Goal: Task Accomplishment & Management: Manage account settings

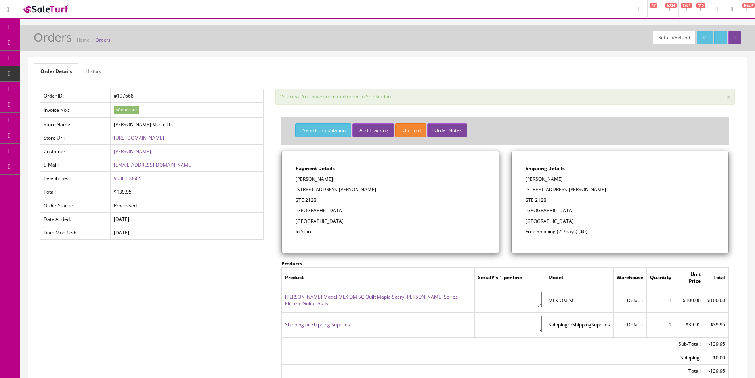
click at [41, 85] on link "Order List" at bounding box center [61, 89] width 83 height 15
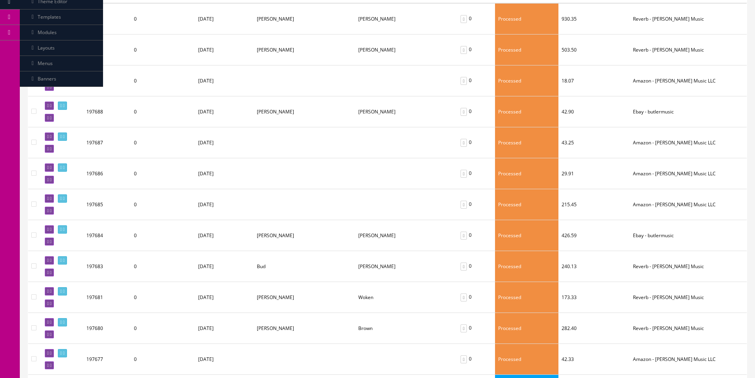
scroll to position [277, 0]
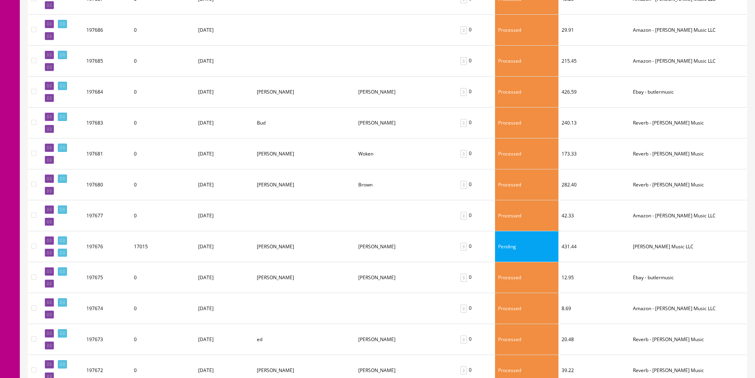
click at [68, 235] on td at bounding box center [62, 246] width 44 height 31
click at [67, 236] on link at bounding box center [62, 240] width 9 height 8
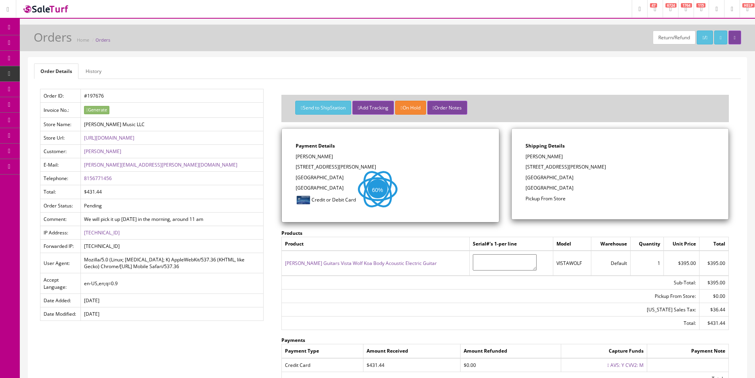
click at [91, 72] on link "History" at bounding box center [93, 70] width 29 height 15
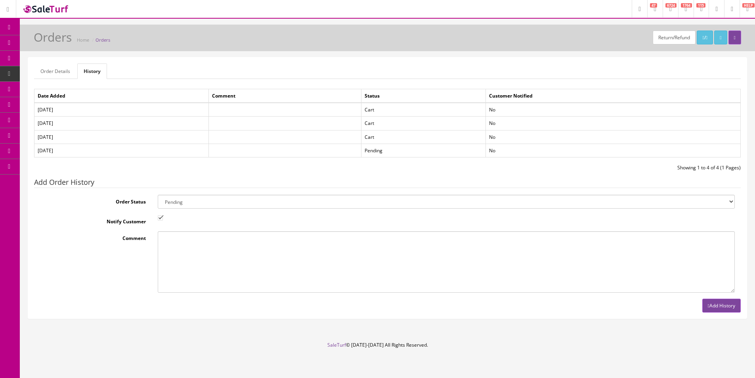
click at [184, 204] on select "Amazon Cart Awaiting Product Canceled Canceled Reversal Cart Chargeback Complet…" at bounding box center [446, 201] width 577 height 14
select select "15"
click at [158, 194] on select "Amazon Cart Awaiting Product Canceled Canceled Reversal Cart Chargeback Complet…" at bounding box center [446, 201] width 577 height 14
drag, startPoint x: 162, startPoint y: 250, endPoint x: 164, endPoint y: 247, distance: 4.1
click at [162, 250] on textarea "Comment" at bounding box center [446, 261] width 577 height 61
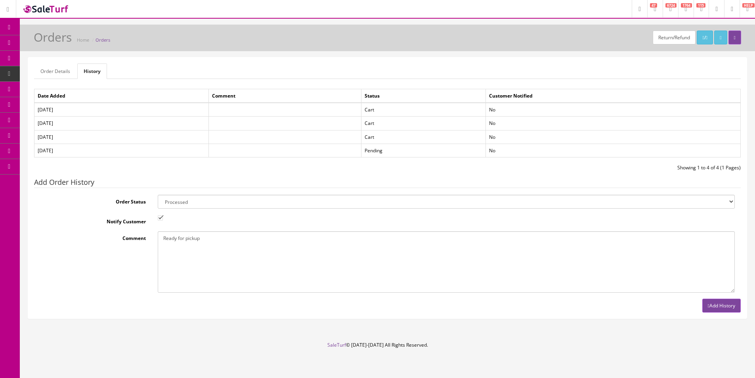
type textarea "Ready for pickup"
click at [727, 312] on button "Add History" at bounding box center [721, 305] width 38 height 14
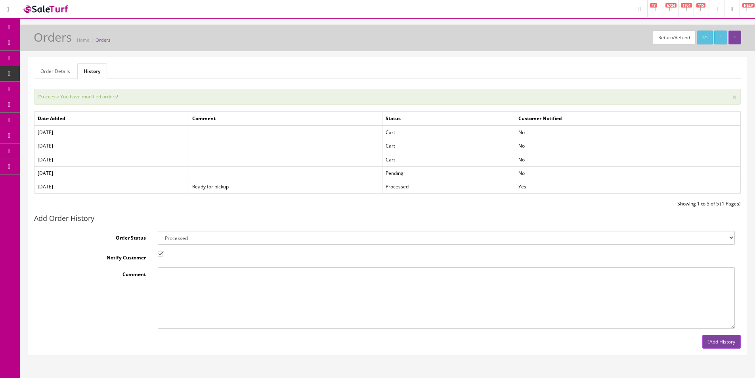
click at [44, 73] on link "Order Details" at bounding box center [55, 70] width 42 height 15
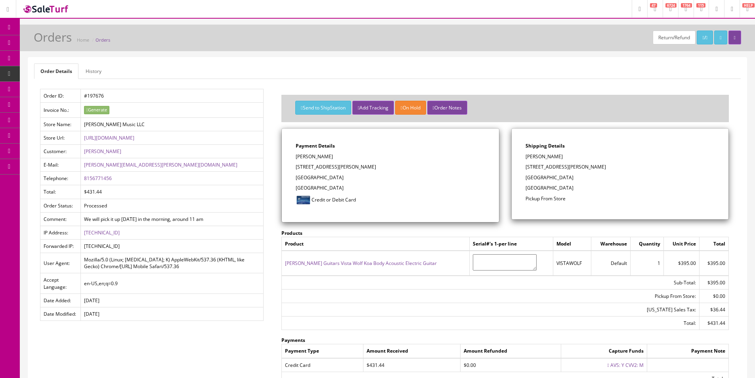
click at [401, 262] on link "Luna Guitars Vista Wolf Koa Body Acoustic Electric Guitar" at bounding box center [361, 262] width 152 height 7
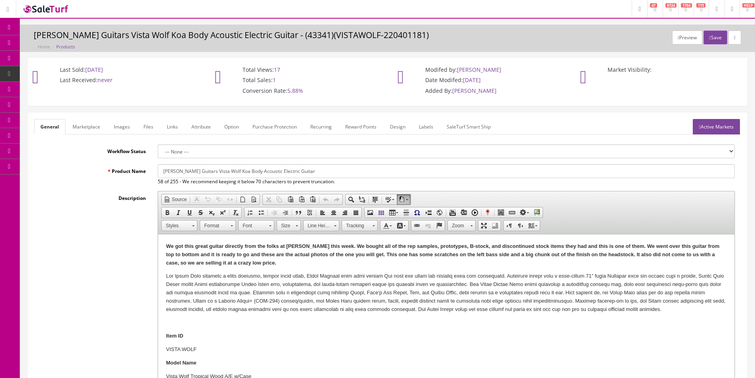
scroll to position [238, 0]
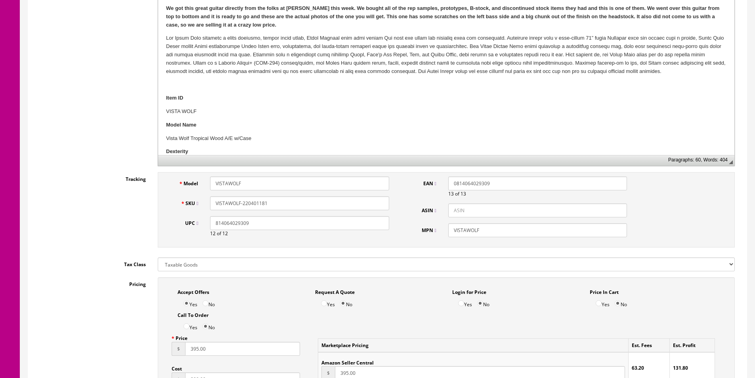
click at [268, 206] on input "VISTAWOLF-220401181" at bounding box center [299, 203] width 179 height 14
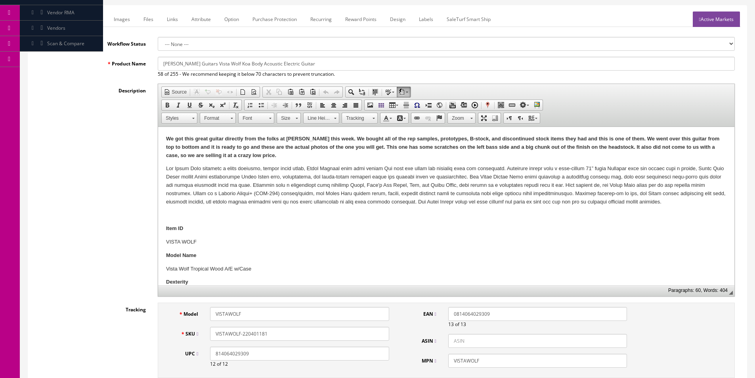
scroll to position [40, 0]
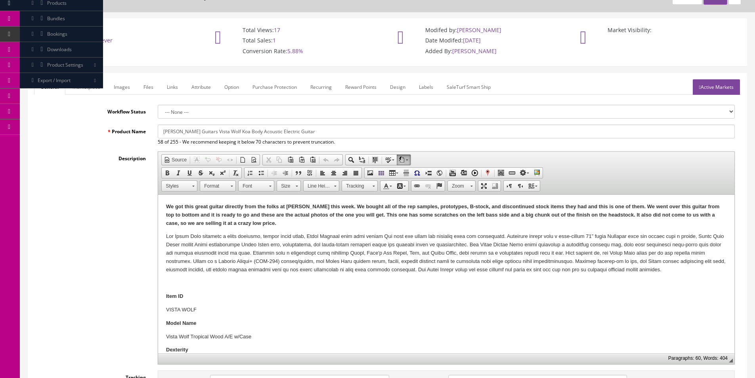
click at [431, 85] on link "Labels" at bounding box center [425, 86] width 27 height 15
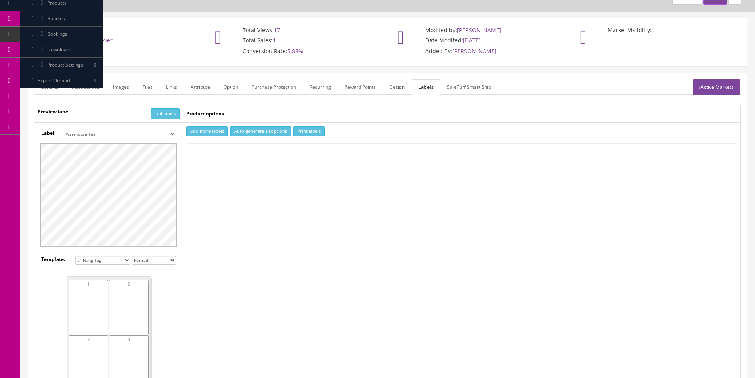
click at [111, 130] on select "Small Label 2 x 1 Label Shoe label 100 barcodes Dymo Label 2 X 1 Sticker Labels…" at bounding box center [120, 134] width 112 height 9
click at [192, 132] on button "Add more labels" at bounding box center [207, 131] width 42 height 11
click at [204, 158] on input "number" at bounding box center [207, 155] width 40 height 9
type input "1"
click at [307, 135] on button "Print labels" at bounding box center [308, 131] width 31 height 11
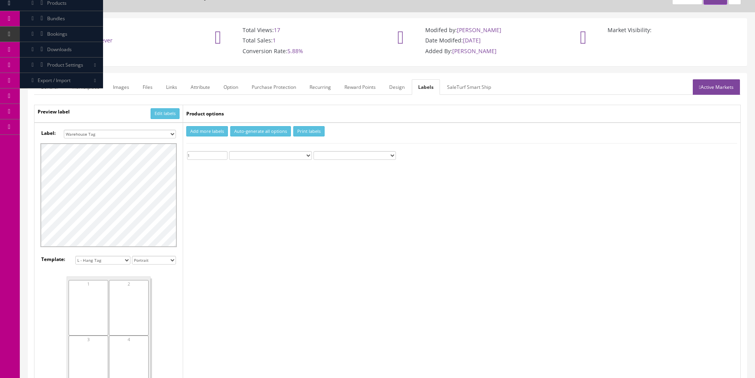
click at [43, 6] on icon at bounding box center [42, 3] width 8 height 6
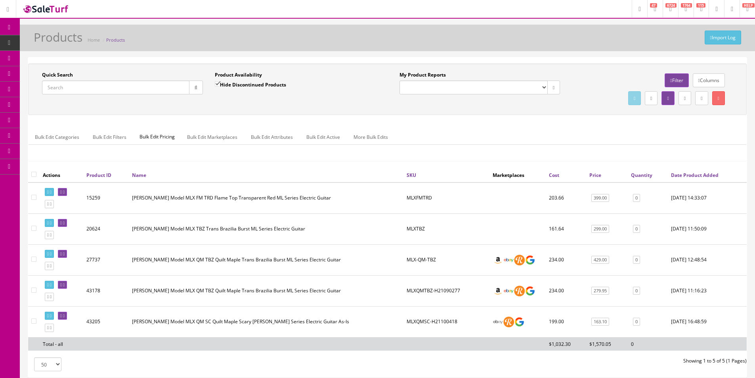
click at [158, 86] on input "Quick Search" at bounding box center [115, 87] width 147 height 14
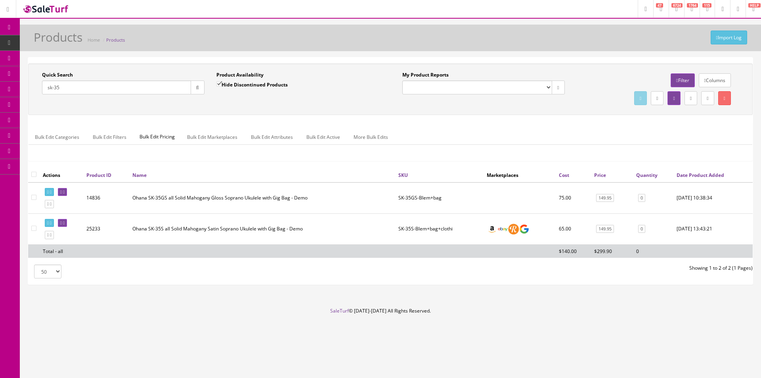
click at [278, 105] on div "Quick Search sk-35 Date From Product Availability Hide Discontinued Products Da…" at bounding box center [390, 89] width 720 height 36
click at [278, 104] on div "Quick Search sk-35 Date From Product Availability Hide Discontinued Products Da…" at bounding box center [390, 89] width 720 height 36
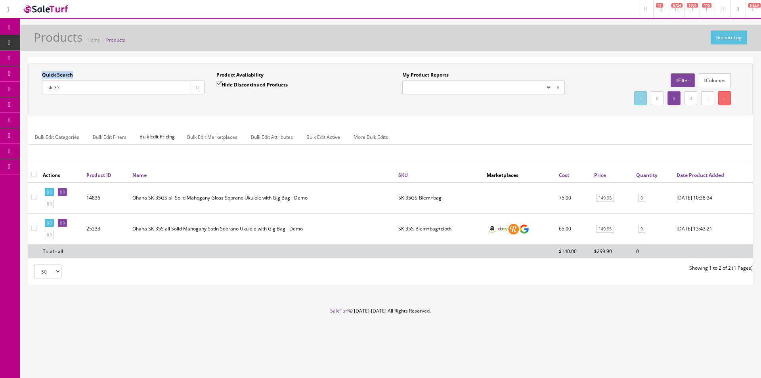
click at [278, 104] on div "Quick Search sk-35 Date From Product Availability Hide Discontinued Products Da…" at bounding box center [390, 89] width 720 height 36
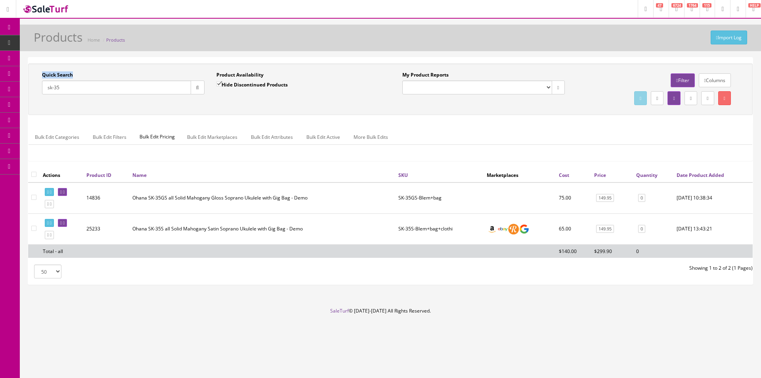
click at [278, 104] on div "Quick Search sk-35 Date From Product Availability Hide Discontinued Products Da…" at bounding box center [390, 89] width 720 height 36
click at [279, 103] on div "Quick Search sk-35 Date From Product Availability Hide Discontinued Products Da…" at bounding box center [390, 89] width 720 height 36
click at [163, 91] on input "sk-35" at bounding box center [116, 87] width 149 height 14
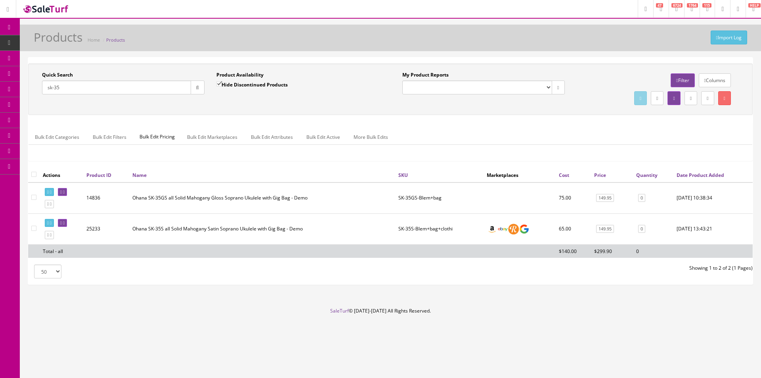
click at [163, 91] on input "sk-35" at bounding box center [116, 87] width 149 height 14
paste input "CK-50MG-Blem+bag+cloth"
type input "CK-50MG-Blem+bag+cloth"
click at [193, 88] on button "button" at bounding box center [198, 87] width 14 height 14
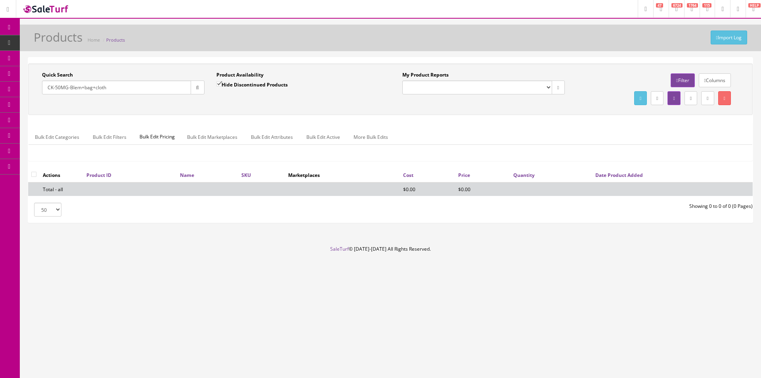
click at [233, 87] on label "Hide Discontinued Products" at bounding box center [251, 84] width 71 height 8
click at [221, 86] on input "Hide Discontinued Products" at bounding box center [218, 83] width 5 height 5
checkbox input "false"
click at [236, 100] on div "Product Availability Hide Discontinued Products Date To" at bounding box center [297, 85] width 174 height 29
drag, startPoint x: 68, startPoint y: 87, endPoint x: 185, endPoint y: 90, distance: 117.3
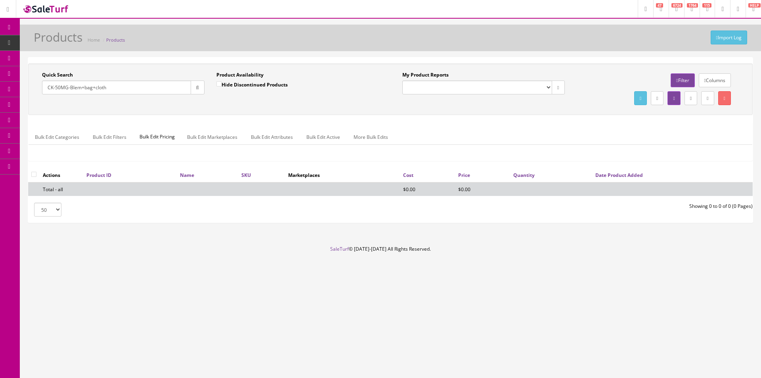
click at [185, 90] on input "CK-50MG-Blem+bag+cloth" at bounding box center [116, 87] width 149 height 14
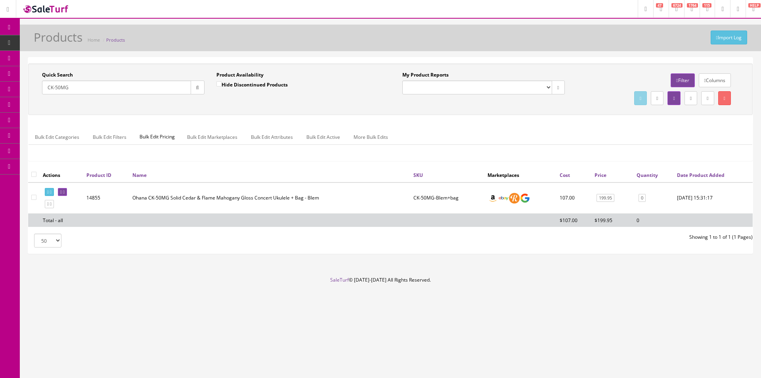
click at [142, 91] on input "CK-50MG" at bounding box center [116, 87] width 149 height 14
paste input "C221104567"
click at [142, 91] on input "CK-50MG" at bounding box center [116, 87] width 149 height 14
click at [189, 90] on input "CC221104567" at bounding box center [116, 87] width 149 height 14
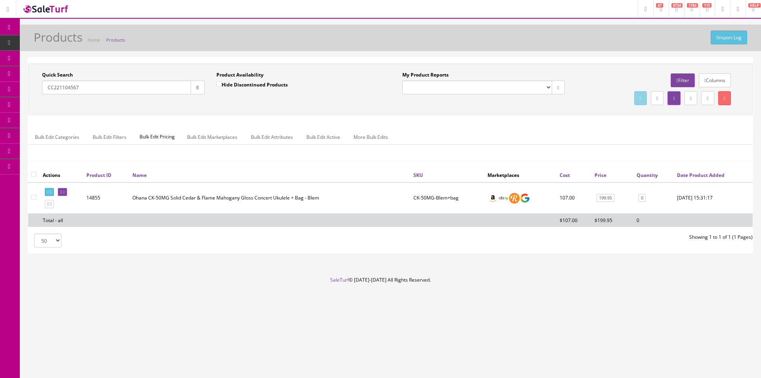
click at [198, 95] on div "Quick Search CC221104567 Date From" at bounding box center [123, 85] width 174 height 29
click at [198, 92] on button "button" at bounding box center [198, 87] width 14 height 14
click at [215, 105] on div "Quick Search CC221104567 Date From Product Availability Hide Discontinued Produ…" at bounding box center [390, 89] width 720 height 36
click at [177, 84] on input "CC221104567" at bounding box center [116, 87] width 149 height 14
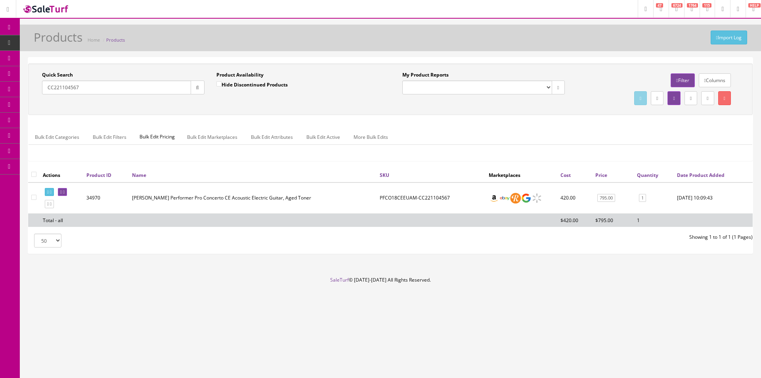
click at [177, 84] on input "CC221104567" at bounding box center [116, 87] width 149 height 14
paste input "1822RBB_US"
click at [200, 90] on button "button" at bounding box center [198, 87] width 14 height 14
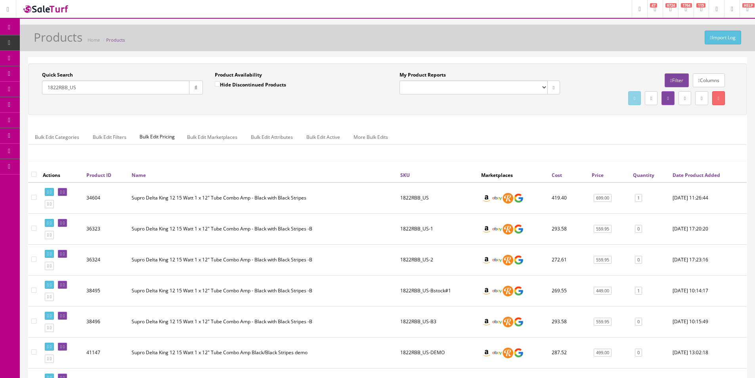
click at [498, 109] on div "Quick Search 1822RBB_US Date From Product Availability Hide Discontinued Produc…" at bounding box center [387, 88] width 718 height 51
click at [120, 80] on div "Quick Search 1822RBB_US" at bounding box center [122, 82] width 161 height 23
click at [120, 90] on input "1822RBB_US" at bounding box center [115, 87] width 147 height 14
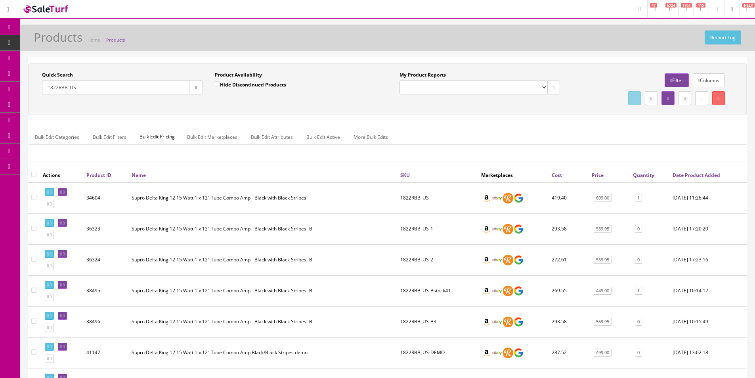
click at [120, 90] on input "1822RBB_US" at bounding box center [115, 87] width 147 height 14
click at [345, 100] on div "Product Availability Hide Discontinued Products Date To" at bounding box center [295, 85] width 173 height 29
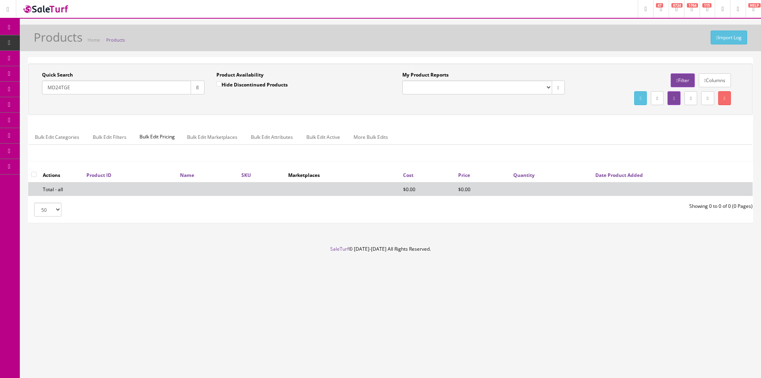
click at [358, 108] on div "Quick Search MD24TGE Date From Product Availability Hide Discontinued Products …" at bounding box center [390, 88] width 724 height 51
click at [357, 108] on div "Quick Search MD24TGE Date From Product Availability Hide Discontinued Products …" at bounding box center [390, 88] width 724 height 51
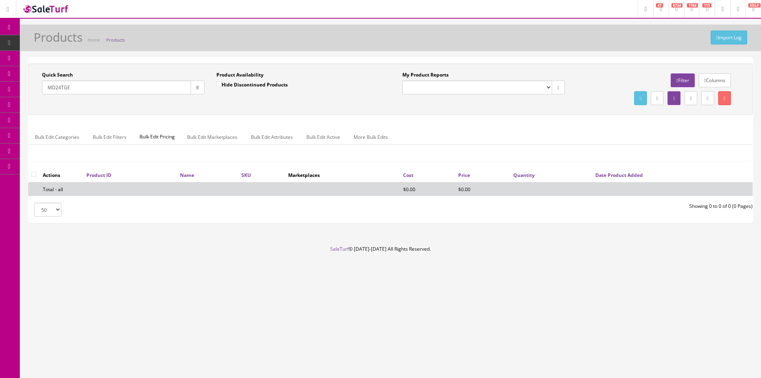
click at [357, 108] on div "Quick Search MD24TGE Date From Product Availability Hide Discontinued Products …" at bounding box center [390, 88] width 724 height 51
click at [155, 93] on input "MD24TGE" at bounding box center [116, 87] width 149 height 14
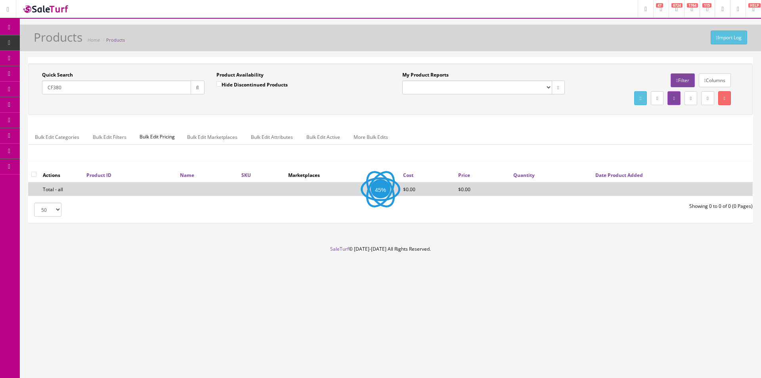
click at [350, 101] on div "Quick Search CF380 Date From Product Availability Hide Discontinued Products Da…" at bounding box center [390, 89] width 720 height 36
click at [296, 116] on div "Quick Search CF380 Date From Product Availability Hide Discontinued Products Da…" at bounding box center [390, 115] width 724 height 104
click at [81, 89] on input "CF380" at bounding box center [116, 87] width 149 height 14
click at [53, 87] on input "CF380" at bounding box center [116, 87] width 149 height 14
type input "CF DEAN"
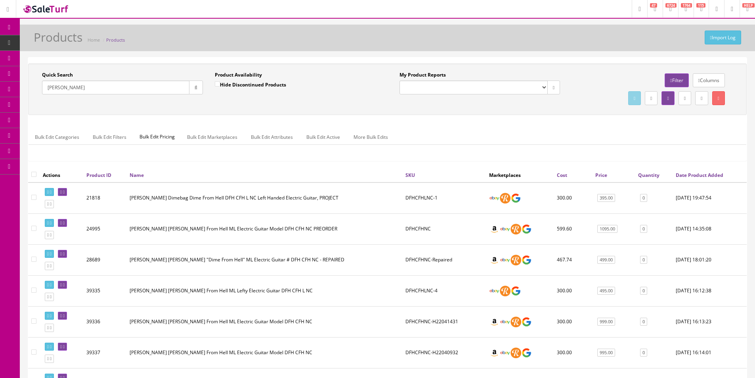
click at [124, 86] on input "CF DEAN" at bounding box center [115, 87] width 147 height 14
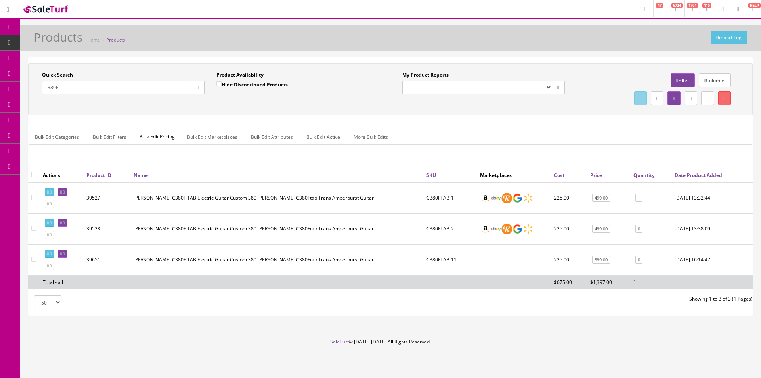
click at [98, 87] on input "380F" at bounding box center [116, 87] width 149 height 14
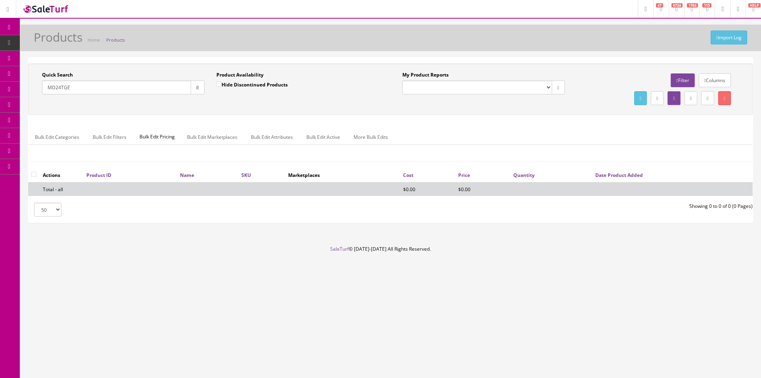
drag, startPoint x: 61, startPoint y: 88, endPoint x: 82, endPoint y: 85, distance: 21.2
click at [82, 86] on input "MD24TGE" at bounding box center [116, 87] width 149 height 14
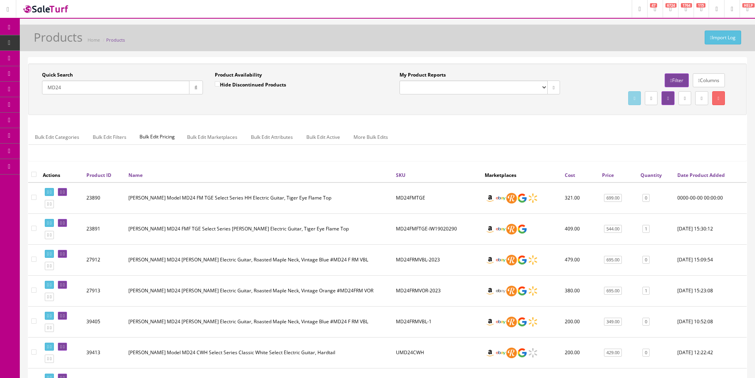
click at [490, 144] on ul "Bulk Edit Categories Bulk Edit Filters Bulk Edit Pricing Bulk Edit Marketplaces…" at bounding box center [387, 136] width 717 height 15
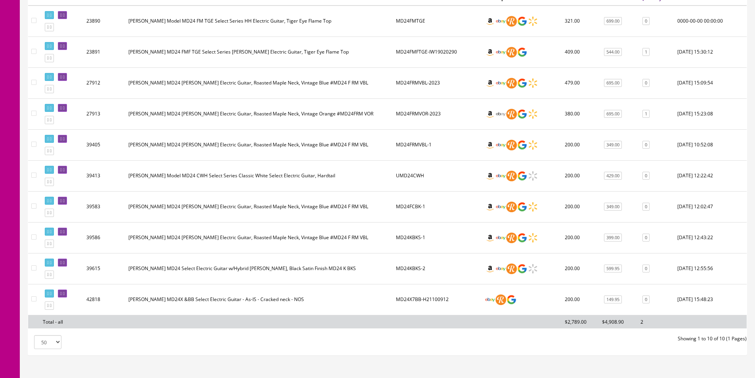
scroll to position [137, 0]
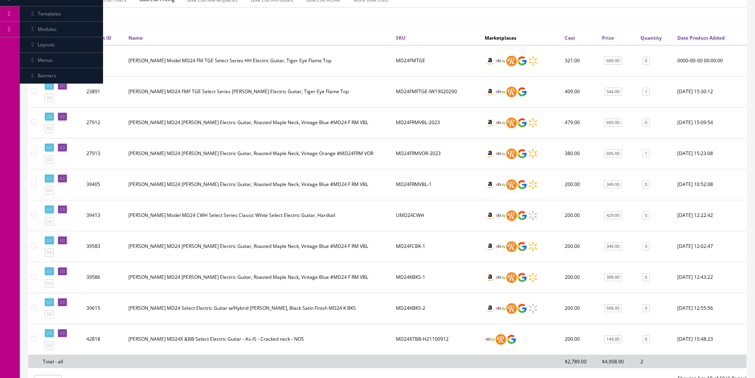
click at [259, 304] on td "Dean MD24 Select Electric Guitar w/Hybrid Kahler, Black Satin Finish MD24 K BKS" at bounding box center [258, 307] width 267 height 31
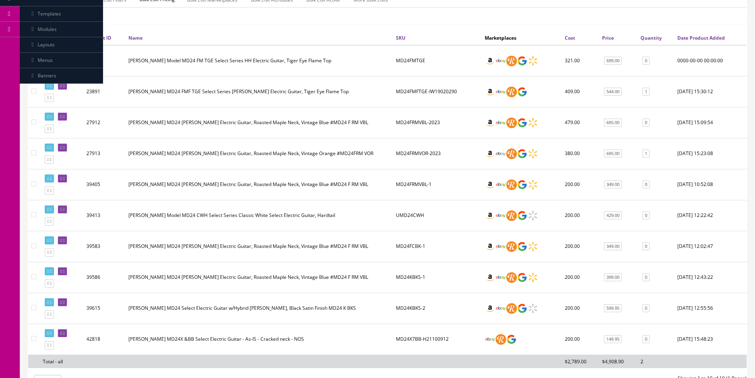
click at [259, 304] on td "Dean MD24 Select Electric Guitar w/Hybrid Kahler, Black Satin Finish MD24 K BKS" at bounding box center [258, 307] width 267 height 31
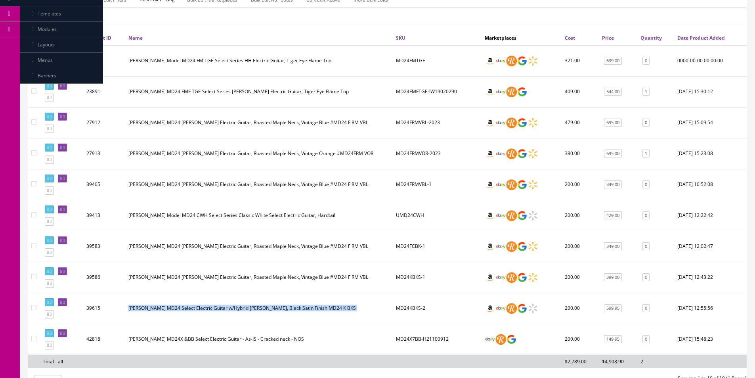
click at [259, 304] on td "Dean MD24 Select Electric Guitar w/Hybrid Kahler, Black Satin Finish MD24 K BKS" at bounding box center [258, 307] width 267 height 31
click at [259, 303] on td "Dean MD24 Select Electric Guitar w/Hybrid Kahler, Black Satin Finish MD24 K BKS" at bounding box center [258, 307] width 267 height 31
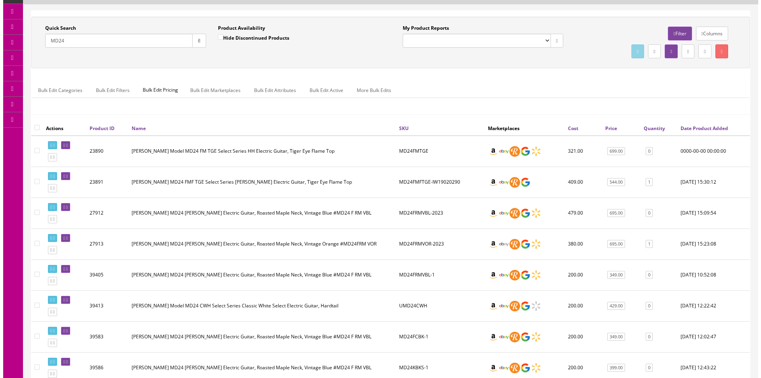
scroll to position [0, 0]
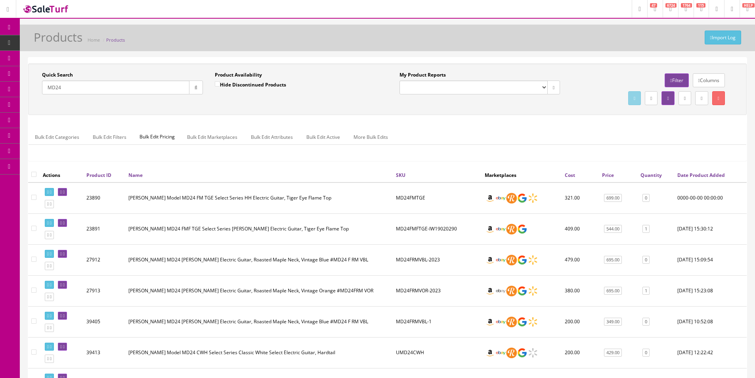
click at [144, 90] on input "MD24" at bounding box center [115, 87] width 147 height 14
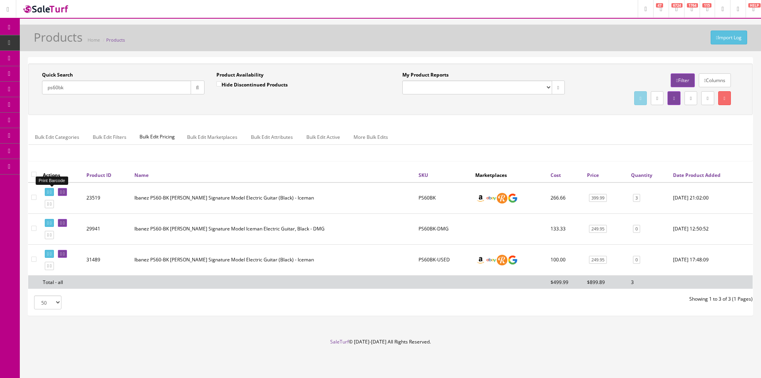
type input "ps60bk"
click at [51, 190] on icon at bounding box center [51, 192] width 2 height 4
click at [161, 65] on div "Quick Search ps60bk Date From Product Availability Hide Discontinued Products D…" at bounding box center [390, 88] width 724 height 51
click at [156, 89] on input "ps60bk" at bounding box center [116, 87] width 149 height 14
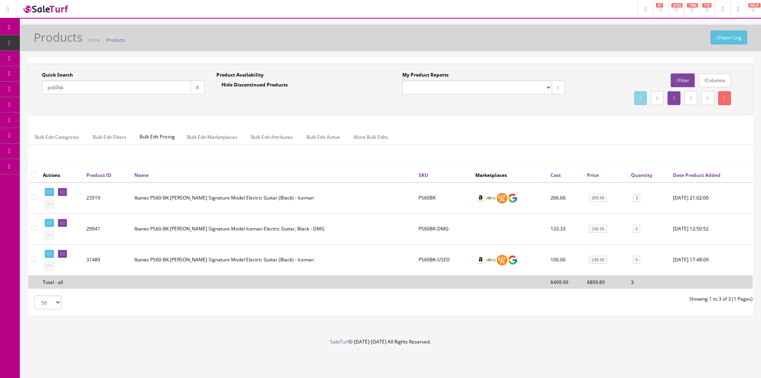
click at [156, 89] on input "ps60bk" at bounding box center [116, 87] width 149 height 14
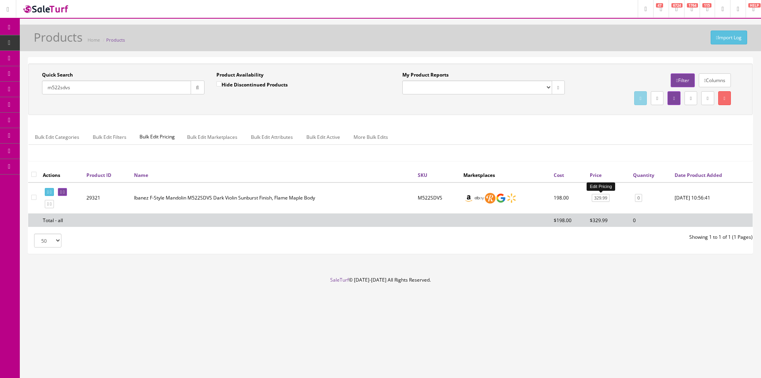
type input "m522sdvs"
click at [594, 200] on link "329.99" at bounding box center [600, 198] width 18 height 8
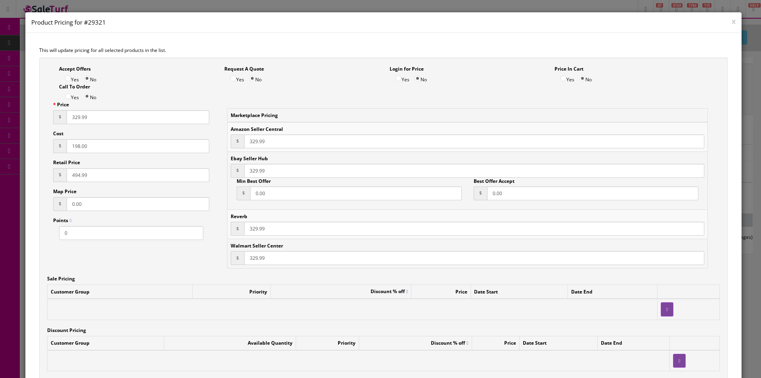
click at [109, 146] on input "198.00" at bounding box center [138, 146] width 143 height 14
type input "210"
click at [93, 111] on input "329.99" at bounding box center [138, 117] width 143 height 14
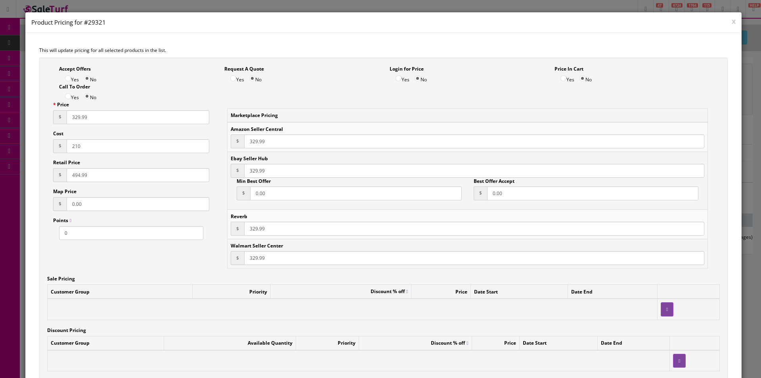
click at [93, 111] on input "329.99" at bounding box center [138, 117] width 143 height 14
type input "349.99"
type input "533.32"
click at [254, 144] on input "329.99" at bounding box center [474, 141] width 460 height 14
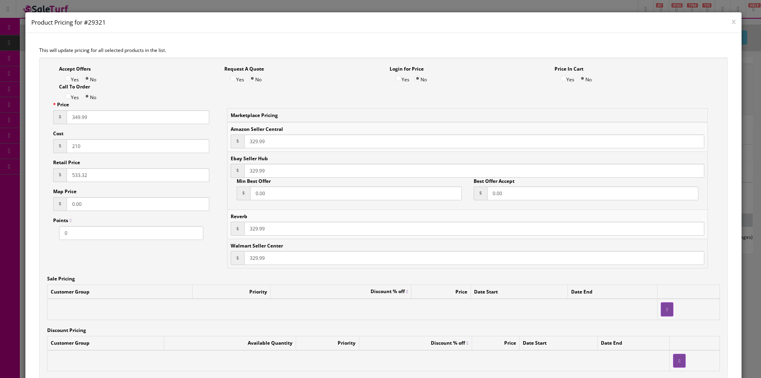
click at [254, 144] on input "329.99" at bounding box center [474, 141] width 460 height 14
paste input "4"
type input "349.99"
paste input "4"
type input "349.99"
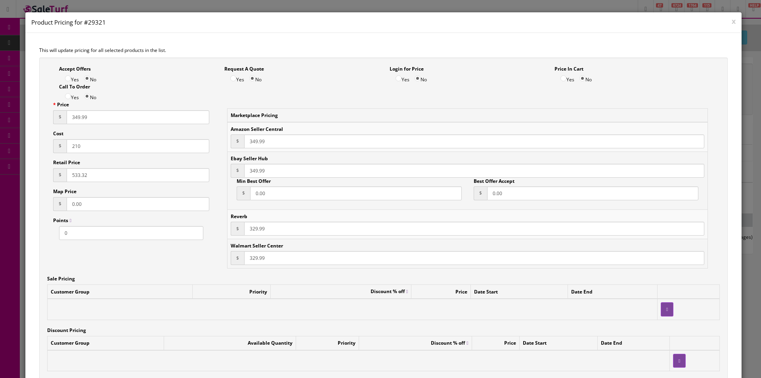
paste input "4"
type input "349.99"
paste input "4"
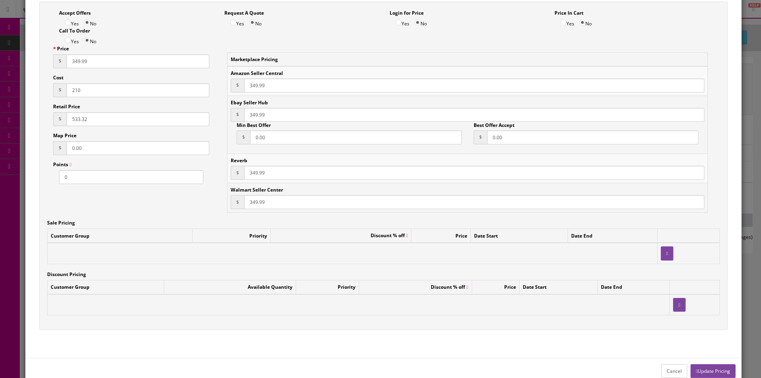
scroll to position [74, 0]
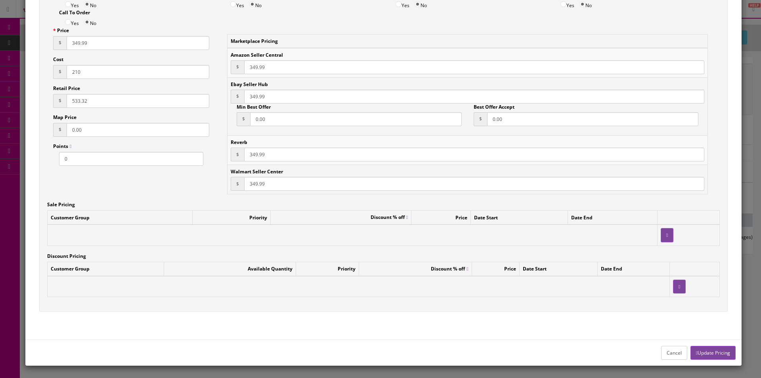
type input "349.99"
click at [695, 352] on button "Update Pricing" at bounding box center [712, 352] width 45 height 14
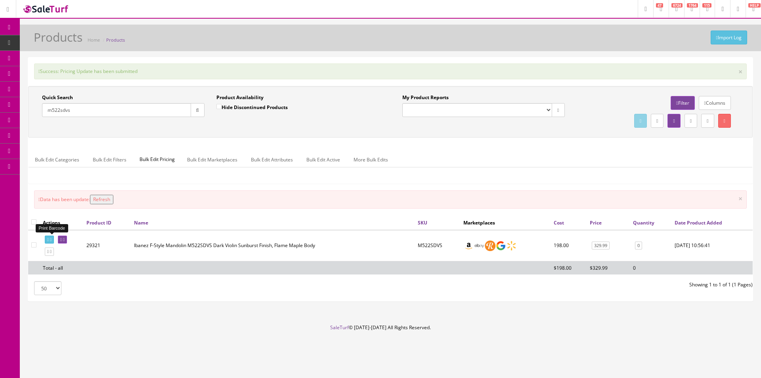
click at [52, 236] on link at bounding box center [49, 239] width 9 height 8
click at [110, 110] on input "m522sdvs" at bounding box center [116, 110] width 149 height 14
type input "M510EOVS"
click at [238, 132] on div "Quick Search M510EOVS Date From Product Availability Hide Discontinued Products…" at bounding box center [390, 111] width 724 height 51
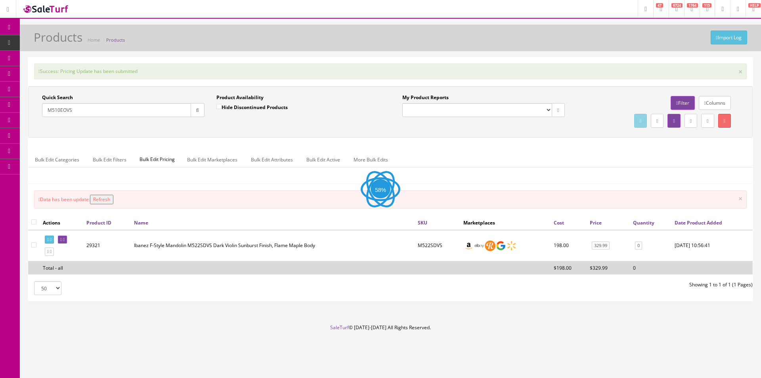
click at [238, 132] on div "Quick Search M510EOVS Date From Product Availability Hide Discontinued Products…" at bounding box center [390, 111] width 724 height 51
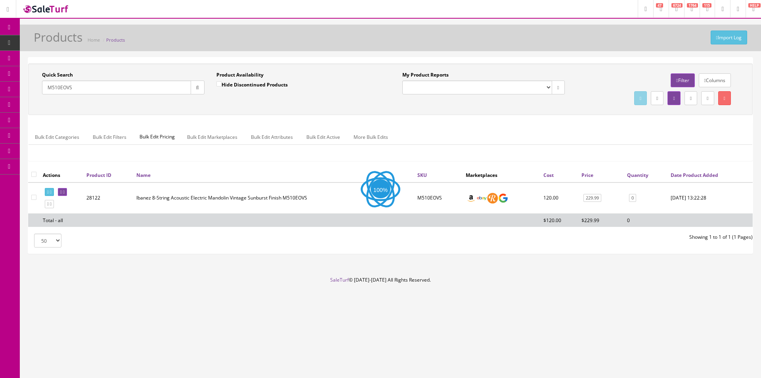
click at [238, 132] on link "Bulk Edit Marketplaces" at bounding box center [212, 136] width 63 height 15
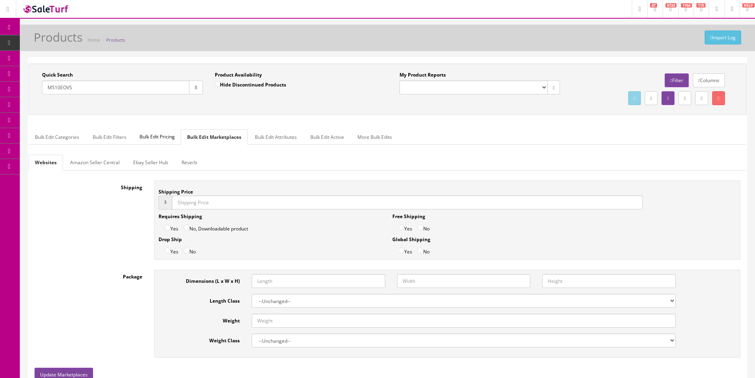
click at [28, 137] on div "Quick Search M510EOVS Date From Product Availability Hide Discontinued Products…" at bounding box center [387, 271] width 735 height 429
click at [55, 137] on link "Bulk Edit Categories" at bounding box center [57, 136] width 57 height 15
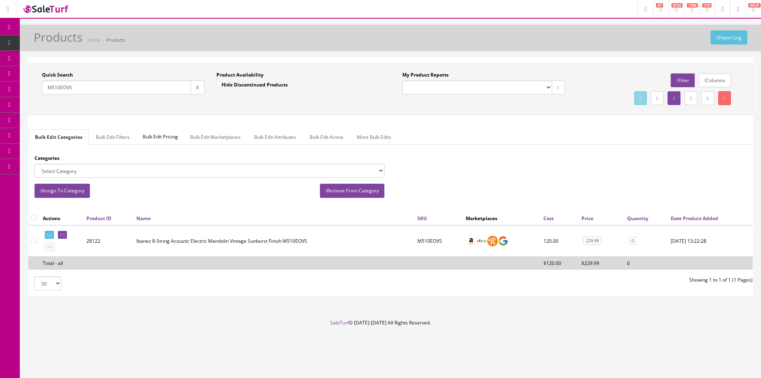
click at [86, 104] on div "Quick Search M510EOVS Date From Product Availability Hide Discontinued Products…" at bounding box center [390, 89] width 720 height 36
click at [48, 233] on icon at bounding box center [48, 235] width 2 height 4
click at [333, 55] on div "Import Log Products Home Products Quick Search M510EOVS Date From Product Avail…" at bounding box center [390, 172] width 741 height 294
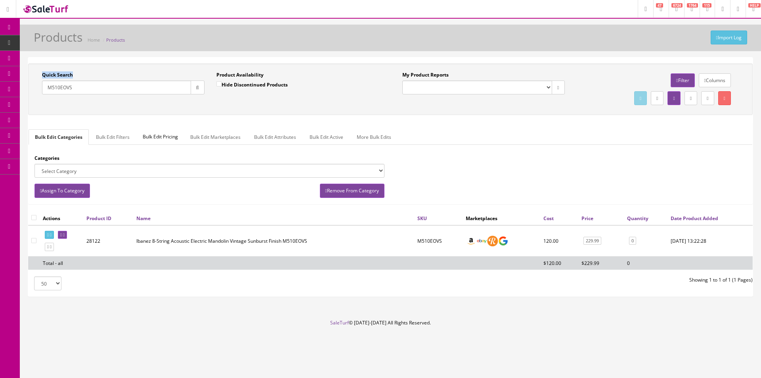
click at [333, 55] on div "Import Log Products Home Products Quick Search M510EOVS Date From Product Avail…" at bounding box center [390, 172] width 741 height 294
click at [334, 53] on div "Import Log Products Home Products Quick Search M510EOVS Date From Product Avail…" at bounding box center [390, 172] width 741 height 294
click at [335, 54] on div "Import Log Products Home Products Quick Search M510EOVS Date From Product Avail…" at bounding box center [390, 172] width 741 height 294
click at [336, 54] on div "Import Log Products Home Products Quick Search M510EOVS Date From Product Avail…" at bounding box center [390, 172] width 741 height 294
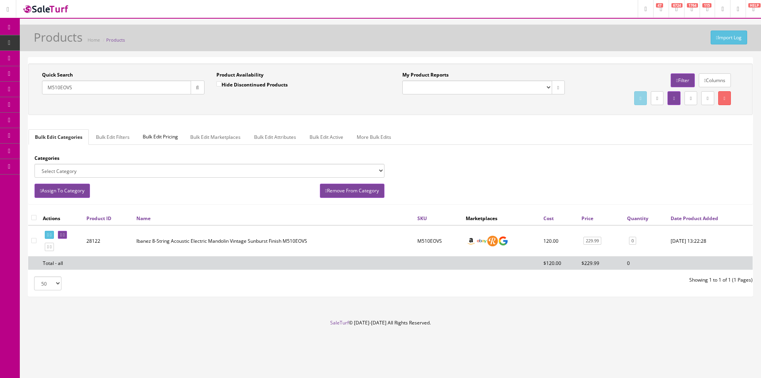
click at [336, 54] on div "Import Log Products Home Products Quick Search M510EOVS Date From Product Avail…" at bounding box center [390, 172] width 741 height 294
click at [336, 55] on div "Import Log Products Home Products Quick Search M510EOVS Date From Product Avail…" at bounding box center [390, 172] width 741 height 294
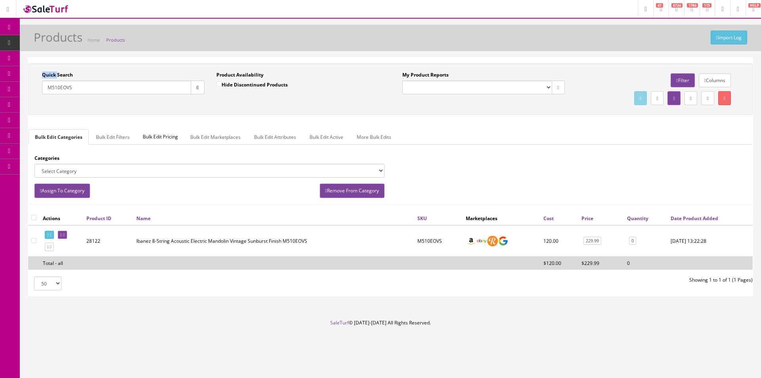
click at [336, 55] on div "Import Log Products Home Products Quick Search M510EOVS Date From Product Avail…" at bounding box center [390, 172] width 741 height 294
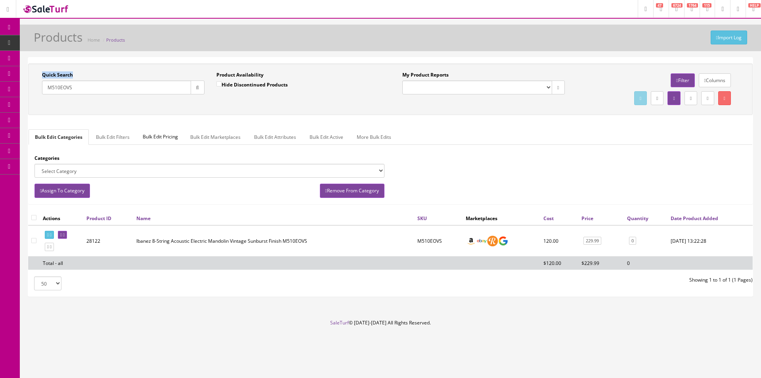
click at [336, 55] on div "Import Log Products Home Products Quick Search M510EOVS Date From Product Avail…" at bounding box center [390, 172] width 741 height 294
click at [336, 56] on div "Import Log Products Home Products Quick Search M510EOVS Date From Product Avail…" at bounding box center [390, 172] width 741 height 294
click at [336, 51] on div "Import Log Products Home Products Quick Search M510EOVS Date From Product Avail…" at bounding box center [390, 172] width 741 height 294
click at [336, 52] on div "Import Log Products Home Products Quick Search M510EOVS Date From Product Avail…" at bounding box center [390, 172] width 741 height 294
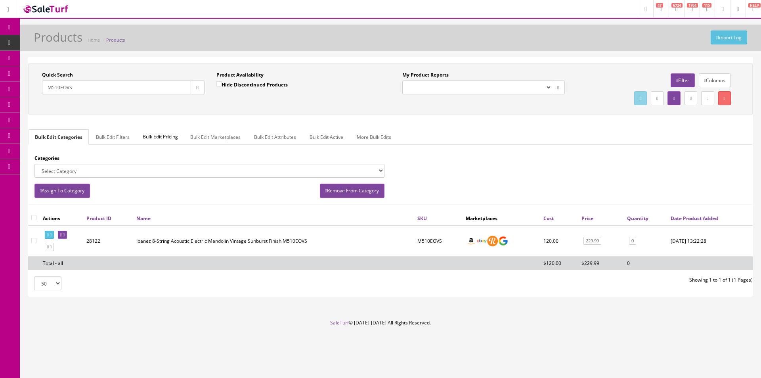
click at [336, 53] on div "Import Log Products Home Products Quick Search M510EOVS Date From Product Avail…" at bounding box center [390, 172] width 741 height 294
click at [337, 53] on div "Import Log Products Home Products Quick Search M510EOVS Date From Product Avail…" at bounding box center [390, 172] width 741 height 294
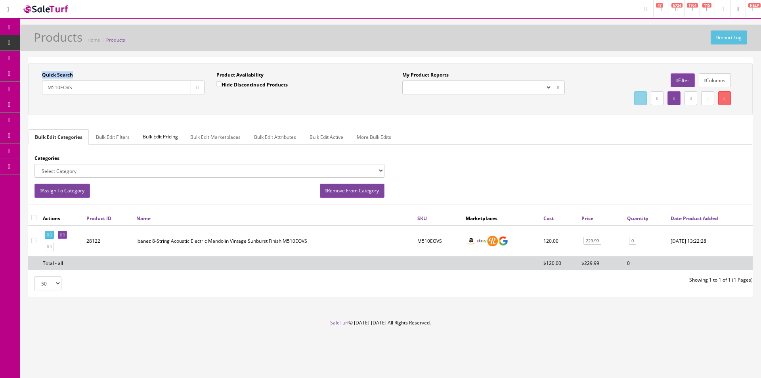
click at [337, 54] on div "Import Log Products Home Products Quick Search M510EOVS Date From Product Avail…" at bounding box center [390, 172] width 741 height 294
drag, startPoint x: 337, startPoint y: 54, endPoint x: 337, endPoint y: 60, distance: 6.3
click at [338, 56] on div "Import Log Products Home Products Quick Search M510EOVS Date From Product Avail…" at bounding box center [390, 172] width 741 height 294
click at [599, 244] on link "229.99" at bounding box center [592, 240] width 18 height 8
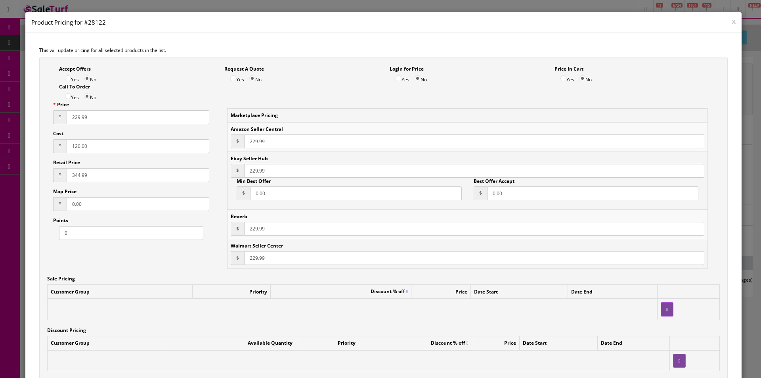
click at [94, 129] on div "Price $ 229.99 Cost $ 120.00 Retail Price $ 344.99 Map Price $ 0.00 Points 0" at bounding box center [131, 170] width 168 height 139
click at [93, 142] on input "120.00" at bounding box center [138, 146] width 143 height 14
click at [94, 143] on input "120.00" at bounding box center [138, 146] width 143 height 14
type input "137.99"
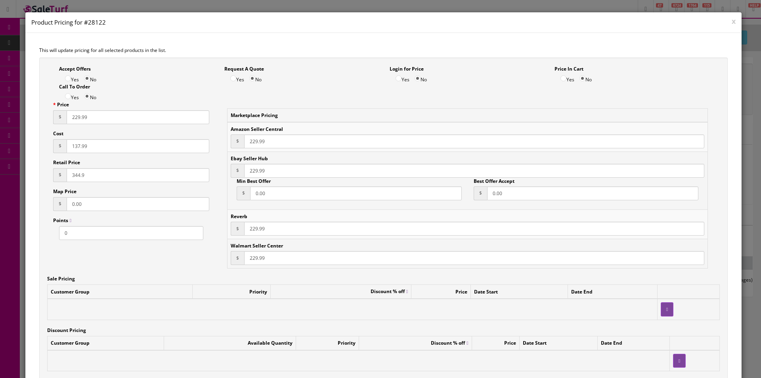
type input "344.99"
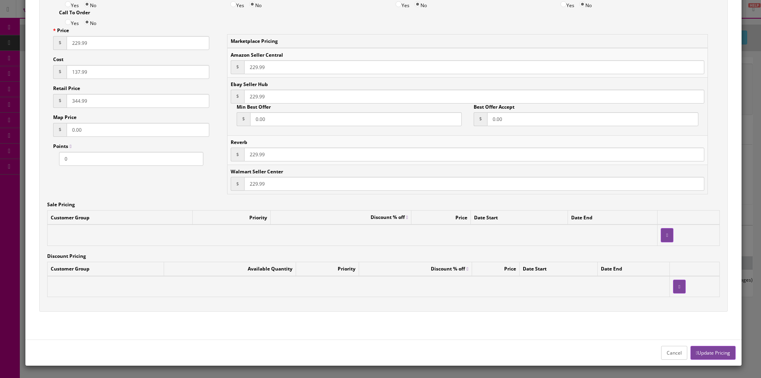
click at [698, 352] on button "Update Pricing" at bounding box center [712, 352] width 45 height 14
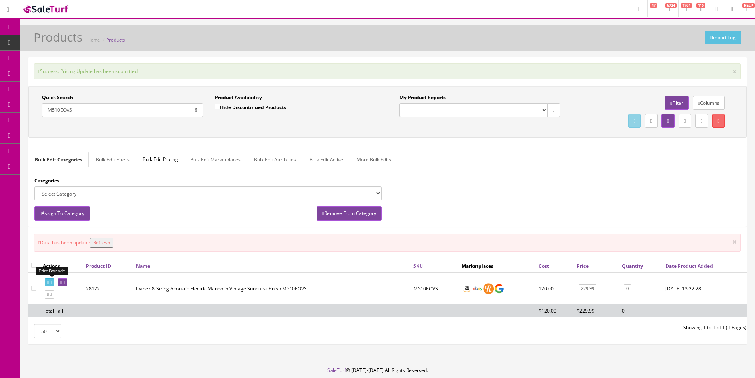
click at [50, 278] on link at bounding box center [49, 282] width 9 height 8
click at [93, 109] on input "M510EOVS" at bounding box center [115, 110] width 147 height 14
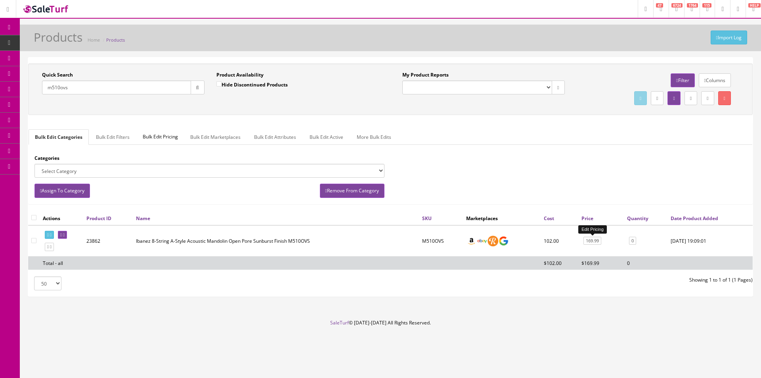
type input "m510ovs"
click at [596, 240] on link "169.99" at bounding box center [592, 240] width 18 height 8
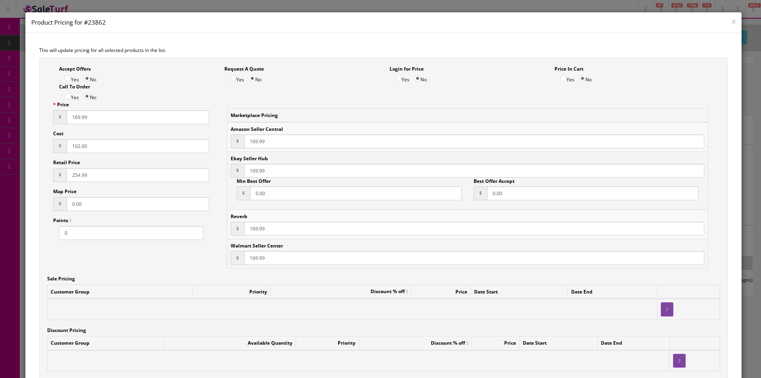
click at [78, 143] on input "102.00" at bounding box center [138, 146] width 143 height 14
type input "119.99"
type input "299.99"
click at [84, 114] on input "169.99" at bounding box center [138, 117] width 143 height 14
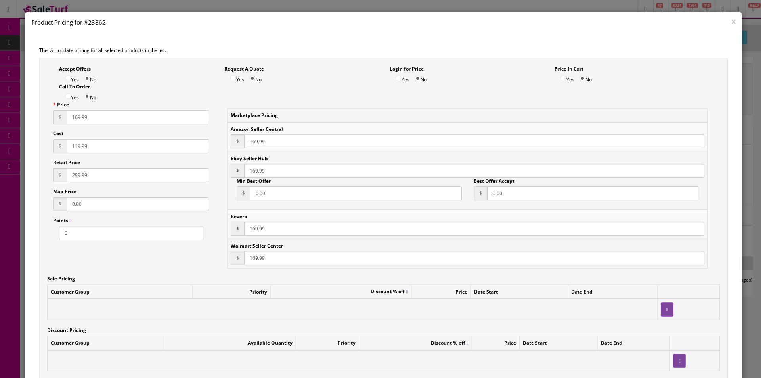
click at [84, 114] on input "169.99" at bounding box center [138, 117] width 143 height 14
type input "199.99"
click at [256, 144] on input "169.99" at bounding box center [474, 141] width 460 height 14
paste input "9"
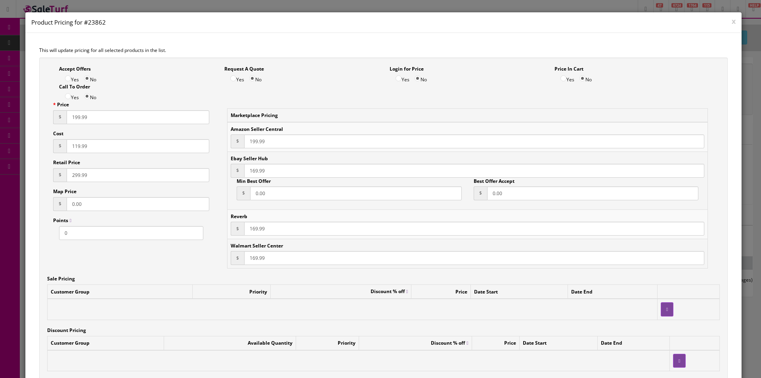
type input "199.99"
paste input "9"
type input "199.99"
paste input "9"
type input "199.99"
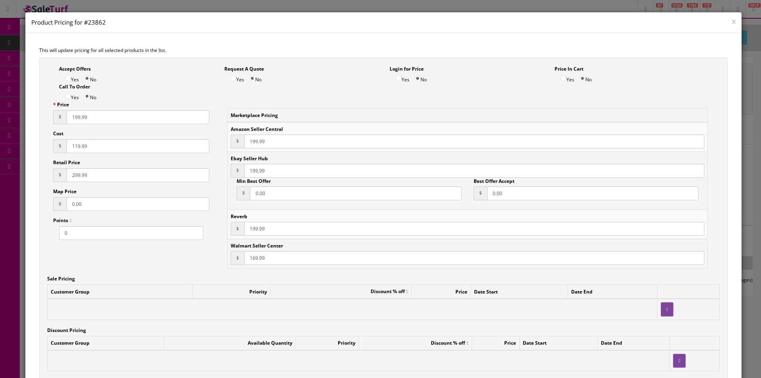
paste input "9"
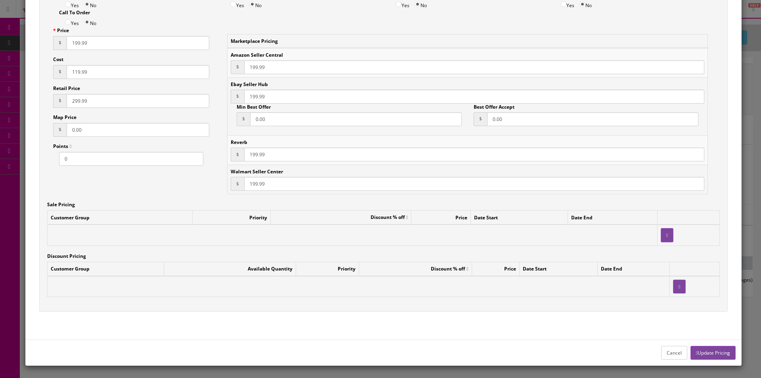
type input "199.99"
click at [705, 349] on button "Update Pricing" at bounding box center [712, 352] width 45 height 14
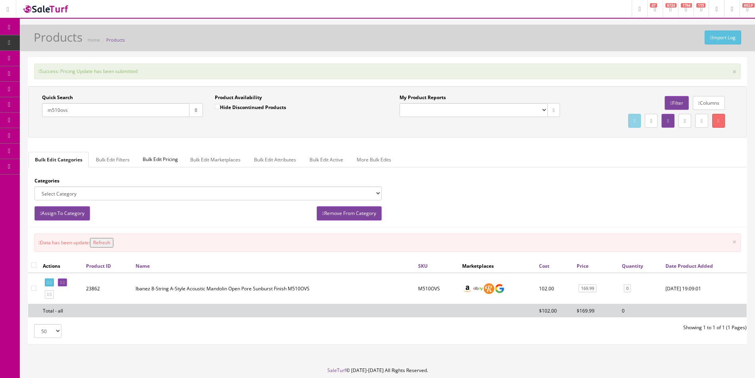
click at [54, 278] on link at bounding box center [49, 282] width 9 height 8
click at [95, 109] on input "m510ovs" at bounding box center [115, 110] width 147 height 14
click at [95, 107] on input "m510ovs" at bounding box center [115, 110] width 147 height 14
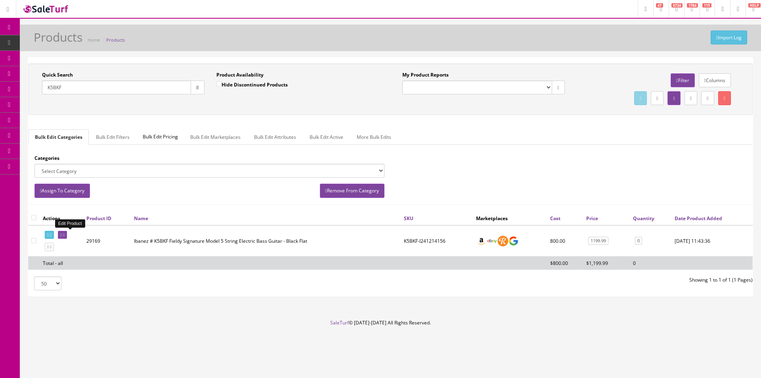
type input "K5BKF"
click at [62, 233] on icon at bounding box center [61, 235] width 2 height 4
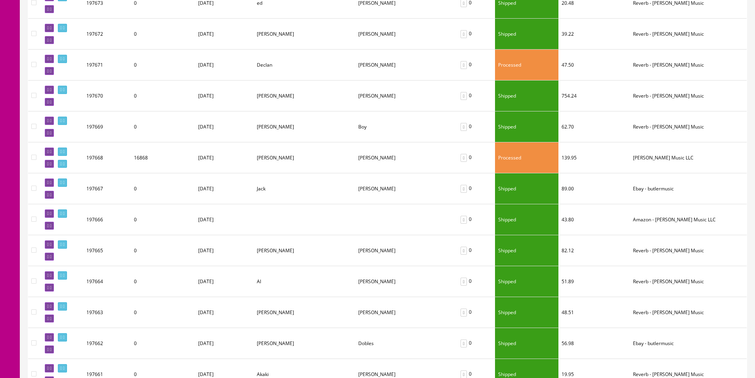
scroll to position [713, 0]
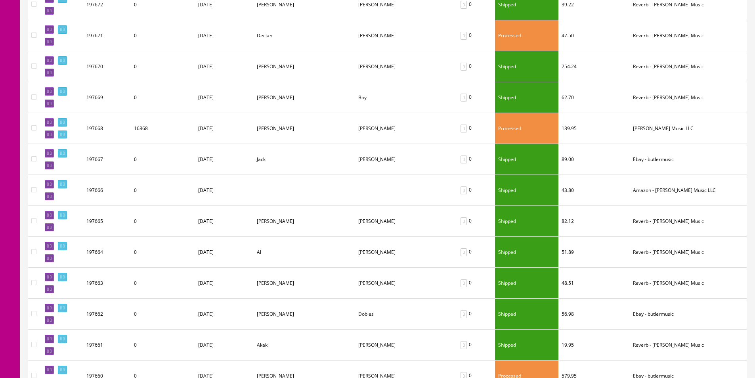
click at [287, 138] on td "[PERSON_NAME]" at bounding box center [304, 128] width 101 height 31
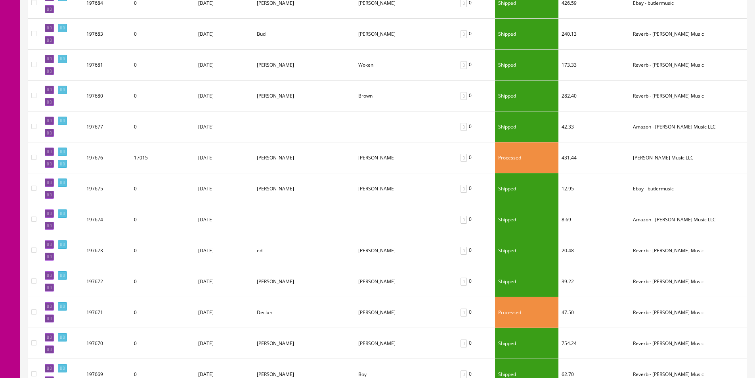
scroll to position [396, 0]
click at [65, 183] on icon at bounding box center [64, 183] width 2 height 4
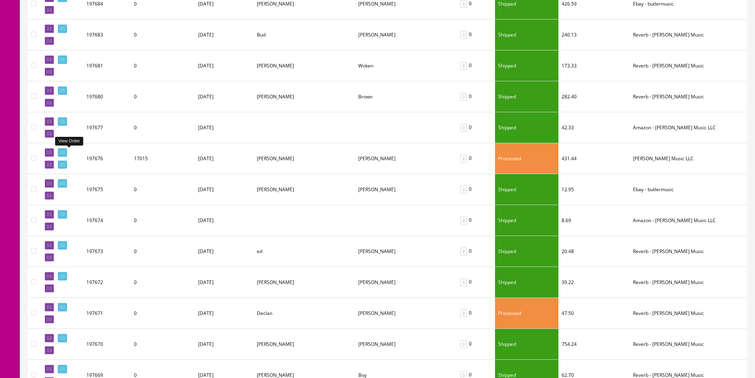
click at [62, 153] on icon at bounding box center [61, 152] width 2 height 4
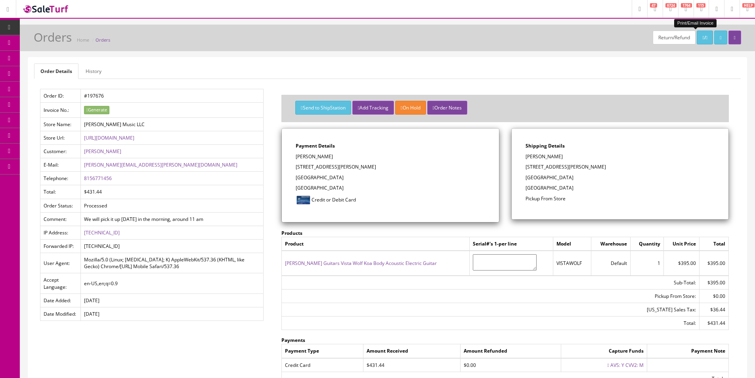
click at [705, 38] on icon at bounding box center [706, 37] width 2 height 5
click at [238, 62] on div "Order Details History Order ID: #197676 Invoice No.: Generate Store Name: [PERS…" at bounding box center [387, 247] width 718 height 381
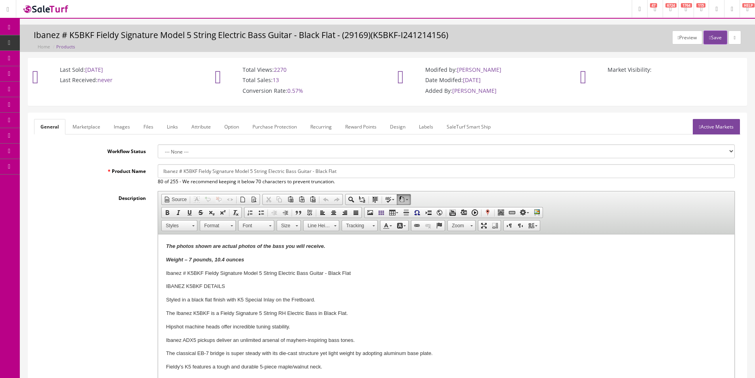
click at [463, 27] on div "Preview Save Ibanez # K5BKF Fieldy Signature Model 5 String Electric Bass Guita…" at bounding box center [387, 38] width 735 height 27
click at [609, 71] on p "Market Visibility:" at bounding box center [660, 69] width 155 height 7
click at [609, 67] on p "Market Visibility:" at bounding box center [660, 69] width 155 height 7
click at [631, 67] on p "Market Visibility:" at bounding box center [660, 69] width 155 height 7
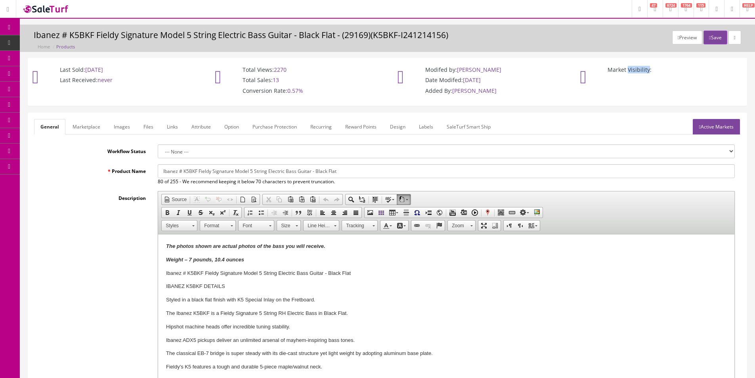
click at [631, 67] on p "Market Visibility:" at bounding box center [660, 69] width 155 height 7
click at [616, 69] on p "Market Visibility:" at bounding box center [660, 69] width 155 height 7
click at [408, 38] on h3 "Ibanez # K5BKF Fieldy Signature Model 5 String Electric Bass Guitar - Black Fla…" at bounding box center [387, 35] width 707 height 9
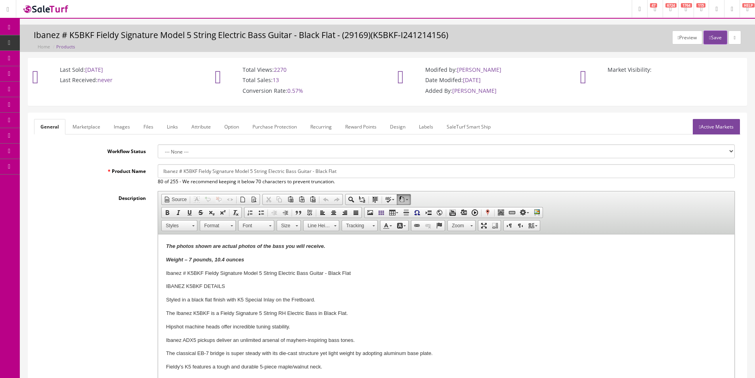
click at [375, 37] on h3 "Ibanez # K5BKF Fieldy Signature Model 5 String Electric Bass Guitar - Black Fla…" at bounding box center [387, 35] width 707 height 9
click at [337, 37] on h3 "Ibanez # K5BKF Fieldy Signature Model 5 String Electric Bass Guitar - Black Fla…" at bounding box center [387, 35] width 707 height 9
click at [360, 35] on h3 "Ibanez # K5BKF Fieldy Signature Model 5 String Electric Bass Guitar - Black Fla…" at bounding box center [387, 35] width 707 height 9
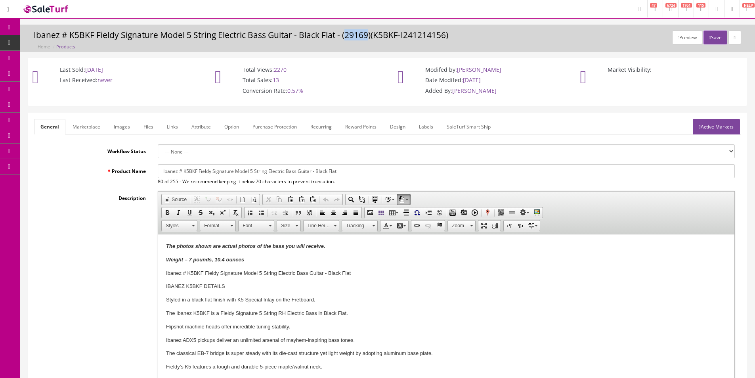
click at [360, 35] on h3 "Ibanez # K5BKF Fieldy Signature Model 5 String Electric Bass Guitar - Black Fla…" at bounding box center [387, 35] width 707 height 9
click at [360, 34] on h3 "Ibanez # K5BKF Fieldy Signature Model 5 String Electric Bass Guitar - Black Fla…" at bounding box center [387, 35] width 707 height 9
click at [324, 38] on h3 "Ibanez # K5BKF Fieldy Signature Model 5 String Electric Bass Guitar - Black Fla…" at bounding box center [387, 35] width 707 height 9
click at [323, 38] on h3 "Ibanez # K5BKF Fieldy Signature Model 5 String Electric Bass Guitar - Black Fla…" at bounding box center [387, 35] width 707 height 9
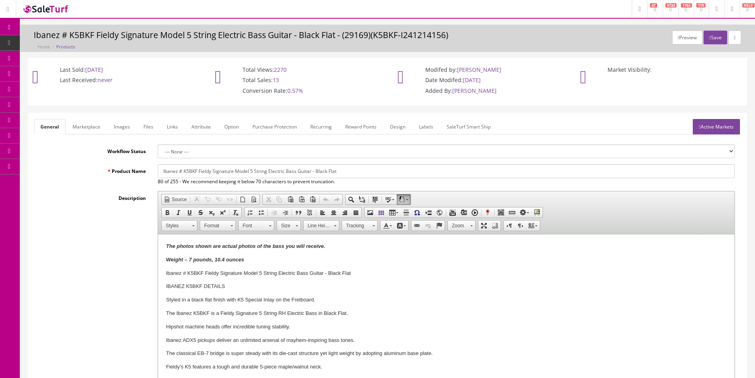
click at [305, 37] on h3 "Ibanez # K5BKF Fieldy Signature Model 5 String Electric Bass Guitar - Black Fla…" at bounding box center [387, 35] width 707 height 9
click at [266, 38] on h3 "Ibanez # K5BKF Fieldy Signature Model 5 String Electric Bass Guitar - Black Fla…" at bounding box center [387, 35] width 707 height 9
click at [258, 38] on h3 "Ibanez # K5BKF Fieldy Signature Model 5 String Electric Bass Guitar - Black Fla…" at bounding box center [387, 35] width 707 height 9
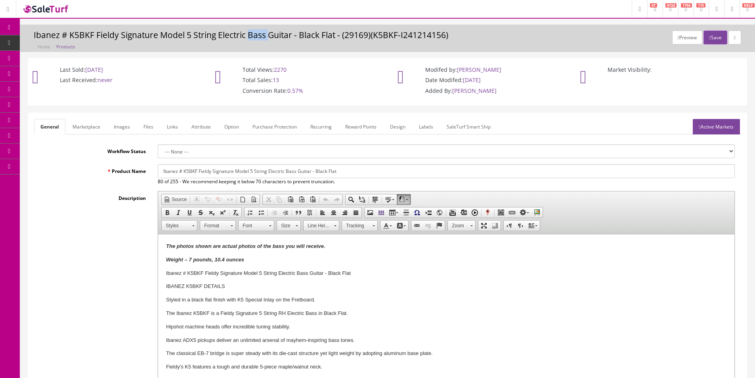
click at [258, 38] on h3 "Ibanez # K5BKF Fieldy Signature Model 5 String Electric Bass Guitar - Black Fla…" at bounding box center [387, 35] width 707 height 9
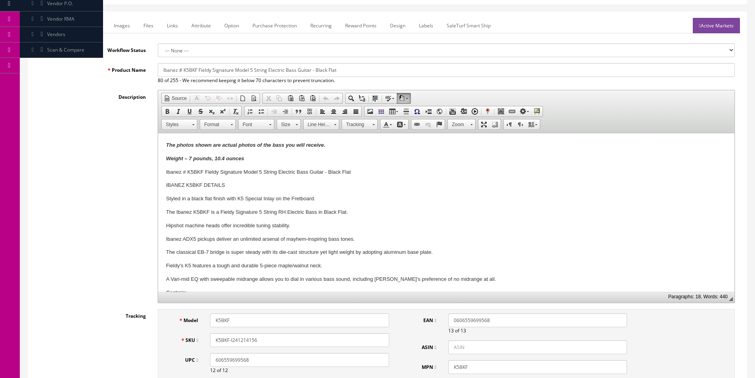
scroll to position [198, 0]
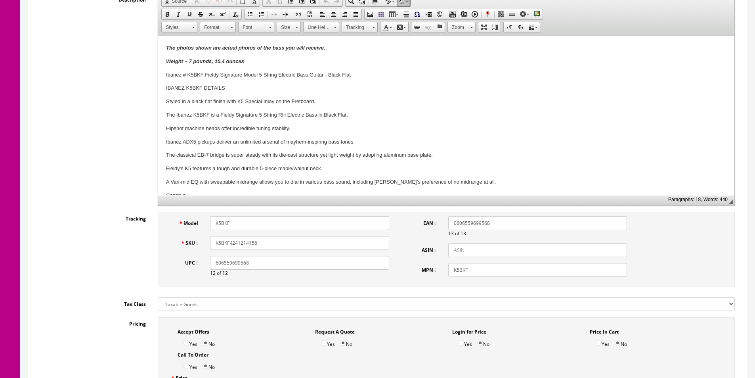
click at [250, 243] on input "K5BKF-I241214156" at bounding box center [299, 243] width 179 height 14
click at [250, 242] on input "K5BKF-I241214156" at bounding box center [299, 243] width 179 height 14
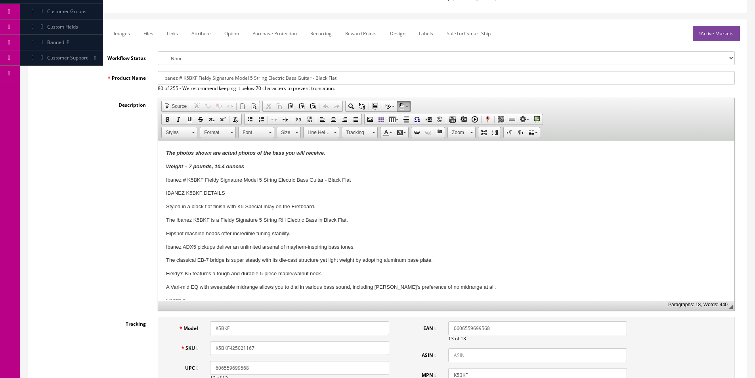
scroll to position [79, 0]
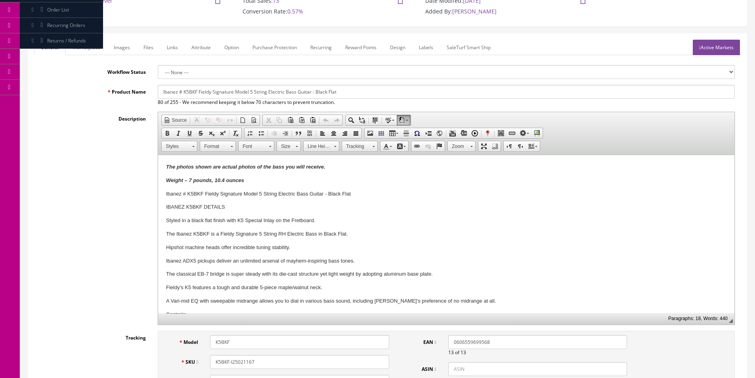
type input "K5BKF-I25021167"
drag, startPoint x: 188, startPoint y: 178, endPoint x: 261, endPoint y: 173, distance: 72.7
click at [122, 45] on link "Images" at bounding box center [121, 47] width 29 height 15
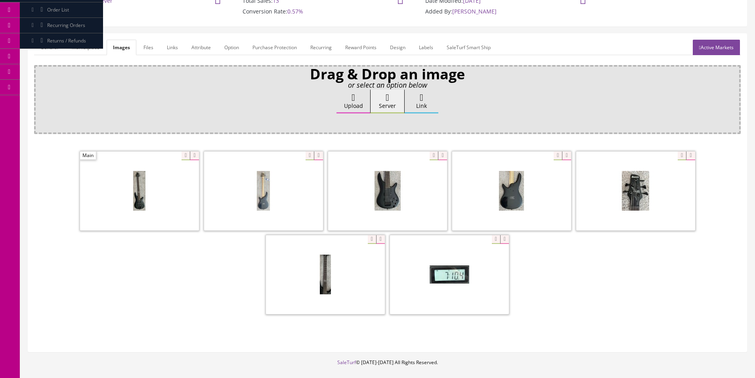
click at [196, 158] on icon at bounding box center [194, 155] width 9 height 9
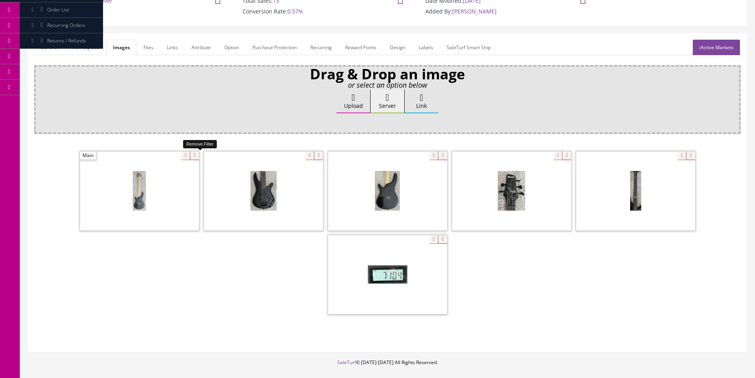
click at [196, 158] on icon at bounding box center [194, 155] width 9 height 9
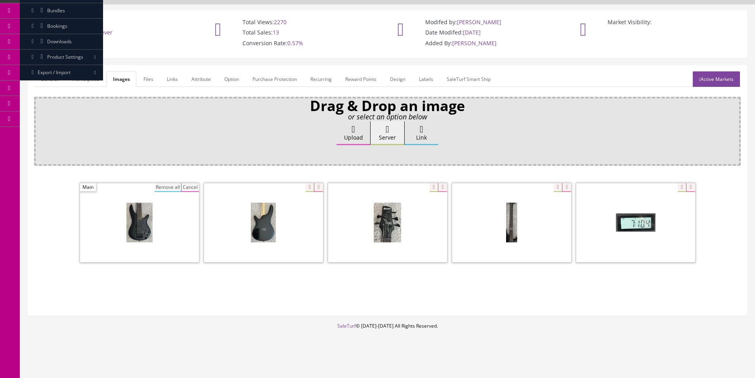
click at [170, 182] on div "Remove all Cancel" at bounding box center [387, 223] width 706 height 84
click at [170, 185] on button "Remove all" at bounding box center [167, 187] width 27 height 9
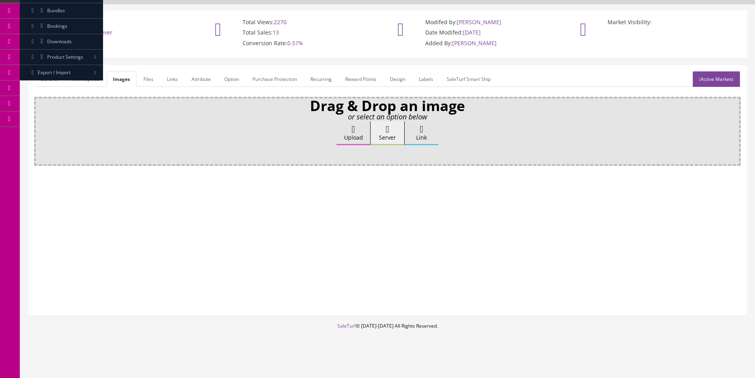
click at [180, 162] on div "Drag & Drop an image or select an option below Upload Server Link Ok WM Left To…" at bounding box center [387, 131] width 706 height 69
click at [210, 72] on link "Attribute" at bounding box center [201, 78] width 32 height 15
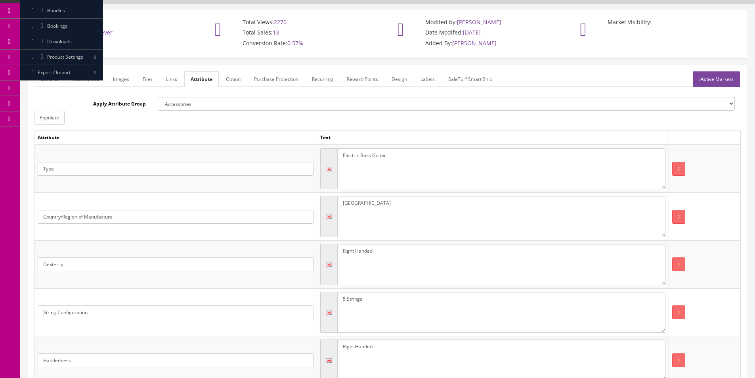
click at [256, 135] on td "Attribute" at bounding box center [175, 138] width 282 height 14
click at [128, 83] on link "Images" at bounding box center [121, 78] width 29 height 15
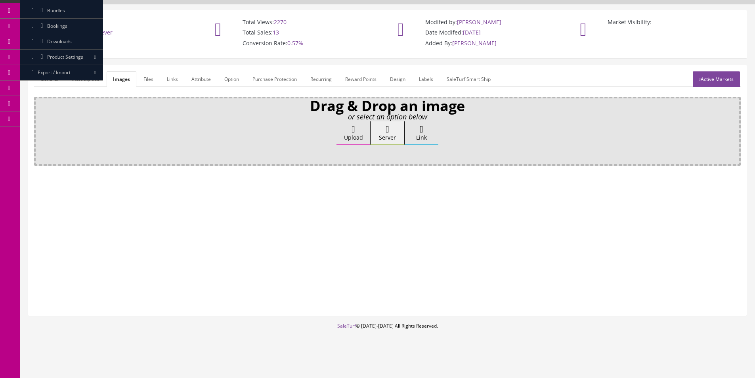
click at [97, 78] on link "Marketplace" at bounding box center [85, 78] width 40 height 15
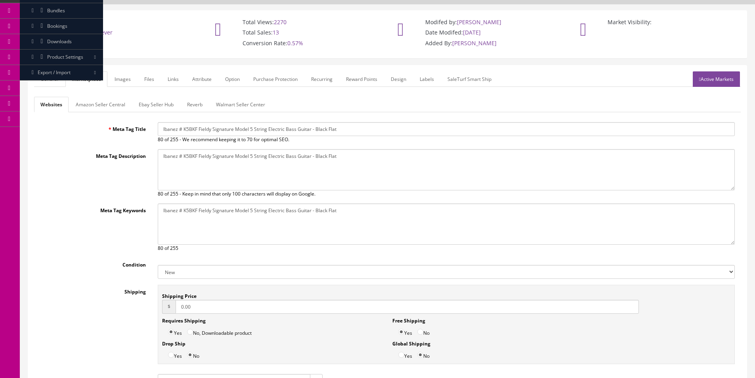
click at [59, 77] on link "General" at bounding box center [49, 78] width 31 height 15
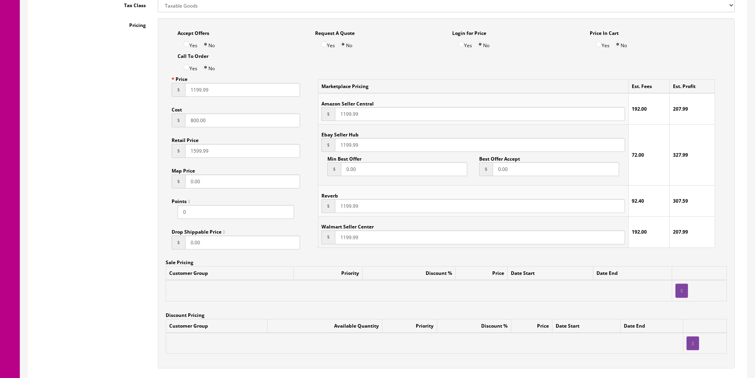
scroll to position [444, 0]
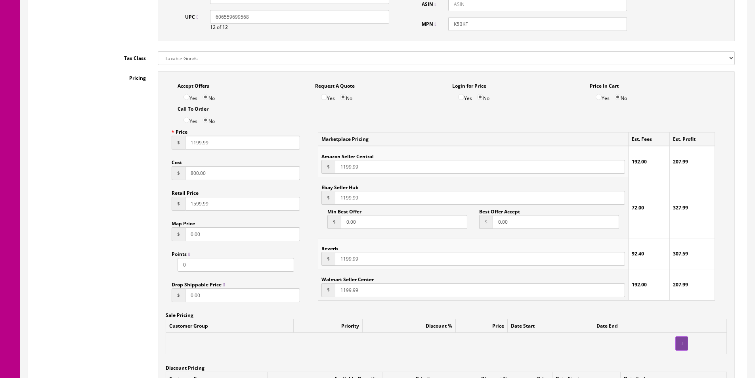
click at [228, 164] on div "Cost $ 800.00" at bounding box center [236, 167] width 128 height 25
click at [226, 173] on input "800.00" at bounding box center [242, 173] width 115 height 14
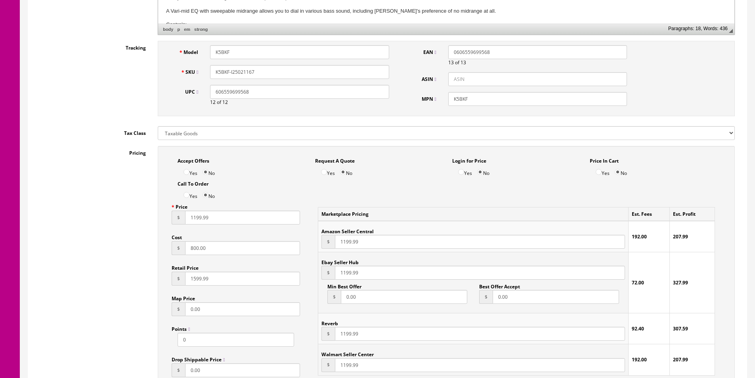
scroll to position [246, 0]
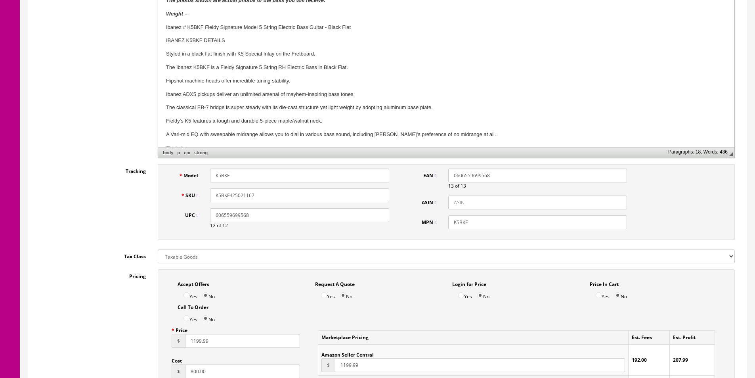
click at [342, 197] on input "K5BKF-I25021167" at bounding box center [299, 195] width 179 height 14
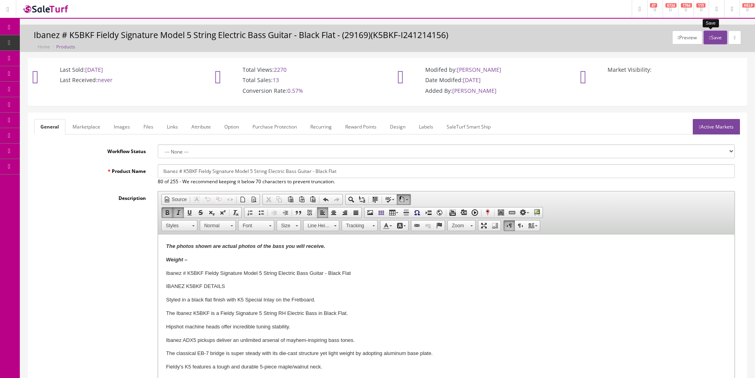
click at [704, 40] on button "Save" at bounding box center [714, 38] width 23 height 14
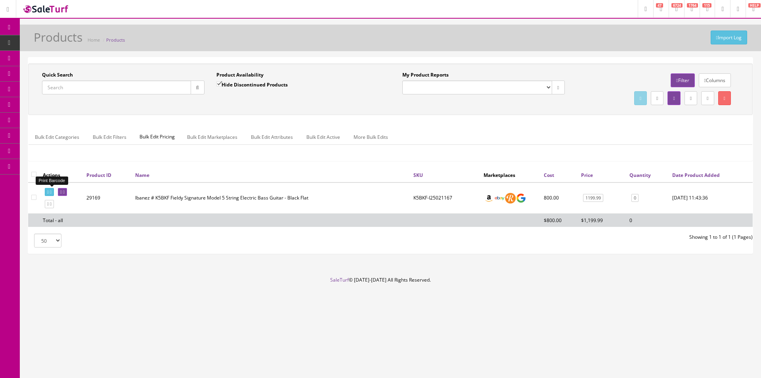
click at [54, 191] on link at bounding box center [49, 192] width 9 height 8
click at [135, 95] on div "Quick Search Date From" at bounding box center [123, 85] width 174 height 29
click at [135, 91] on input "Quick Search" at bounding box center [116, 87] width 149 height 14
click at [137, 91] on input "Quick Search" at bounding box center [116, 87] width 149 height 14
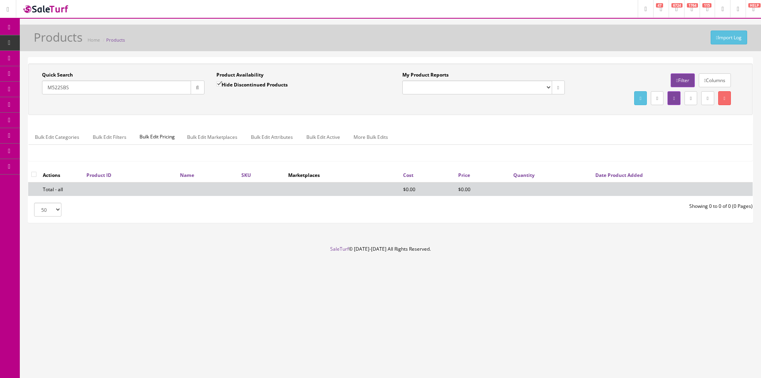
type input "M522SBS"
click at [265, 86] on label "Hide Discontinued Products" at bounding box center [251, 84] width 71 height 8
click at [221, 86] on input "Hide Discontinued Products" at bounding box center [218, 83] width 5 height 5
checkbox input "false"
click at [267, 106] on div "Quick Search M522SBS Date From Product Availability Hide Discontinued Products …" at bounding box center [390, 89] width 720 height 36
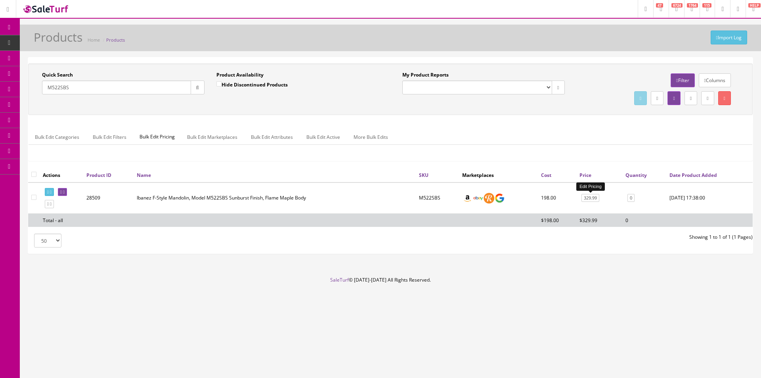
click at [590, 200] on link "329.99" at bounding box center [590, 198] width 18 height 8
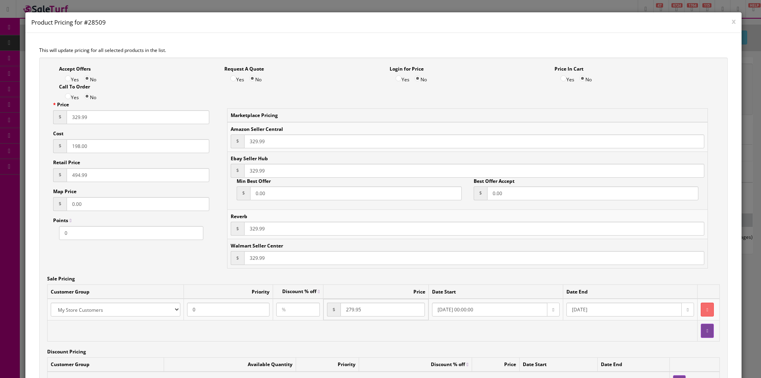
click at [77, 144] on input "198.00" at bounding box center [138, 146] width 143 height 14
type input "262.50"
type input "524.99"
click at [80, 115] on input "329.99" at bounding box center [138, 117] width 143 height 14
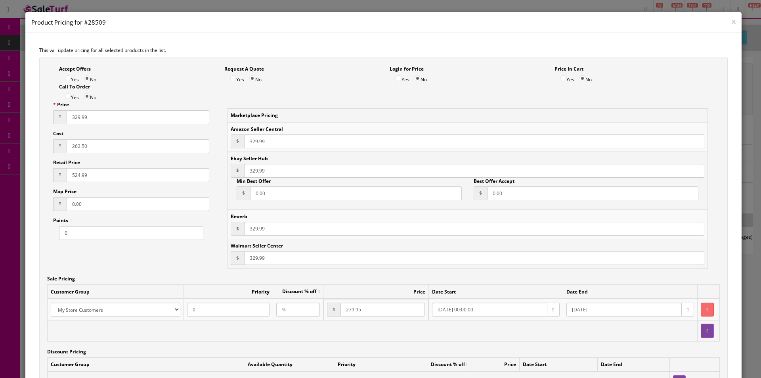
click at [80, 115] on input "329.99" at bounding box center [138, 117] width 143 height 14
click at [78, 118] on input "329.99" at bounding box center [138, 117] width 143 height 14
type input "349.99"
click at [254, 137] on input "329.99" at bounding box center [474, 141] width 460 height 14
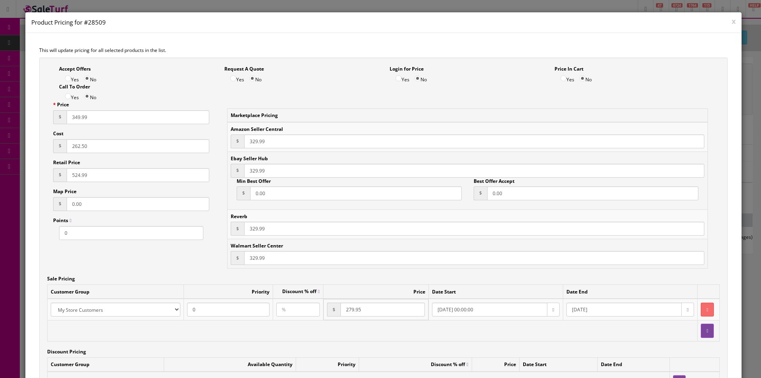
click at [254, 137] on input "329.99" at bounding box center [474, 141] width 460 height 14
paste input "4"
type input "349.99"
paste input "4"
type input "349.99"
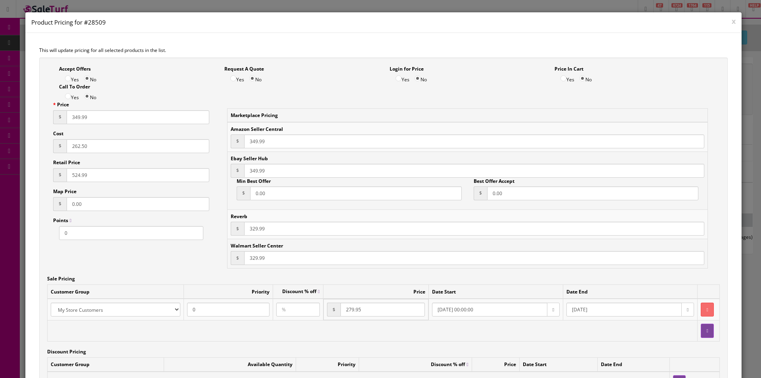
paste input "4"
type input "349.99"
paste input "4"
type input "349.99"
click at [700, 305] on button "button" at bounding box center [706, 309] width 13 height 14
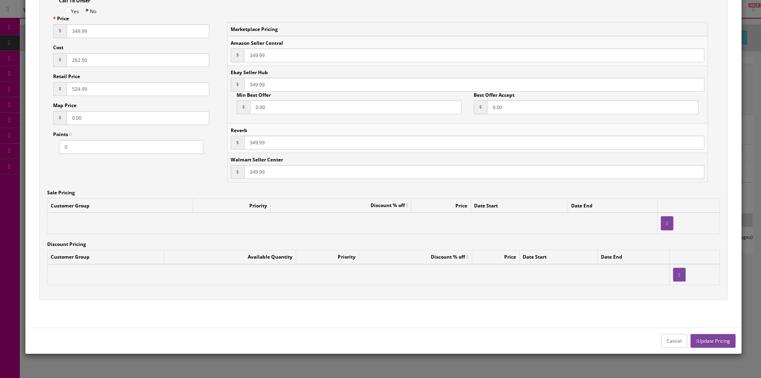
scroll to position [95, 0]
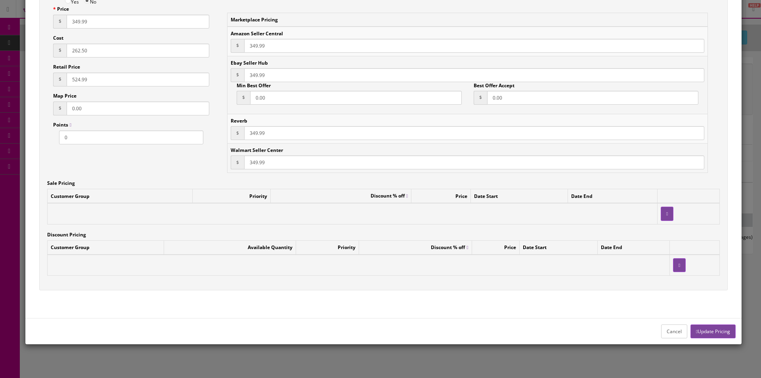
click at [700, 328] on button "Update Pricing" at bounding box center [712, 331] width 45 height 14
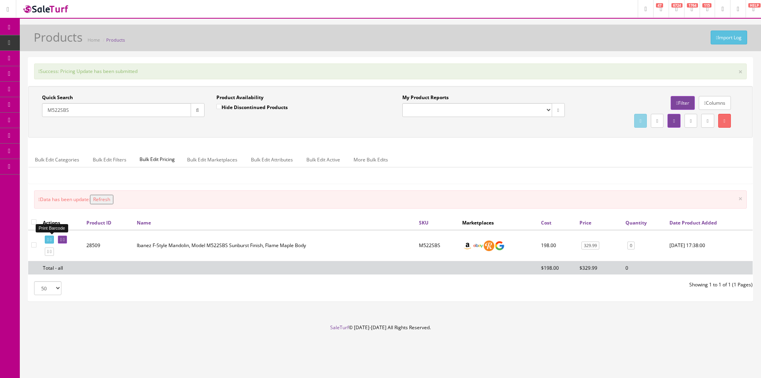
click at [49, 241] on icon at bounding box center [48, 239] width 2 height 4
click at [93, 119] on div "Quick Search M522SBS Date From" at bounding box center [123, 108] width 174 height 29
click at [94, 113] on input "M522SBS" at bounding box center [116, 110] width 149 height 14
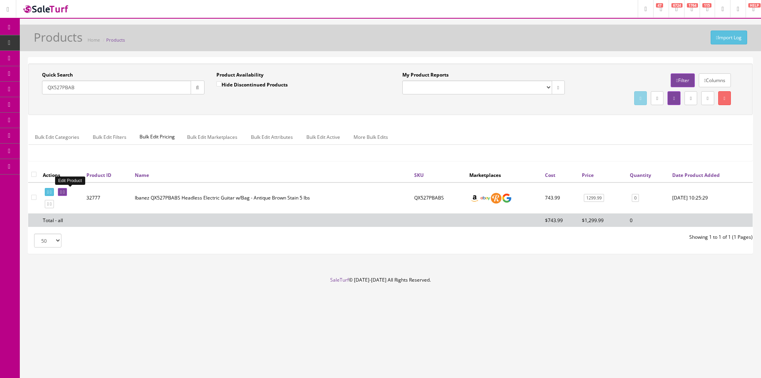
type input "QX527PBAB"
click at [65, 192] on icon at bounding box center [64, 192] width 2 height 4
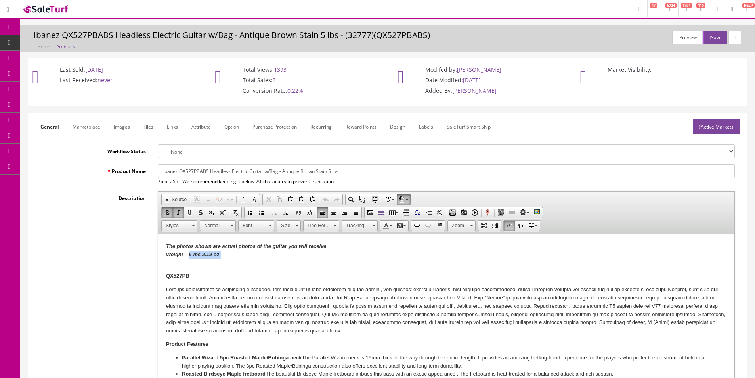
drag, startPoint x: 188, startPoint y: 254, endPoint x: 276, endPoint y: 264, distance: 88.5
click at [276, 264] on p "The photos shown are actual photos of the guitar you will receive. Weight – 5 l…" at bounding box center [446, 254] width 560 height 25
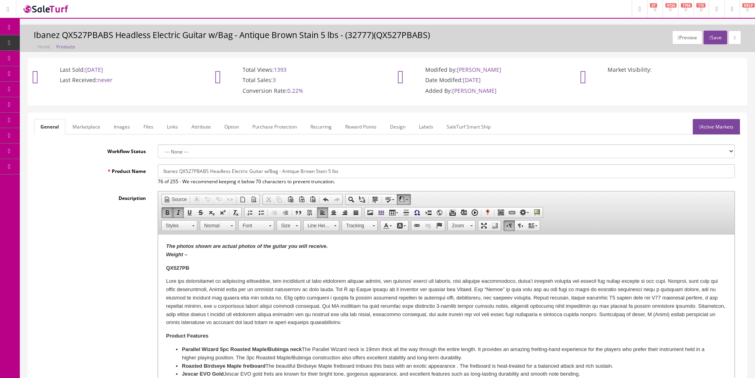
drag, startPoint x: 326, startPoint y: 170, endPoint x: 391, endPoint y: 177, distance: 65.7
click at [391, 177] on input "Ibanez QX527PBABS Headless Electric Guitar w/Bag - Antique Brown Stain 5 lbs" at bounding box center [446, 171] width 577 height 14
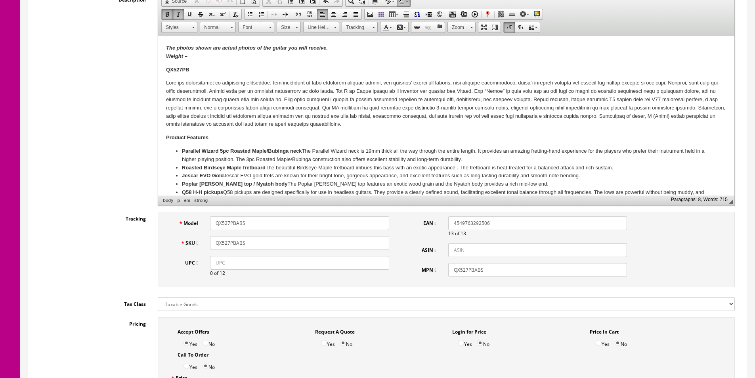
type input "Ibanez QX527PBABS Headless Electric Guitar w/Bag - Antique Brown Stain"
click at [255, 240] on input "QX527PBABS" at bounding box center [299, 243] width 179 height 14
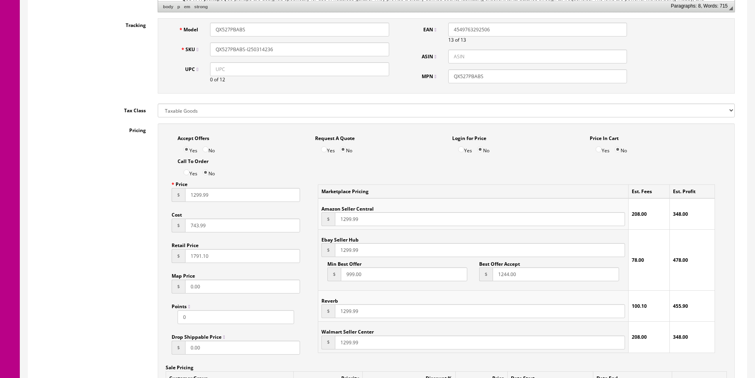
scroll to position [436, 0]
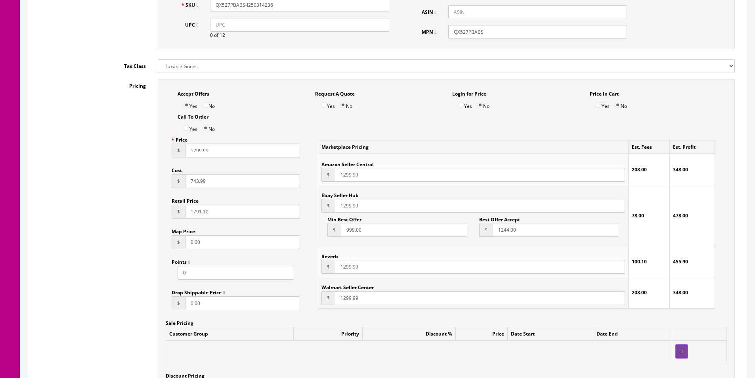
type input "QX527PBABS-I250314236"
click at [197, 178] on input "743.99" at bounding box center [242, 181] width 115 height 14
type input "805.99"
type input "1791.10"
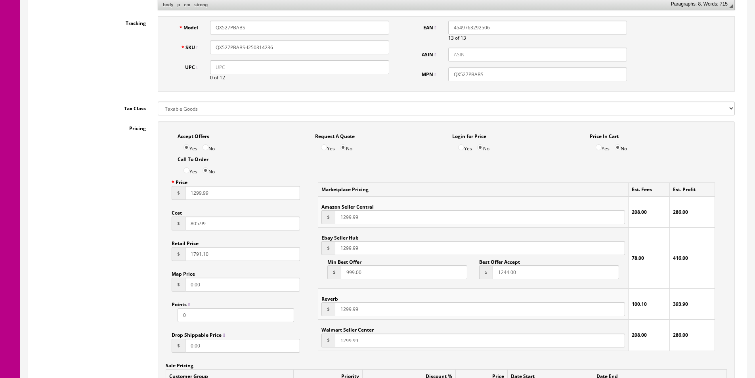
scroll to position [357, 0]
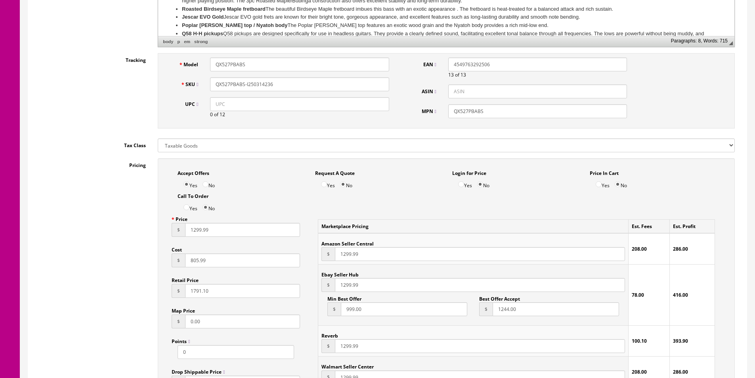
click at [234, 84] on input "QX527PBABS-I250314236" at bounding box center [299, 84] width 179 height 14
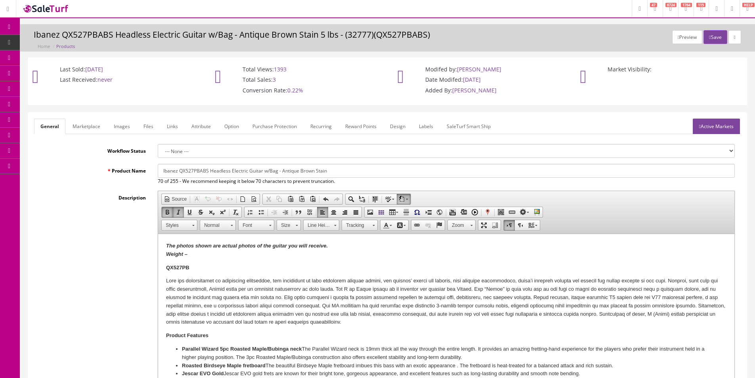
scroll to position [0, 0]
click at [131, 128] on link "Images" at bounding box center [121, 126] width 29 height 15
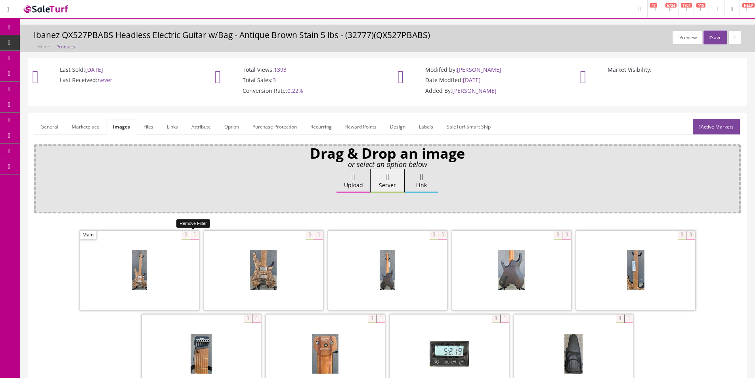
click at [198, 238] on icon at bounding box center [194, 235] width 9 height 9
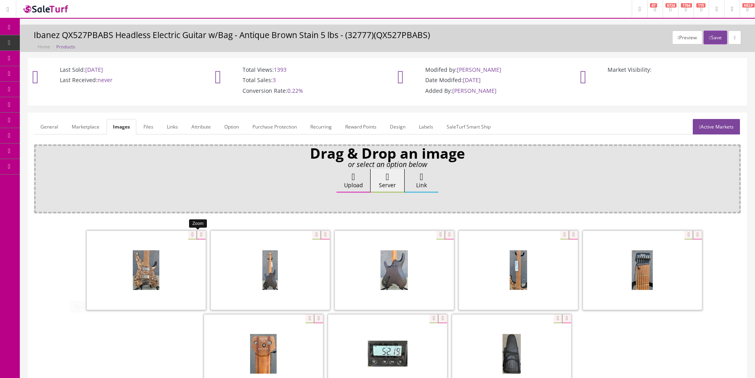
click at [198, 238] on icon at bounding box center [200, 235] width 9 height 9
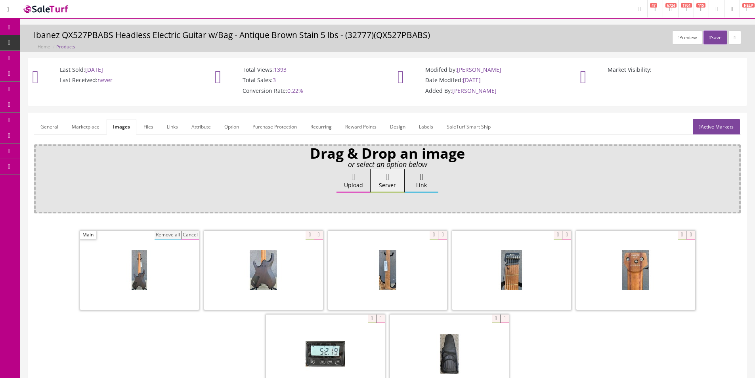
click at [179, 238] on button "Remove all" at bounding box center [167, 235] width 27 height 9
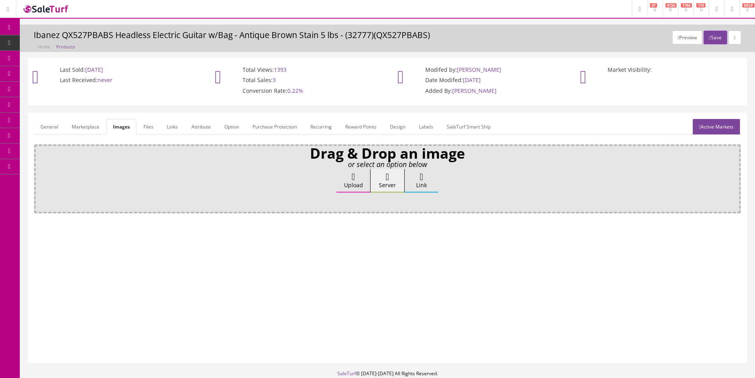
click at [60, 124] on link "General" at bounding box center [49, 126] width 31 height 15
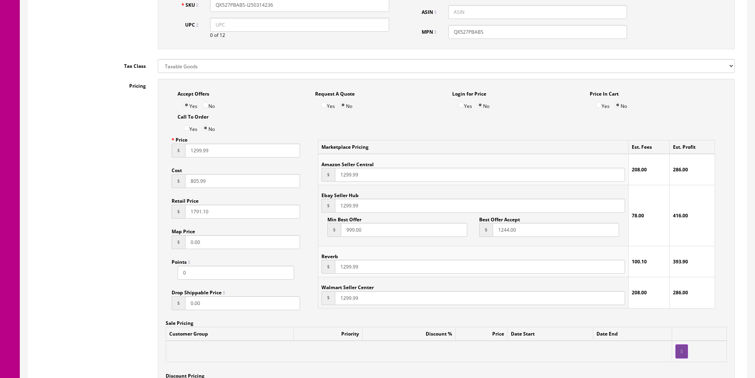
scroll to position [79, 0]
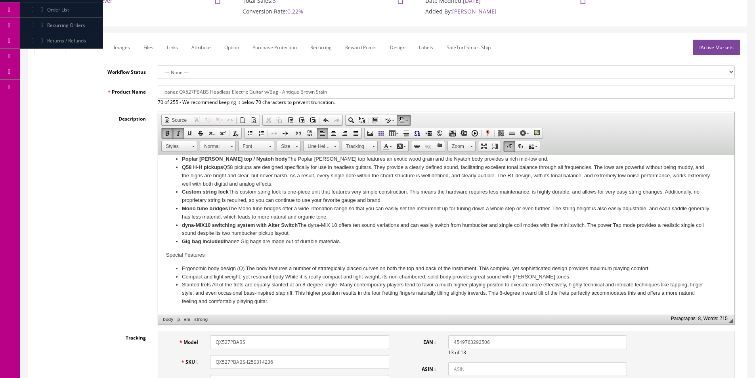
click at [305, 356] on input "QX527PBABS-I250314236" at bounding box center [299, 362] width 179 height 14
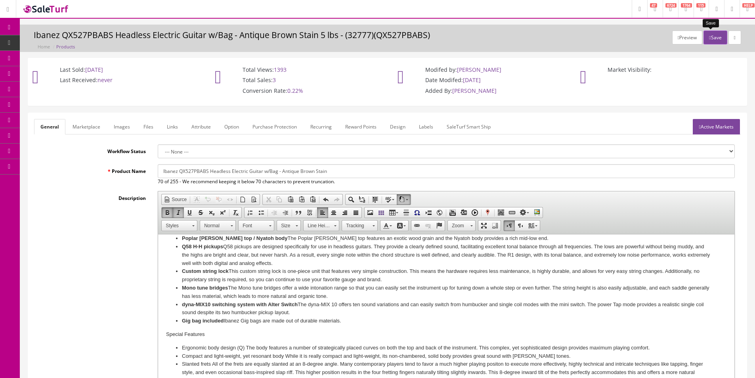
click at [712, 38] on button "Save" at bounding box center [714, 38] width 23 height 14
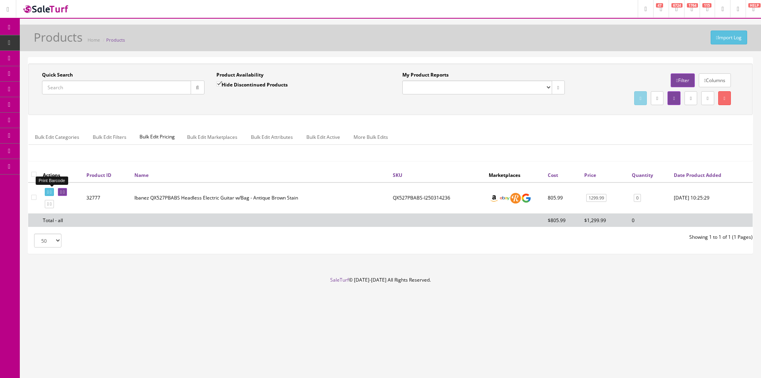
click at [52, 188] on link at bounding box center [49, 192] width 9 height 8
click at [90, 82] on input "Quick Search" at bounding box center [116, 87] width 149 height 14
type input "ALT30FMDBD"
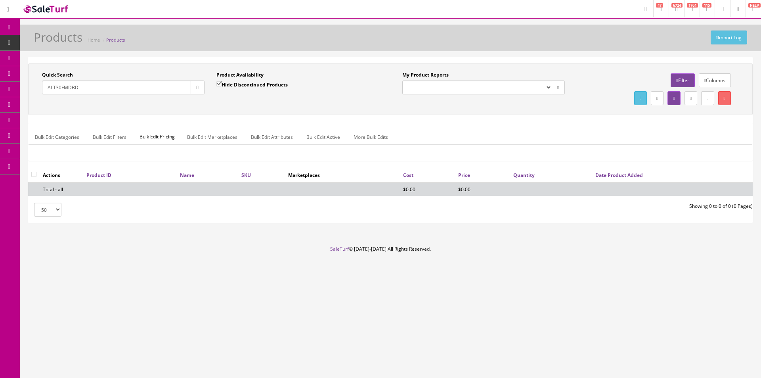
click at [244, 81] on label "Hide Discontinued Products" at bounding box center [251, 84] width 71 height 8
click at [221, 81] on input "Hide Discontinued Products" at bounding box center [218, 83] width 5 height 5
checkbox input "false"
click at [252, 97] on div "Product Availability Hide Discontinued Products Date To" at bounding box center [297, 85] width 174 height 29
drag, startPoint x: 67, startPoint y: 86, endPoint x: 91, endPoint y: 82, distance: 24.1
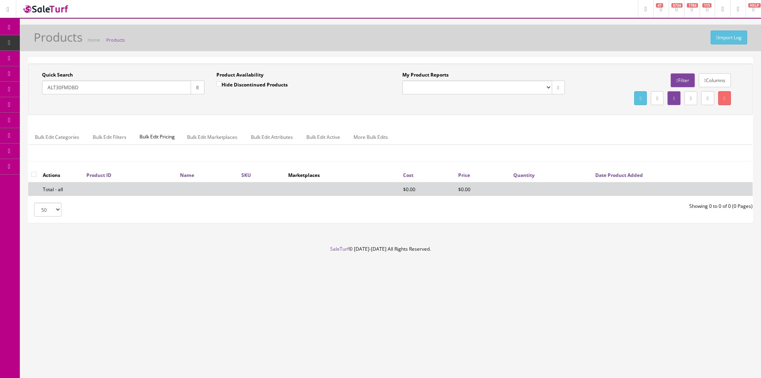
click at [91, 82] on input "ALT30FMDBD" at bounding box center [116, 87] width 149 height 14
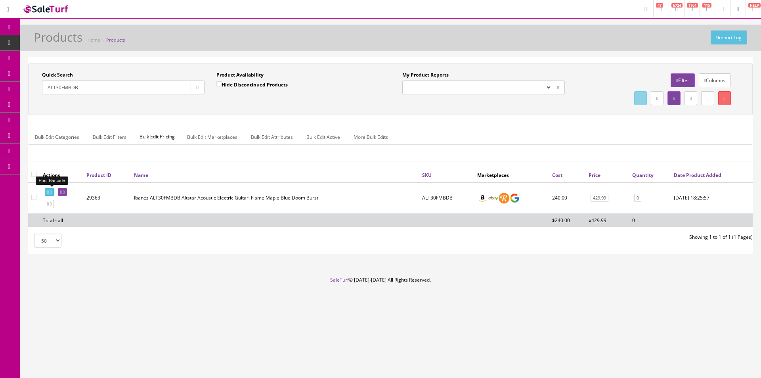
type input "ALT30FMBDB"
click at [51, 193] on icon at bounding box center [51, 192] width 2 height 4
click at [595, 196] on link "429.99" at bounding box center [599, 198] width 18 height 8
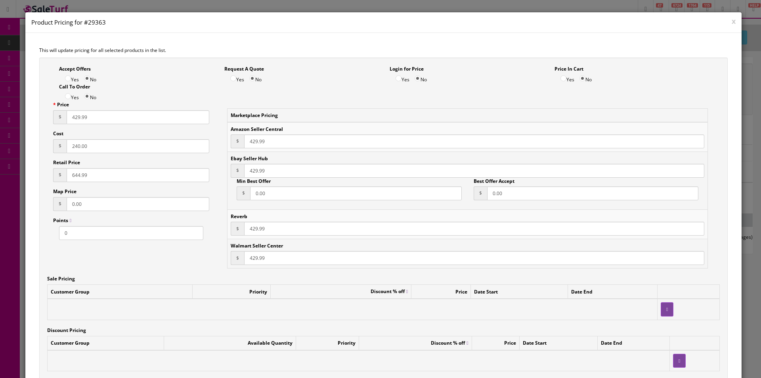
click at [78, 143] on input "240.00" at bounding box center [138, 146] width 143 height 14
type input "258"
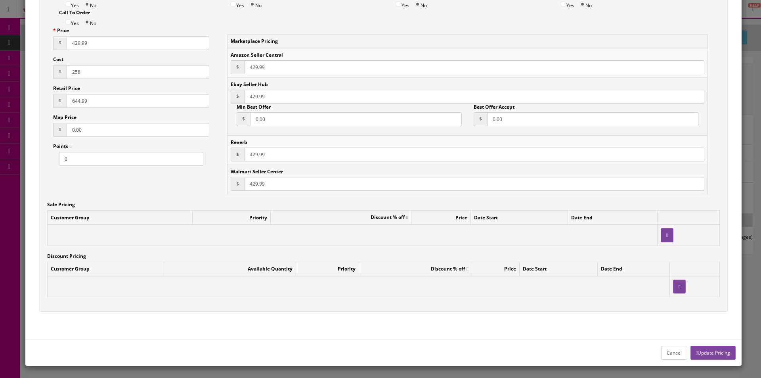
click at [706, 349] on button "Update Pricing" at bounding box center [712, 352] width 45 height 14
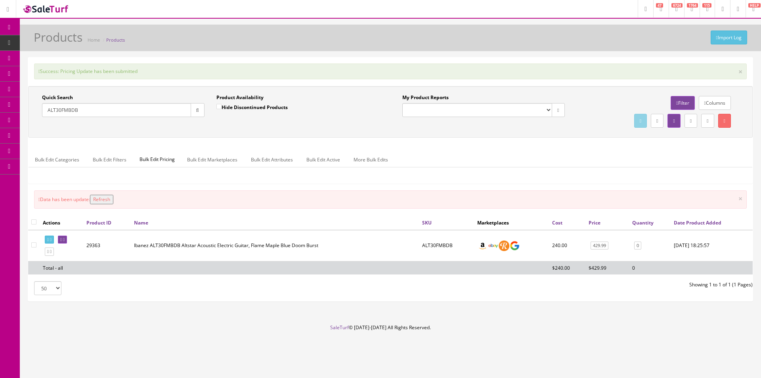
click at [123, 116] on input "ALT30FMBDB" at bounding box center [116, 110] width 149 height 14
click at [123, 115] on input "ALT30FMBDB" at bounding box center [116, 110] width 149 height 14
type input "R"
type input "SR300ECUB"
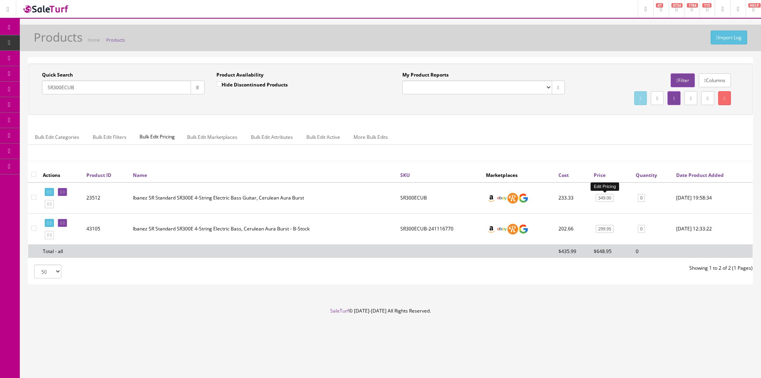
click at [610, 199] on link "349.00" at bounding box center [604, 198] width 18 height 8
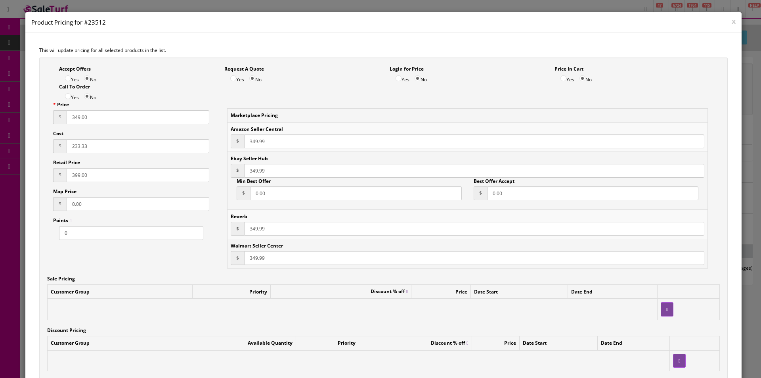
click at [80, 121] on input "349.00" at bounding box center [138, 117] width 143 height 14
click at [80, 146] on input "233.33" at bounding box center [138, 146] width 143 height 14
type input "253.33"
type input "506.65"
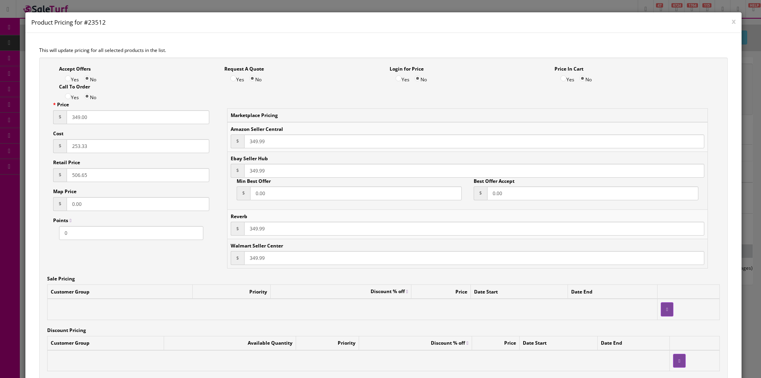
click at [130, 118] on input "349.00" at bounding box center [138, 117] width 143 height 14
type input "379.99"
click at [255, 143] on input "349.99" at bounding box center [474, 141] width 460 height 14
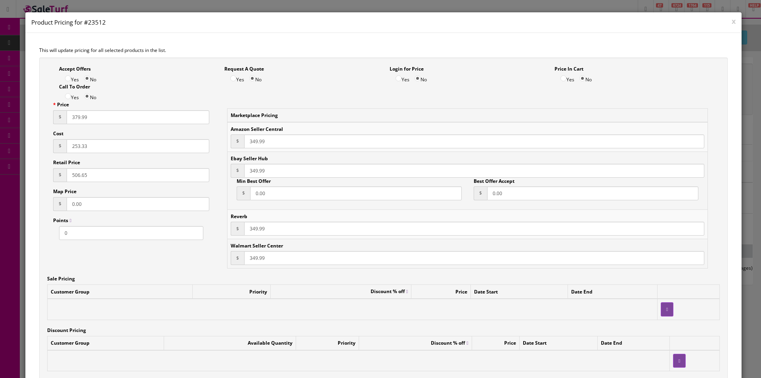
click at [255, 143] on input "349.99" at bounding box center [474, 141] width 460 height 14
paste input "7"
type input "379.99"
type input "379"
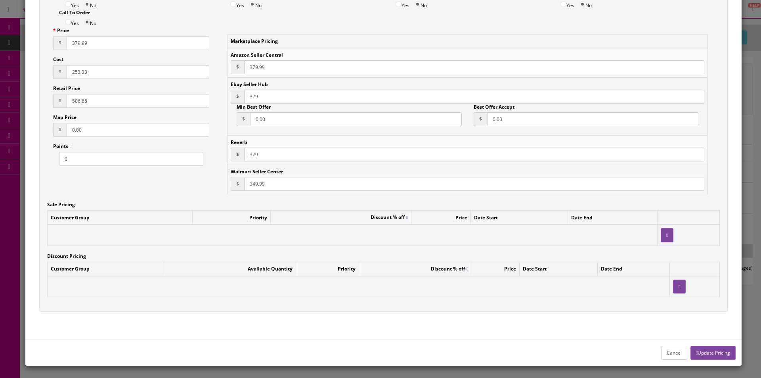
type input "379"
click at [289, 179] on input "349.99" at bounding box center [474, 184] width 460 height 14
paste input "37999"
paste input "79."
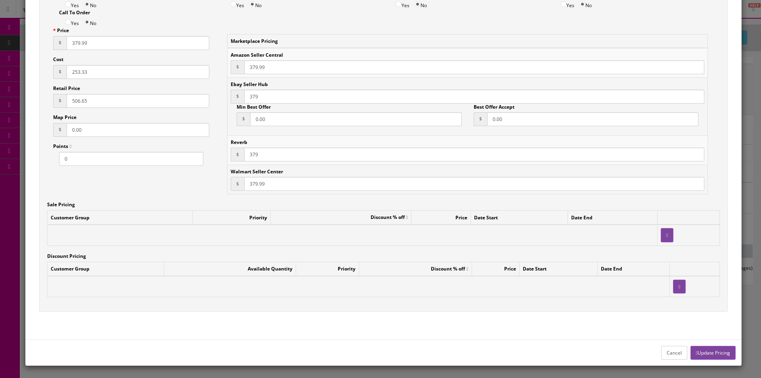
type input "379.99"
click at [706, 355] on button "Update Pricing" at bounding box center [712, 352] width 45 height 14
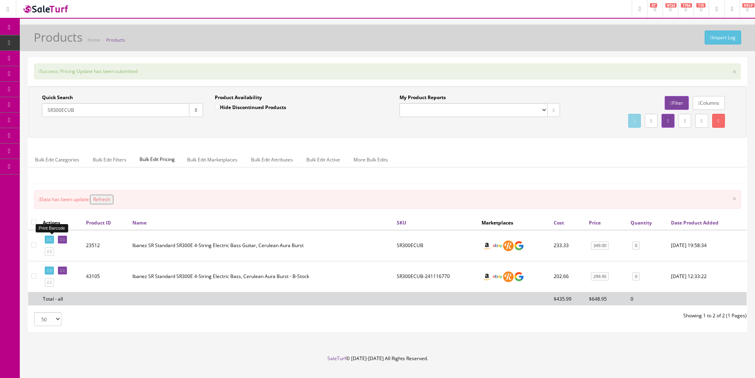
click at [54, 240] on link at bounding box center [49, 239] width 9 height 8
click at [128, 111] on input "SR300ECUB" at bounding box center [115, 110] width 147 height 14
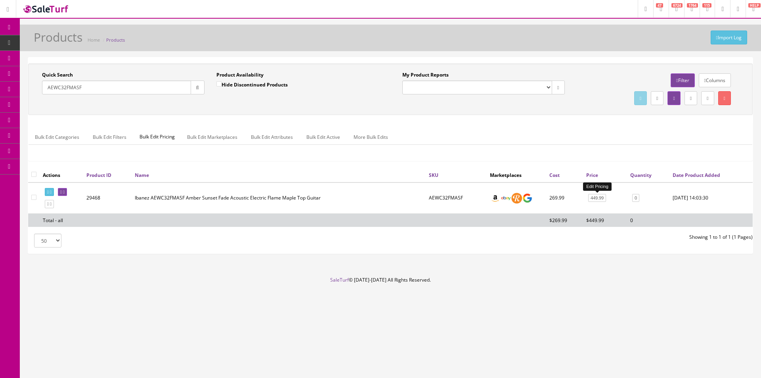
type input "AEWC32FMASF"
click at [593, 201] on link "449.99" at bounding box center [597, 198] width 18 height 8
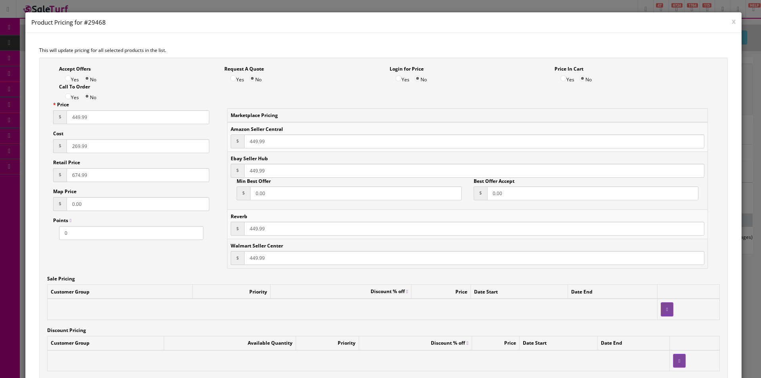
click at [114, 142] on input "269.99" at bounding box center [138, 146] width 143 height 14
type input "288"
type input "719.99"
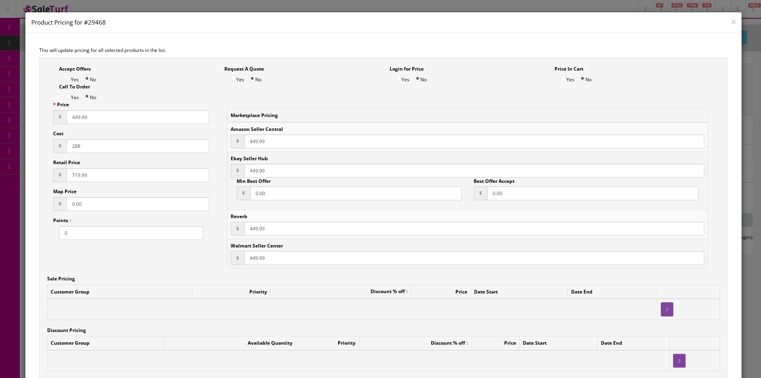
click at [78, 123] on input "449.99" at bounding box center [138, 117] width 143 height 14
type input "479.99"
click at [247, 145] on input "449.99" at bounding box center [474, 141] width 460 height 14
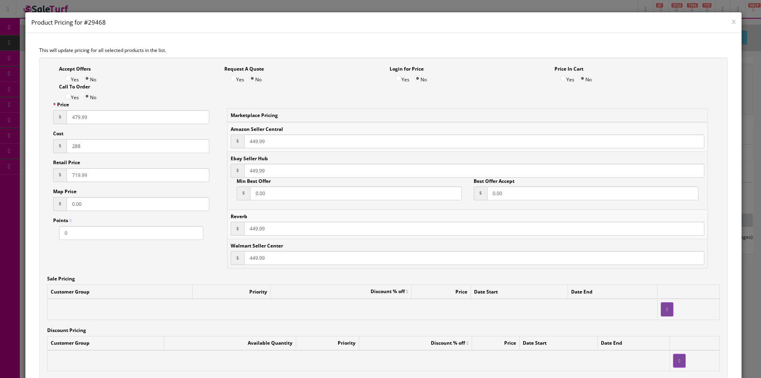
paste input "7"
type input "479.99"
paste input "7"
type input "479.99"
paste input "7"
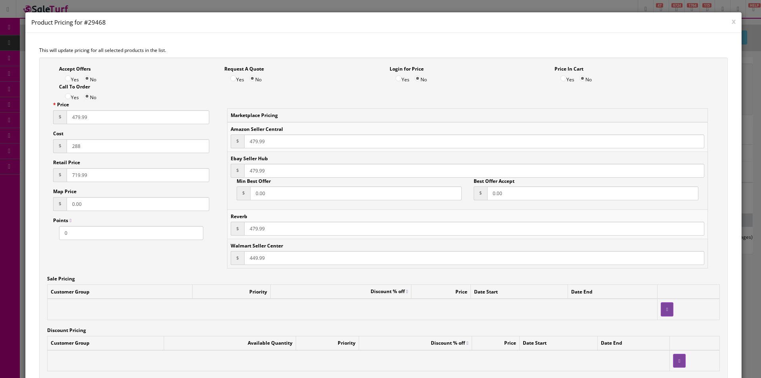
type input "479.99"
paste input "7"
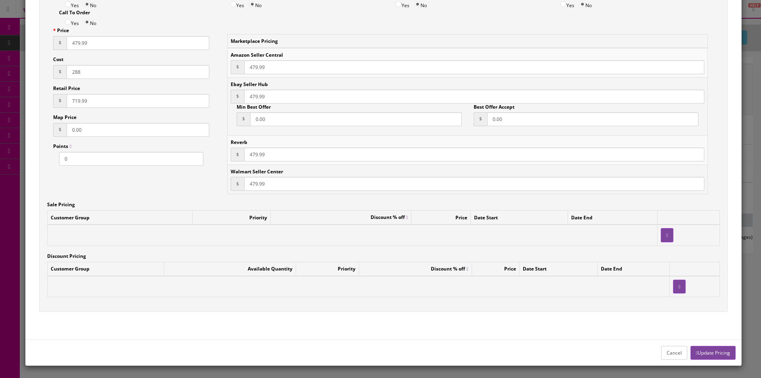
type input "479.99"
click at [698, 350] on button "Update Pricing" at bounding box center [712, 352] width 45 height 14
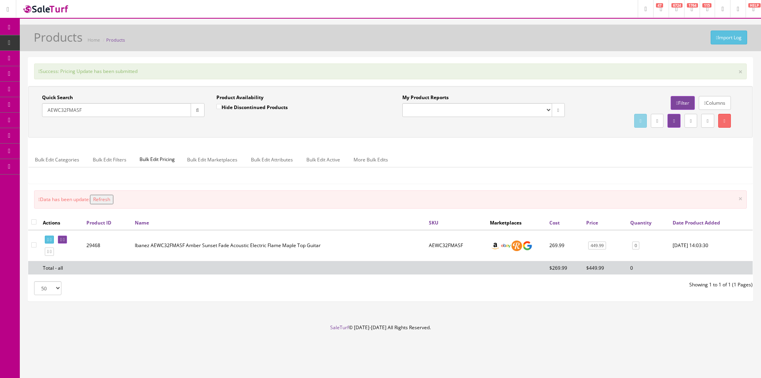
click at [51, 235] on td at bounding box center [62, 245] width 44 height 31
click at [51, 236] on link at bounding box center [49, 239] width 9 height 8
click at [101, 109] on input "AEWC32FMASF" at bounding box center [116, 110] width 149 height 14
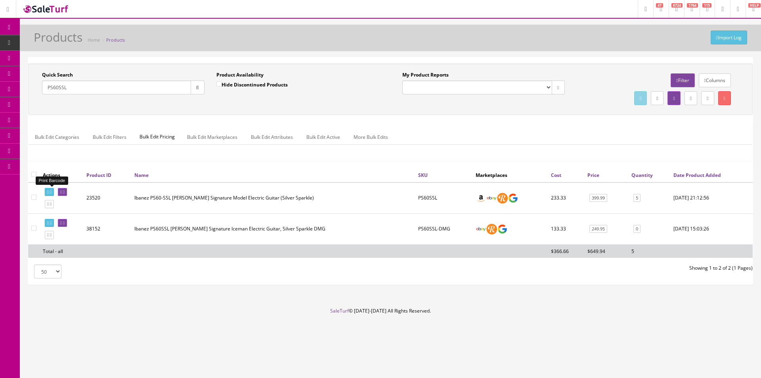
type input "PS60SSL"
click at [49, 192] on icon at bounding box center [48, 192] width 2 height 4
click at [92, 86] on input "PS60SSL" at bounding box center [116, 87] width 149 height 14
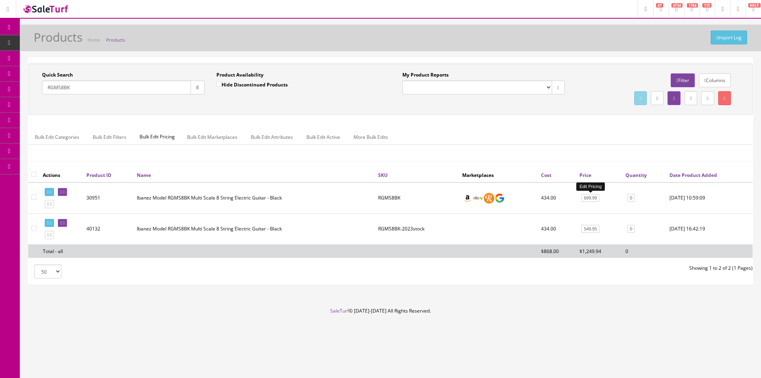
type input "RGMS8BK"
click at [589, 196] on link "699.99" at bounding box center [590, 198] width 18 height 8
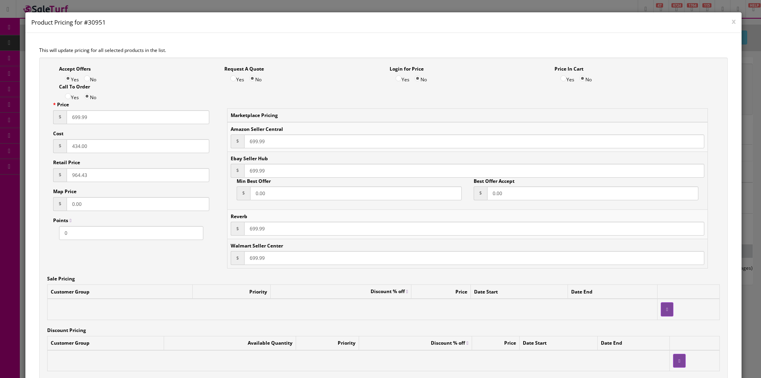
click at [114, 152] on input "434.00" at bounding box center [138, 146] width 143 height 14
type input "464.99"
type input "1033.32"
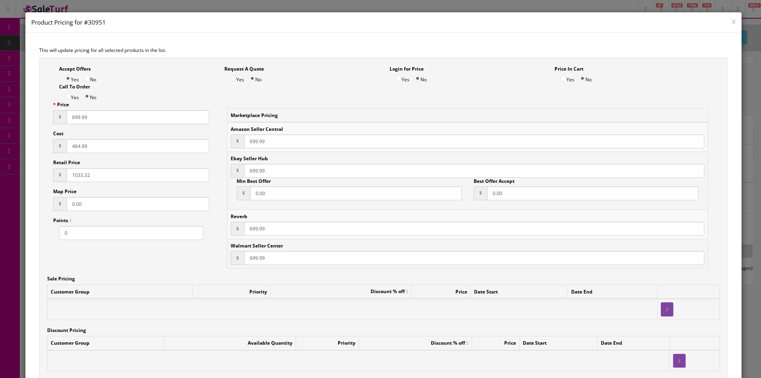
click at [137, 120] on input "699.99" at bounding box center [138, 117] width 143 height 14
type input "749.99"
click at [254, 144] on input "699.99" at bounding box center [474, 141] width 460 height 14
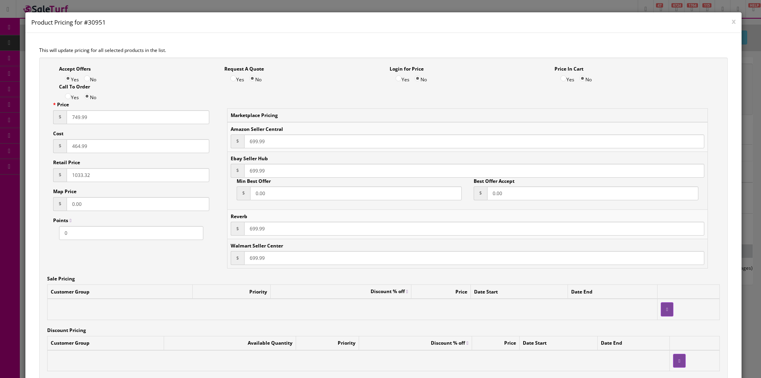
click at [254, 144] on input "699.99" at bounding box center [474, 141] width 460 height 14
paste input "74"
type input "749.99"
type input "749"
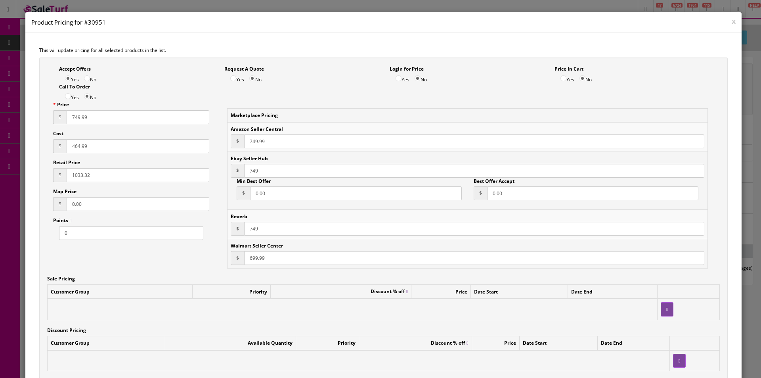
paste input "74"
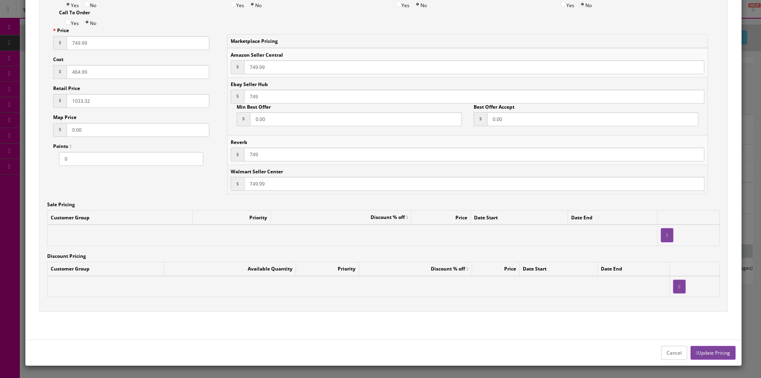
type input "749.99"
click at [721, 354] on button "Update Pricing" at bounding box center [712, 352] width 45 height 14
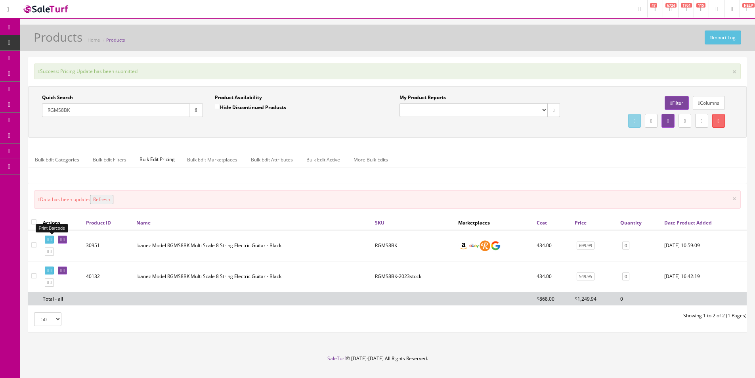
click at [51, 238] on icon at bounding box center [51, 239] width 2 height 4
click at [137, 109] on input "RGMS8BK" at bounding box center [115, 110] width 147 height 14
type input "RGMS7BK"
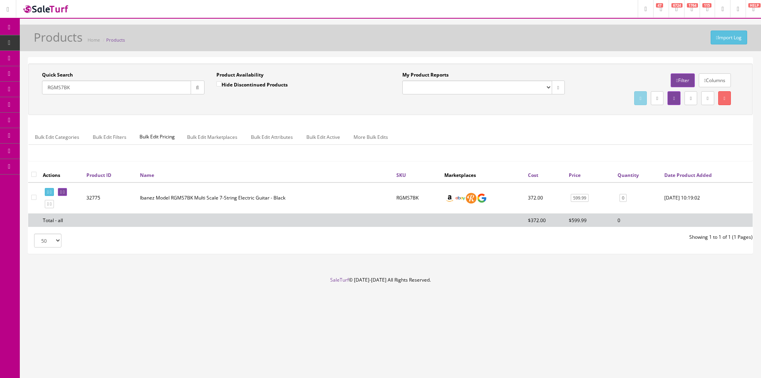
click at [583, 193] on td "599.99" at bounding box center [589, 197] width 49 height 31
click at [584, 193] on td "599.99" at bounding box center [589, 197] width 49 height 31
click at [583, 196] on link "599.99" at bounding box center [579, 198] width 18 height 8
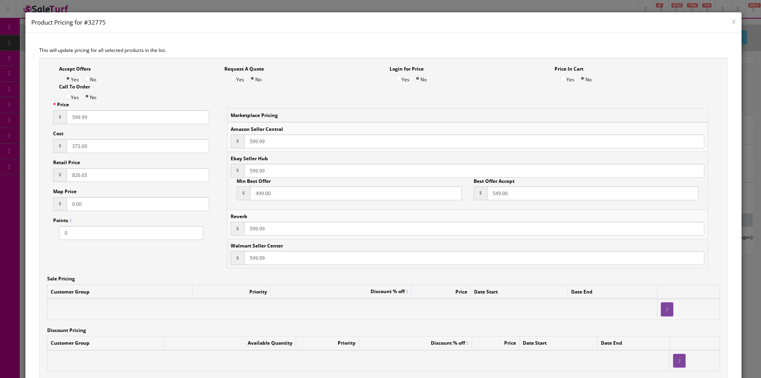
click at [78, 148] on input "372.00" at bounding box center [138, 146] width 143 height 14
type input "402.99"
type input "895.54"
click at [168, 114] on input "599.99" at bounding box center [138, 117] width 143 height 14
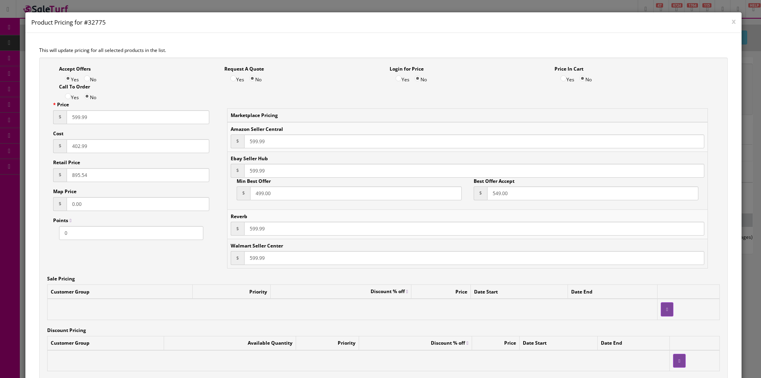
click at [168, 114] on input "599.99" at bounding box center [138, 117] width 143 height 14
type input "649.99"
click at [257, 143] on input "599.99" at bounding box center [474, 141] width 460 height 14
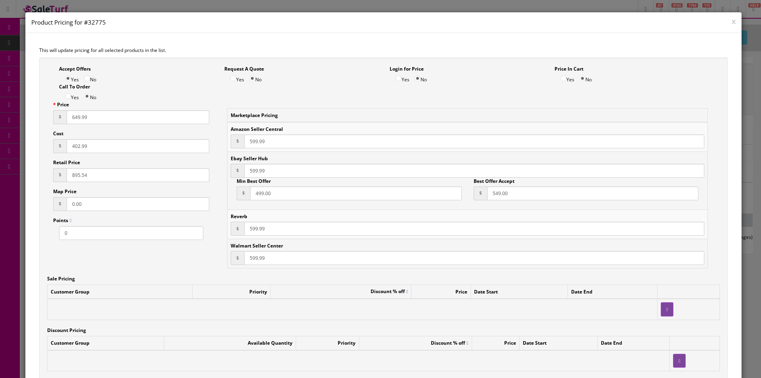
paste input "64"
type input "649.99"
type input "649"
click at [498, 195] on input "549.00" at bounding box center [593, 193] width 212 height 14
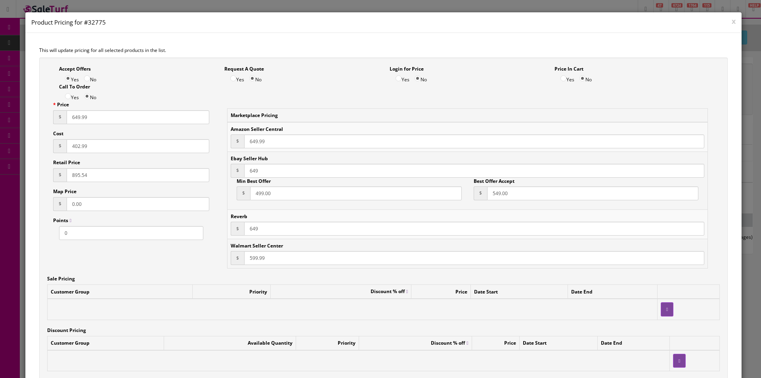
click at [498, 195] on input "549.00" at bounding box center [593, 193] width 212 height 14
click at [339, 200] on input "499.00" at bounding box center [356, 193] width 212 height 14
click at [341, 196] on input "499.00" at bounding box center [356, 193] width 212 height 14
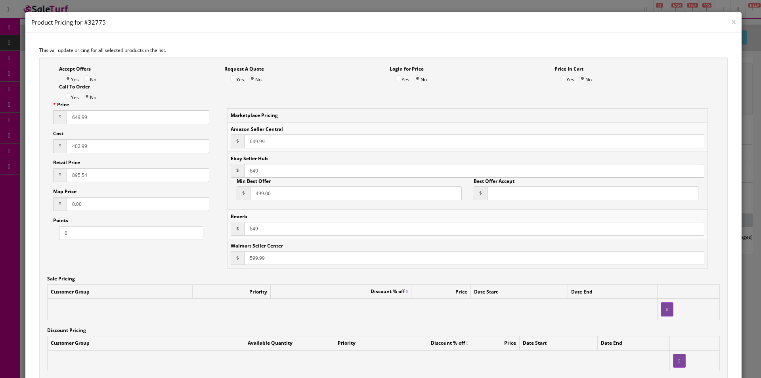
click at [341, 196] on input "499.00" at bounding box center [356, 193] width 212 height 14
type input "4"
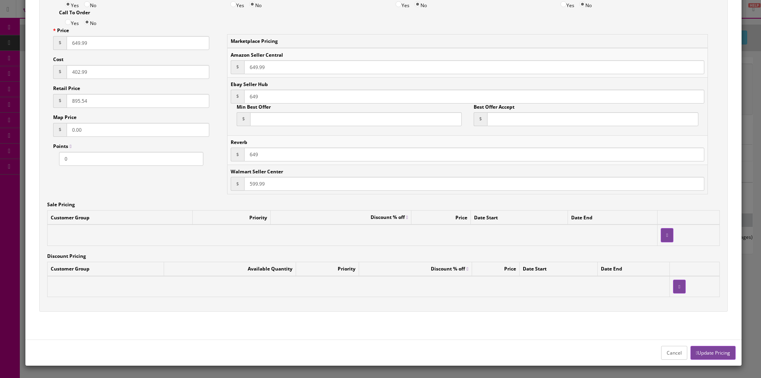
click at [721, 353] on button "Update Pricing" at bounding box center [712, 352] width 45 height 14
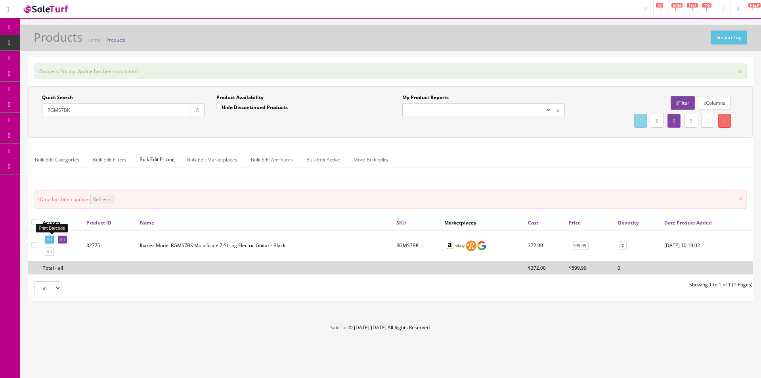
click at [48, 243] on link at bounding box center [49, 239] width 9 height 8
click at [114, 106] on input "RGMS7BK" at bounding box center [116, 110] width 149 height 14
type input "rg421ahmbmt"
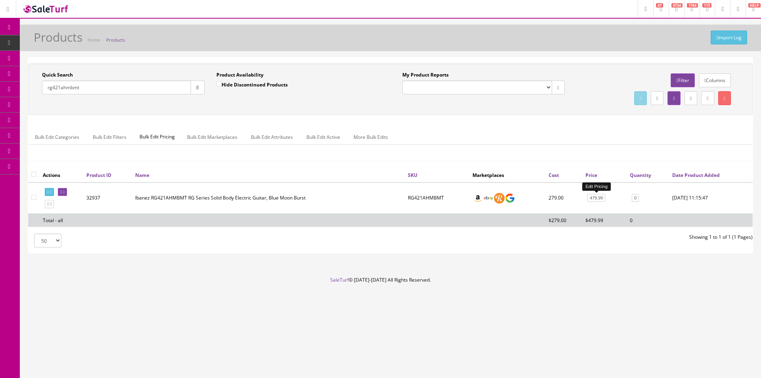
click at [594, 197] on link "479.99" at bounding box center [596, 198] width 18 height 8
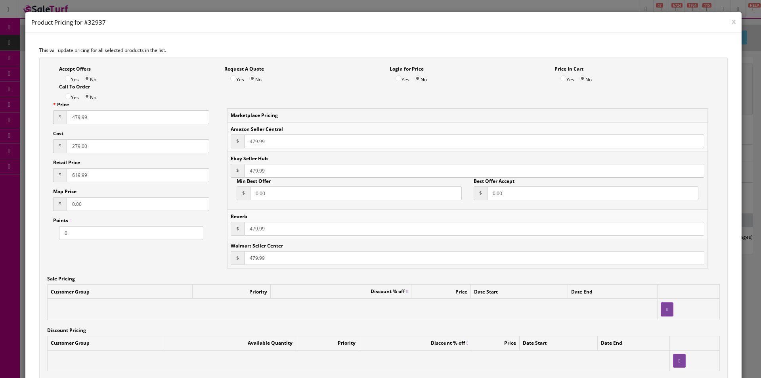
click at [87, 113] on input "479.99" at bounding box center [138, 117] width 143 height 14
type input "499.99"
type input "310"
type input "688.88"
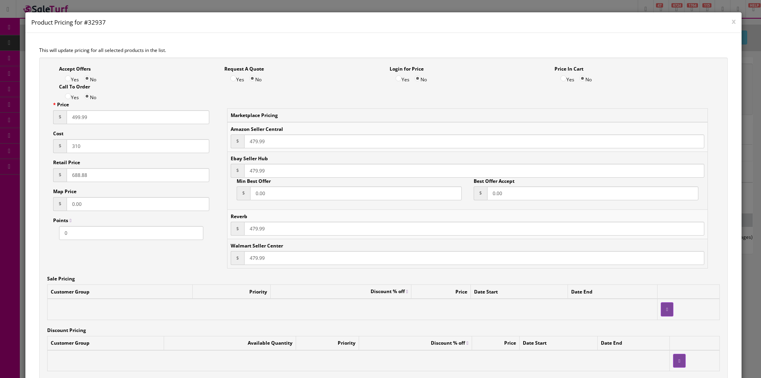
click at [87, 113] on input "499.99" at bounding box center [138, 117] width 143 height 14
click at [253, 139] on input "479.99" at bounding box center [474, 141] width 460 height 14
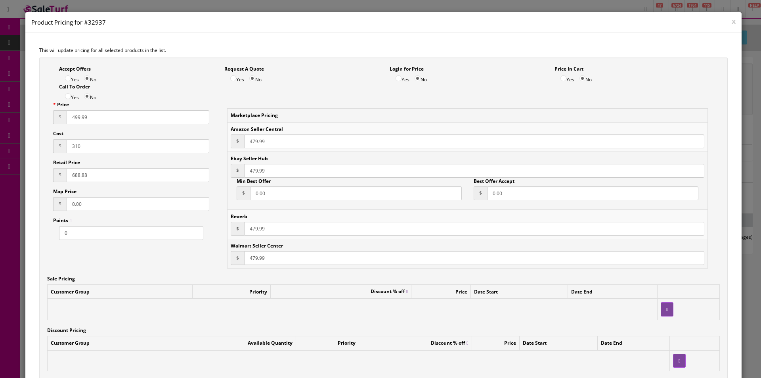
paste input "9"
type input "499.99"
paste input "9"
type input "499.99"
paste input "9"
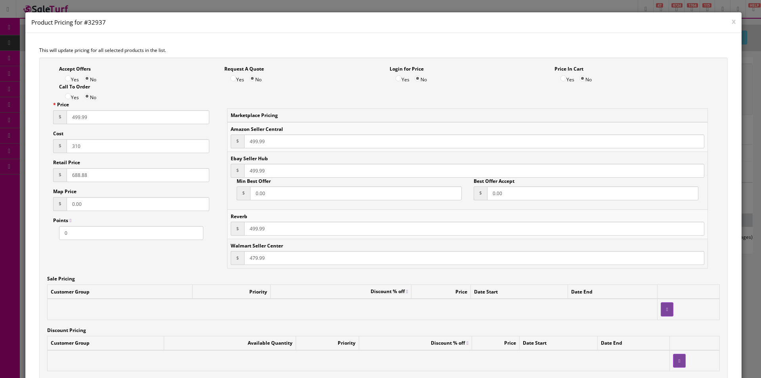
type input "499.99"
paste input "9"
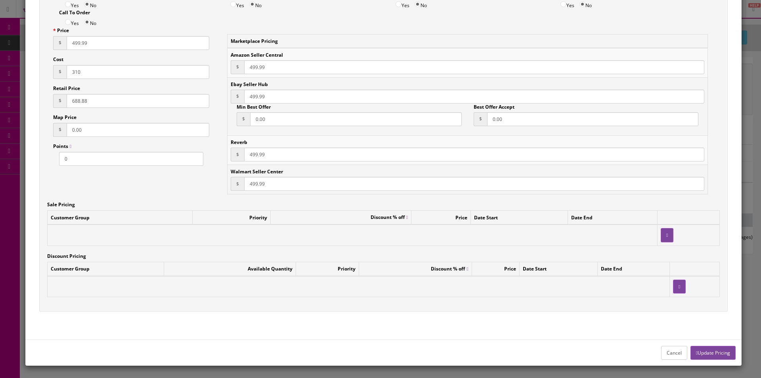
type input "499.99"
click at [701, 348] on button "Update Pricing" at bounding box center [712, 352] width 45 height 14
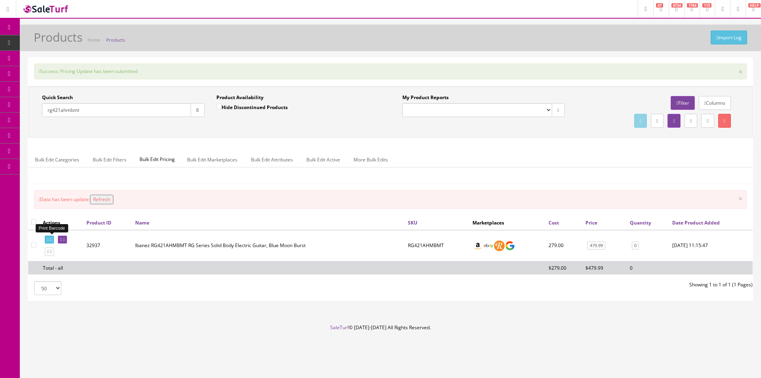
click at [53, 242] on link at bounding box center [49, 239] width 9 height 8
click at [162, 110] on input "rg421ahmbmt" at bounding box center [116, 110] width 149 height 14
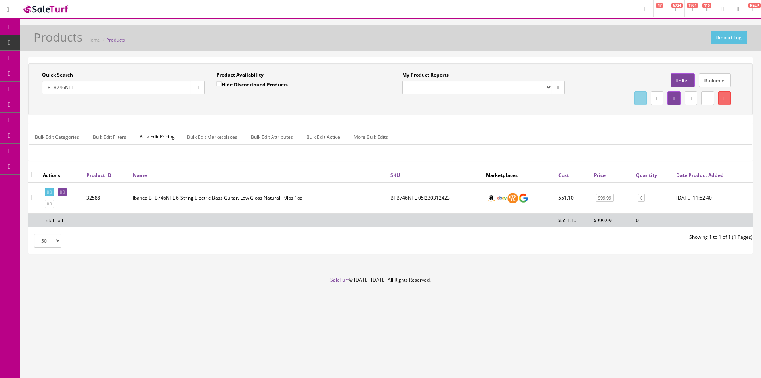
type input "BTB746NTL"
click at [67, 194] on link at bounding box center [62, 192] width 9 height 8
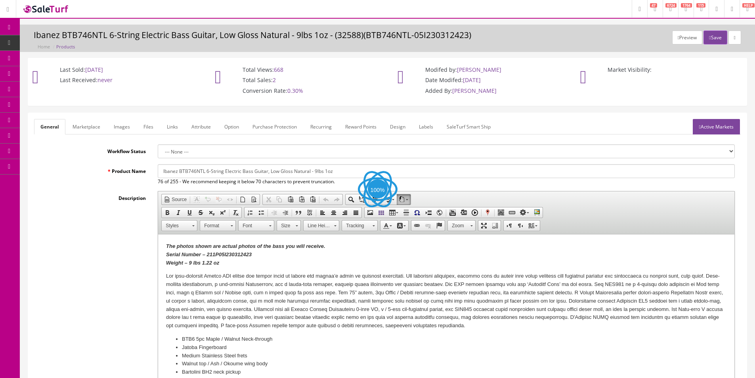
scroll to position [67, 0]
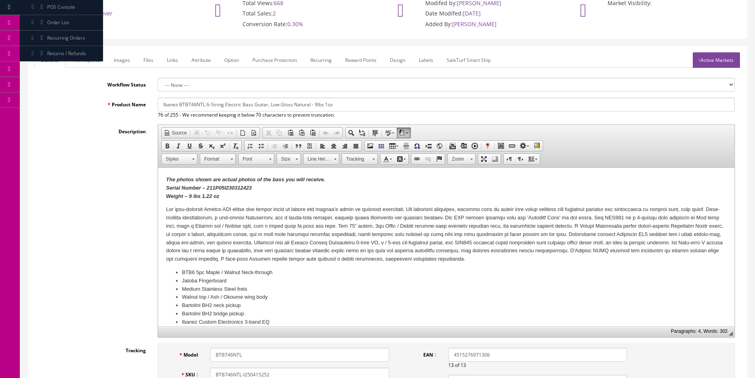
type input "BTB746NTL-I250415252"
drag, startPoint x: 310, startPoint y: 108, endPoint x: 365, endPoint y: 103, distance: 55.3
click at [365, 103] on input "Ibanez BTB746NTL 6-String Electric Bass Guitar, Low Gloss Natural - 9lbs 1oz" at bounding box center [446, 104] width 577 height 14
type input "Ibanez BTB746NTL 6-String Electric Bass Guitar, Low Gloss Natural"
drag, startPoint x: 221, startPoint y: 198, endPoint x: 188, endPoint y: 196, distance: 32.6
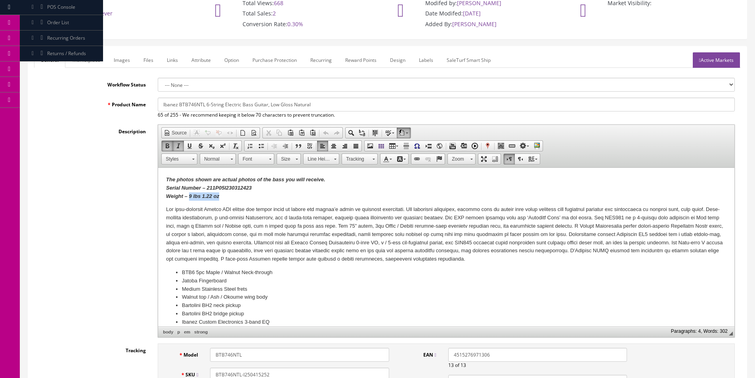
click at [188, 196] on p "The photos shown are actual photos of the bass you will receive. Serial Number …" at bounding box center [446, 187] width 560 height 25
click at [183, 185] on strong "The photos shown are actual photos of the bass you will receive. Serial Number …" at bounding box center [245, 187] width 159 height 23
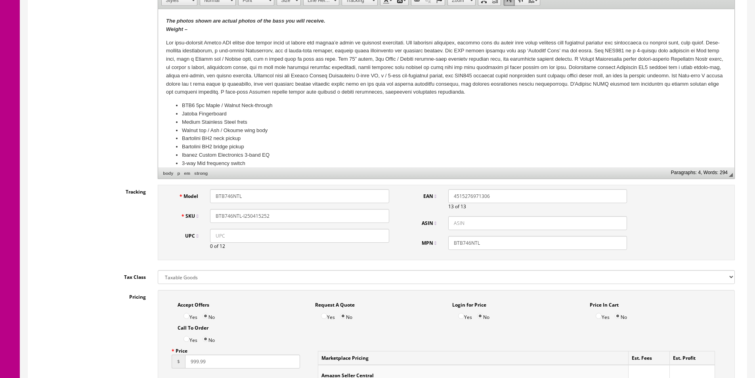
click at [93, 166] on div "Description Rich Text Editor, input-description1 Editor toolbars Document Sourc…" at bounding box center [387, 72] width 706 height 213
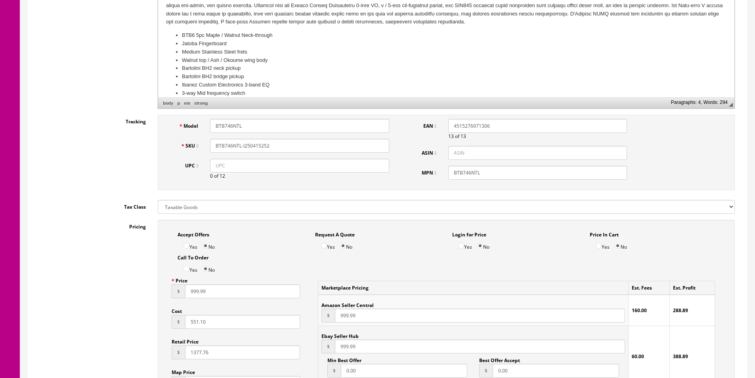
scroll to position [423, 0]
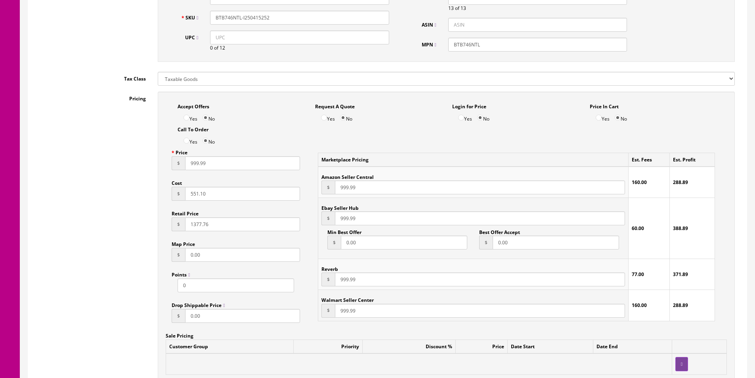
click at [201, 191] on input "551.10" at bounding box center [242, 194] width 115 height 14
type input "681.99"
type input "1515.54"
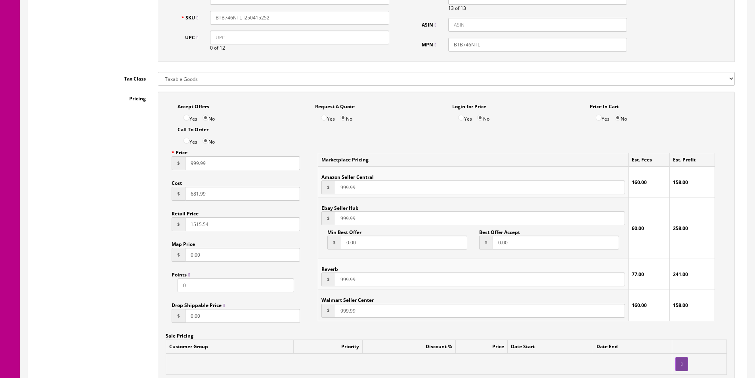
click at [192, 166] on input "999.99" at bounding box center [242, 163] width 115 height 14
type input "1099.99"
click at [354, 187] on input "999.99" at bounding box center [480, 187] width 290 height 14
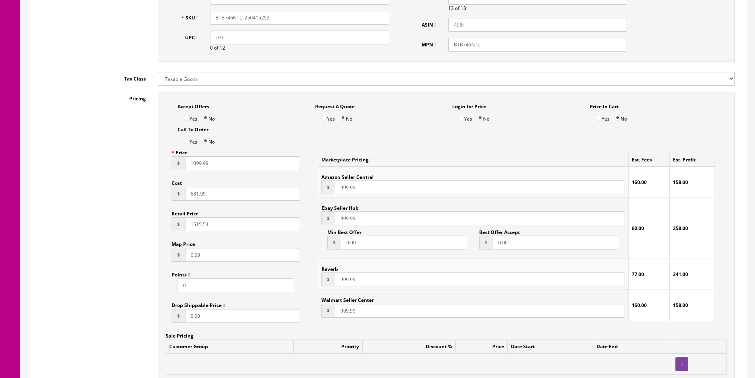
click at [354, 187] on input "999.99" at bounding box center [480, 187] width 290 height 14
paste input "10"
type input "1099.99"
paste input "10"
type input "1099.99"
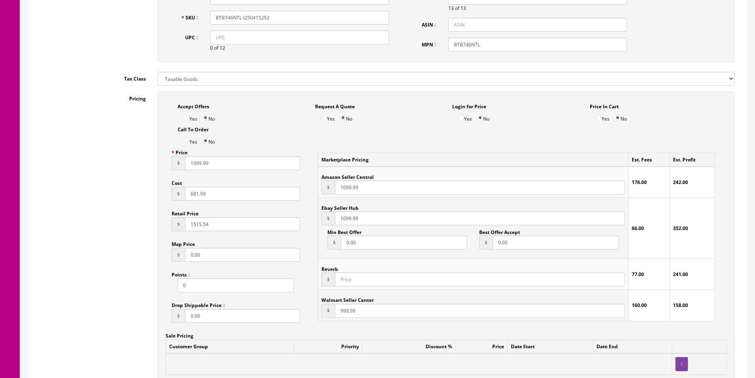
type input "1099.99"
paste input "10"
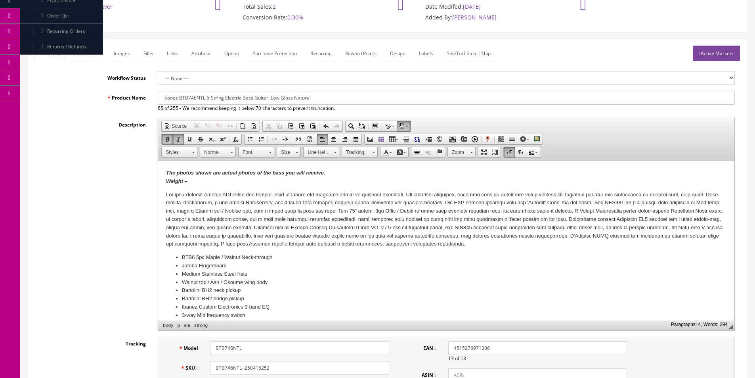
scroll to position [0, 0]
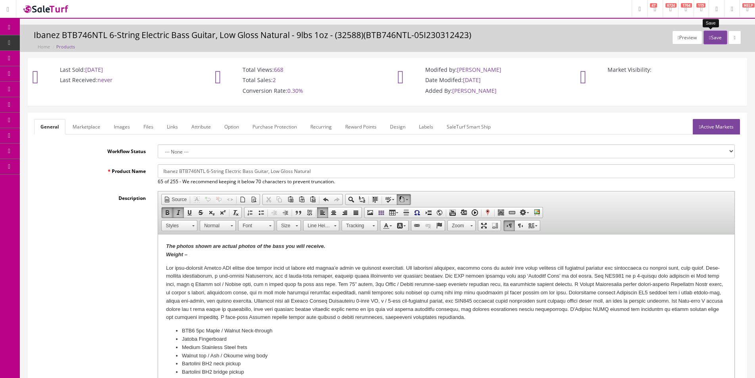
type input "1099.99"
click at [713, 40] on button "Save" at bounding box center [714, 38] width 23 height 14
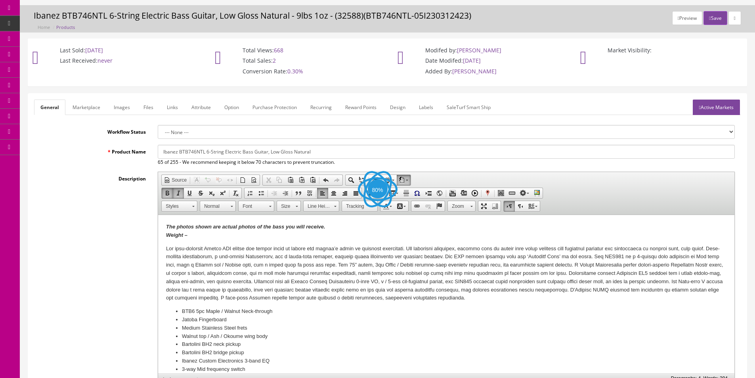
scroll to position [194, 0]
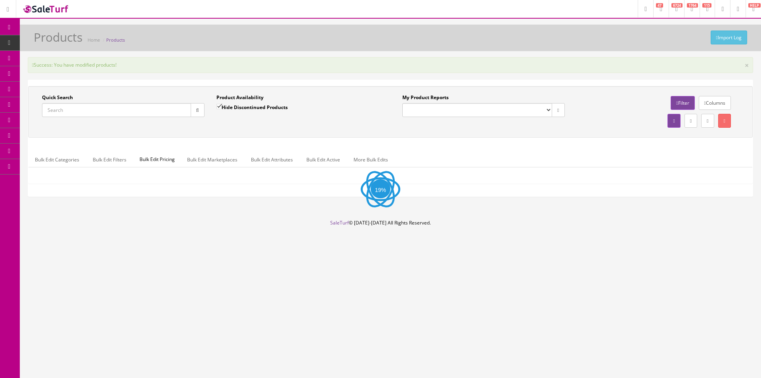
click at [275, 195] on div "Quick Search Date From Product Availability Hide Discontinued Products Date To …" at bounding box center [390, 138] width 724 height 116
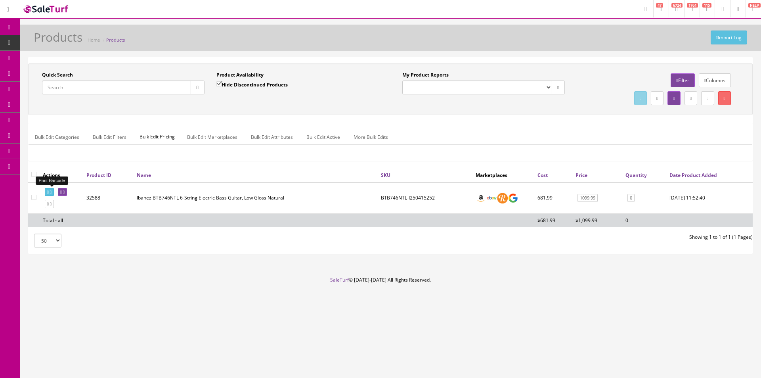
click at [51, 190] on icon at bounding box center [51, 192] width 2 height 4
click at [149, 93] on input "Quick Search" at bounding box center [116, 87] width 149 height 14
click at [149, 92] on input "Quick Search" at bounding box center [116, 87] width 149 height 14
type input "MR500C"
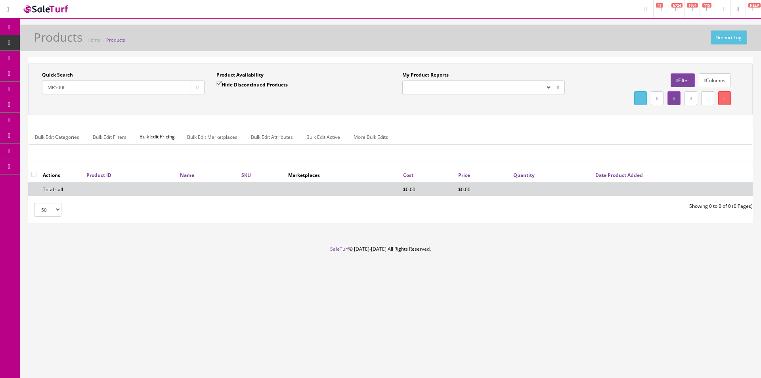
click at [221, 84] on input "Hide Discontinued Products" at bounding box center [218, 83] width 5 height 5
checkbox input "false"
click at [220, 96] on div "Product Availability Hide Discontinued Products Date To" at bounding box center [297, 85] width 174 height 29
click at [220, 95] on div "Product Availability Hide Discontinued Products Date To" at bounding box center [297, 85] width 174 height 29
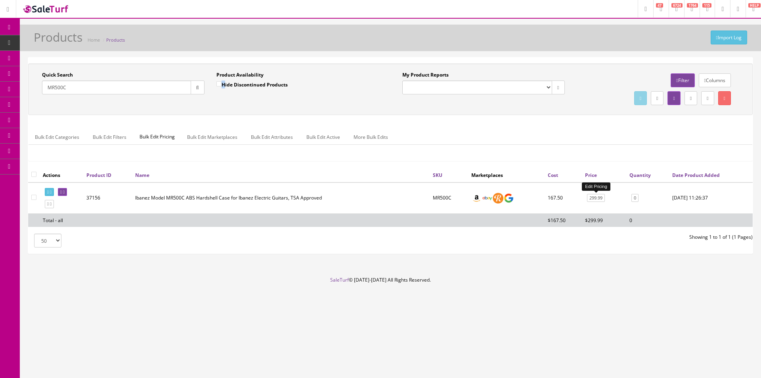
click at [592, 201] on link "299.99" at bounding box center [596, 198] width 18 height 8
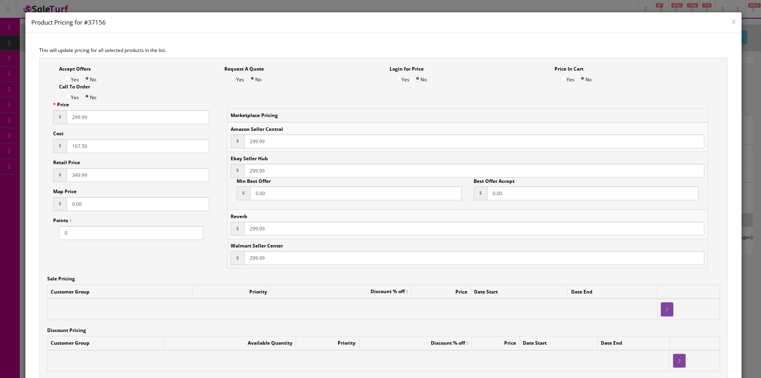
click at [81, 150] on input "167.50" at bounding box center [138, 146] width 143 height 14
type input "173.59"
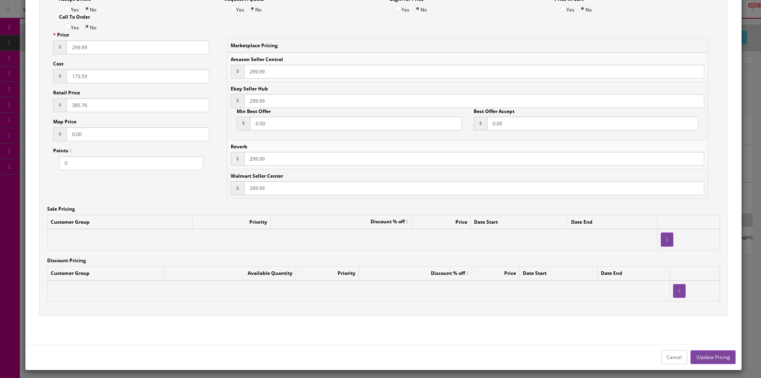
scroll to position [74, 0]
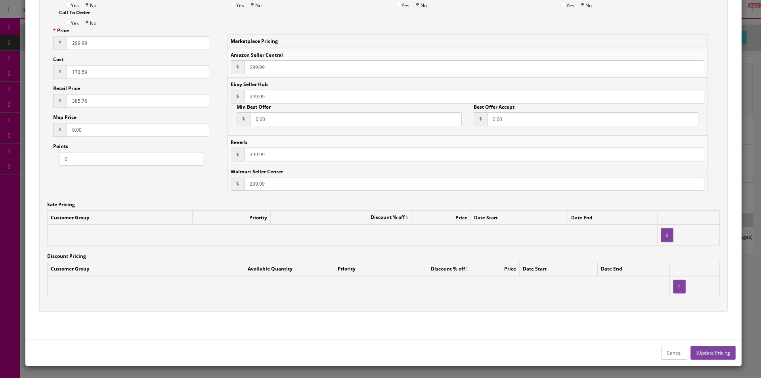
type input "385.76"
click at [724, 356] on button "Update Pricing" at bounding box center [712, 352] width 45 height 14
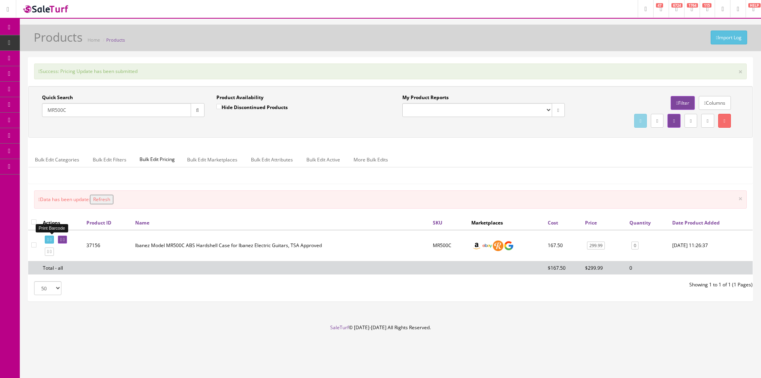
click at [49, 240] on icon at bounding box center [48, 239] width 2 height 4
click at [119, 114] on input "MR500C" at bounding box center [116, 110] width 149 height 14
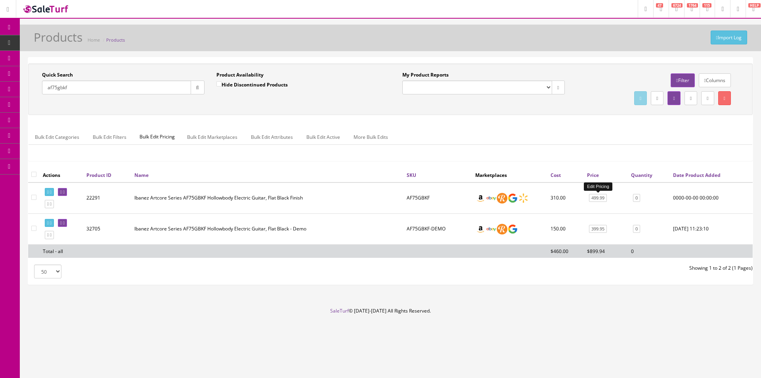
type input "af75gbkf"
click at [593, 199] on link "499.99" at bounding box center [598, 198] width 18 height 8
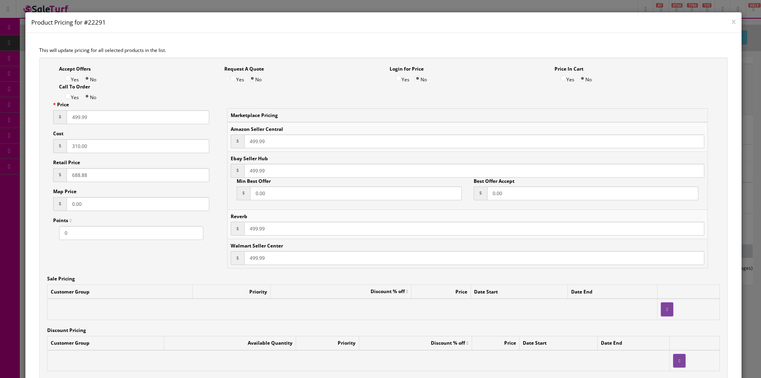
click at [421, 198] on tbody "Amazon Seller Central $ 499.99 Ebay Seller Hub $ 499.99 Min Best Offer $ 0.00 B…" at bounding box center [467, 195] width 480 height 146
click at [421, 198] on td "Ebay Seller Hub $ 499.99 Min Best Offer $ 0.00 Best Offer Accept $ 0.00" at bounding box center [467, 180] width 480 height 58
click at [100, 114] on input "499.99" at bounding box center [138, 117] width 143 height 14
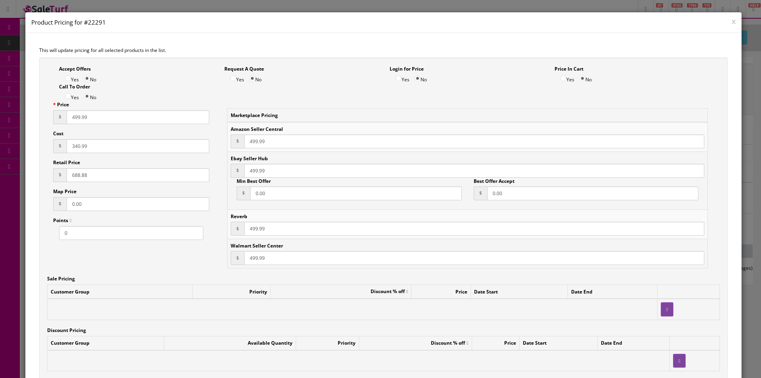
type input "340.99"
type input "757.76"
click at [127, 122] on input "499.99" at bounding box center [138, 117] width 143 height 14
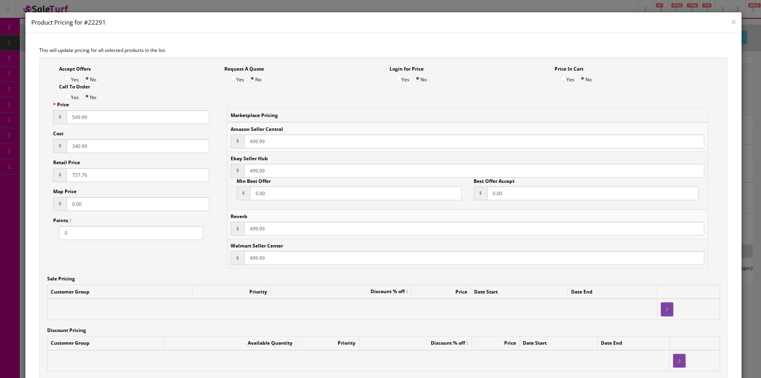
type input "549.99"
click at [248, 140] on input "499.99" at bounding box center [474, 141] width 460 height 14
paste input "54"
type input "549.99"
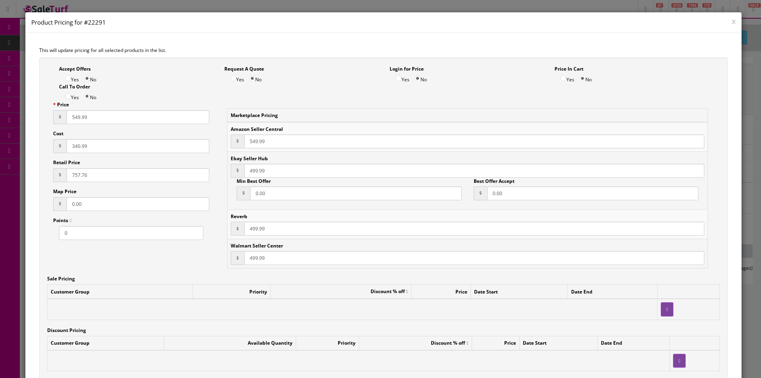
paste input "54"
type input "549.99"
paste input "54"
type input "549.99"
paste input "54"
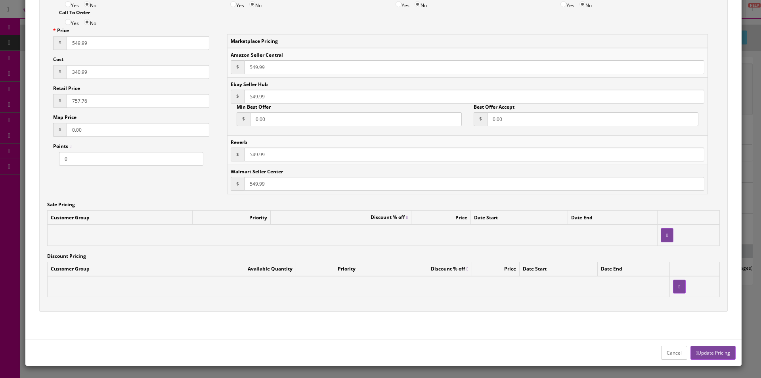
type input "549.99"
click at [698, 350] on button "Update Pricing" at bounding box center [712, 352] width 45 height 14
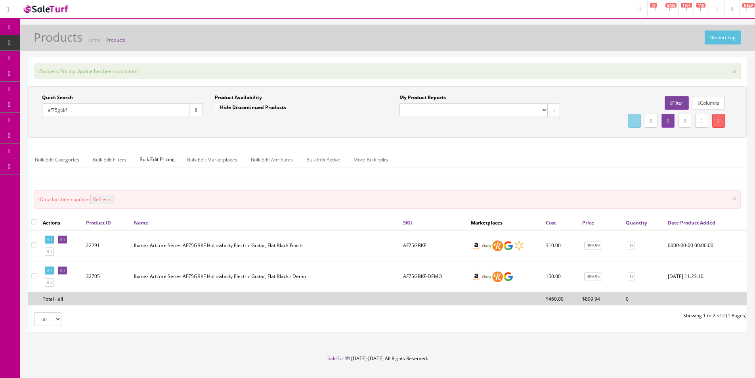
click at [128, 109] on input "af75gbkf" at bounding box center [115, 110] width 147 height 14
click at [51, 237] on icon at bounding box center [51, 239] width 2 height 4
click at [133, 114] on input "af75gbkf" at bounding box center [115, 110] width 147 height 14
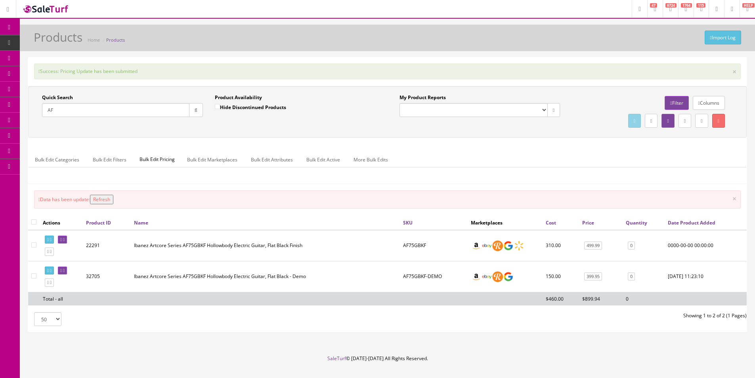
type input "A"
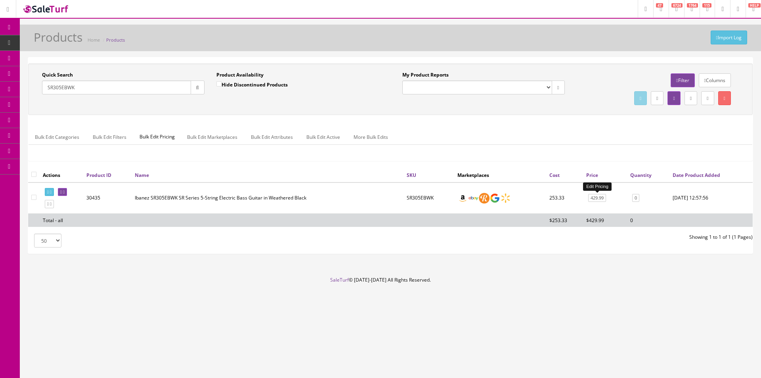
type input "SR305EBWK"
click at [604, 197] on link "429.99" at bounding box center [597, 198] width 18 height 8
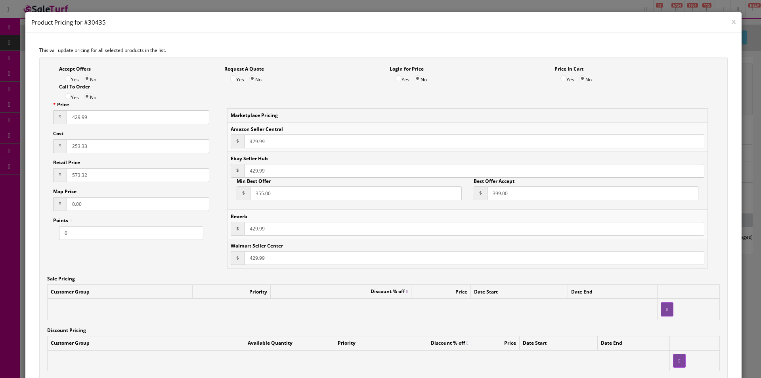
click at [99, 90] on div "Call To Order Yes No" at bounding box center [135, 92] width 165 height 18
click at [114, 116] on input "429.99" at bounding box center [138, 117] width 143 height 14
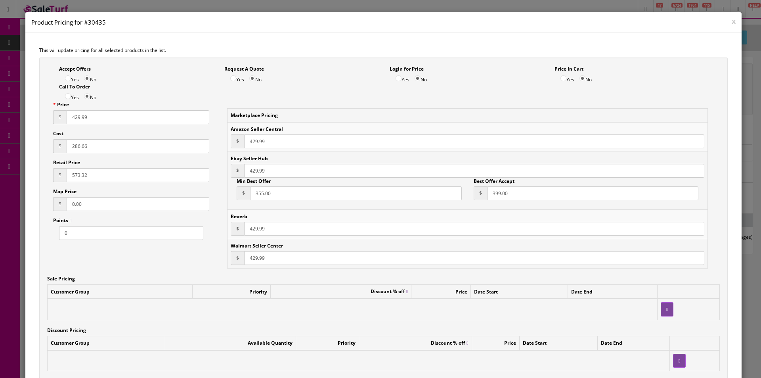
type input "286.66"
type input "573.32"
click at [134, 133] on div "Cost $ 286.66" at bounding box center [131, 141] width 156 height 23
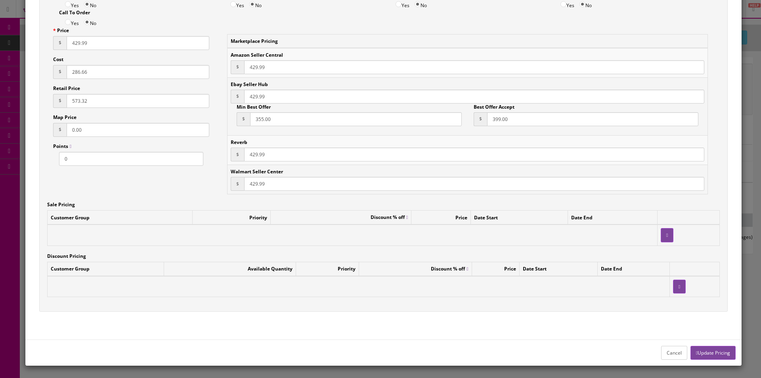
click at [705, 355] on button "Update Pricing" at bounding box center [712, 352] width 45 height 14
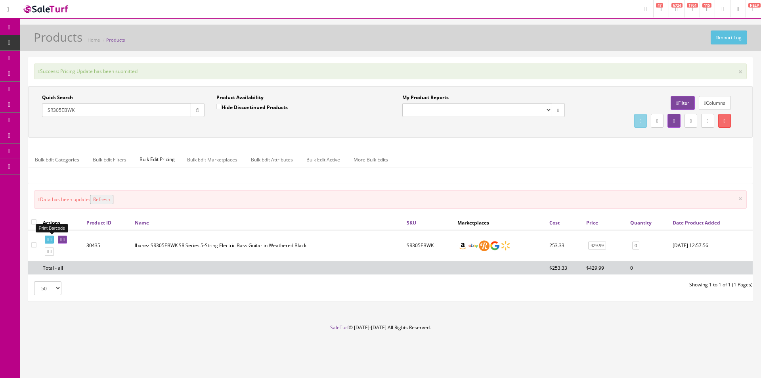
click at [51, 241] on icon at bounding box center [51, 239] width 2 height 4
click at [73, 102] on div "Quick Search SR305EBWK" at bounding box center [123, 105] width 162 height 23
click at [73, 107] on input "SR305EBWK" at bounding box center [116, 110] width 149 height 14
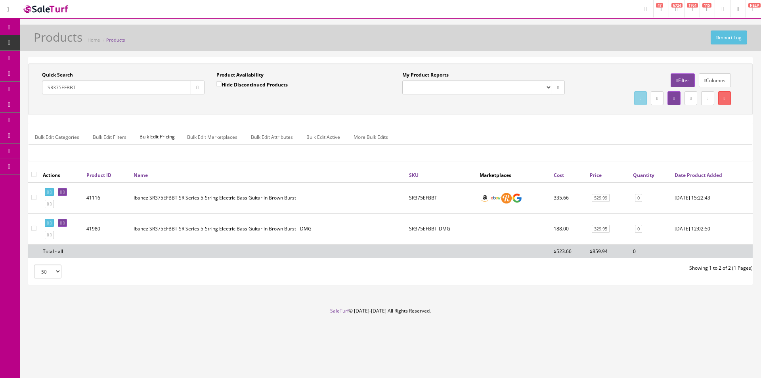
click at [168, 89] on input "SR375EFBBT" at bounding box center [116, 87] width 149 height 14
type input "SR375EFBBT"
click at [597, 196] on link "529.99" at bounding box center [600, 198] width 18 height 8
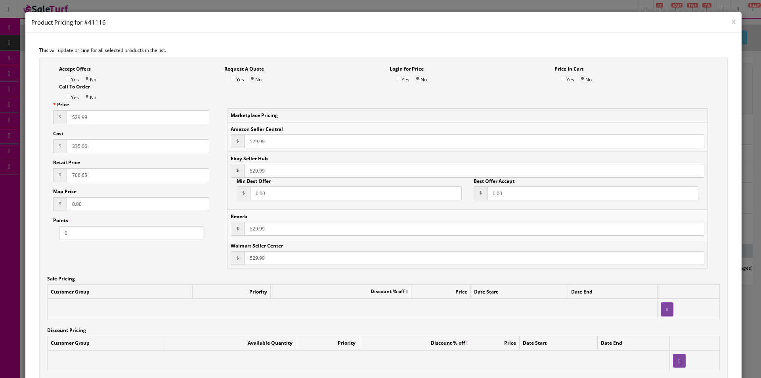
click at [150, 147] on input "335.66" at bounding box center [138, 146] width 143 height 14
type input "353.33"
type input "706.65"
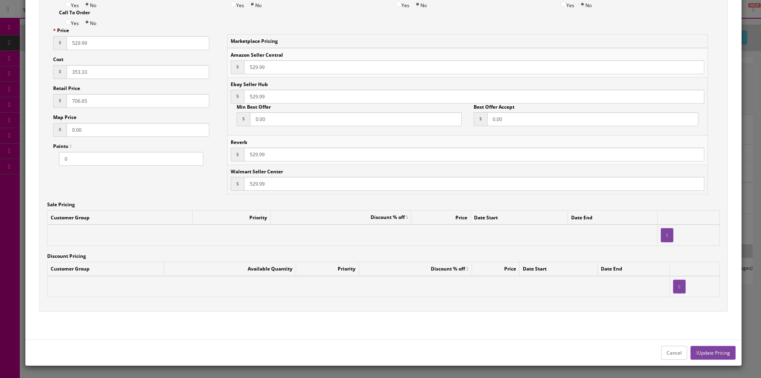
click at [708, 350] on button "Update Pricing" at bounding box center [712, 352] width 45 height 14
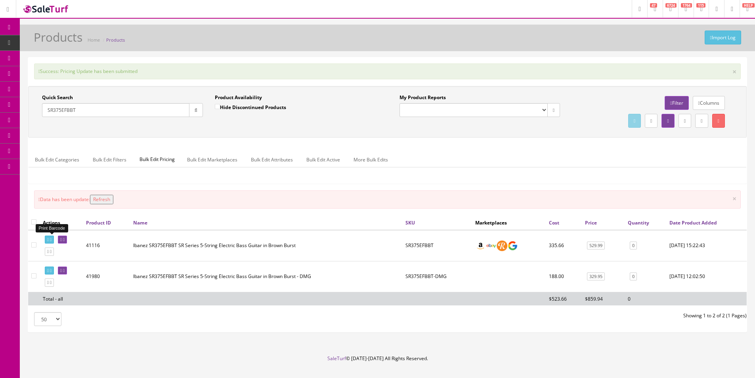
click at [51, 239] on icon at bounding box center [51, 239] width 2 height 4
drag, startPoint x: 57, startPoint y: 110, endPoint x: 61, endPoint y: 110, distance: 4.8
click at [61, 110] on input "SR375EFBBT" at bounding box center [115, 110] width 147 height 14
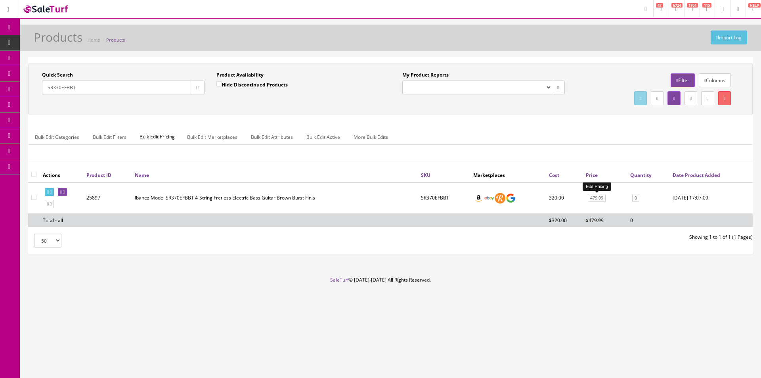
click at [600, 197] on link "479.99" at bounding box center [596, 198] width 18 height 8
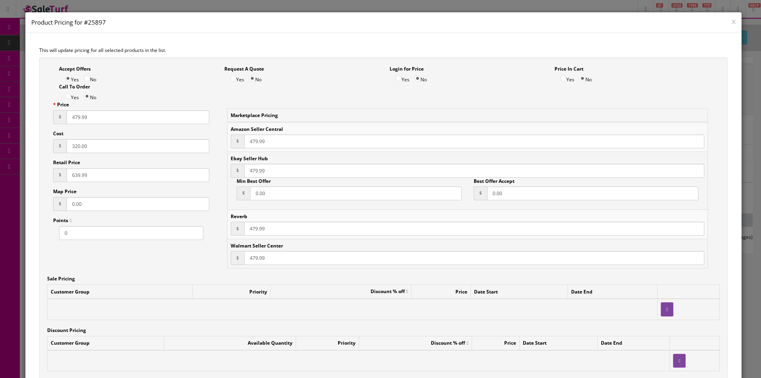
click at [725, 24] on h4 "Product Pricing for #25897" at bounding box center [383, 22] width 704 height 8
click at [731, 22] on button "x" at bounding box center [733, 20] width 4 height 7
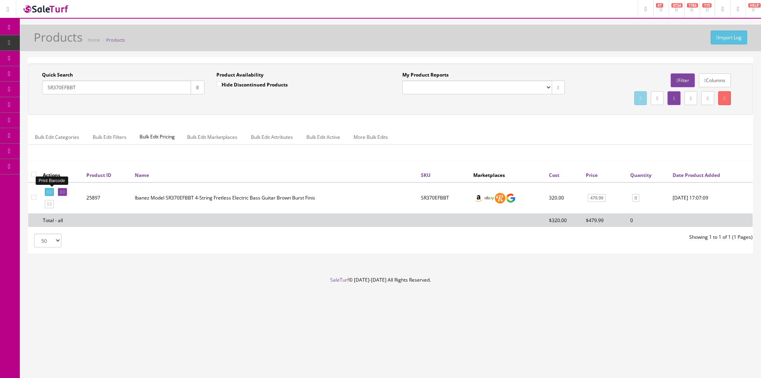
click at [54, 189] on link at bounding box center [49, 192] width 9 height 8
click at [83, 84] on input "SR370EFBBT" at bounding box center [116, 87] width 149 height 14
type input "SR305EPW"
click at [593, 197] on link "429.99" at bounding box center [591, 198] width 18 height 8
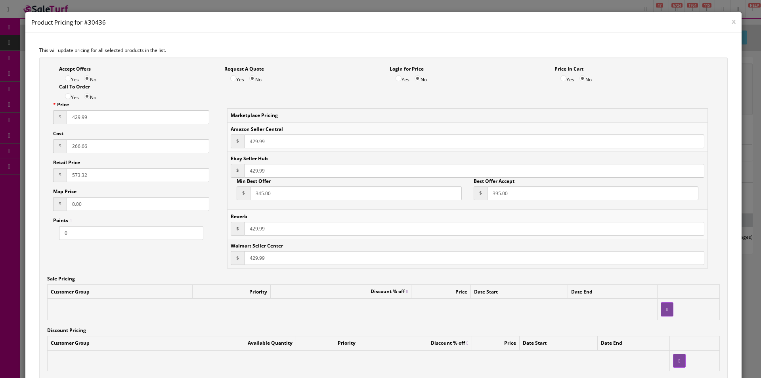
click at [78, 145] on input "266.66" at bounding box center [138, 146] width 143 height 14
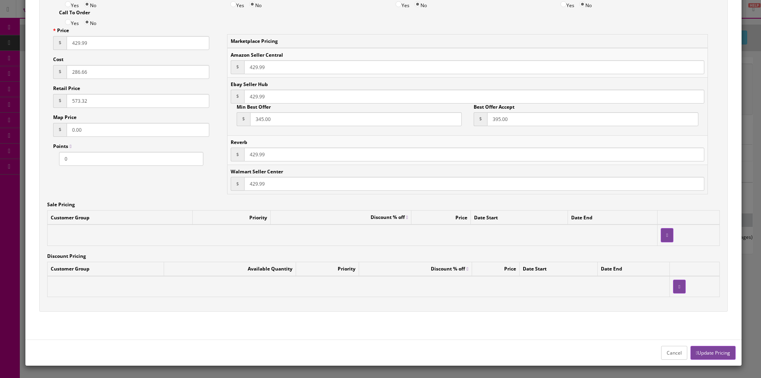
type input "286.66"
click at [719, 361] on div "Cancel Update Pricing" at bounding box center [383, 352] width 716 height 26
click at [722, 352] on button "Update Pricing" at bounding box center [712, 352] width 45 height 14
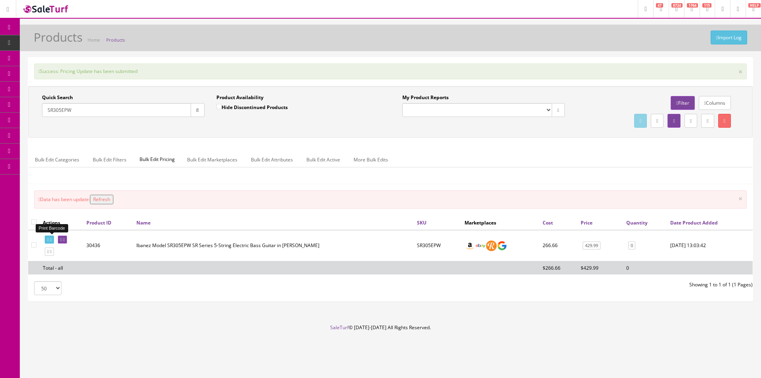
click at [51, 235] on link at bounding box center [49, 239] width 9 height 8
click at [135, 116] on input "SR305EPW" at bounding box center [116, 110] width 149 height 14
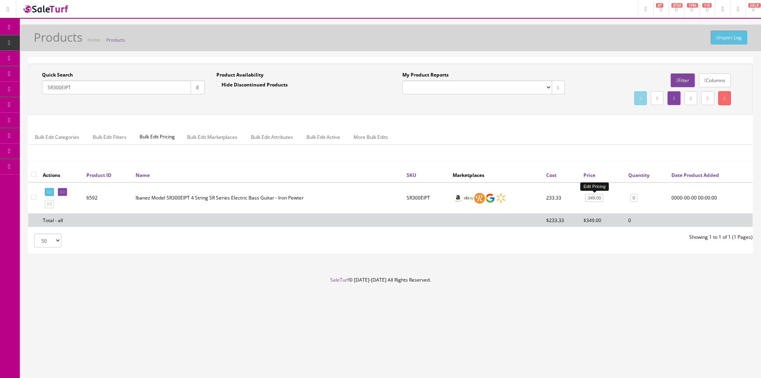
type input "SR300EIPT"
click at [595, 197] on link "349.00" at bounding box center [594, 198] width 18 height 8
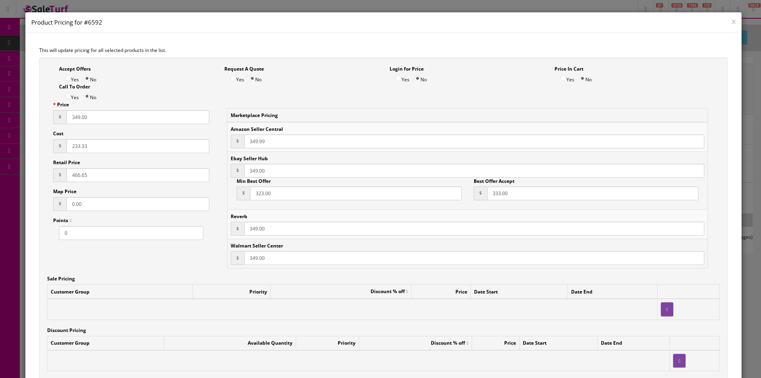
click at [127, 148] on input "233.33" at bounding box center [138, 146] width 143 height 14
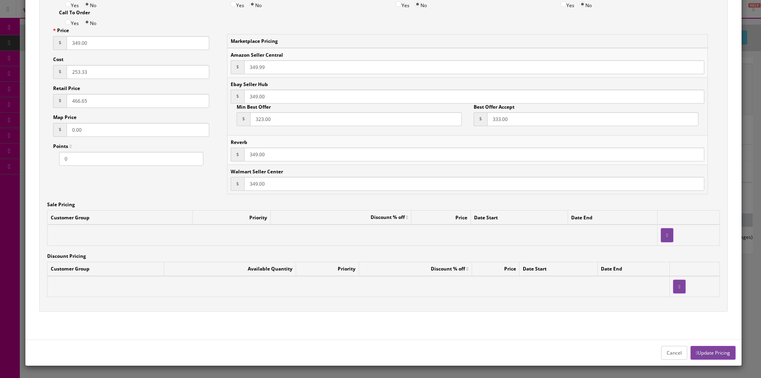
type input "253.33"
click at [120, 39] on input "349.00" at bounding box center [138, 43] width 143 height 14
click at [120, 38] on input "349.00" at bounding box center [138, 43] width 143 height 14
type input "379.99"
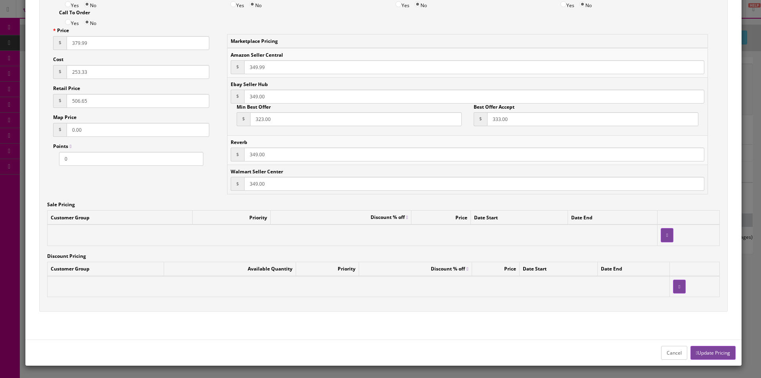
type input "506.65"
click at [245, 69] on input "349.99" at bounding box center [474, 67] width 460 height 14
paste input "7"
type input "379.99"
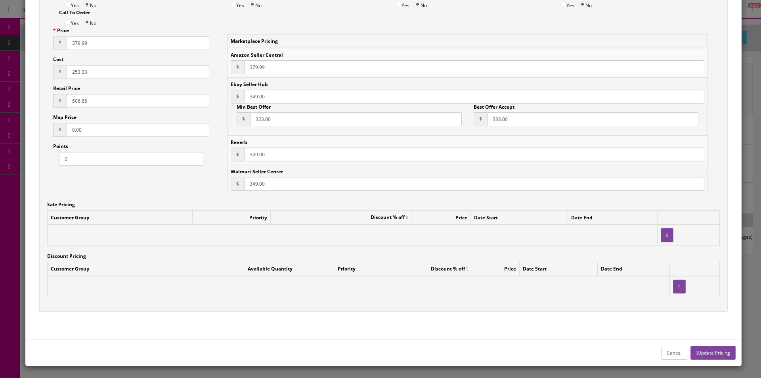
paste input "79.99"
type input "379.99"
paste input "79.99"
type input "379.99"
paste input "79.99"
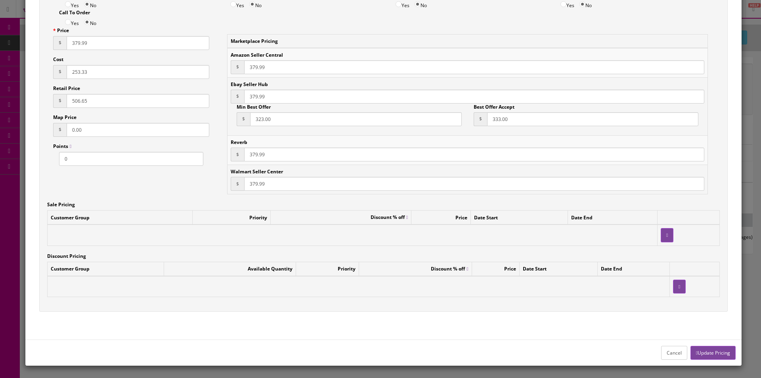
type input "379.99"
click at [700, 349] on button "Update Pricing" at bounding box center [712, 352] width 45 height 14
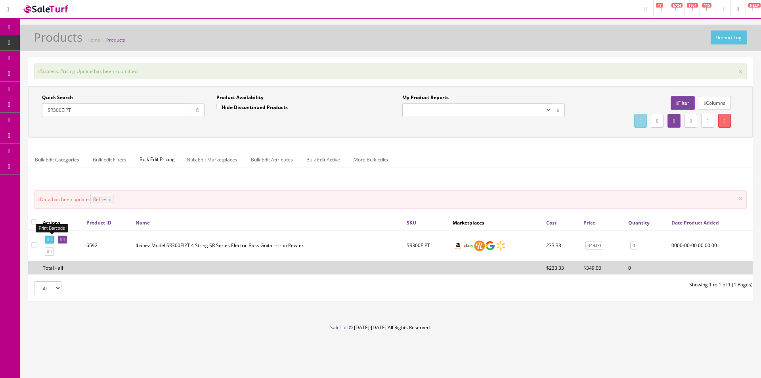
click at [54, 236] on link at bounding box center [49, 239] width 9 height 8
click at [160, 111] on input "SR300EIPT" at bounding box center [116, 110] width 149 height 14
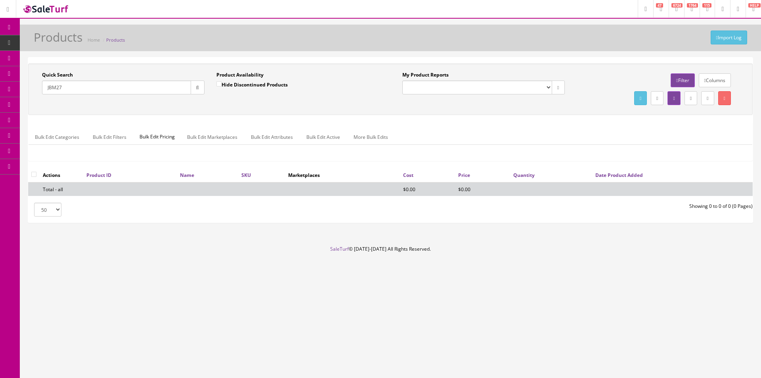
click at [167, 87] on input "JBM27" at bounding box center [116, 87] width 149 height 14
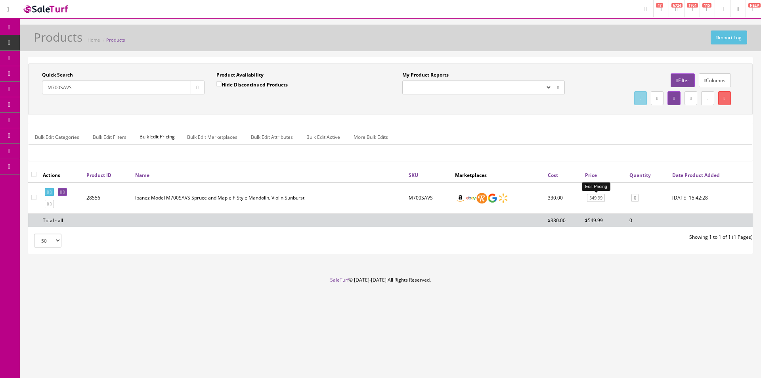
type input "M700SAVS"
click at [596, 198] on link "549.99" at bounding box center [596, 198] width 18 height 8
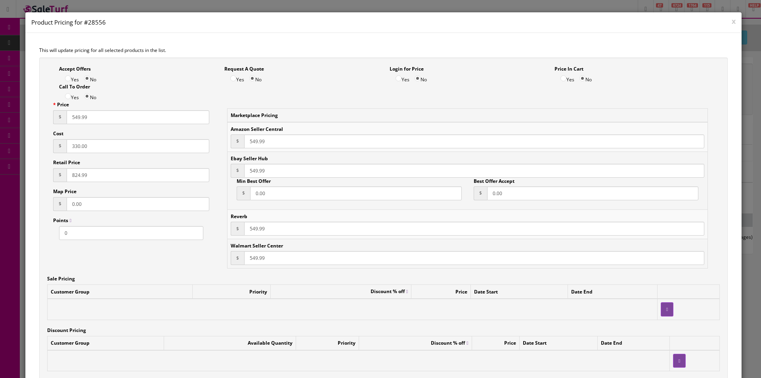
click at [731, 20] on button "x" at bounding box center [733, 20] width 4 height 7
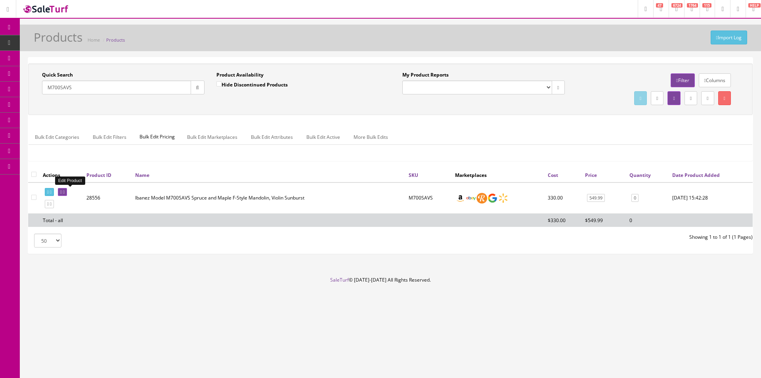
click at [62, 193] on icon at bounding box center [61, 192] width 2 height 4
click at [67, 190] on link at bounding box center [62, 192] width 9 height 8
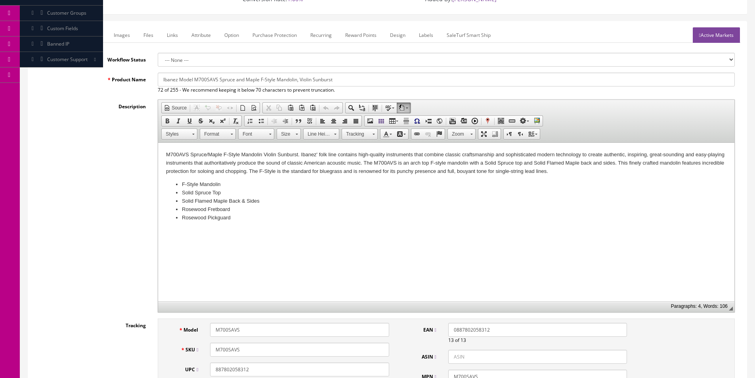
scroll to position [158, 0]
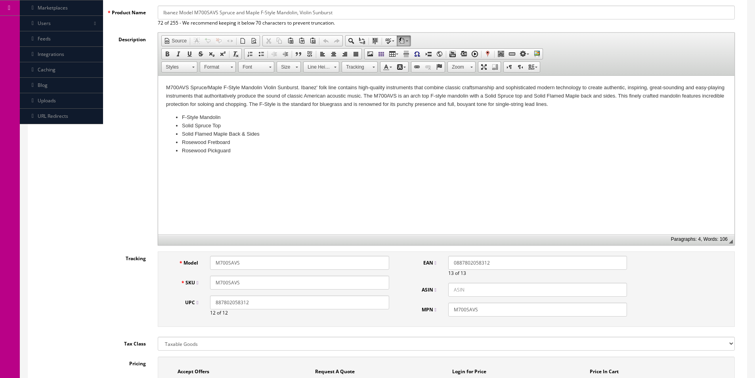
click at [163, 87] on html "M700AVS Spruce/Maple F-Style Mandolin Violin Sunburst. Ibanez' folk line contai…" at bounding box center [446, 119] width 576 height 87
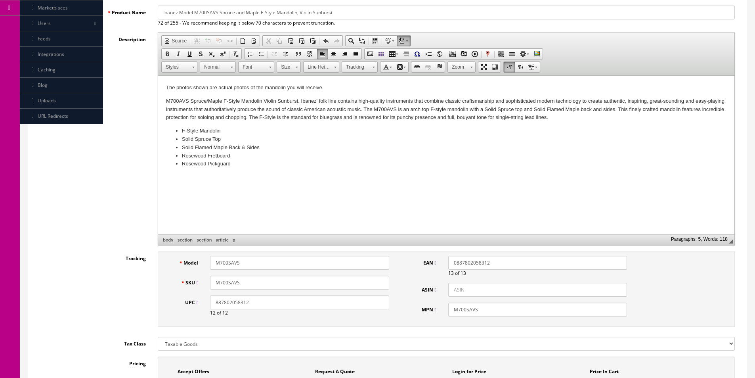
click at [163, 86] on html "The photos shown are actual photos of the mandolin you will receive. M700AVS Sp…" at bounding box center [446, 126] width 576 height 100
click at [253, 286] on input "M700SAVS" at bounding box center [299, 282] width 179 height 14
click at [241, 143] on li "Solid Flamed Maple Back & Sides" at bounding box center [446, 147] width 528 height 8
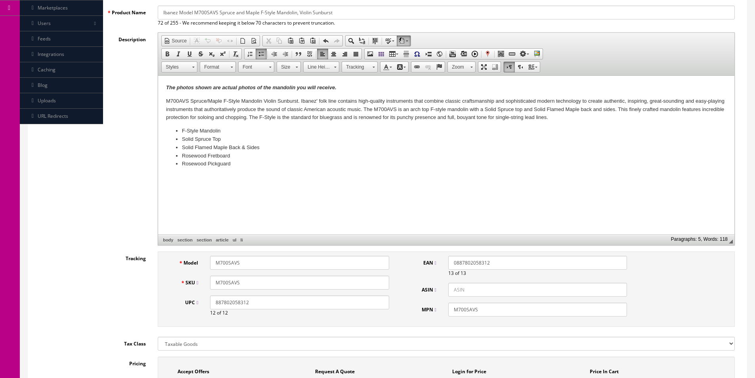
click at [258, 286] on input "M700SAVS" at bounding box center [299, 282] width 179 height 14
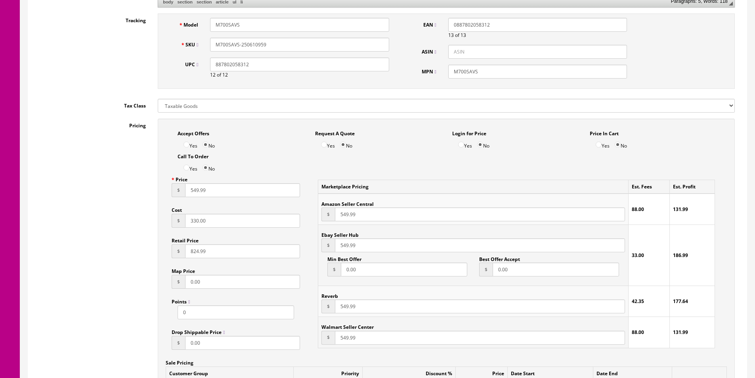
type input "M700SAVS-250610959"
click at [185, 223] on input "330.00" at bounding box center [242, 221] width 115 height 14
type input "360"
type input "899.99"
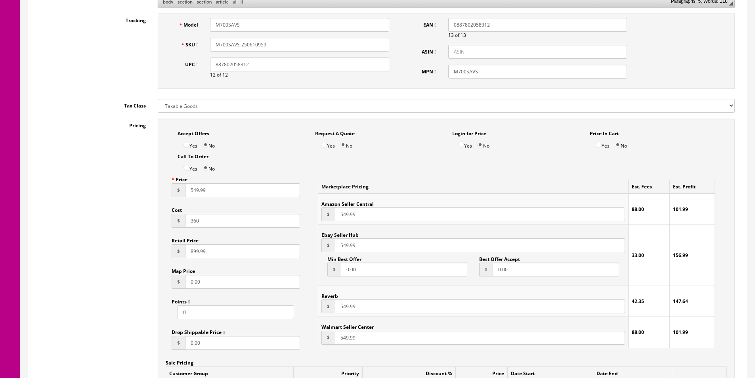
click at [226, 44] on input "M700SAVS-250610959" at bounding box center [299, 45] width 179 height 14
click at [198, 189] on input "549.99" at bounding box center [242, 190] width 115 height 14
type input "599.99"
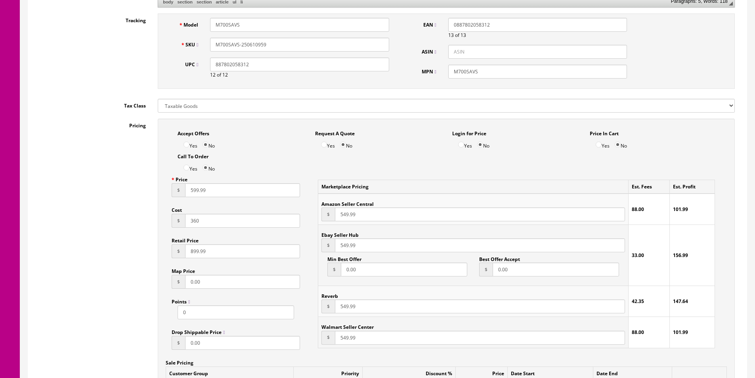
click at [346, 214] on input "549.99" at bounding box center [480, 214] width 290 height 14
paste input "9"
type input "599.99"
paste input "9"
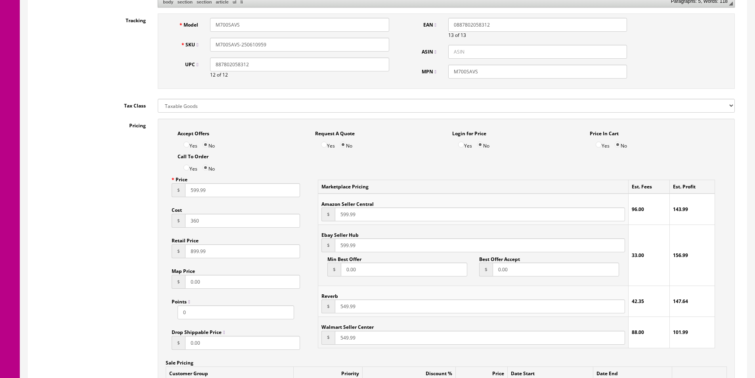
type input "599.99"
paste input "9"
type input "599.99"
paste input "9"
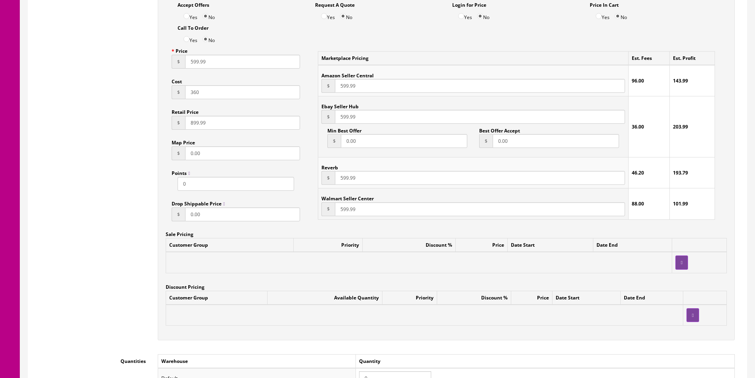
scroll to position [594, 0]
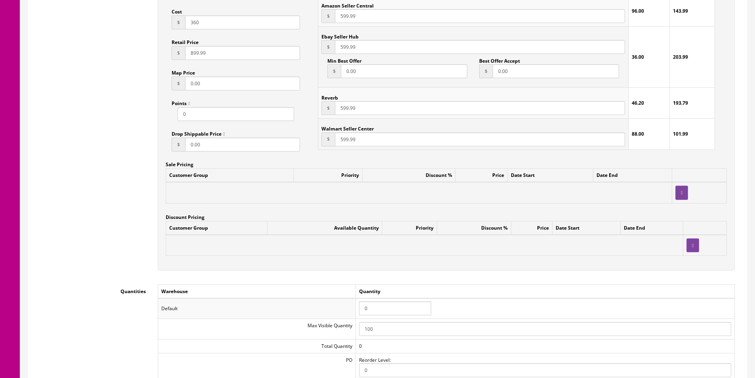
type input "599.99"
click at [394, 307] on input "0" at bounding box center [395, 308] width 72 height 14
click at [406, 291] on td "Quantity" at bounding box center [545, 291] width 379 height 14
click at [389, 307] on input "0" at bounding box center [395, 308] width 72 height 14
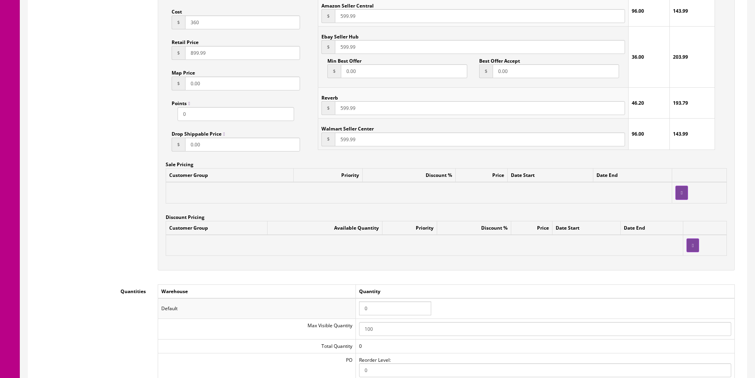
click at [389, 307] on input "0" at bounding box center [395, 308] width 72 height 14
click at [412, 258] on div "Customer Group Available Quantity Priority Discount % Price Date Start Date End" at bounding box center [446, 242] width 561 height 42
click at [397, 305] on input "1" at bounding box center [395, 308] width 72 height 14
click at [398, 305] on input "1" at bounding box center [395, 308] width 72 height 14
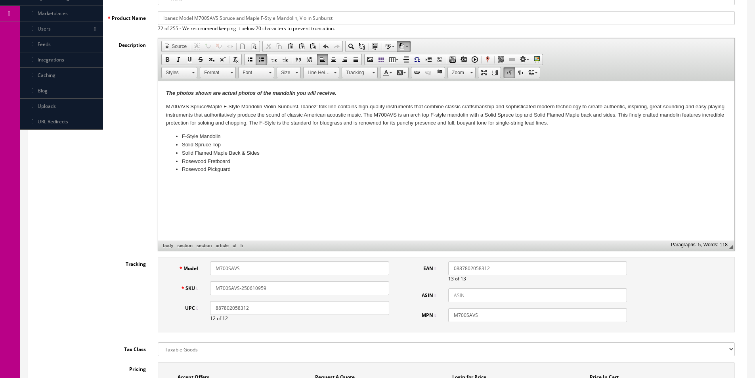
scroll to position [40, 0]
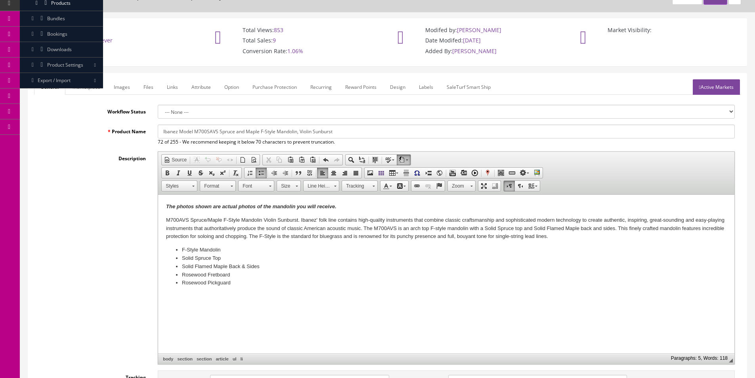
type input "0"
click at [305, 128] on input "Ibanez Model M700SAVS Spruce and Maple F-Style Mandolin, Violin Sunburst" at bounding box center [446, 131] width 577 height 14
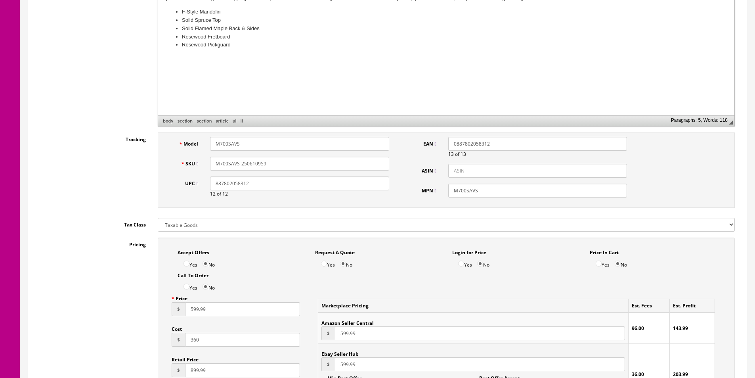
click at [105, 191] on div "Tracking Model M700SAVS SKU M700SAVS-250610959 UPC 887802058312 12 of 12 EAN 08…" at bounding box center [387, 171] width 706 height 79
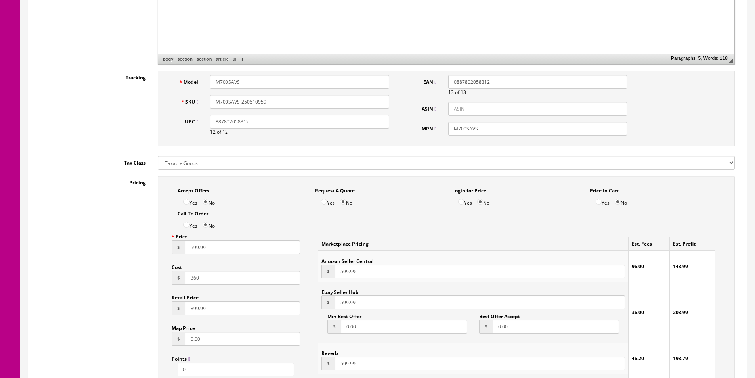
scroll to position [396, 0]
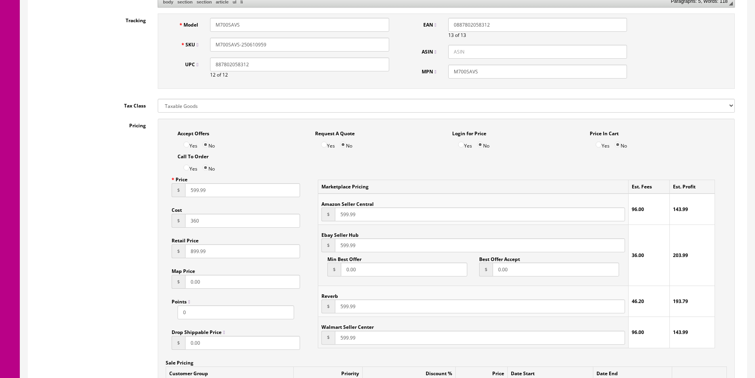
click at [102, 185] on div "Pricing Accept Offers Yes No Request A Quote Yes No Login for Price Yes No Pric…" at bounding box center [387, 297] width 706 height 358
click at [103, 182] on div "Pricing Accept Offers Yes No Request A Quote Yes No Login for Price Yes No Pric…" at bounding box center [387, 297] width 706 height 358
click at [104, 182] on div "Pricing Accept Offers Yes No Request A Quote Yes No Login for Price Yes No Pric…" at bounding box center [387, 297] width 706 height 358
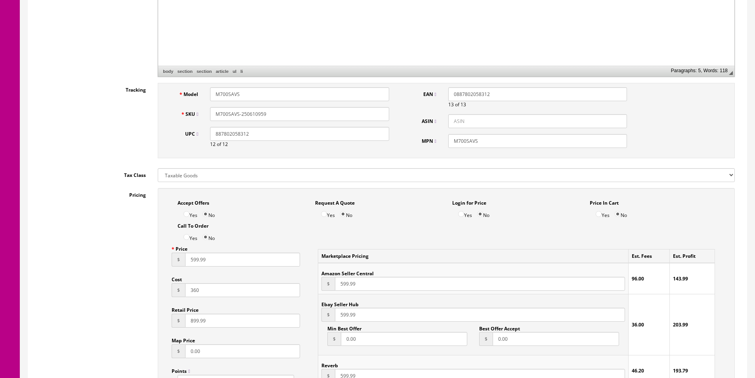
scroll to position [198, 0]
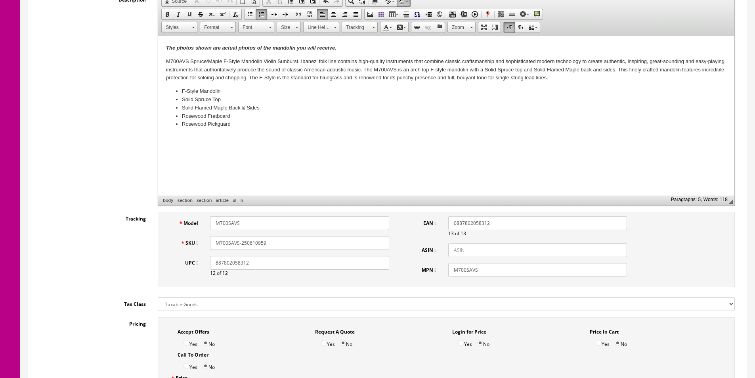
click at [268, 246] on input "M700SAVS-250610959" at bounding box center [299, 243] width 179 height 14
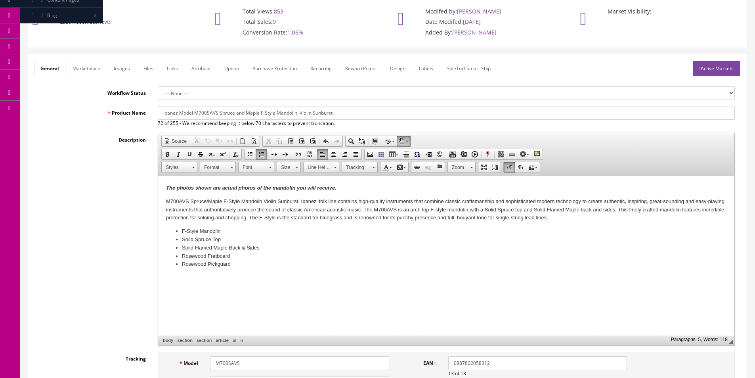
scroll to position [0, 0]
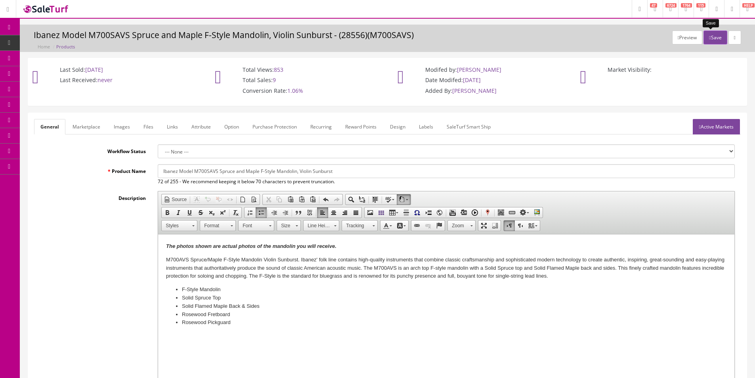
click at [710, 38] on button "Save" at bounding box center [714, 38] width 23 height 14
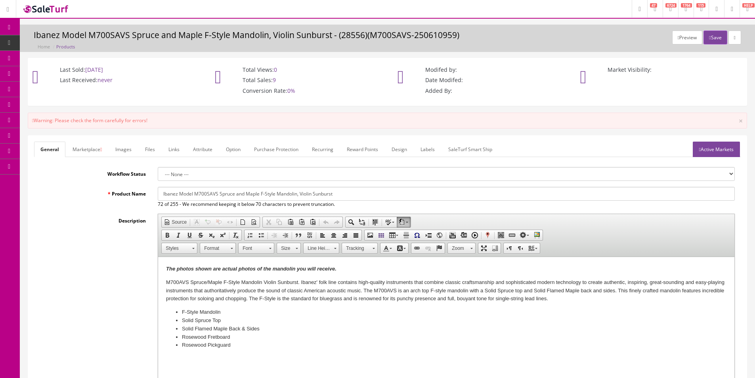
click at [84, 153] on link "Marketplace" at bounding box center [87, 148] width 42 height 15
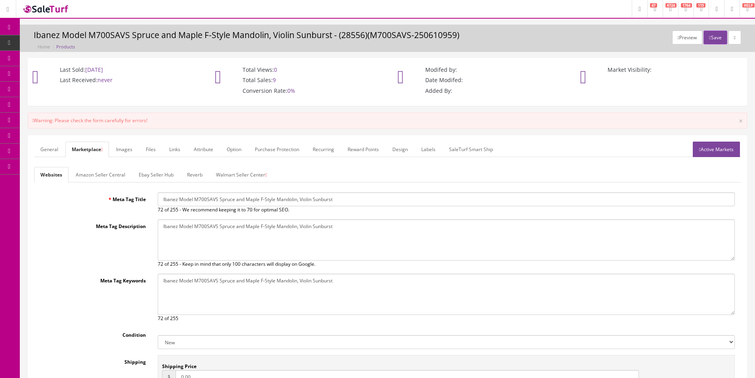
click at [254, 179] on link "Walmart Seller Center" at bounding box center [241, 174] width 63 height 15
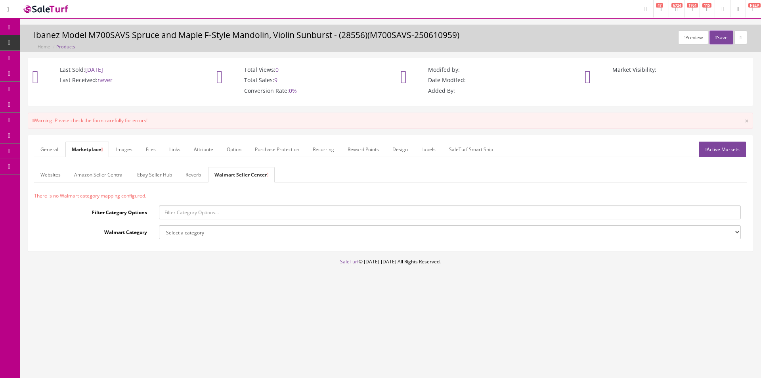
click at [709, 149] on link "Active Markets" at bounding box center [721, 148] width 47 height 15
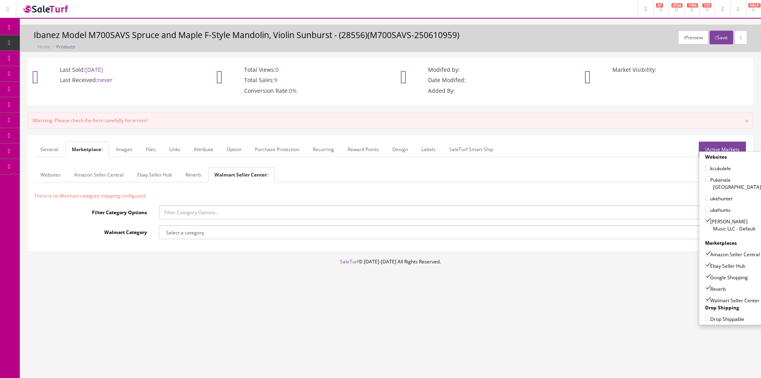
click at [717, 300] on label "Walmart Seller Center" at bounding box center [732, 300] width 54 height 8
click at [710, 300] on input"] "Walmart Seller Center" at bounding box center [707, 299] width 5 height 5
checkbox input"] "false"
click at [721, 40] on button "Save" at bounding box center [720, 38] width 23 height 14
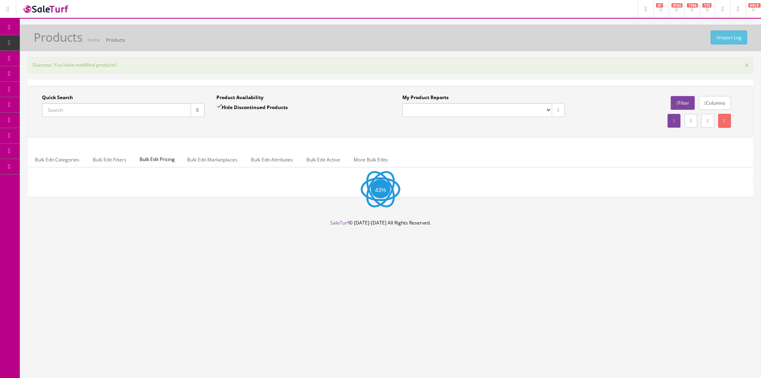
click at [322, 65] on div "Success: You have modified products! ×" at bounding box center [390, 65] width 725 height 16
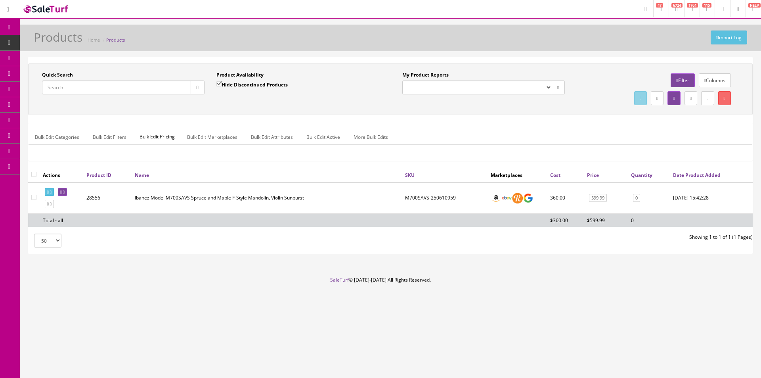
click at [60, 193] on td "Edit Product" at bounding box center [62, 197] width 44 height 31
click at [54, 192] on link at bounding box center [49, 192] width 9 height 8
click at [140, 84] on input "Quick Search" at bounding box center [116, 87] width 149 height 14
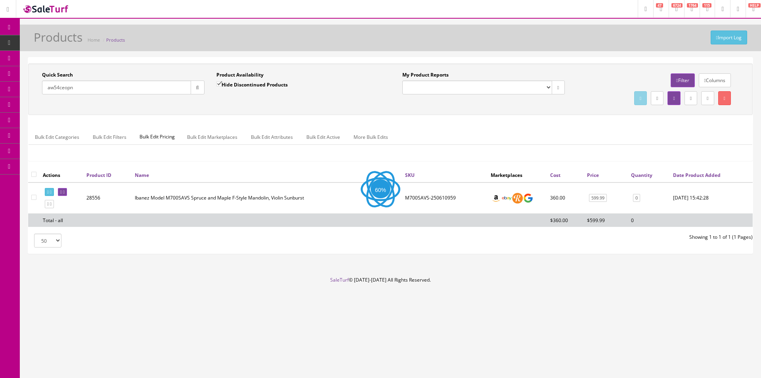
type input "aw54ceopn"
click at [278, 84] on label "Hide Discontinued Products" at bounding box center [251, 84] width 71 height 8
click at [221, 84] on input "Hide Discontinued Products" at bounding box center [218, 83] width 5 height 5
checkbox input "false"
click at [326, 59] on div "Quick Search aw54ceopn Date From Product Availability Hide Discontinued Product…" at bounding box center [390, 155] width 724 height 196
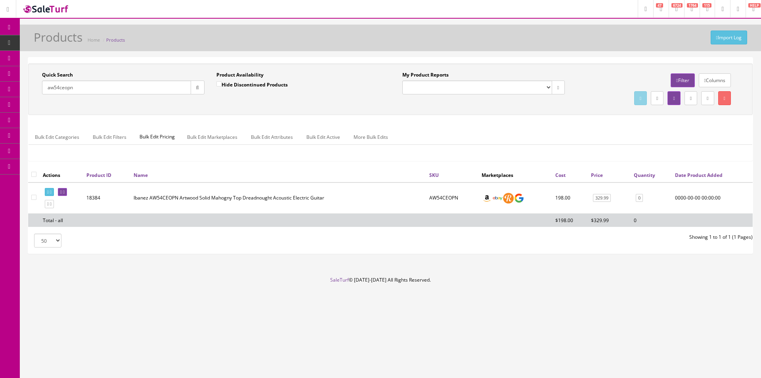
click at [603, 203] on td "329.99" at bounding box center [608, 197] width 43 height 31
click at [603, 200] on link "329.99" at bounding box center [602, 198] width 18 height 8
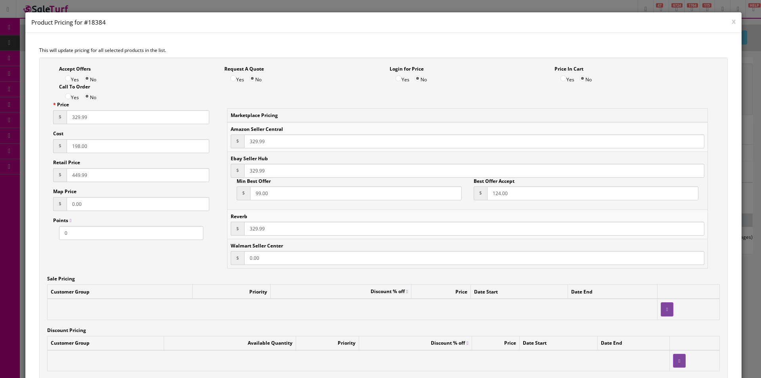
click at [88, 123] on input "329.99" at bounding box center [138, 117] width 143 height 14
click at [89, 150] on input "198.00" at bounding box center [138, 146] width 143 height 14
type input "210"
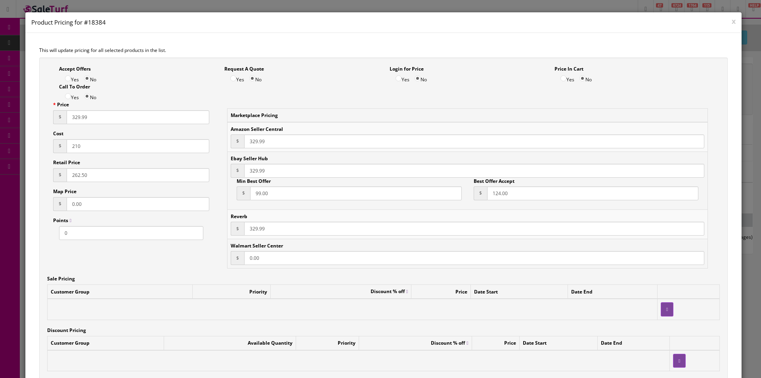
type input "262.50"
click at [138, 122] on input "329.99" at bounding box center [138, 117] width 143 height 14
click at [138, 121] on input "329.99" at bounding box center [138, 117] width 143 height 14
type input "349.99"
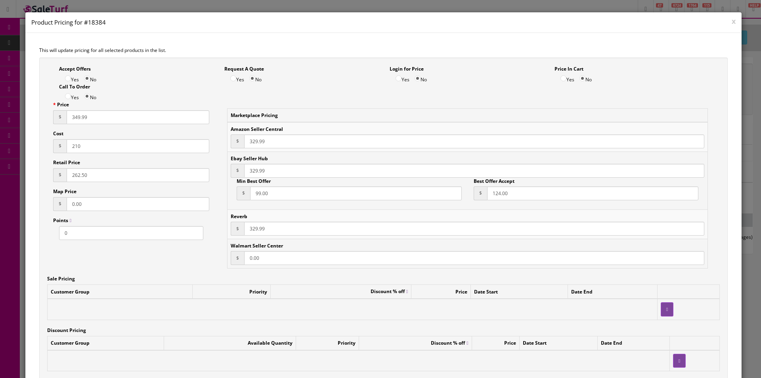
click at [249, 143] on input "329.99" at bounding box center [474, 141] width 460 height 14
paste input "4"
type input "349.99"
paste input "4"
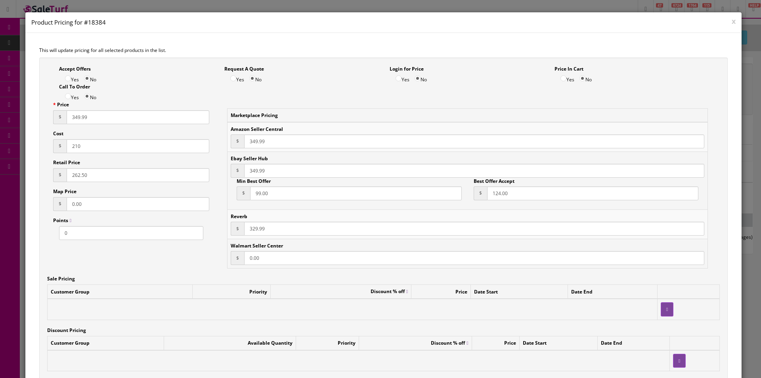
type input "349.99"
paste input "4"
type input "349.99"
paste input "349.99"
type input "349.99"
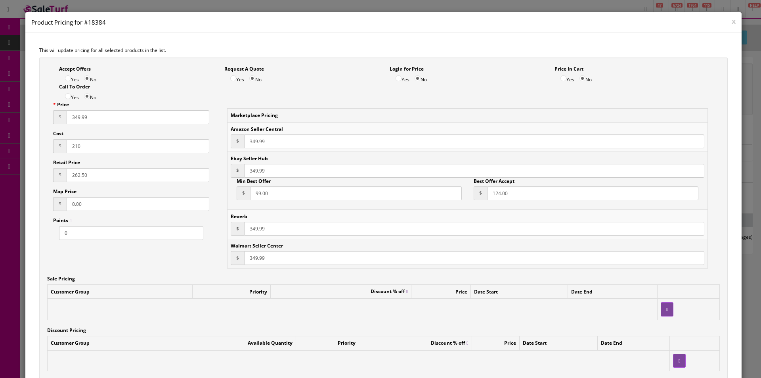
click at [261, 194] on input "99.00" at bounding box center [356, 193] width 212 height 14
click at [487, 194] on input "124.00" at bounding box center [593, 193] width 212 height 14
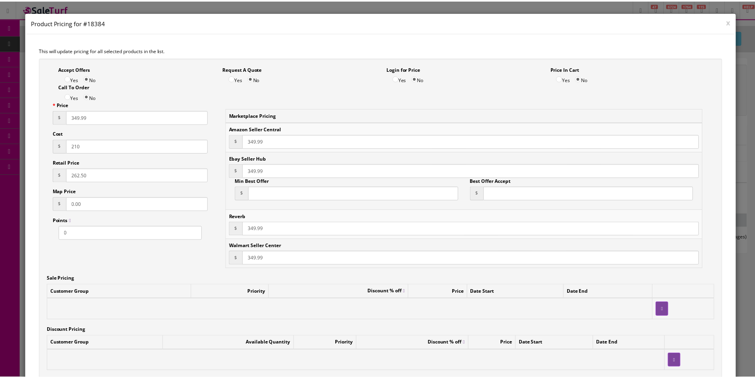
scroll to position [74, 0]
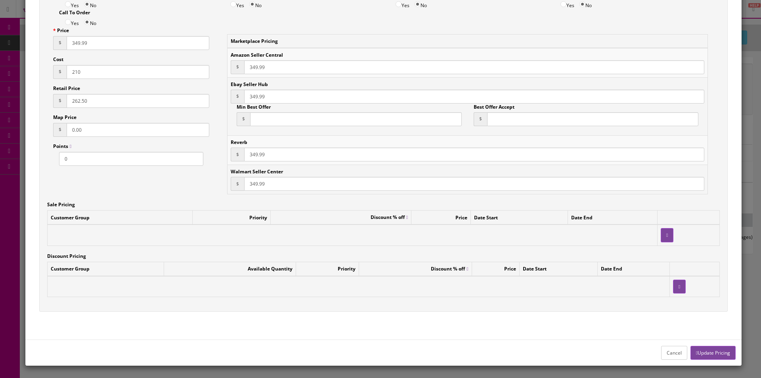
click at [700, 357] on button "Update Pricing" at bounding box center [712, 352] width 45 height 14
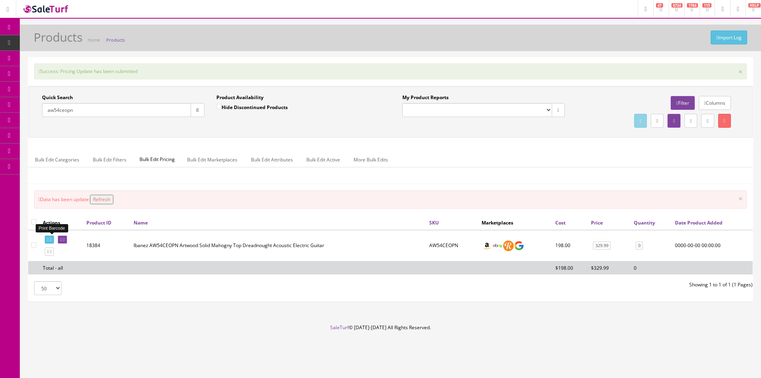
click at [52, 241] on link at bounding box center [49, 239] width 9 height 8
click at [181, 109] on input "aw54ceopn" at bounding box center [116, 110] width 149 height 14
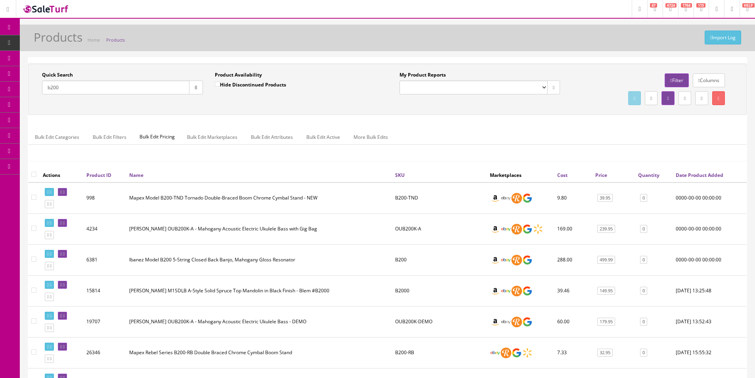
type input "b200"
click at [604, 259] on link "499.99" at bounding box center [606, 260] width 18 height 8
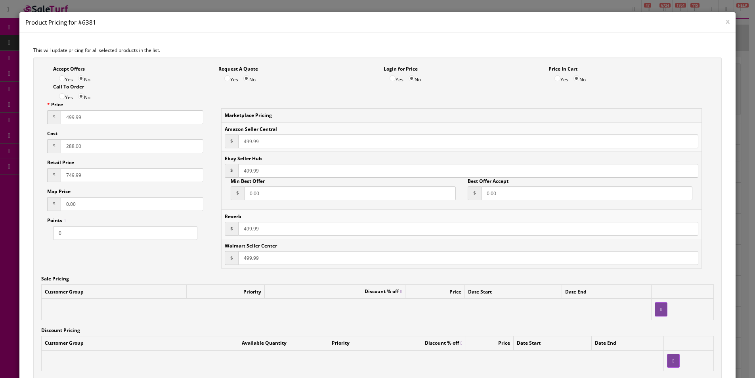
click at [82, 143] on input "288.00" at bounding box center [132, 146] width 143 height 14
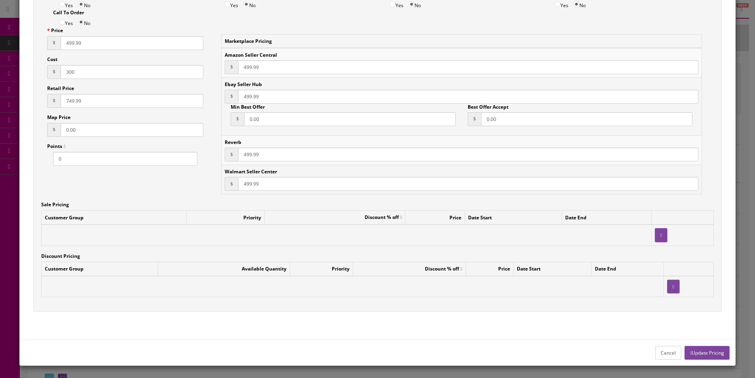
type input "300"
click at [703, 349] on button "Update Pricing" at bounding box center [706, 352] width 45 height 14
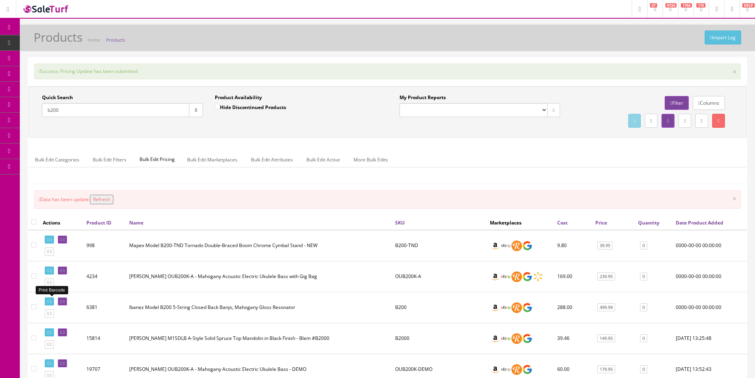
click at [51, 300] on icon at bounding box center [51, 301] width 2 height 4
click at [123, 107] on input "b200" at bounding box center [115, 110] width 147 height 14
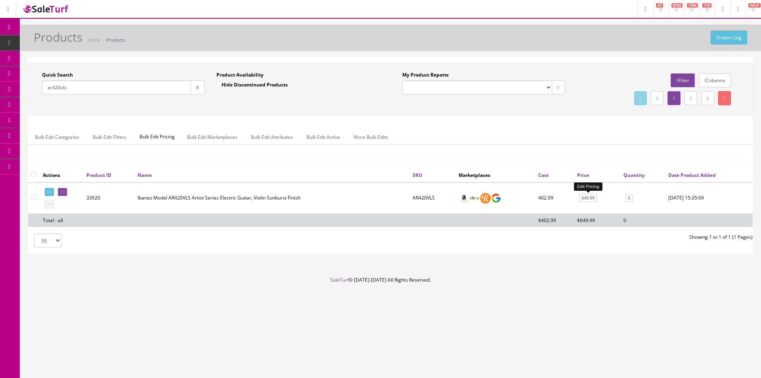
type input "ar420vls"
click at [585, 200] on link "649.99" at bounding box center [588, 198] width 18 height 8
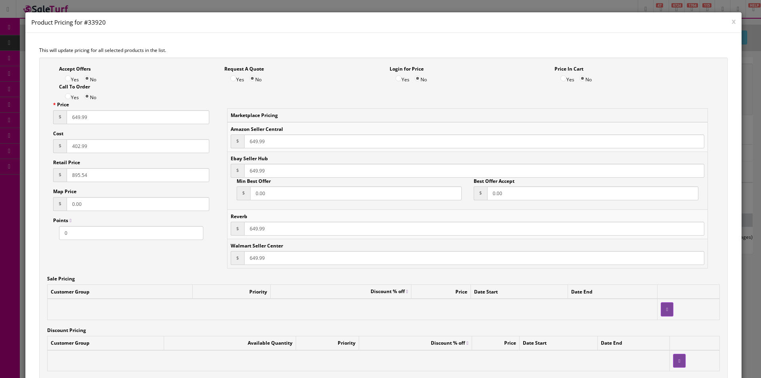
click at [102, 180] on input "895.54" at bounding box center [138, 175] width 143 height 14
type input "1005.76"
click at [83, 117] on input "649.99" at bounding box center [138, 117] width 143 height 14
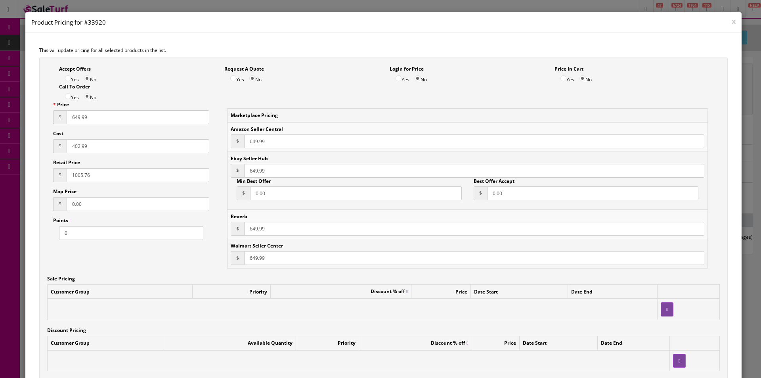
click at [83, 117] on input "649.99" at bounding box center [138, 117] width 143 height 14
type input "729.99"
click at [257, 139] on input "649.99" at bounding box center [474, 141] width 460 height 14
paste input "72"
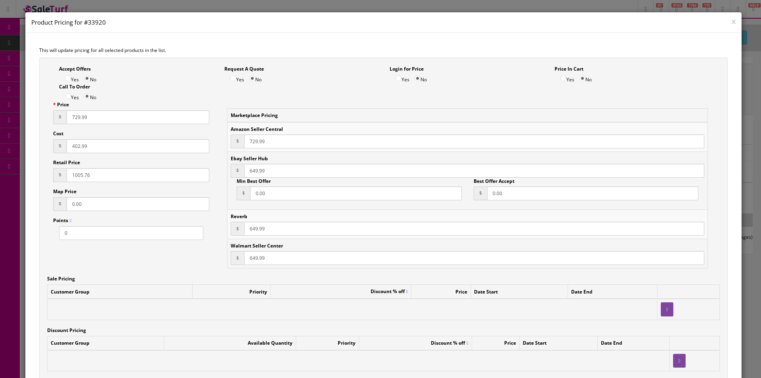
type input "729.99"
paste input "729.99"
type input "729.99"
paste input "72"
type input "729.99"
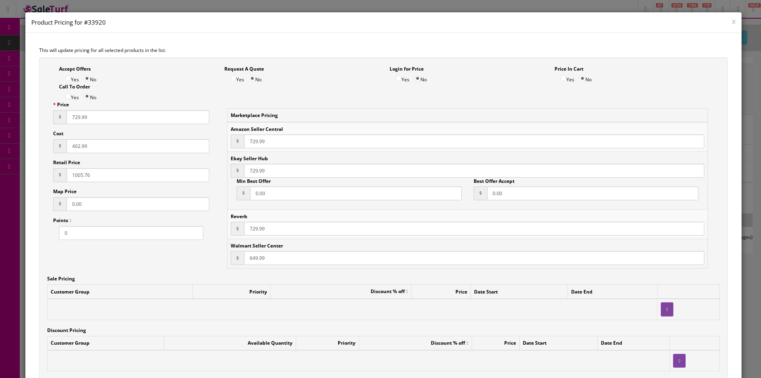
paste input "72"
type input "729.99"
click at [90, 138] on div "Cost $ 402.99" at bounding box center [131, 141] width 156 height 23
drag, startPoint x: 90, startPoint y: 138, endPoint x: 88, endPoint y: 143, distance: 5.8
click at [90, 138] on div "Cost $ 402.99" at bounding box center [131, 141] width 156 height 23
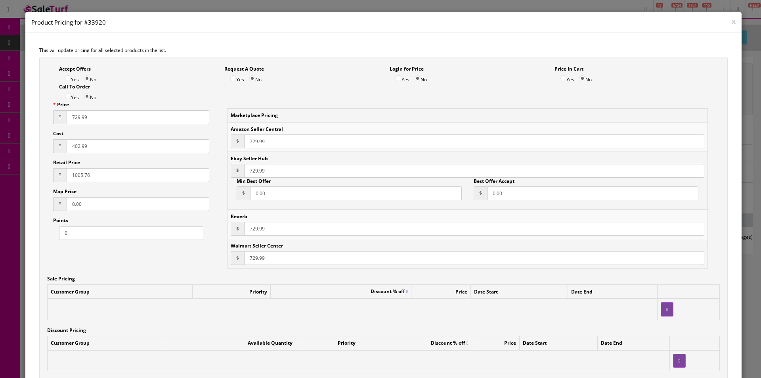
click at [88, 143] on input "402.99" at bounding box center [138, 146] width 143 height 14
type input "452.59"
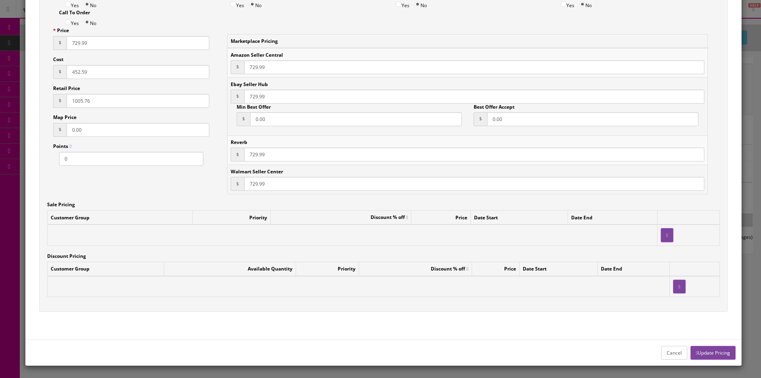
click at [715, 352] on button "Update Pricing" at bounding box center [712, 352] width 45 height 14
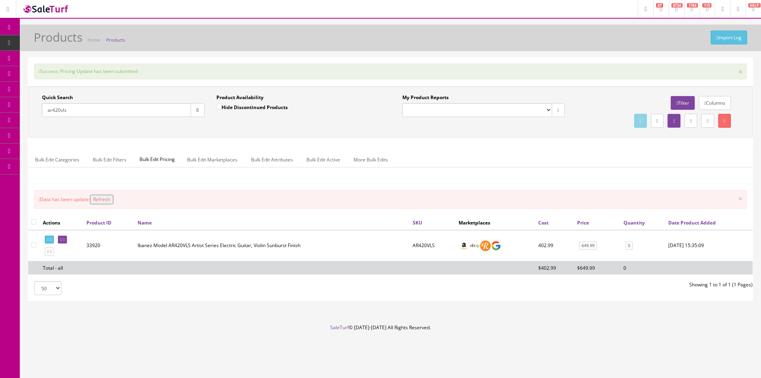
drag, startPoint x: 612, startPoint y: 355, endPoint x: 577, endPoint y: 349, distance: 35.0
click at [612, 355] on footer "SaleTurf © [DATE]-[DATE] All Rights Reserved." at bounding box center [380, 344] width 761 height 40
click at [51, 237] on icon at bounding box center [51, 239] width 2 height 4
click at [124, 109] on input "ar420vls" at bounding box center [116, 110] width 149 height 14
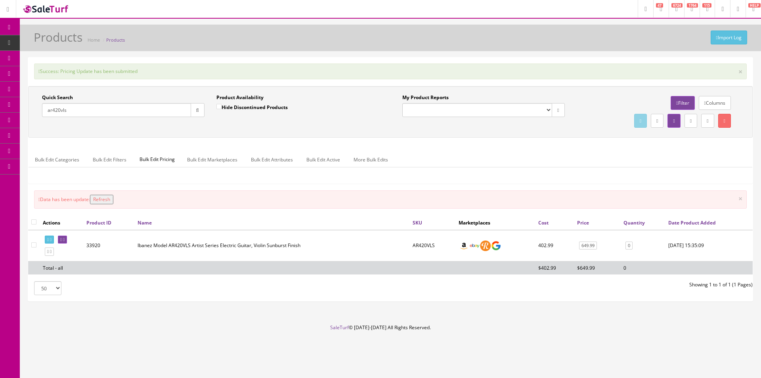
click at [124, 108] on input "ar420vls" at bounding box center [116, 110] width 149 height 14
type input "[PERSON_NAME]"
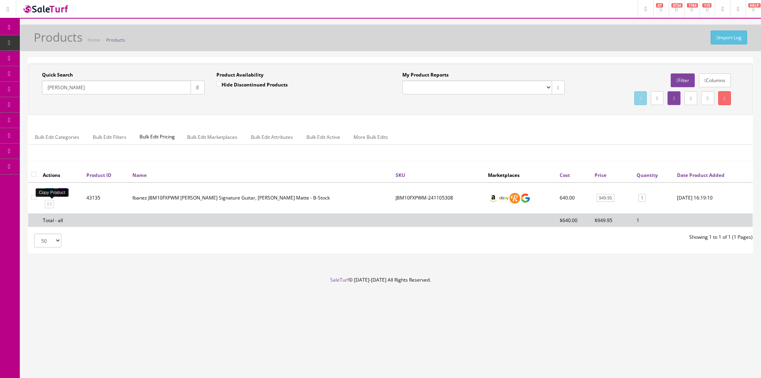
click at [51, 204] on icon at bounding box center [51, 204] width 2 height 4
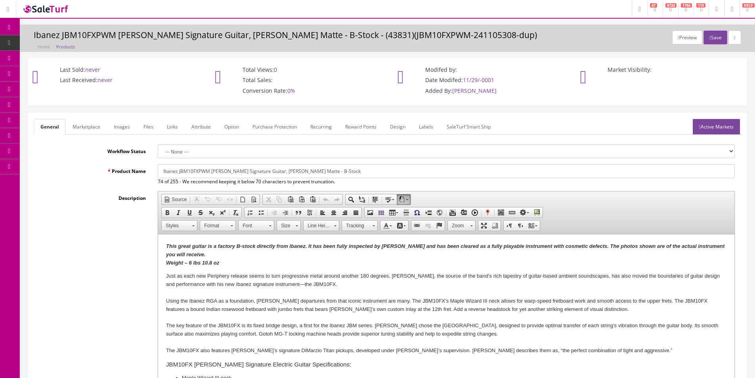
click at [177, 166] on input "Ibanez JBM10FXPWM [PERSON_NAME] Signature Guitar, [PERSON_NAME] Matte - B-Stock" at bounding box center [446, 171] width 577 height 14
type input "Ibanez JBM27 [PERSON_NAME] SIgnature 7-String Electric Guitar w/Dimarzios - Bla…"
click at [85, 124] on link "Marketplace" at bounding box center [86, 126] width 40 height 15
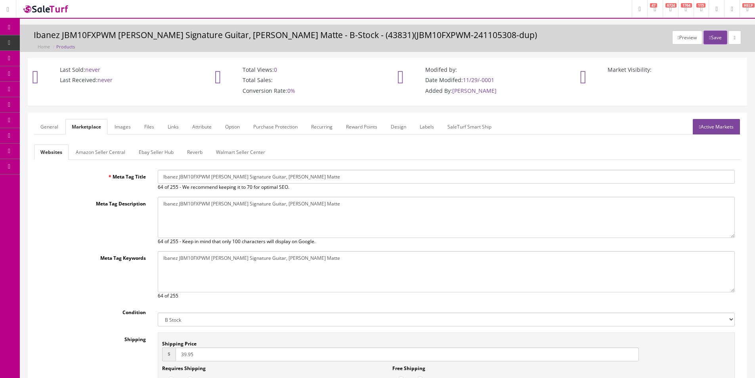
click at [221, 175] on input "Ibanez JBM10FXPWM [PERSON_NAME] Signature Guitar, [PERSON_NAME] Matte" at bounding box center [446, 177] width 577 height 14
paste input "27 [PERSON_NAME] SIgnature 7-String Electric Guitar w/Dimarzios - Black"
type input "Ibanez JBM27 [PERSON_NAME] SIgnature 7-String Electric Guitar w/Dimarzios - Bla…"
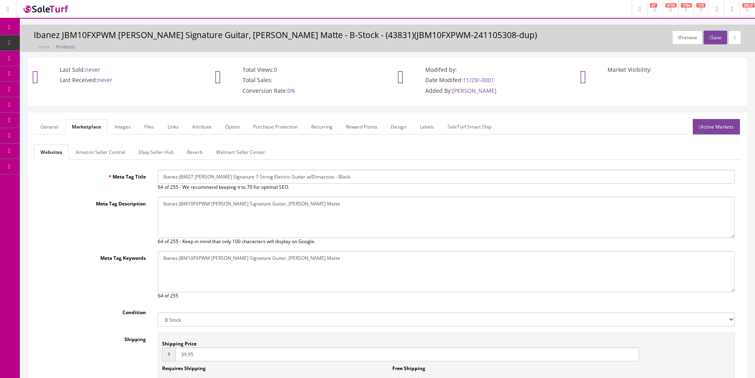
click at [225, 205] on textarea "Ibanez JBM10FXPWM Jake Bowen Signature Guitar, Pearl White Matte" at bounding box center [446, 216] width 577 height 41
paste textarea "27 Jake Bowen SIgnature 7-String Electric Guitar w/Dimarzios - Black"
type textarea "Ibanez JBM27 [PERSON_NAME] SIgnature 7-String Electric Guitar w/Dimarzios - Bla…"
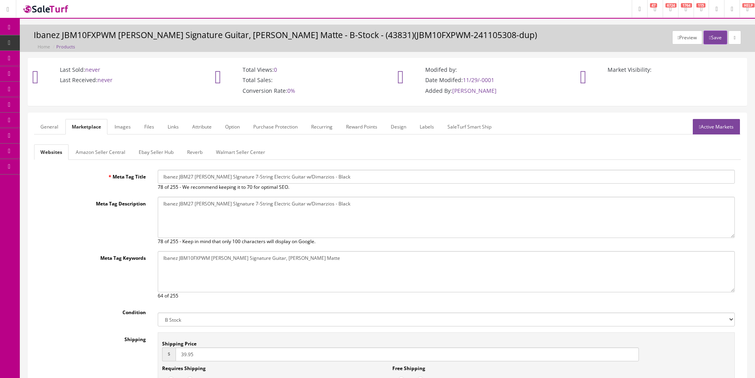
click at [246, 265] on textarea "Ibanez JBM10FXPWM Jake Bowen Signature Guitar, Pearl White Matte" at bounding box center [446, 271] width 577 height 41
paste textarea "27 Jake Bowen SIgnature 7-String Electric Guitar w/Dimarzios - Black"
type textarea "Ibanez JBM27 Jake Bowen SIgnature 7-String Electric Guitar w/Dimarzios - Black"
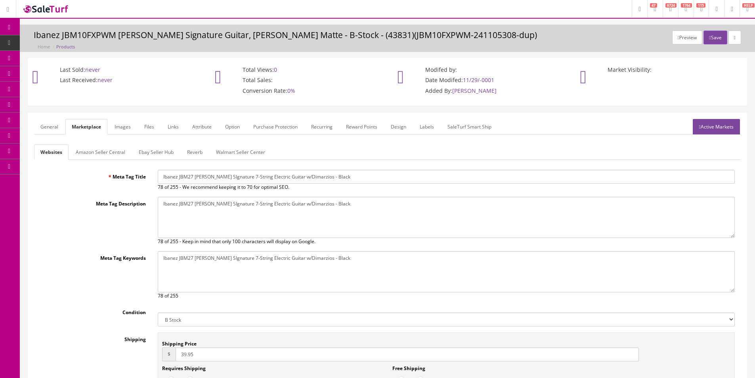
drag, startPoint x: 220, startPoint y: 320, endPoint x: 208, endPoint y: 325, distance: 12.6
click at [220, 320] on select "New Used B Stock Open Box Re-Packed" at bounding box center [446, 319] width 577 height 14
select select "New"
click at [158, 312] on select "New Used B Stock Open Box Re-Packed" at bounding box center [446, 319] width 577 height 14
click at [195, 352] on input "39.95" at bounding box center [406, 354] width 463 height 14
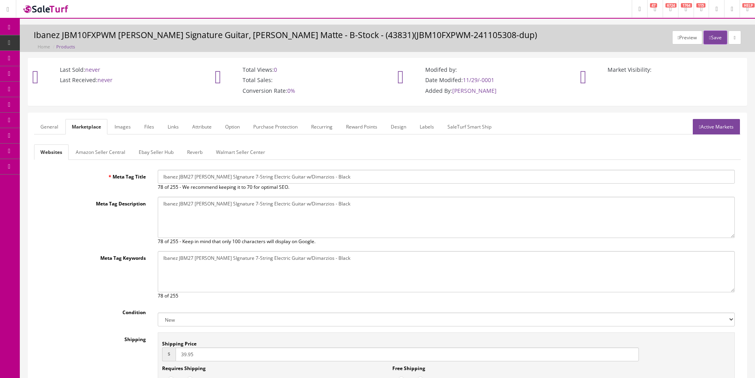
click at [195, 352] on input "39.95" at bounding box center [406, 354] width 463 height 14
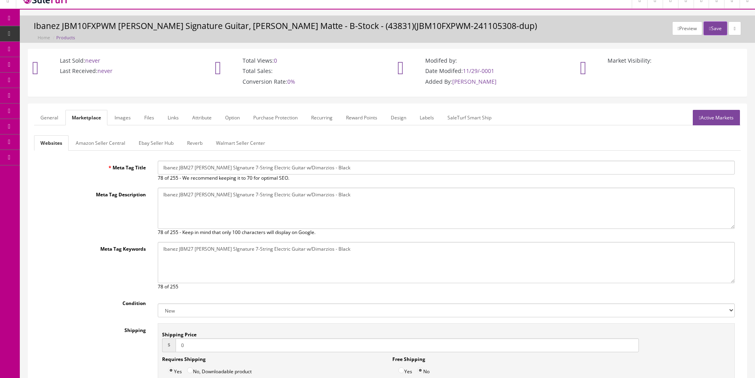
scroll to position [40, 0]
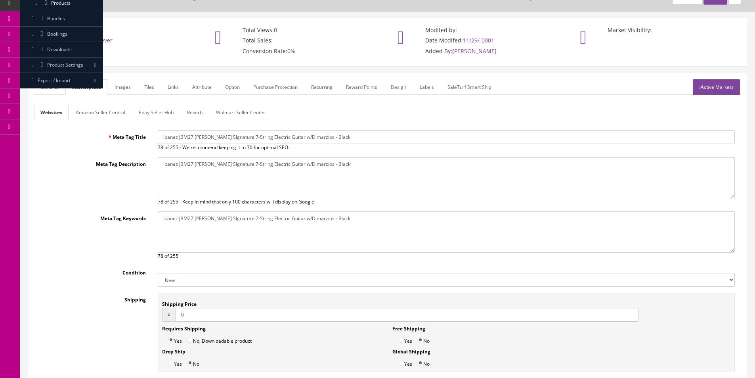
type input "0"
click at [406, 343] on label "Yes" at bounding box center [405, 338] width 14 height 12
click at [404, 342] on input "Yes" at bounding box center [401, 339] width 6 height 6
radio input "true"
click at [409, 337] on label "Yes" at bounding box center [405, 338] width 14 height 12
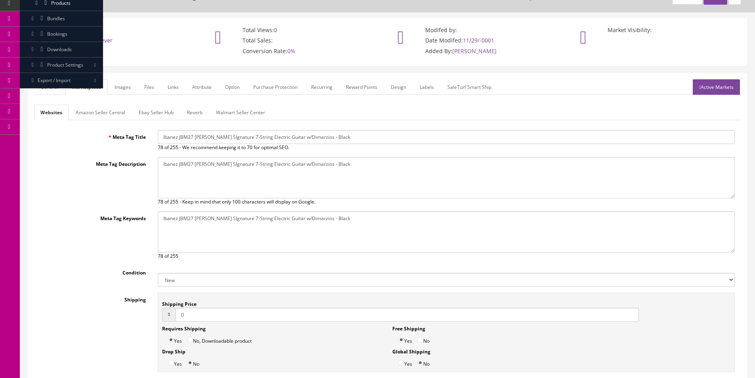
click at [404, 337] on input "Yes" at bounding box center [401, 339] width 6 height 6
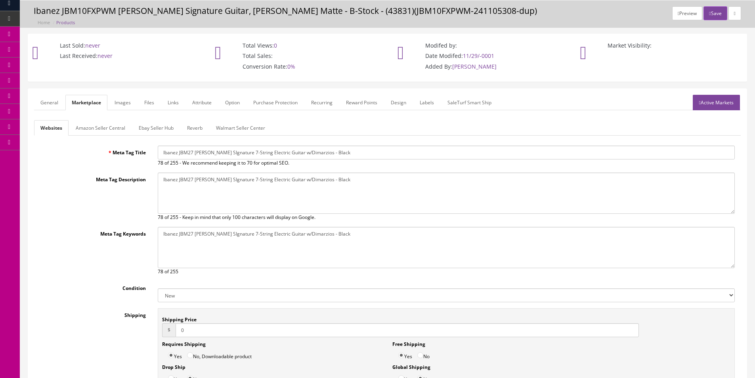
scroll to position [0, 0]
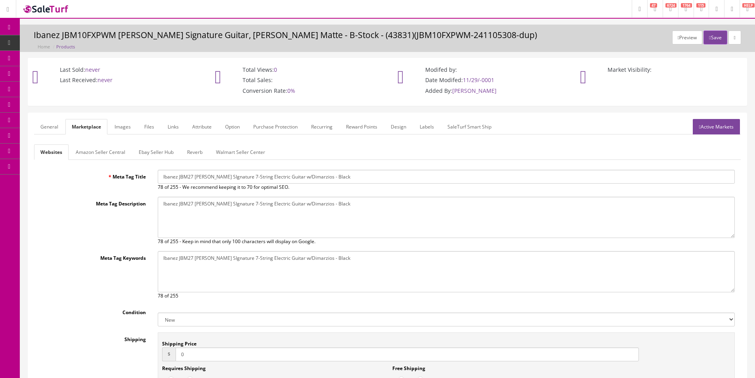
click at [49, 129] on link "General" at bounding box center [49, 126] width 31 height 15
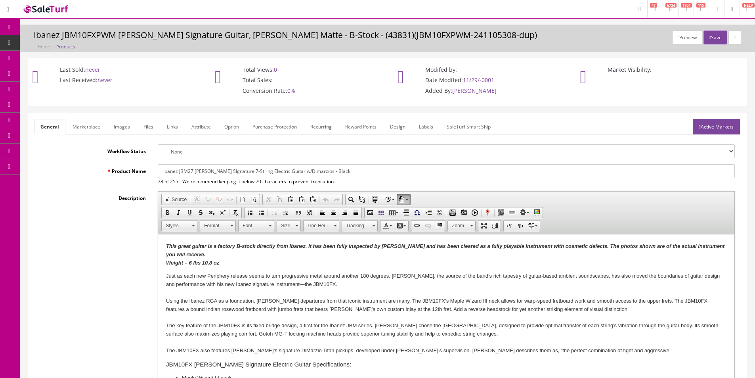
click at [267, 269] on body "This great guitar is a factory B-stock directly from Ibanez. It has been fully …" at bounding box center [446, 336] width 560 height 189
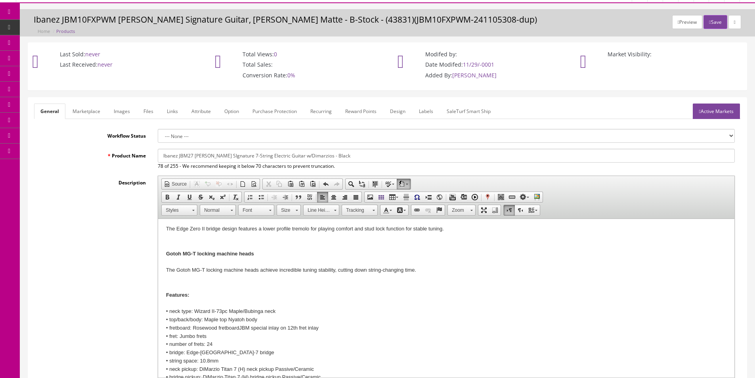
scroll to position [54, 0]
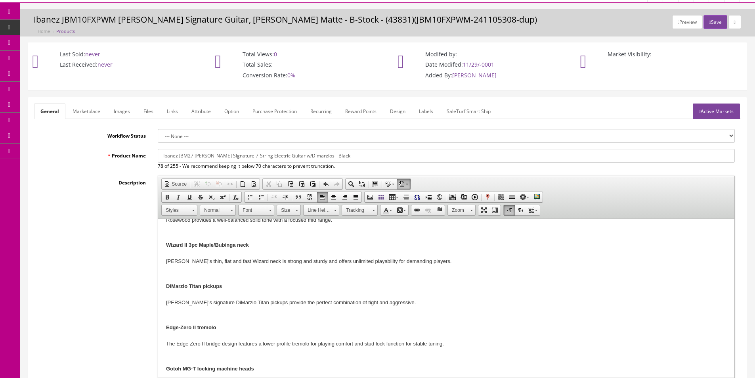
click at [193, 313] on p "Rosewood Fretboard w/JBM Special Inlay Rosewood provides a well-balanced solid …" at bounding box center [446, 369] width 560 height 338
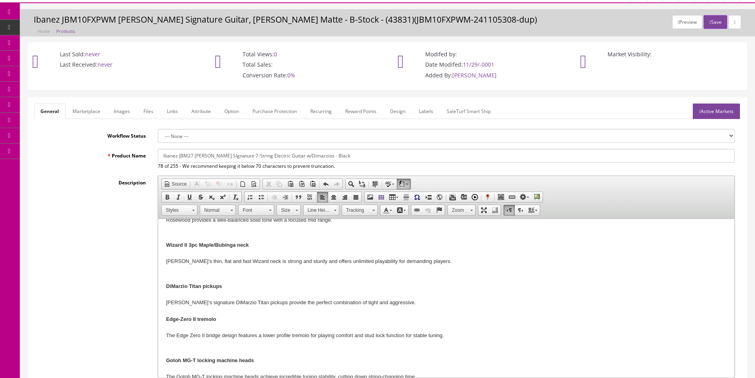
click at [166, 300] on p "Rosewood Fretboard w/JBM Special Inlay Rosewood provides a well-balanced solid …" at bounding box center [446, 365] width 560 height 330
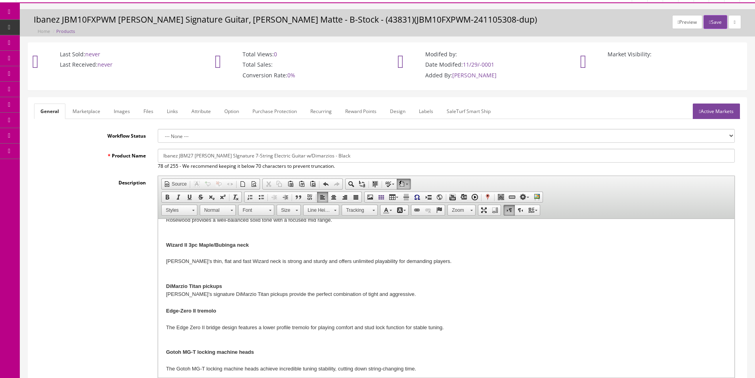
click at [162, 259] on html "The photos shown are of the actual guitar you will receive: Rosewood Fretboard …" at bounding box center [446, 347] width 576 height 364
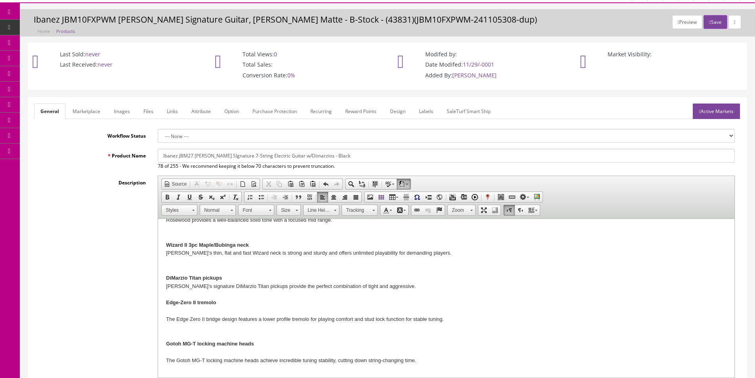
click at [175, 267] on p "Rosewood Fretboard w/JBM Special Inlay Rosewood provides a well-balanced solid …" at bounding box center [446, 356] width 560 height 313
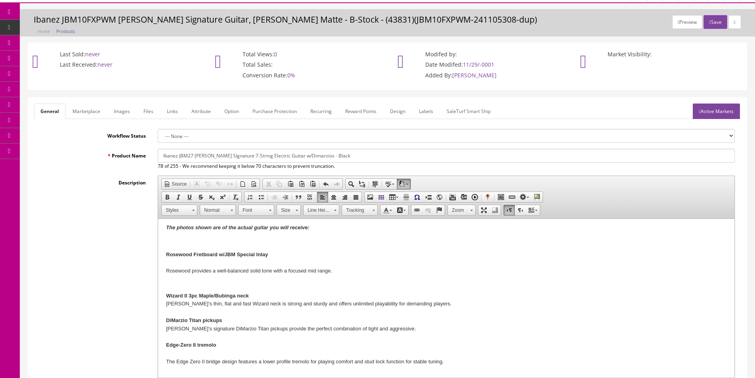
scroll to position [0, 0]
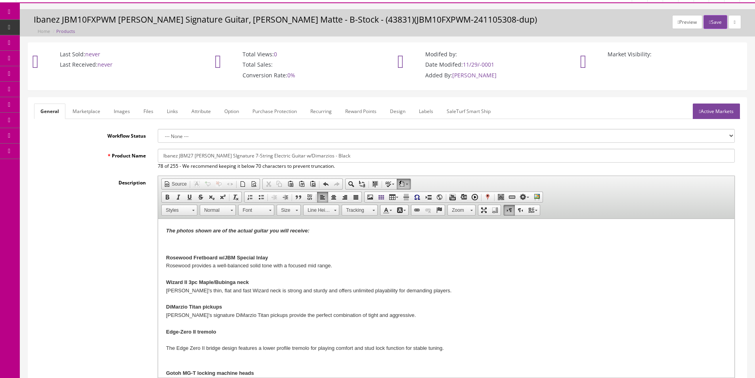
click at [166, 244] on p at bounding box center [446, 244] width 560 height 8
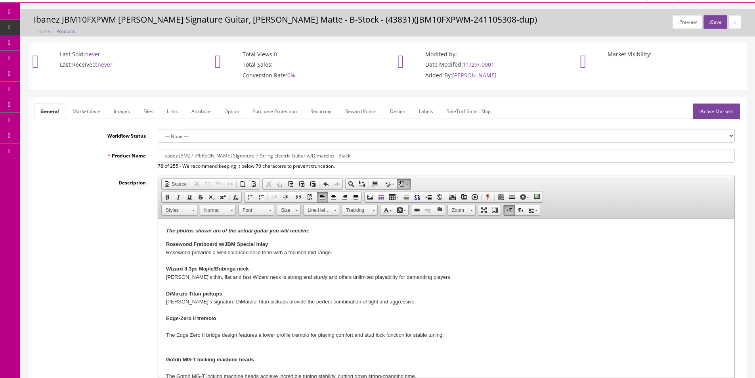
click at [173, 324] on p "Rosewood Fretboard w/JBM Special Inlay Rosewood provides a well-balanced solid …" at bounding box center [446, 384] width 560 height 288
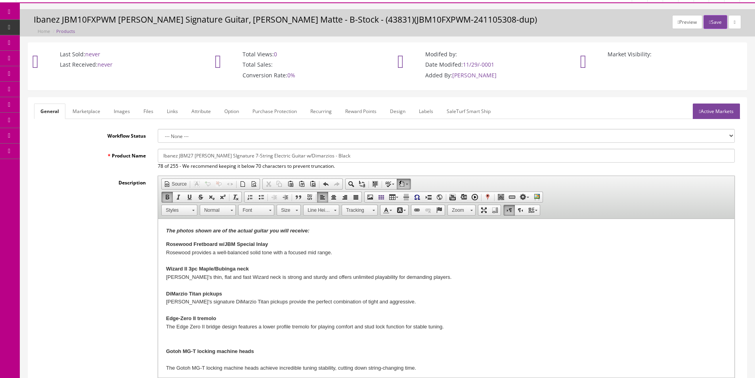
scroll to position [40, 0]
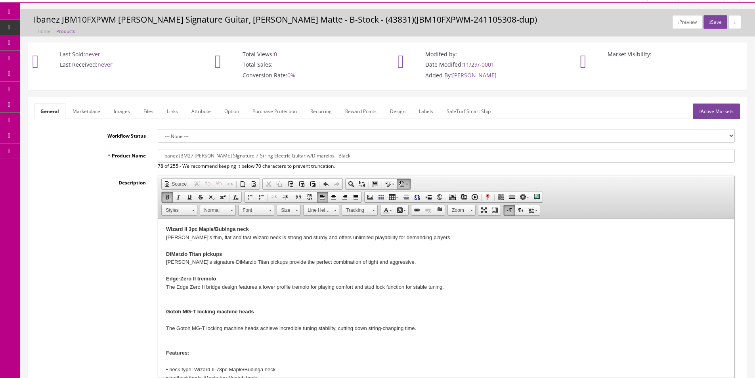
click at [175, 299] on p "Rosewood Fretboard w/JBM Special Inlay Rosewood provides a well-balanced solid …" at bounding box center [446, 340] width 560 height 280
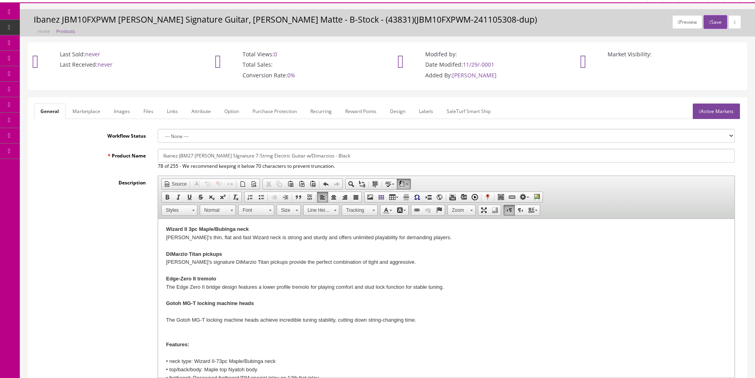
click at [166, 312] on p "Rosewood Fretboard w/JBM Special Inlay Rosewood provides a well-balanced solid …" at bounding box center [446, 336] width 560 height 272
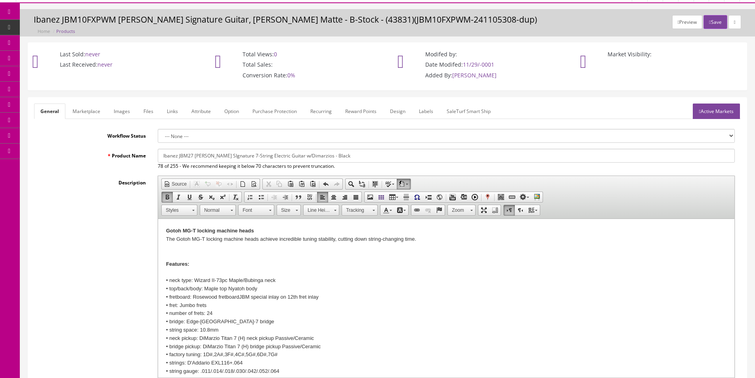
scroll to position [119, 0]
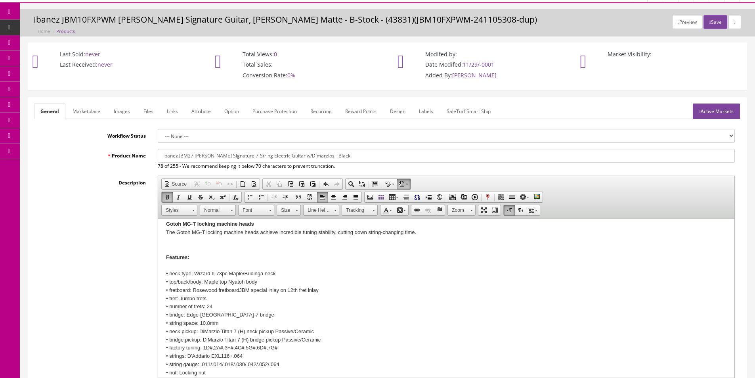
click at [175, 243] on p "Rosewood Fretboard w/JBM Special Inlay Rosewood provides a well-balanced solid …" at bounding box center [446, 253] width 560 height 264
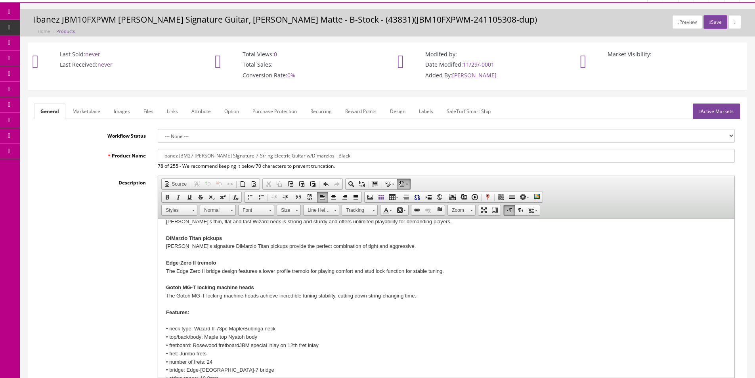
scroll to position [0, 0]
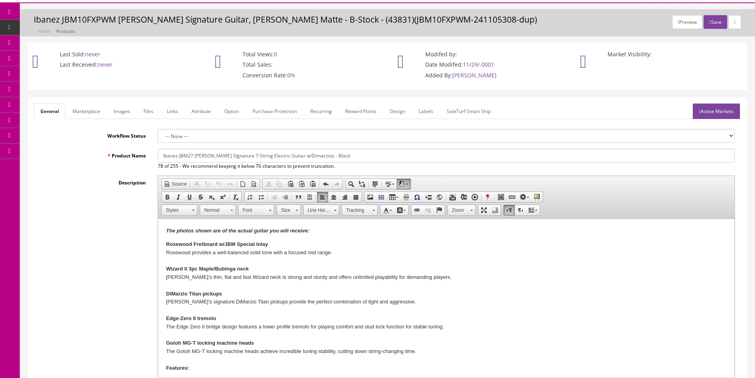
click at [326, 230] on p "The photos shown are of the actual guitar you will receive:" at bounding box center [446, 231] width 560 height 8
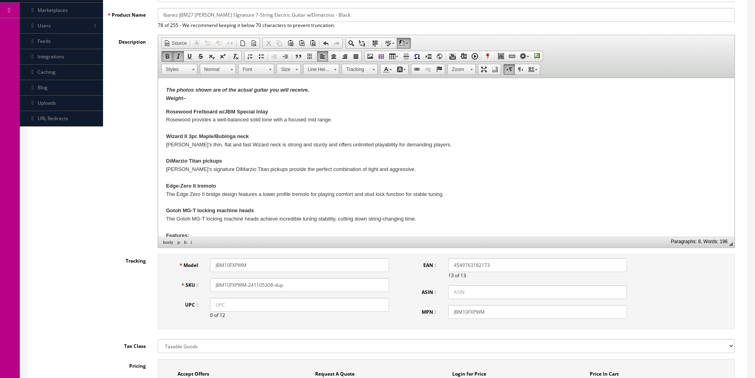
scroll to position [253, 0]
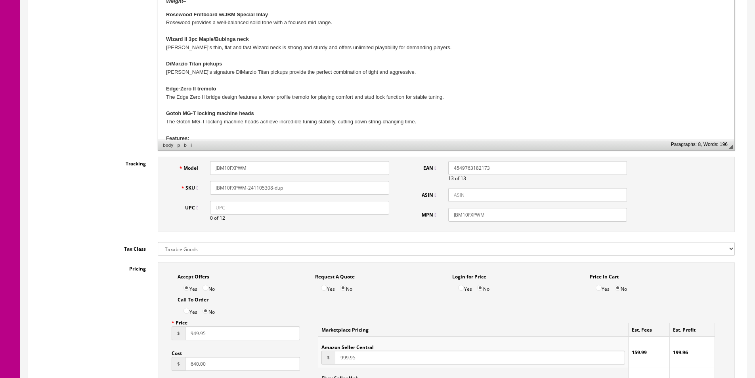
click at [245, 171] on input "JBM10FXPWM" at bounding box center [299, 168] width 179 height 14
click at [245, 170] on input "JBM10FXPWM" at bounding box center [299, 168] width 179 height 14
type input "JBM27"
paste input "27"
type input "JBM27-I250514671"
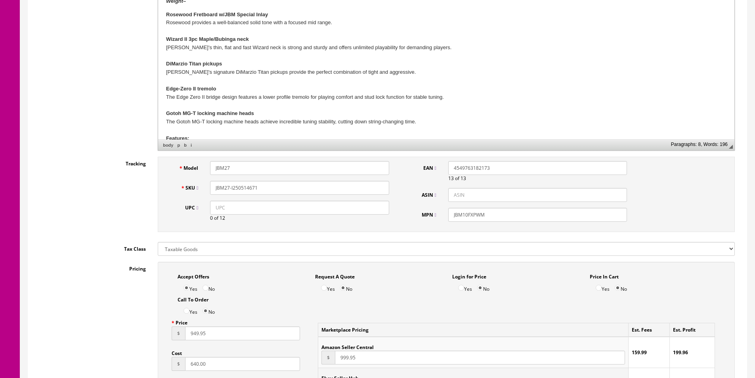
click at [467, 215] on input "JBM10FXPWM" at bounding box center [537, 215] width 179 height 14
paste input "27"
type input "JBM27"
click at [467, 170] on input "4549763182173" at bounding box center [537, 168] width 179 height 14
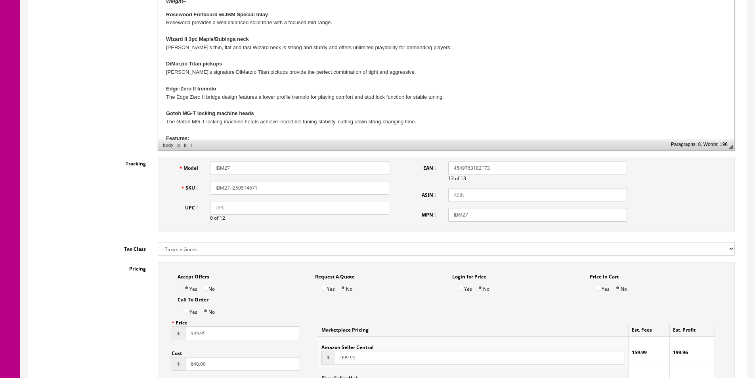
click at [467, 170] on input "4549763182173" at bounding box center [537, 168] width 179 height 14
click at [466, 166] on input "EAN" at bounding box center [537, 168] width 179 height 14
paste input "887802236451"
type input "887802236451"
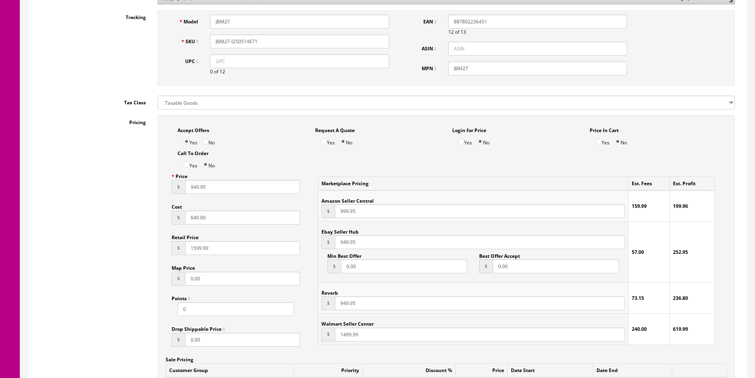
scroll to position [451, 0]
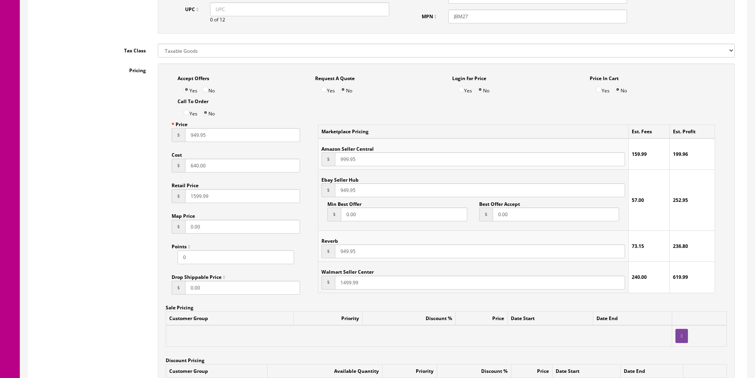
click at [201, 132] on input "949.95" at bounding box center [242, 135] width 115 height 14
type input "1499.99"
type input "1000"
type input "1999.99"
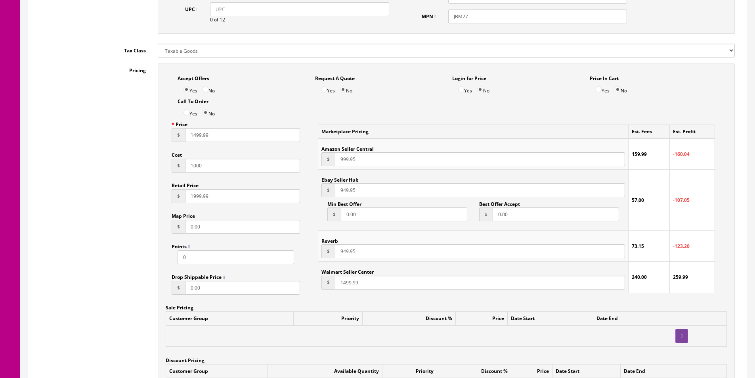
click at [201, 132] on input "1499.99" at bounding box center [242, 135] width 115 height 14
click at [343, 158] on input "999.95" at bounding box center [480, 159] width 290 height 14
paste input "1499.99"
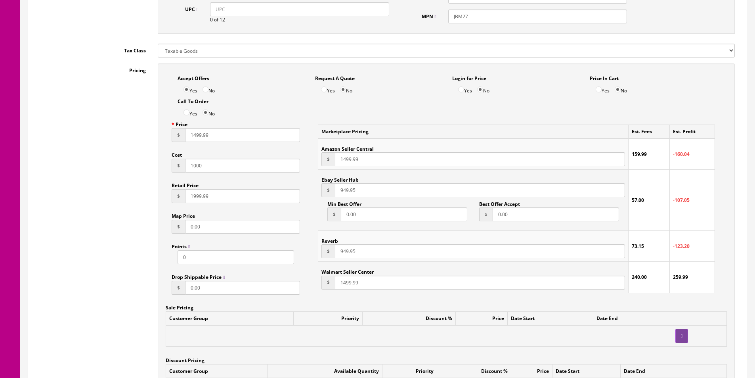
type input "1499.99"
paste input "1499.99"
type input "1499.99"
paste input "1499.99"
type input "1499.99"
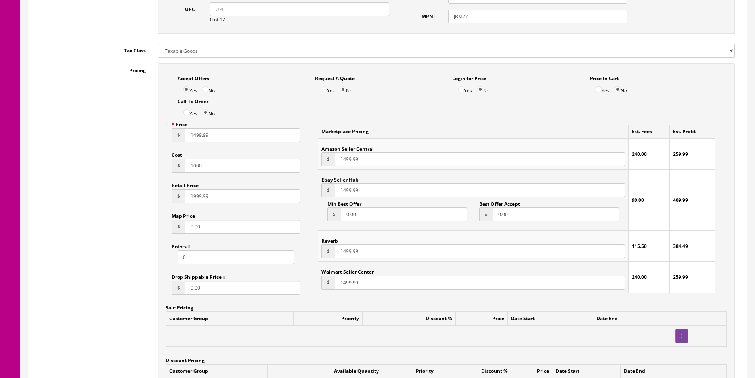
click at [208, 90] on input "No" at bounding box center [205, 89] width 6 height 6
radio input "true"
click at [100, 122] on div "Pricing Accept Offers Yes No Request A Quote Yes No Login for Price Yes No Pric…" at bounding box center [387, 242] width 706 height 358
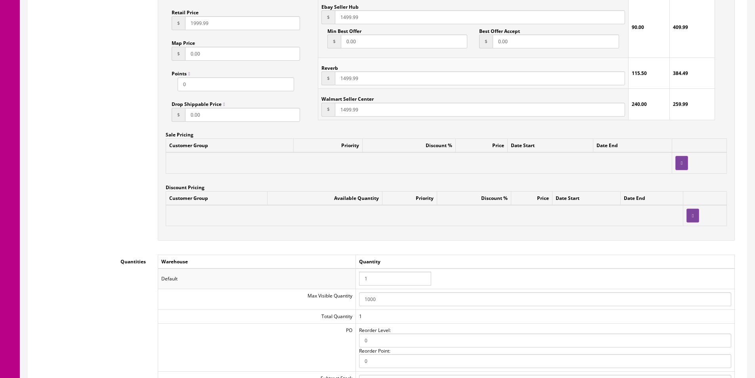
scroll to position [768, 0]
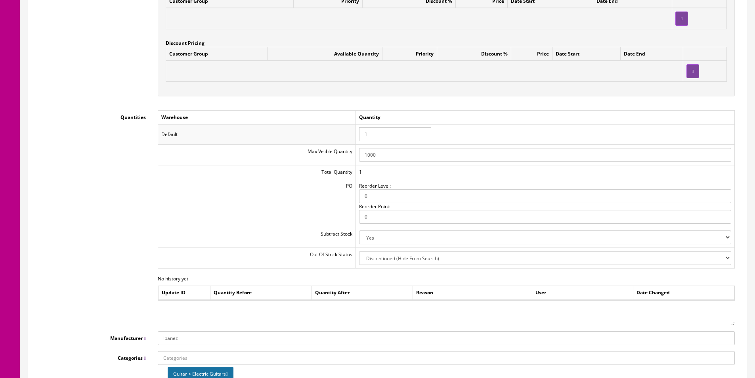
click at [389, 136] on input "1" at bounding box center [395, 134] width 72 height 14
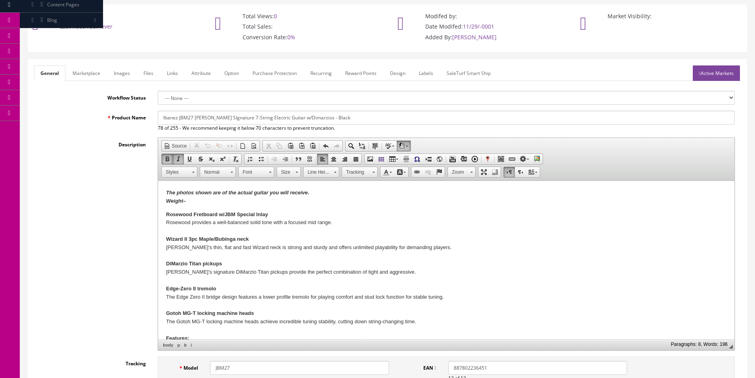
scroll to position [0, 0]
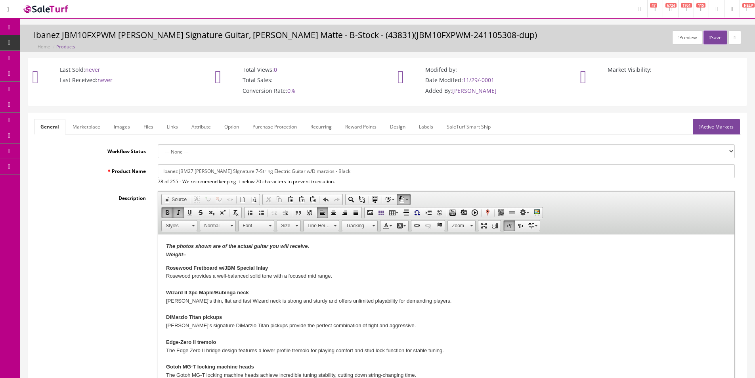
type input "0"
click at [286, 170] on input "Ibanez JBM27 Jake Bowen SIgnature 7-String Electric Guitar w/Dimarzios - Black" at bounding box center [446, 171] width 577 height 14
click at [71, 121] on link "Marketplace" at bounding box center [86, 126] width 40 height 15
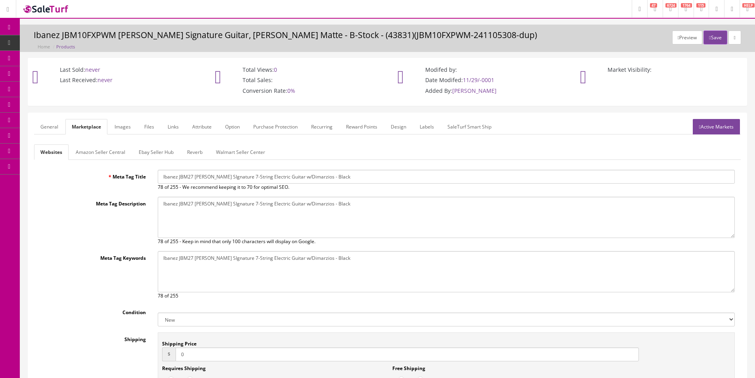
drag, startPoint x: 72, startPoint y: 153, endPoint x: 128, endPoint y: 155, distance: 55.1
click at [73, 153] on link "Amazon Seller Central" at bounding box center [100, 151] width 62 height 15
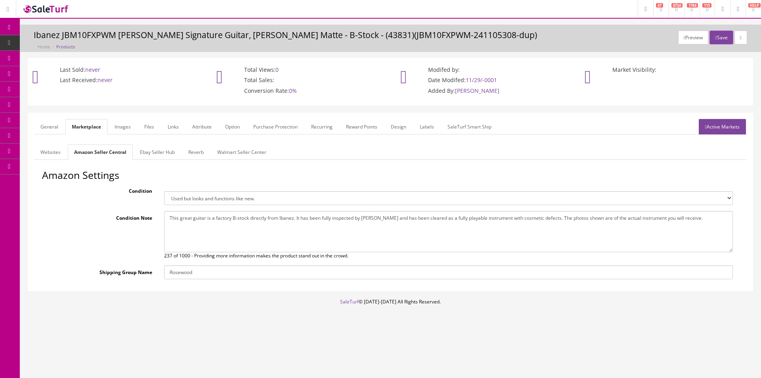
drag, startPoint x: 183, startPoint y: 197, endPoint x: 182, endPoint y: 204, distance: 7.1
click at [183, 197] on select "Brand new item, unused, in original packaging. New item, but packaging has been…" at bounding box center [448, 198] width 568 height 14
select select "new_new"
click at [164, 191] on select "Brand new item, unused, in original packaging. New item, but packaging has been…" at bounding box center [448, 198] width 568 height 14
click at [57, 145] on link "Websites" at bounding box center [50, 151] width 33 height 15
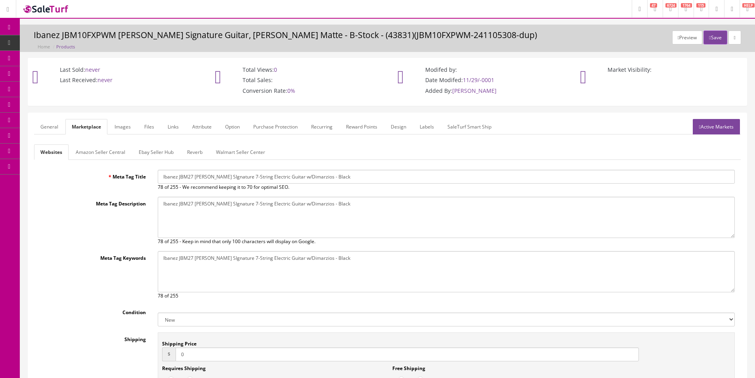
click at [146, 154] on link "Ebay Seller Hub" at bounding box center [156, 151] width 48 height 15
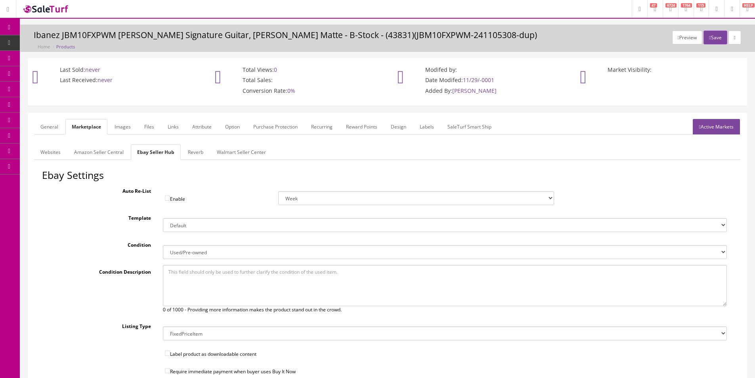
click at [183, 252] on select "New New other New with defects Manufacturer refurbished Seller refurbished Used…" at bounding box center [445, 252] width 564 height 14
select select "1000"
click at [163, 245] on select "New New other New with defects Manufacturer refurbished Seller refurbished Used…" at bounding box center [445, 252] width 564 height 14
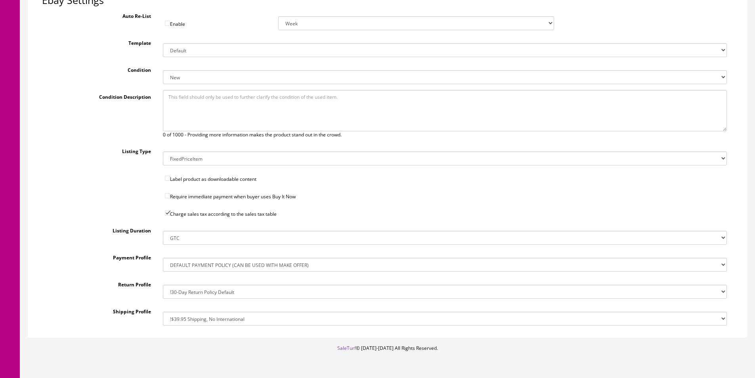
scroll to position [197, 0]
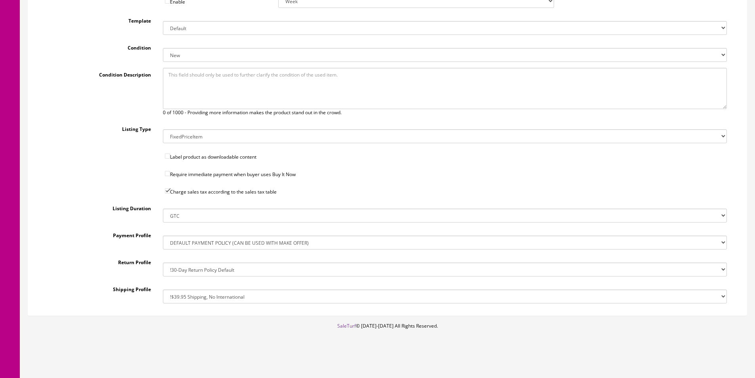
click at [202, 298] on select "!$28.50 FedEx, Priority $65.00 No International !$28.50 FedEx, Priority $65.00 …" at bounding box center [445, 296] width 564 height 14
select select "162368448017"
click at [163, 289] on select "!$28.50 FedEx, Priority $65.00 No International !$28.50 FedEx, Priority $65.00 …" at bounding box center [445, 296] width 564 height 14
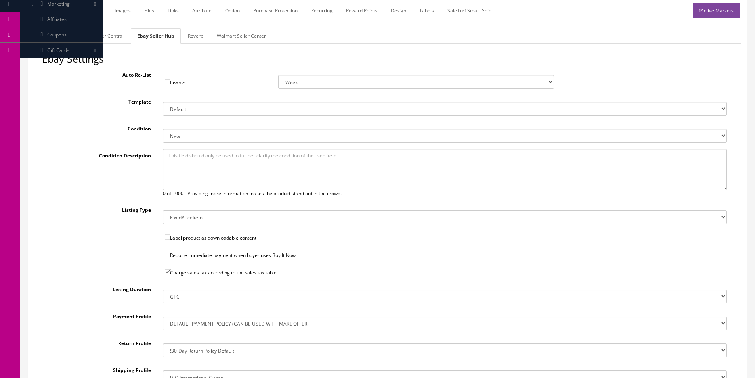
scroll to position [38, 0]
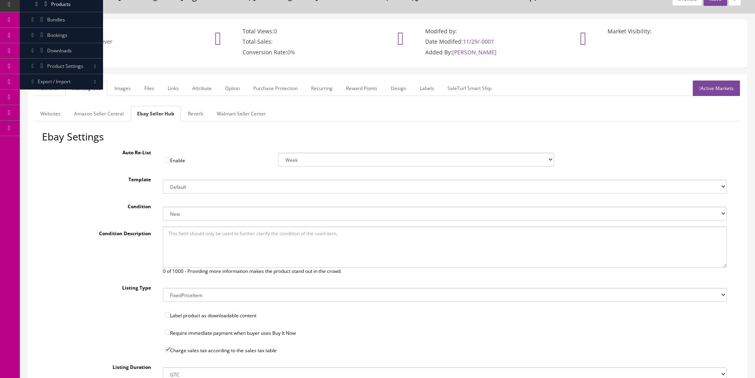
click at [187, 121] on link "Reverb" at bounding box center [195, 113] width 28 height 15
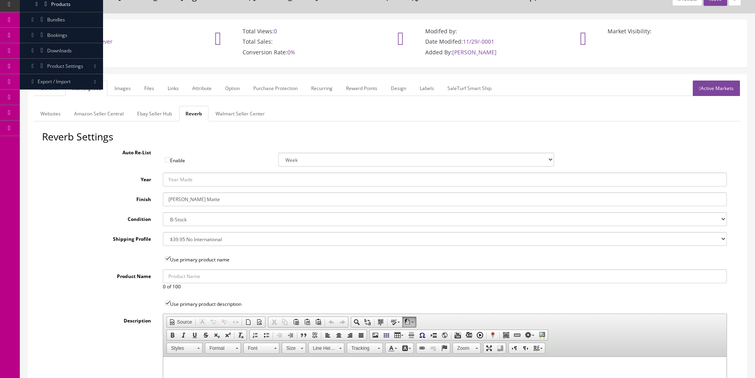
click at [188, 216] on select "Brand New Mint Excellent Very Good Good Fair Poor B-Stock Non Functioning" at bounding box center [445, 219] width 564 height 14
select select "7c3f45de-2ae0-4c81-8400-fdb6b1d74890"
click at [163, 212] on select "Brand New Mint Excellent Very Good Good Fair Poor B-Stock Non Functioning" at bounding box center [445, 219] width 564 height 14
click at [187, 199] on input "Pearl White Matte" at bounding box center [445, 199] width 564 height 14
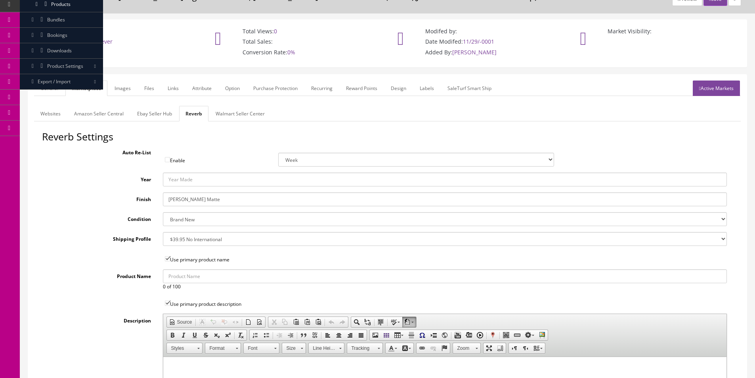
click at [187, 199] on input "Pearl White Matte" at bounding box center [445, 199] width 564 height 14
type input "Black"
click at [177, 244] on select "--- None --- $3.49 USPS Shipping MH INSURED $20000 GUITAR MH INSURED $11000 GUI…" at bounding box center [445, 239] width 564 height 14
select select "12724"
click at [163, 232] on select "--- None --- $3.49 USPS Shipping MH INSURED $20000 GUITAR MH INSURED $11000 GUI…" at bounding box center [445, 239] width 564 height 14
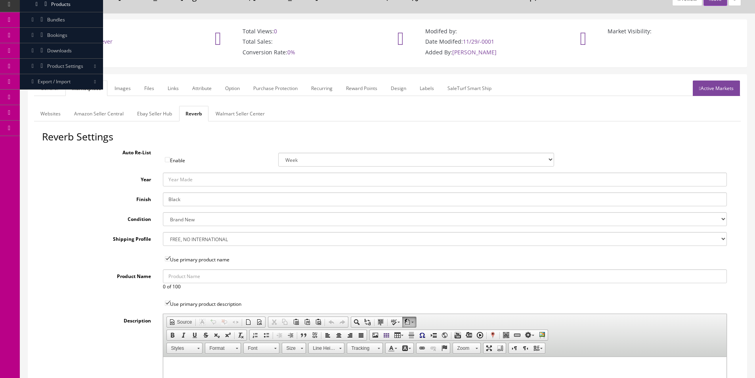
click at [125, 88] on link "Images" at bounding box center [122, 87] width 29 height 15
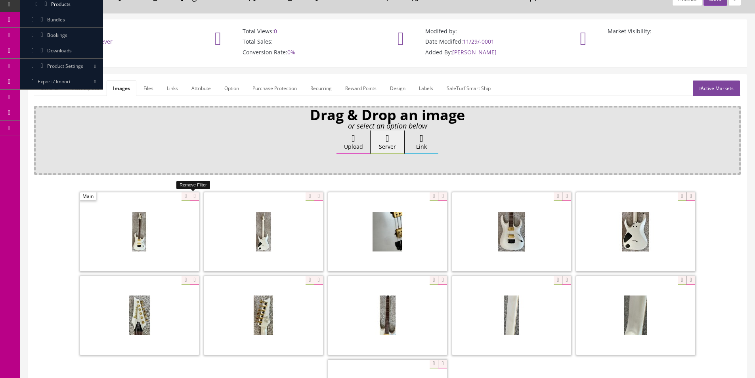
click at [194, 197] on icon at bounding box center [194, 196] width 9 height 9
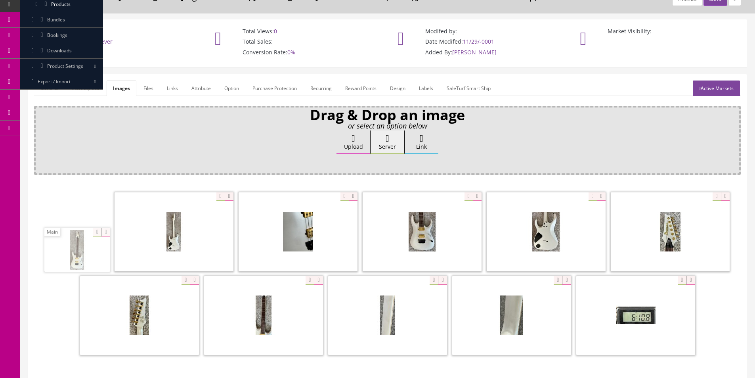
click at [225, 197] on icon at bounding box center [229, 196] width 9 height 9
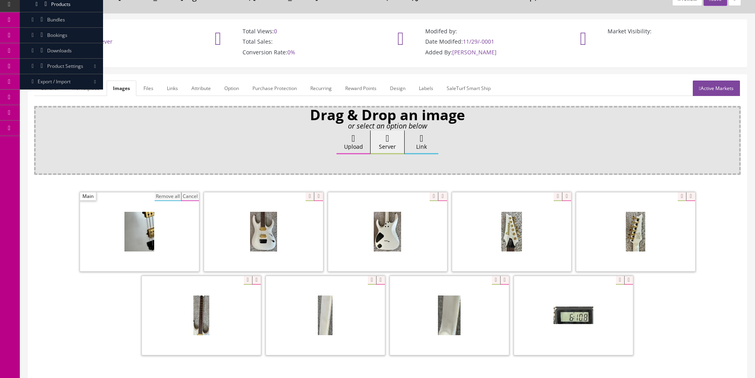
click at [164, 197] on button "Remove all" at bounding box center [167, 196] width 27 height 9
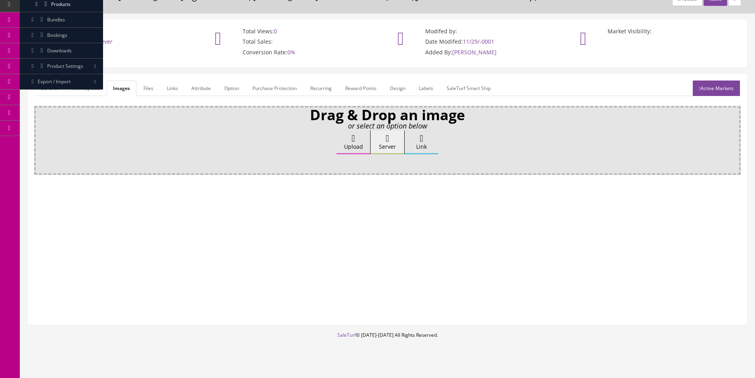
click at [202, 85] on link "Attribute" at bounding box center [201, 87] width 32 height 15
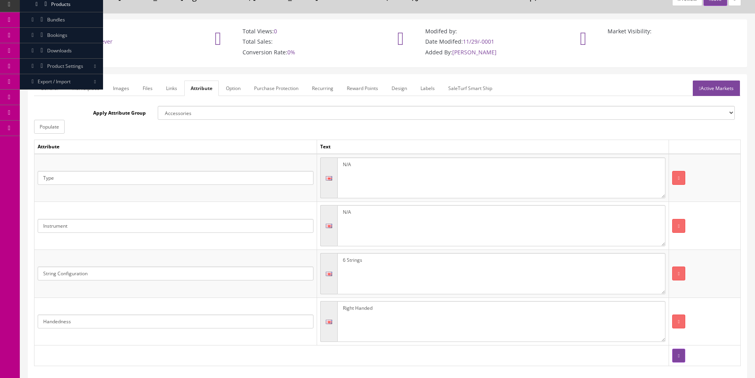
click at [421, 168] on textarea "N/A" at bounding box center [501, 177] width 328 height 41
click at [421, 167] on textarea "N/A" at bounding box center [501, 177] width 328 height 41
type textarea "Electric"
click at [418, 214] on textarea "N/A" at bounding box center [501, 225] width 328 height 41
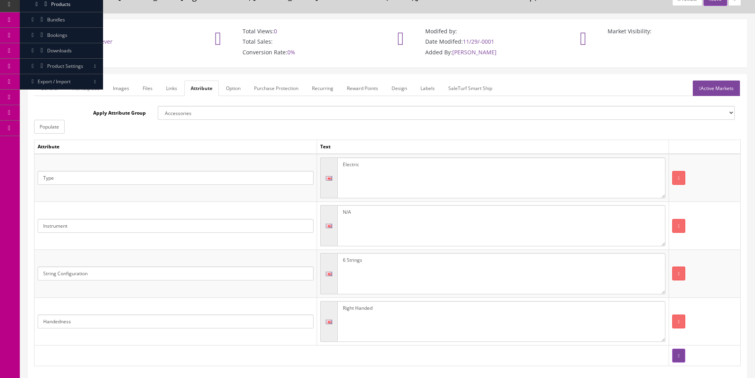
click at [419, 213] on textarea "N/A" at bounding box center [501, 225] width 328 height 41
type textarea "Guitar"
drag, startPoint x: 346, startPoint y: 261, endPoint x: 339, endPoint y: 258, distance: 7.3
click at [341, 259] on textarea "6 Strings" at bounding box center [501, 273] width 328 height 41
type textarea "7 Strings"
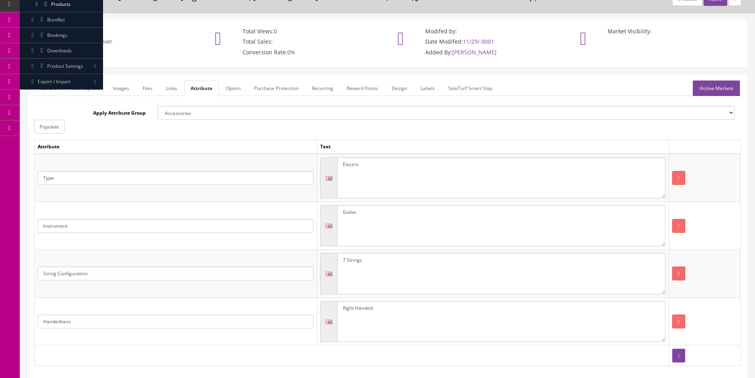
click at [710, 88] on link "Active Markets" at bounding box center [715, 87] width 47 height 15
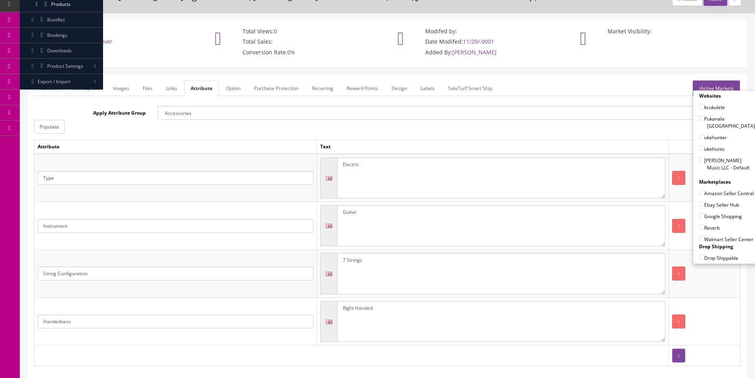
drag, startPoint x: 708, startPoint y: 152, endPoint x: 708, endPoint y: 156, distance: 4.4
click at [708, 156] on label "[PERSON_NAME] Music LLC - Default" at bounding box center [727, 163] width 56 height 15
click at [704, 157] on input"] "[PERSON_NAME] Music LLC - Default" at bounding box center [701, 159] width 5 height 5
checkbox input"] "true"
drag, startPoint x: 714, startPoint y: 191, endPoint x: 711, endPoint y: 202, distance: 11.8
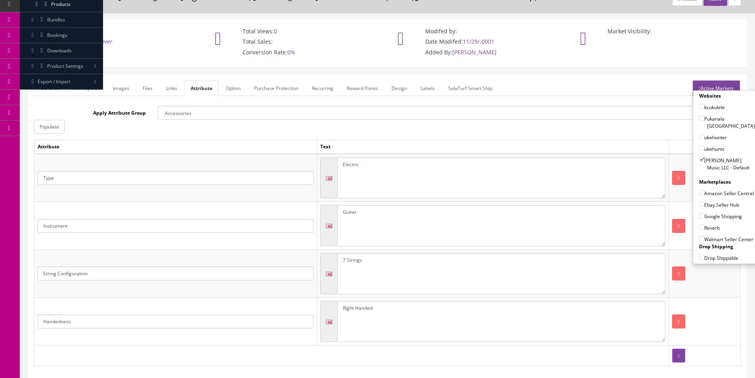
click at [714, 191] on label "Amazon Seller Central" at bounding box center [726, 193] width 55 height 8
click at [704, 191] on input"] "Amazon Seller Central" at bounding box center [701, 192] width 5 height 5
checkbox input"] "true"
click at [711, 203] on label "Ebay Seller Hub" at bounding box center [719, 204] width 40 height 8
click at [704, 203] on input"] "Ebay Seller Hub" at bounding box center [701, 203] width 5 height 5
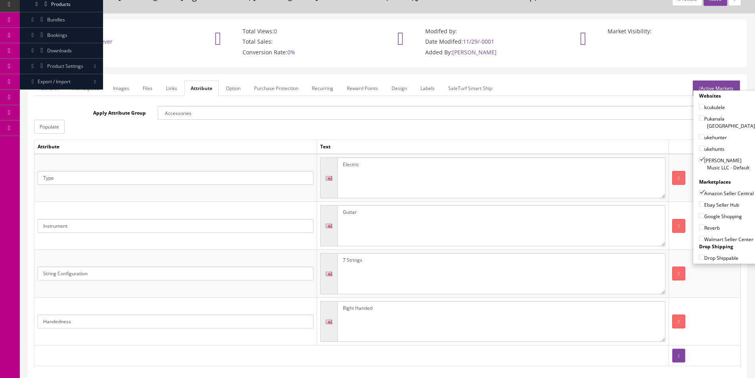
checkbox input"] "true"
click at [709, 216] on label "Google Shopping" at bounding box center [720, 216] width 43 height 8
click at [704, 216] on input"] "Google Shopping" at bounding box center [701, 215] width 5 height 5
checkbox input"] "true"
click at [708, 228] on label "Reverb" at bounding box center [709, 227] width 21 height 8
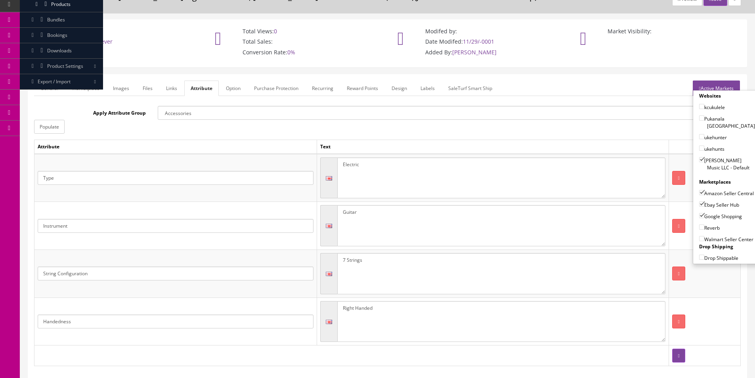
click at [704, 228] on input"] "Reverb" at bounding box center [701, 226] width 5 height 5
checkbox input"] "true"
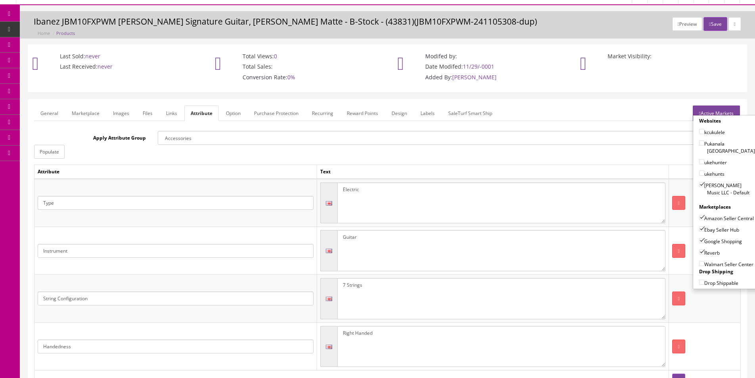
scroll to position [0, 0]
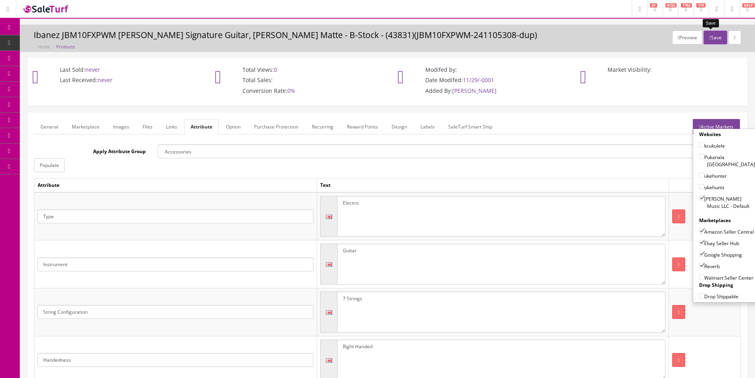
click at [713, 39] on button "Save" at bounding box center [714, 38] width 23 height 14
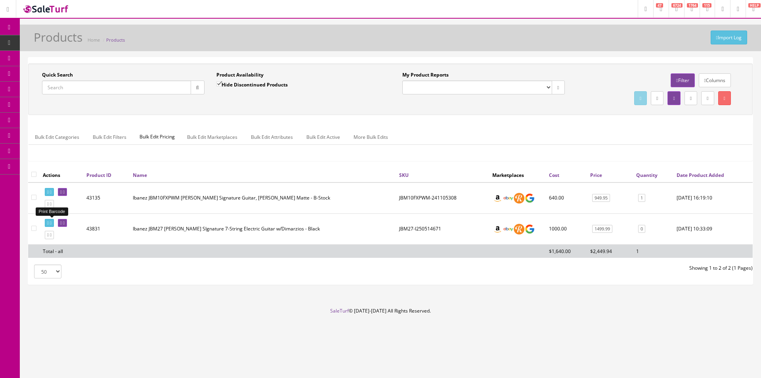
click at [51, 221] on link at bounding box center [49, 223] width 9 height 8
click at [523, 59] on div "Quick Search Date From Product Availability Hide Discontinued Products Date To …" at bounding box center [390, 170] width 724 height 227
click at [529, 374] on div "Research Trends Trending on Ebay Google Trends Amazon Insights (Login Before Cl…" at bounding box center [380, 189] width 761 height 378
click at [519, 307] on footer "SaleTurf © [DATE]-[DATE] All Rights Reserved." at bounding box center [380, 327] width 761 height 40
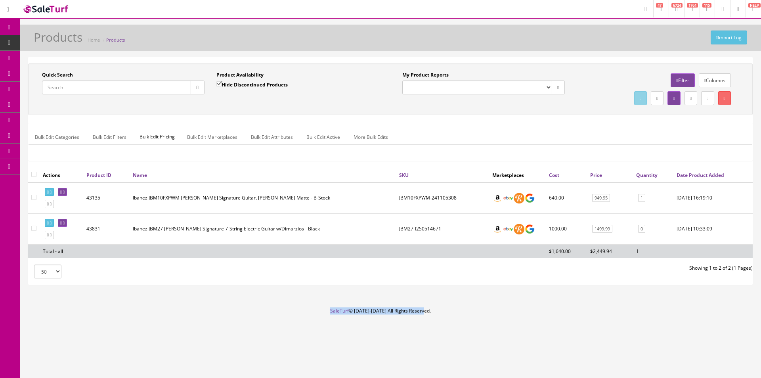
click at [519, 307] on footer "SaleTurf © [DATE]-[DATE] All Rights Reserved." at bounding box center [380, 327] width 761 height 40
click at [46, 87] on icon at bounding box center [42, 89] width 8 height 6
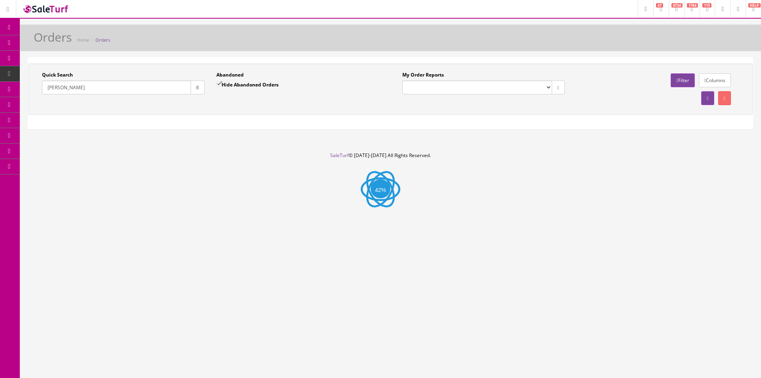
type input "[PERSON_NAME]"
click at [225, 83] on label "Hide Abandoned Orders" at bounding box center [247, 84] width 62 height 8
click at [221, 83] on input "Hide Abandoned Orders" at bounding box center [218, 83] width 5 height 5
checkbox input "false"
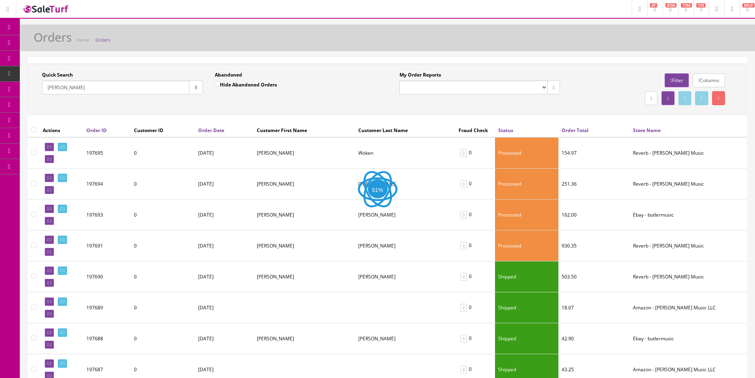
click at [175, 89] on input "[PERSON_NAME]" at bounding box center [115, 87] width 147 height 14
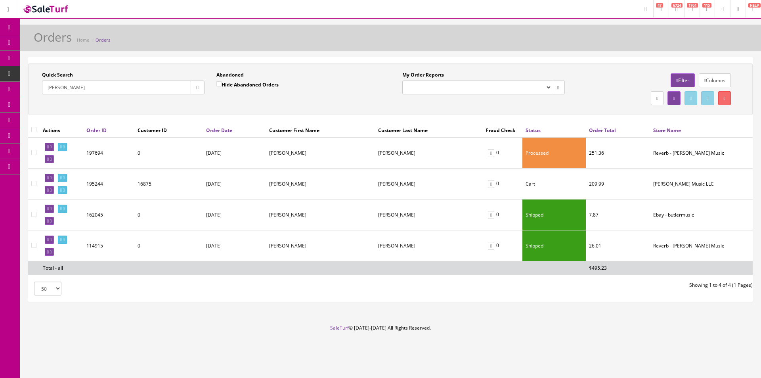
type input "[PERSON_NAME]"
click at [65, 148] on icon at bounding box center [64, 147] width 2 height 4
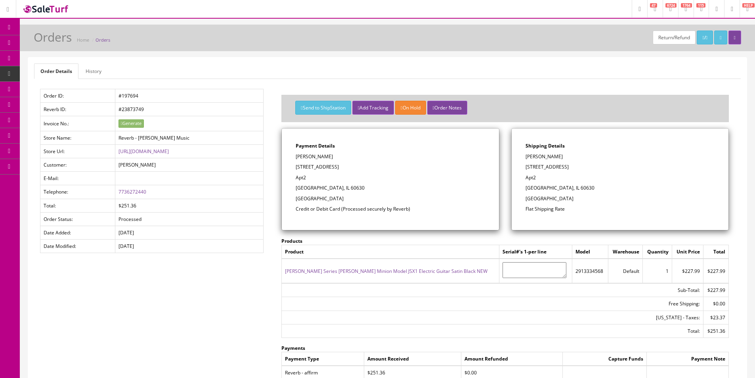
click at [100, 72] on link "History" at bounding box center [93, 70] width 29 height 15
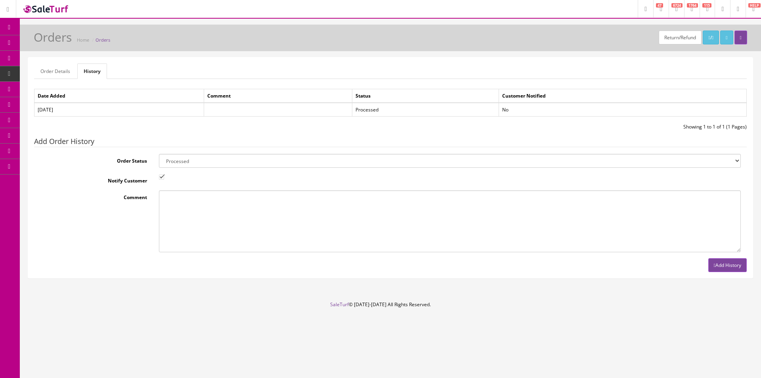
click at [253, 160] on select "Amazon Cart Awaiting Product Canceled Canceled Reversal Cart Chargeback Complet…" at bounding box center [450, 161] width 582 height 14
select select "7"
click at [253, 160] on select "Amazon Cart Awaiting Product Canceled Canceled Reversal Cart Chargeback Complet…" at bounding box center [450, 161] width 582 height 14
click at [160, 176] on input "Notify Customer" at bounding box center [161, 176] width 5 height 5
checkbox input "false"
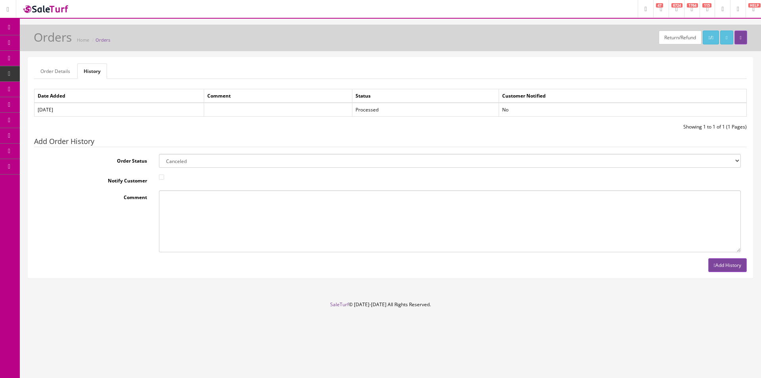
click at [744, 264] on button "Add History" at bounding box center [727, 265] width 38 height 14
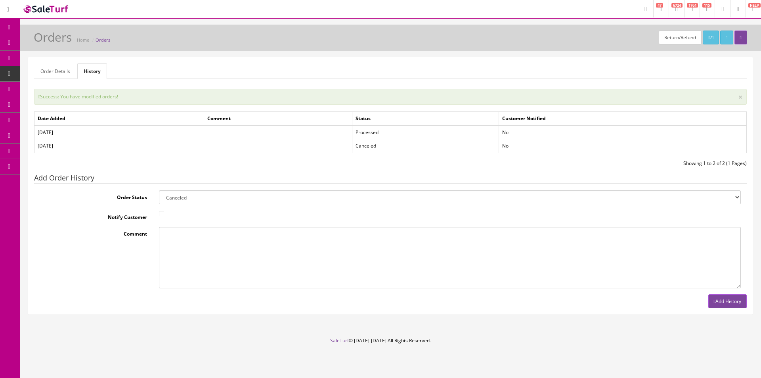
click at [665, 108] on div "Success: You have modified orders! × Date Added Comment Status Customer Notifie…" at bounding box center [390, 198] width 712 height 219
click at [665, 107] on div "Success: You have modified orders! × Date Added Comment Status Customer Notifie…" at bounding box center [390, 198] width 712 height 219
click at [36, 40] on link "Products" at bounding box center [61, 42] width 83 height 15
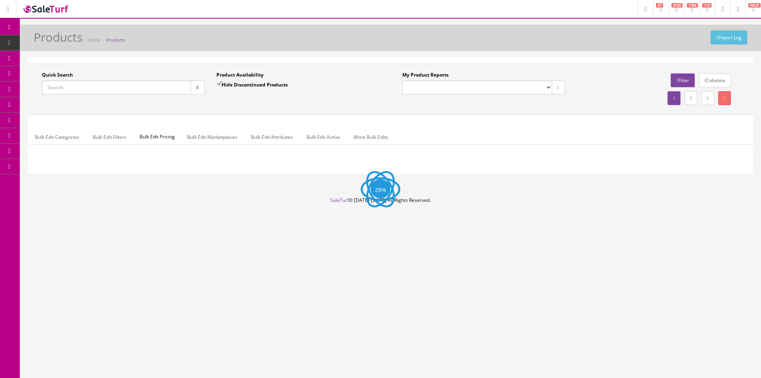
click at [139, 90] on input "Quick Search" at bounding box center [116, 87] width 149 height 14
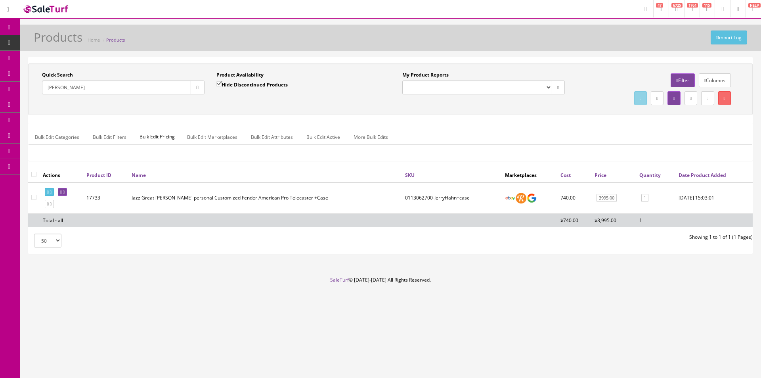
type input "[PERSON_NAME]"
click at [35, 173] on input "checkbox" at bounding box center [33, 174] width 5 height 5
checkbox input "true"
checkbox input"] "true"
click at [725, 97] on link at bounding box center [724, 98] width 13 height 14
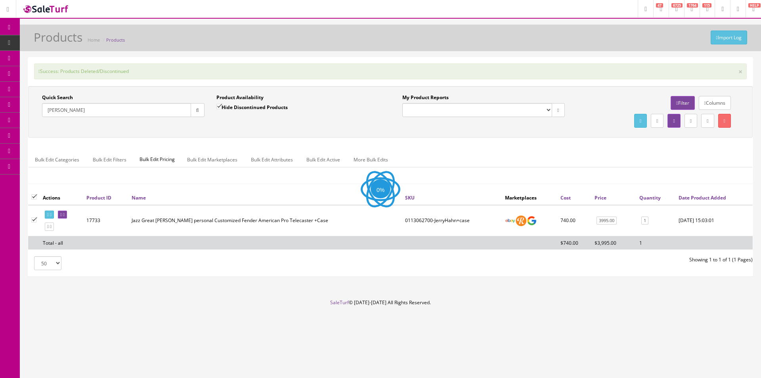
click at [534, 150] on div "Bulk Edit Categories Bulk Edit Filters Bulk Edit Pricing Bulk Edit Marketplaces…" at bounding box center [390, 164] width 723 height 37
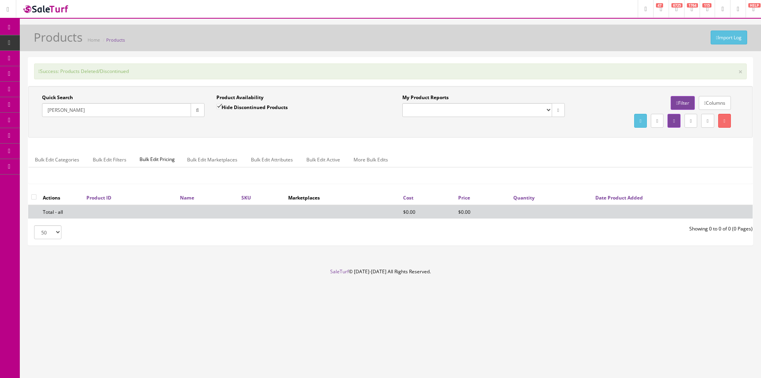
click at [172, 111] on input "[PERSON_NAME]" at bounding box center [116, 110] width 149 height 14
paste input "1987346750"
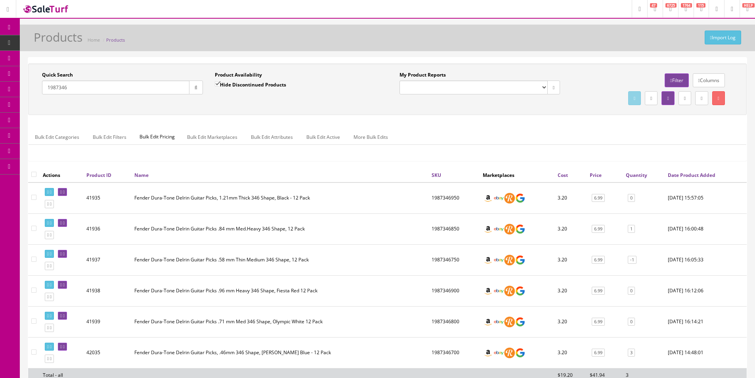
type input "1987346"
click at [35, 259] on input"] "checkbox" at bounding box center [33, 258] width 5 height 5
checkbox input"] "true"
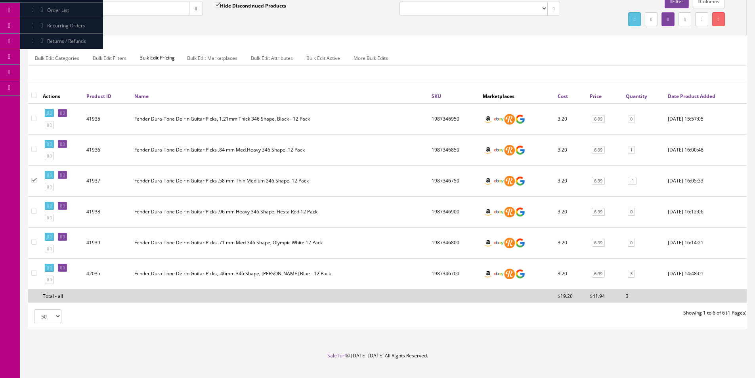
scroll to position [79, 0]
click at [33, 151] on input"] "checkbox" at bounding box center [33, 148] width 5 height 5
click at [34, 149] on input"] "checkbox" at bounding box center [33, 148] width 5 height 5
checkbox input"] "false"
click at [723, 22] on link at bounding box center [718, 19] width 13 height 14
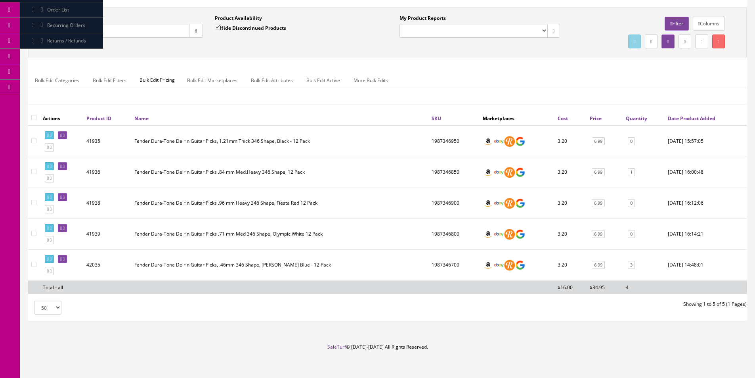
click at [452, 86] on ul "Bulk Edit Categories Bulk Edit Filters Bulk Edit Pricing Bulk Edit Marketplaces…" at bounding box center [387, 79] width 717 height 15
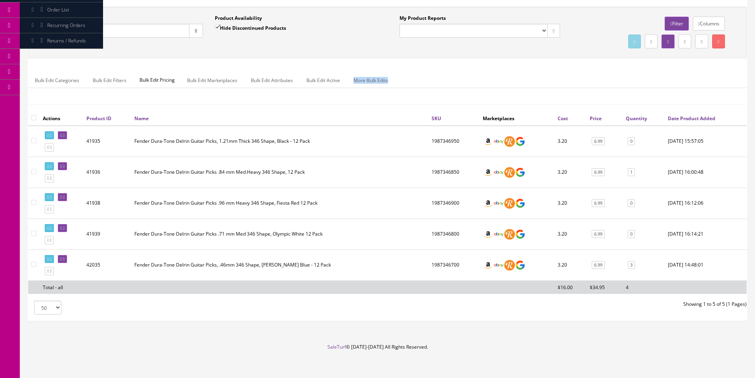
click at [452, 86] on ul "Bulk Edit Categories Bulk Edit Filters Bulk Edit Pricing Bulk Edit Marketplaces…" at bounding box center [387, 79] width 717 height 15
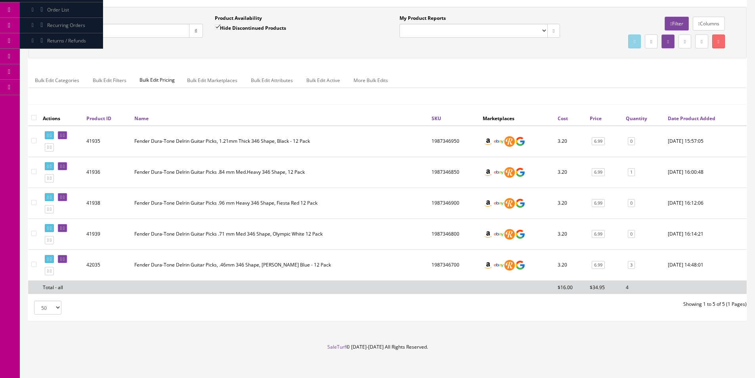
click at [452, 86] on ul "Bulk Edit Categories Bulk Edit Filters Bulk Edit Pricing Bulk Edit Marketplaces…" at bounding box center [387, 79] width 717 height 15
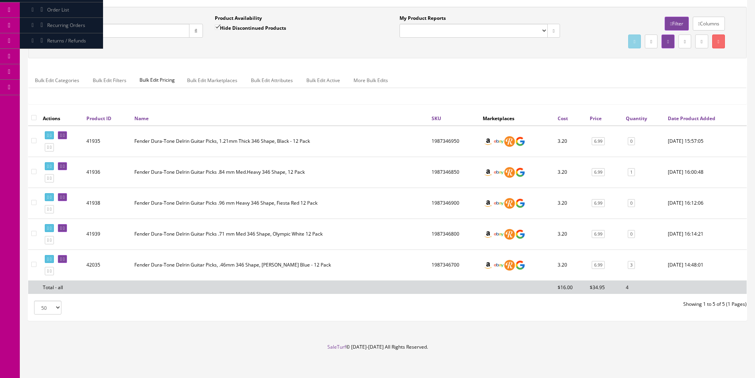
click at [452, 86] on ul "Bulk Edit Categories Bulk Edit Filters Bulk Edit Pricing Bulk Edit Marketplaces…" at bounding box center [387, 79] width 717 height 15
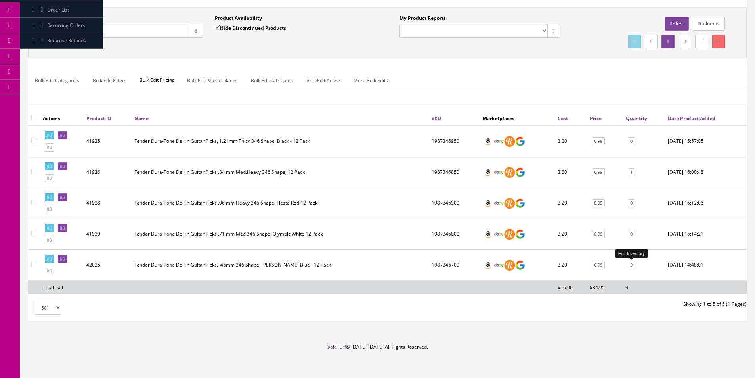
click at [631, 265] on link "3" at bounding box center [630, 265] width 7 height 8
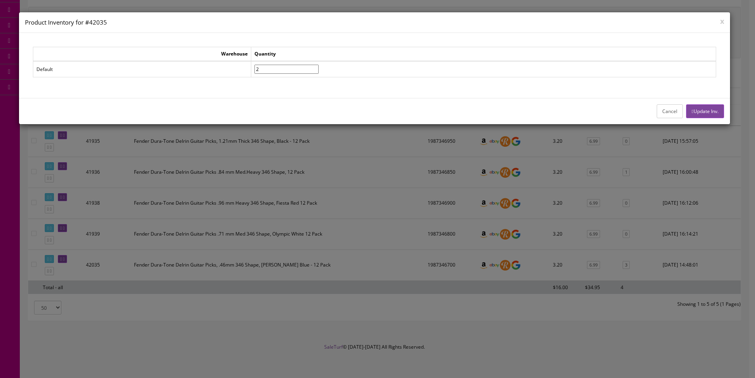
type input"] "2"
click at [318, 70] on input"] "2" at bounding box center [286, 69] width 64 height 9
click at [703, 108] on button "Update Inv." at bounding box center [705, 111] width 38 height 14
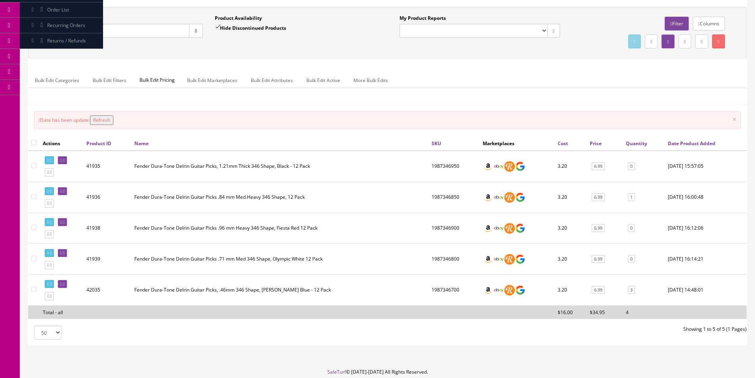
click at [530, 72] on div "Bulk Edit Categories Bulk Edit Filters Bulk Edit Pricing Bulk Edit Marketplaces…" at bounding box center [387, 85] width 717 height 37
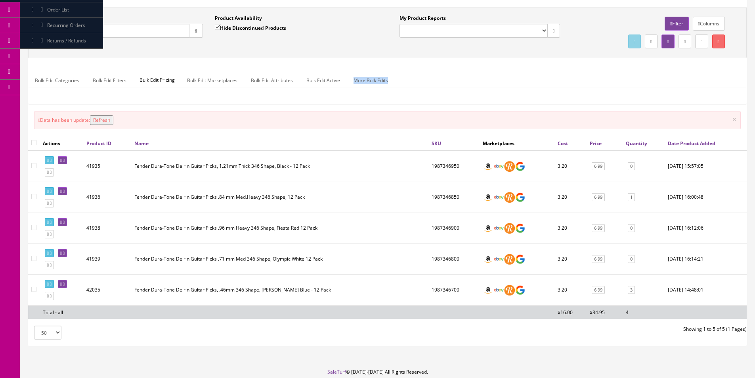
click at [530, 71] on div "Bulk Edit Categories Bulk Edit Filters Bulk Edit Pricing Bulk Edit Marketplaces…" at bounding box center [387, 85] width 717 height 37
drag, startPoint x: 530, startPoint y: 71, endPoint x: 594, endPoint y: 4, distance: 92.7
click at [531, 71] on div "Bulk Edit Categories Bulk Edit Filters Bulk Edit Pricing Bulk Edit Marketplaces…" at bounding box center [387, 85] width 717 height 37
click at [147, 38] on div "Quick Search 1987346 Date From" at bounding box center [122, 29] width 173 height 29
drag, startPoint x: 146, startPoint y: 38, endPoint x: 147, endPoint y: 29, distance: 9.5
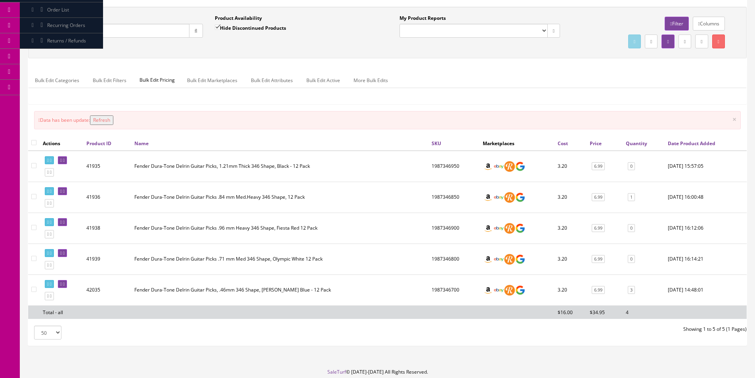
click at [146, 37] on div "Quick Search 1987346 Date From" at bounding box center [122, 29] width 173 height 29
click at [147, 28] on input "1987346" at bounding box center [115, 31] width 147 height 14
paste input "MLXQMSC-H21100418"
click at [192, 34] on button "button" at bounding box center [196, 31] width 14 height 14
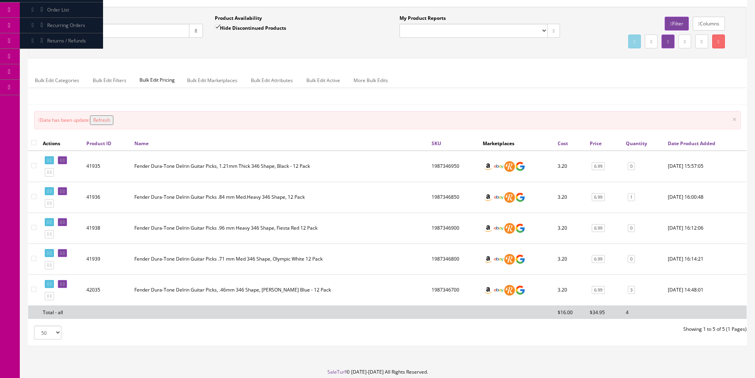
click at [196, 43] on div "Quick Search MLXQMSC-H21100418 Date From" at bounding box center [122, 29] width 173 height 29
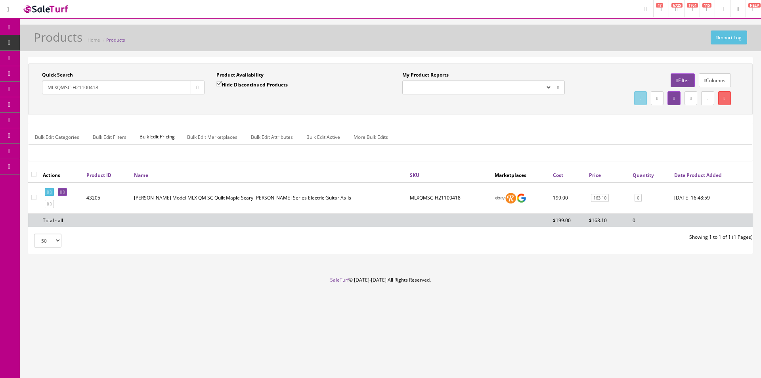
click at [91, 87] on input "MLXQMSC-H21100418" at bounding box center [116, 87] width 149 height 14
click at [91, 86] on input "MLXQMSC-H21100418" at bounding box center [116, 87] width 149 height 14
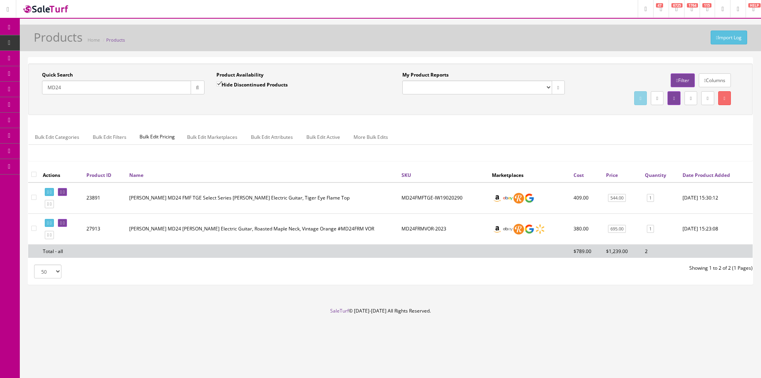
click at [414, 357] on div "Research Trends Trending on Ebay Google Trends Amazon Insights (Login Before Cl…" at bounding box center [380, 189] width 761 height 378
click at [474, 139] on ul "Bulk Edit Categories Bulk Edit Filters Bulk Edit Pricing Bulk Edit Marketplaces…" at bounding box center [390, 136] width 723 height 15
drag, startPoint x: 37, startPoint y: 120, endPoint x: 454, endPoint y: 121, distance: 417.1
click at [454, 121] on div "Quick Search MD24 Date From Product Availability Hide Discontinued Products Dat…" at bounding box center [390, 115] width 724 height 104
click at [453, 123] on div "Bulk Edit Categories Bulk Edit Filters Bulk Edit Pricing Bulk Edit Marketplaces…" at bounding box center [390, 142] width 724 height 38
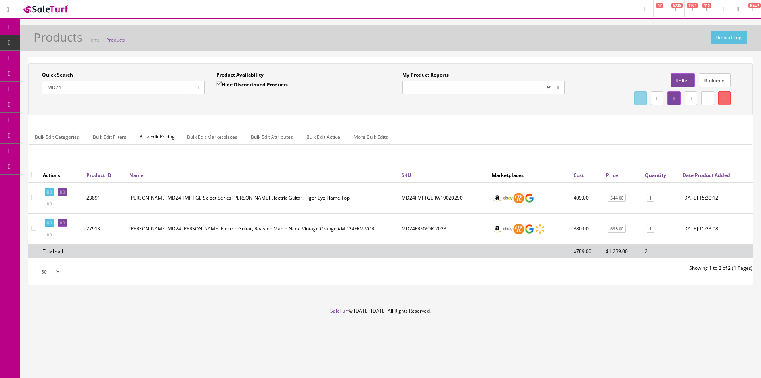
click at [172, 86] on input "MD24" at bounding box center [116, 87] width 149 height 14
click at [172, 87] on input "MD24" at bounding box center [116, 87] width 149 height 14
paste input "SAFBAMBOO"
drag, startPoint x: 200, startPoint y: 88, endPoint x: 214, endPoint y: 106, distance: 22.5
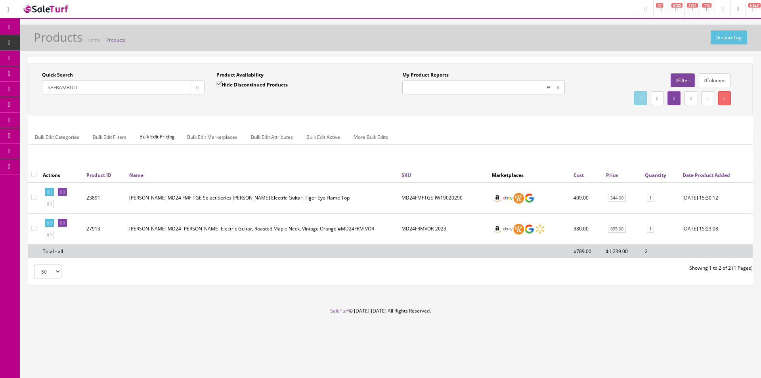
click at [200, 88] on button "button" at bounding box center [198, 87] width 14 height 14
click at [220, 109] on div "Quick Search SAFBAMBOO Date From Product Availability Hide Discontinued Product…" at bounding box center [390, 88] width 724 height 51
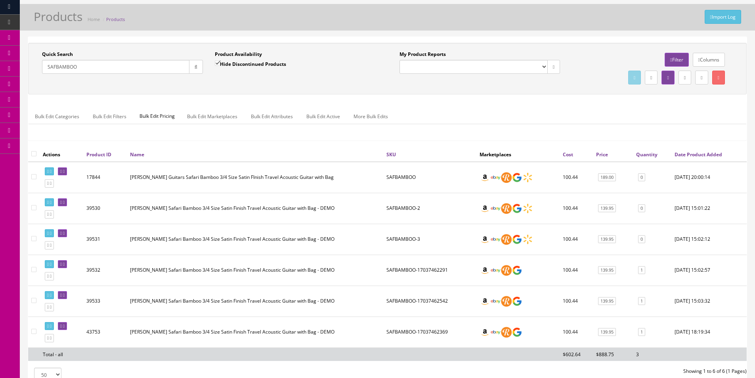
scroll to position [40, 0]
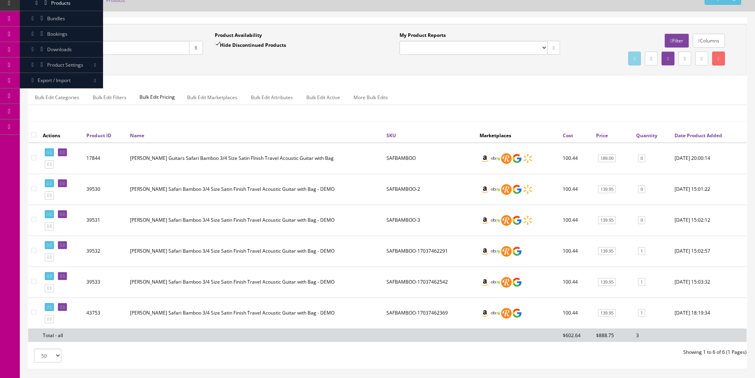
click at [133, 43] on input "SAFBAMBOO" at bounding box center [115, 48] width 147 height 14
paste input "394273107136"
type input "394273107136"
click at [198, 50] on button "button" at bounding box center [196, 48] width 14 height 14
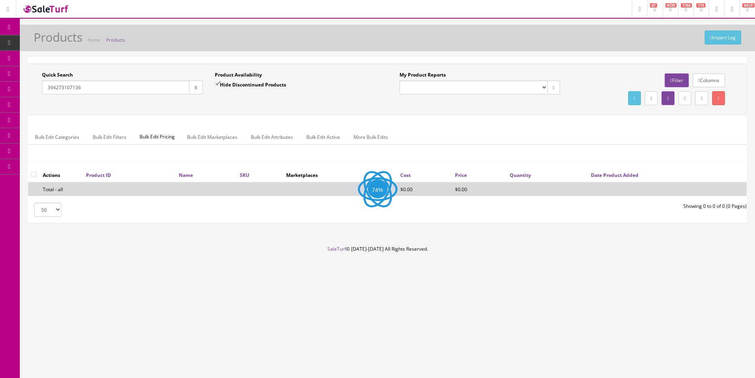
scroll to position [0, 0]
click at [244, 85] on label "Hide Discontinued Products" at bounding box center [251, 84] width 71 height 8
click at [221, 85] on input "Hide Discontinued Products" at bounding box center [218, 83] width 5 height 5
checkbox input "false"
click at [170, 87] on input "394273107136" at bounding box center [116, 87] width 149 height 14
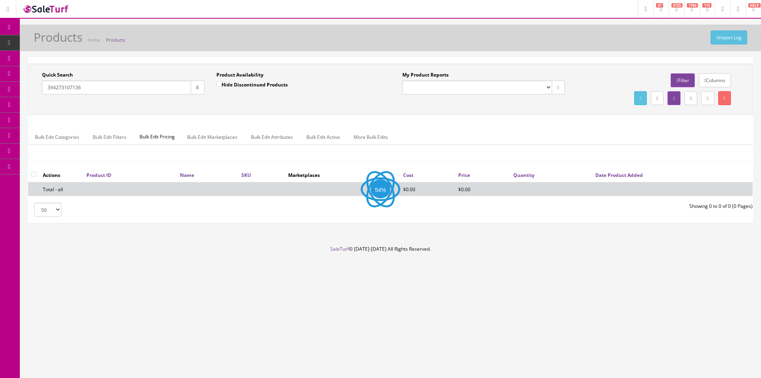
click at [170, 87] on input "394273107136" at bounding box center [116, 87] width 149 height 14
paste input "0730060402"
click at [192, 88] on button "button" at bounding box center [198, 87] width 14 height 14
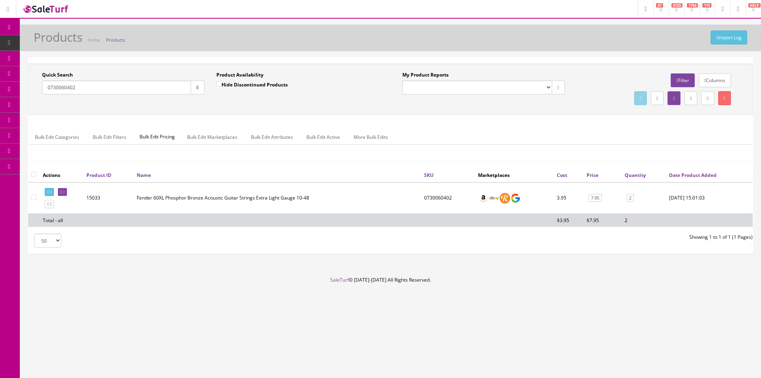
click at [93, 90] on input "0730060402" at bounding box center [116, 87] width 149 height 14
click at [118, 92] on input "0730060402" at bounding box center [116, 87] width 149 height 14
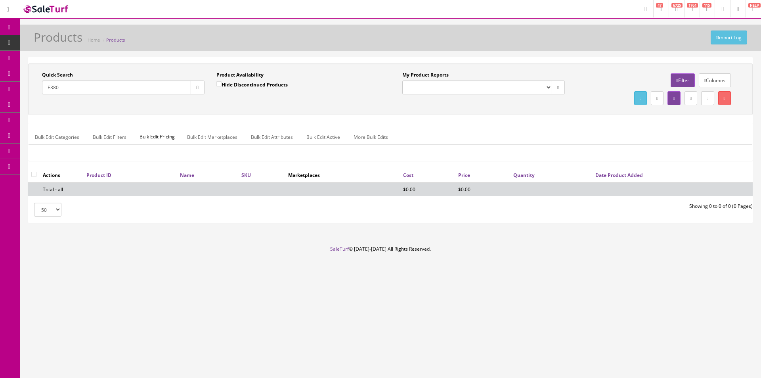
click at [46, 86] on input "E380" at bounding box center [116, 87] width 149 height 14
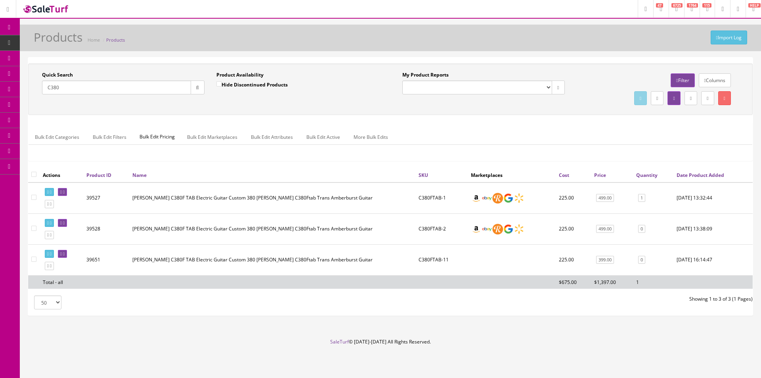
click at [75, 84] on input "C380" at bounding box center [116, 87] width 149 height 14
click at [75, 85] on input "C380" at bounding box center [116, 87] width 149 height 14
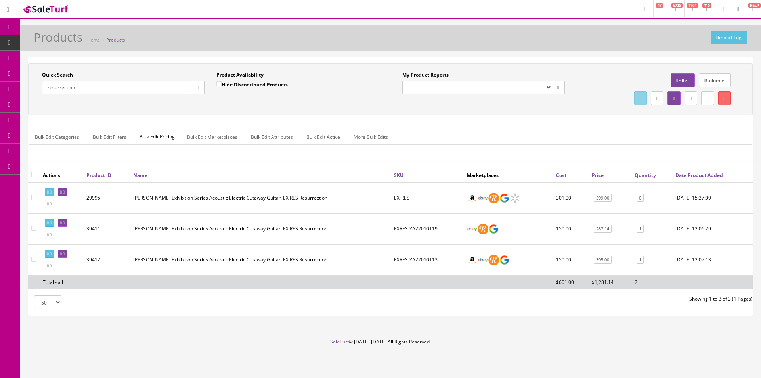
click at [85, 90] on input "resurrection" at bounding box center [116, 87] width 149 height 14
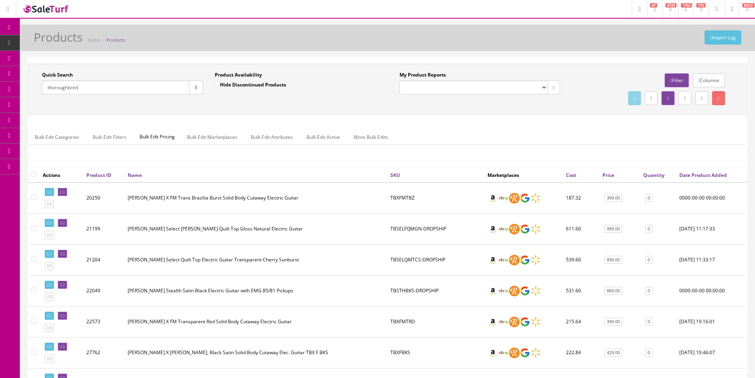
click at [117, 92] on input "thoroughbred" at bounding box center [115, 87] width 147 height 14
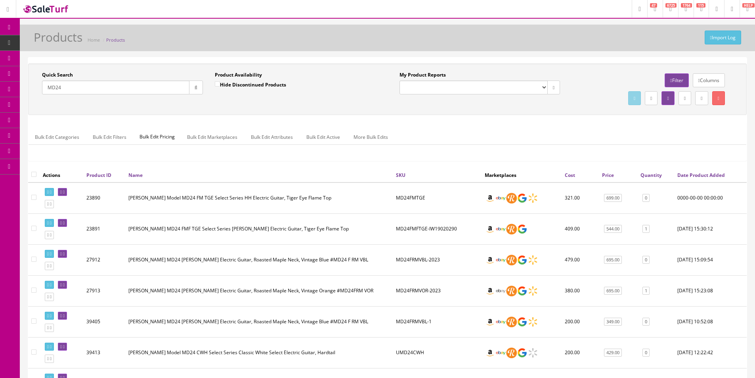
click at [120, 80] on div "Quick Search MD24" at bounding box center [122, 82] width 161 height 23
click at [121, 81] on input "MD24" at bounding box center [115, 87] width 147 height 14
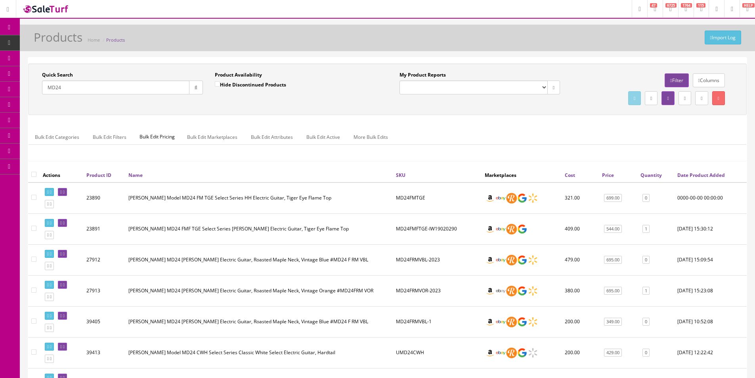
click at [121, 81] on input "MD24" at bounding box center [115, 87] width 147 height 14
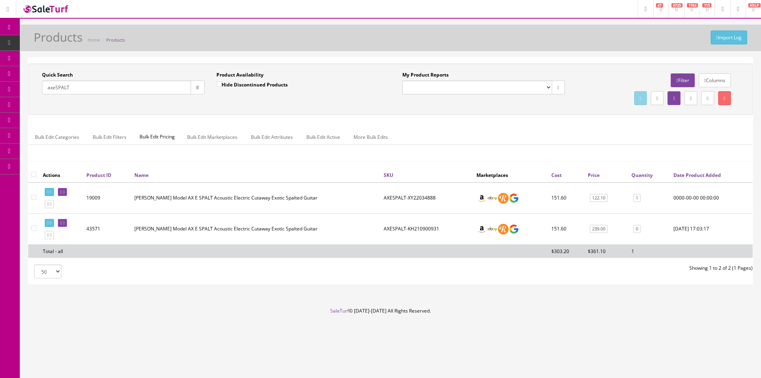
click at [128, 86] on input "axeSPALT" at bounding box center [116, 87] width 149 height 14
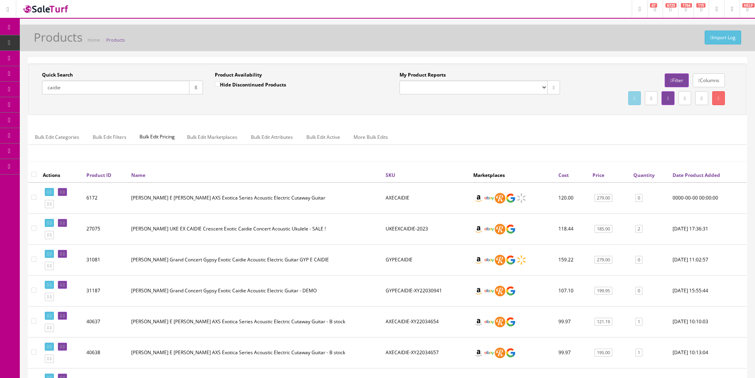
click at [172, 83] on input "caidie" at bounding box center [115, 87] width 147 height 14
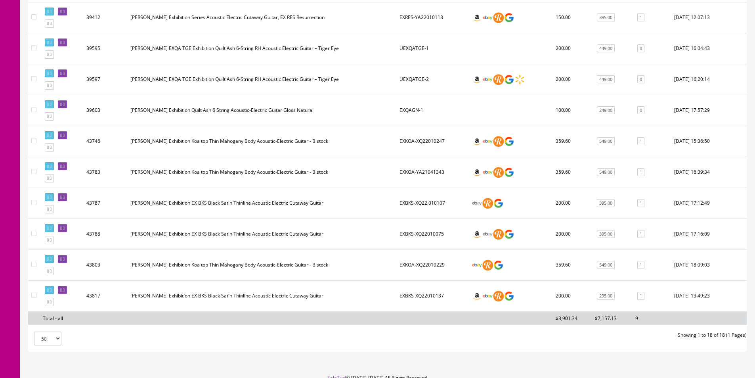
scroll to position [436, 0]
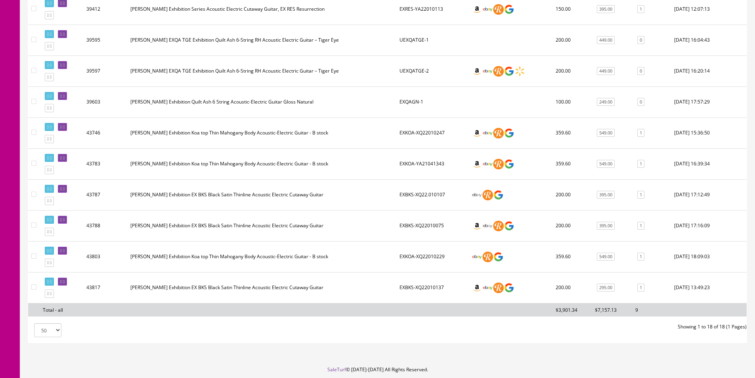
drag, startPoint x: 78, startPoint y: 280, endPoint x: 74, endPoint y: 280, distance: 4.4
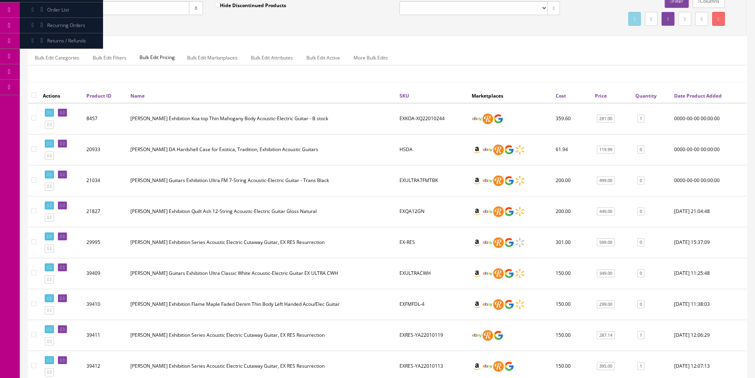
scroll to position [0, 0]
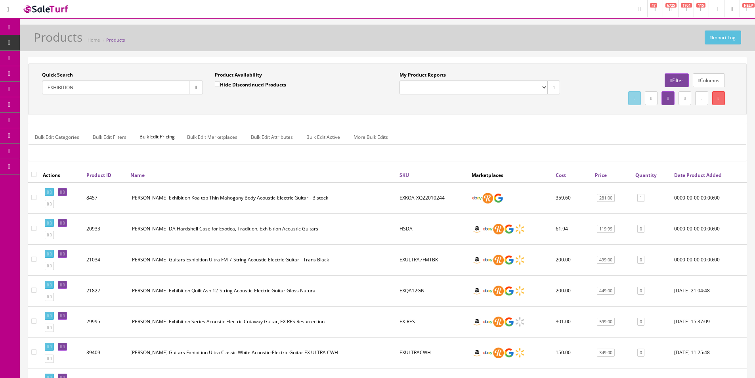
click at [145, 88] on input "EXHIBITION" at bounding box center [115, 87] width 147 height 14
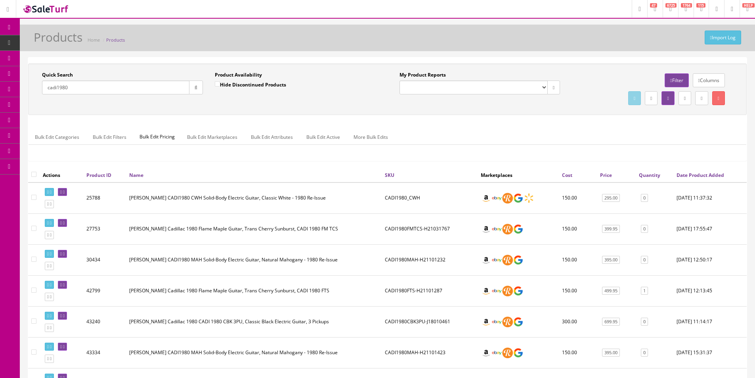
click at [85, 83] on input "cadi1980" at bounding box center [115, 87] width 147 height 14
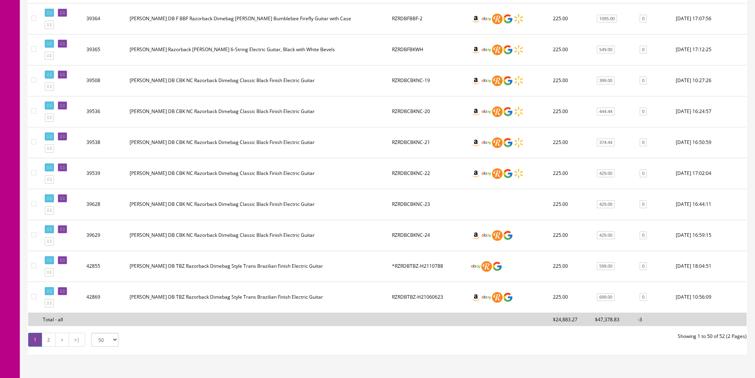
scroll to position [1454, 0]
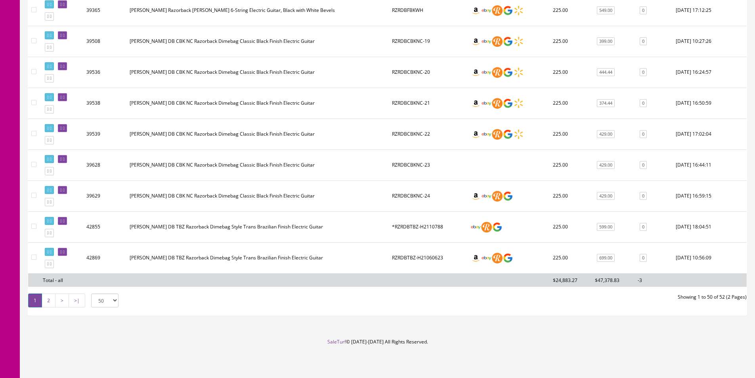
type input "RZR"
click at [49, 299] on link "2" at bounding box center [49, 300] width 14 height 14
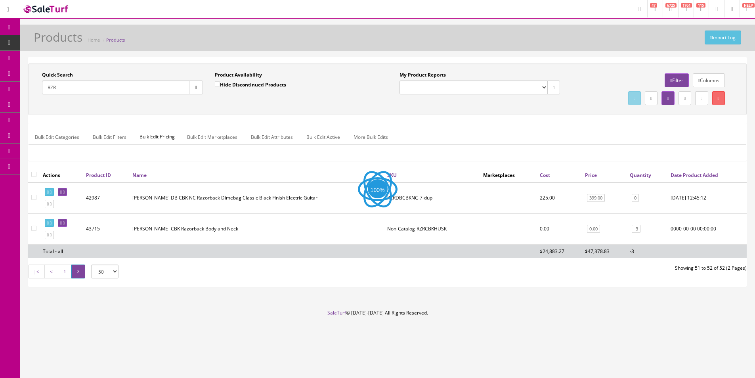
scroll to position [0, 0]
click at [34, 231] on input"] "checkbox" at bounding box center [33, 227] width 5 height 5
checkbox input"] "true"
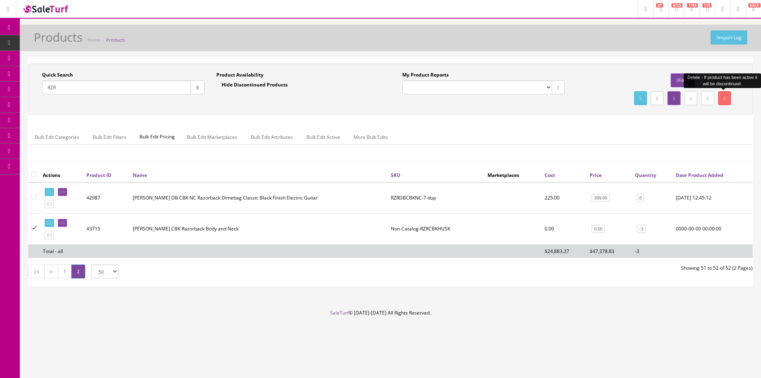
click at [727, 96] on link at bounding box center [724, 98] width 13 height 14
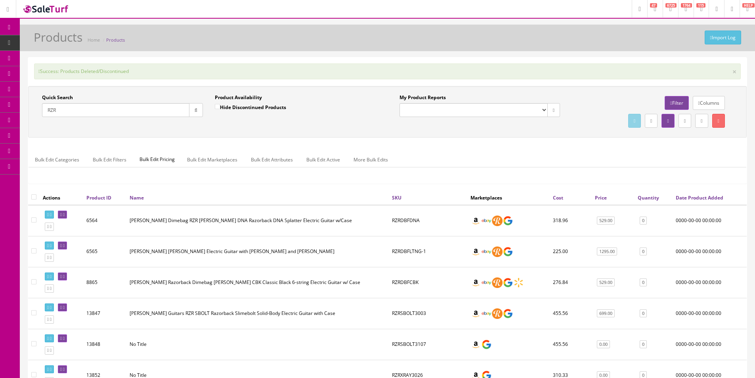
click at [105, 102] on div "Quick Search RZR" at bounding box center [122, 105] width 161 height 23
click at [104, 105] on input "RZR" at bounding box center [115, 110] width 147 height 14
paste input "Y22120438"
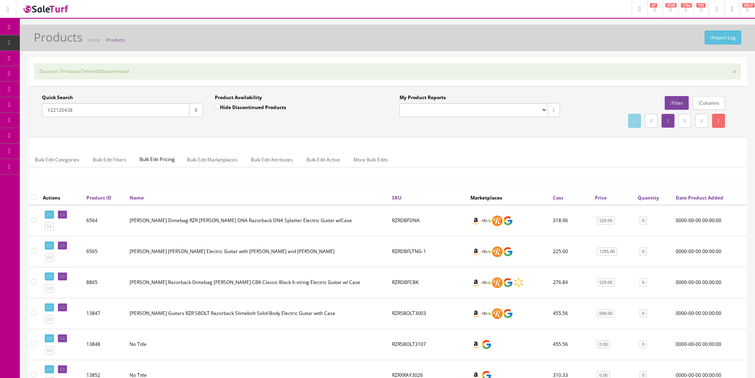
click at [202, 110] on button "button" at bounding box center [196, 110] width 14 height 14
click at [206, 118] on div "Quick Search Y22120438 Date From" at bounding box center [122, 108] width 173 height 29
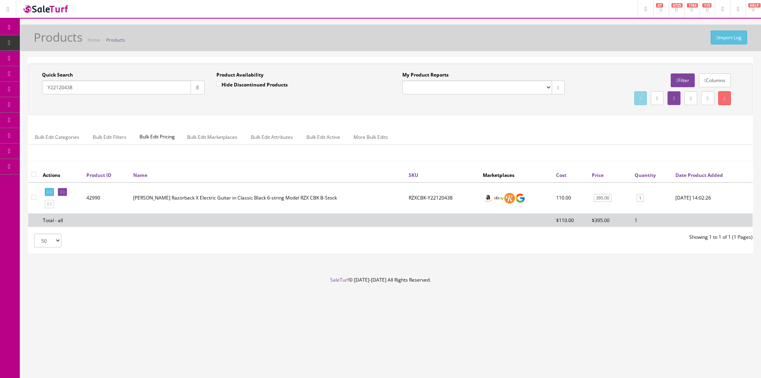
click at [415, 198] on td "RZXCBK-Y22120438" at bounding box center [442, 197] width 74 height 31
copy td "RZXCBK"
click at [116, 87] on input "RZR" at bounding box center [116, 87] width 149 height 14
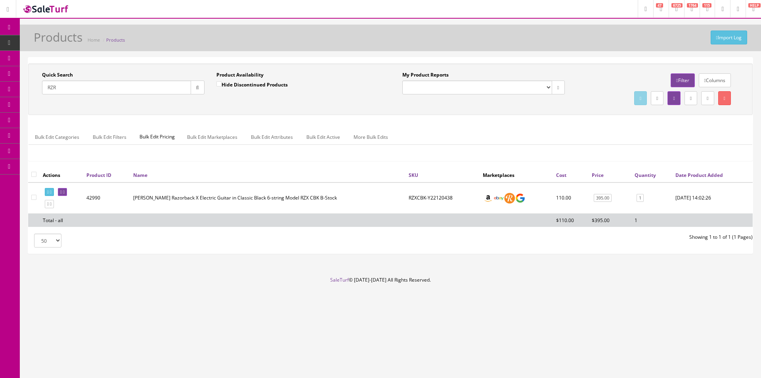
click at [116, 87] on input "RZR" at bounding box center [116, 87] width 149 height 14
paste input "text"
click at [416, 199] on td "RZXCBK-Y22120438" at bounding box center [442, 197] width 74 height 31
click at [418, 199] on td "RZXCBK-Y22120438" at bounding box center [442, 197] width 74 height 31
click at [416, 198] on td "RZXCBK-Y22120438" at bounding box center [442, 197] width 74 height 31
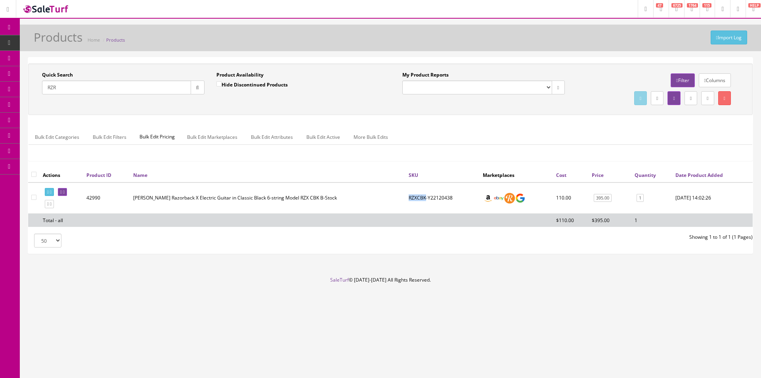
click at [416, 198] on td "RZXCBK-Y22120438" at bounding box center [442, 197] width 74 height 31
copy td "RZXCBK"
click at [142, 91] on input "RZR" at bounding box center [116, 87] width 149 height 14
paste input "XCBK"
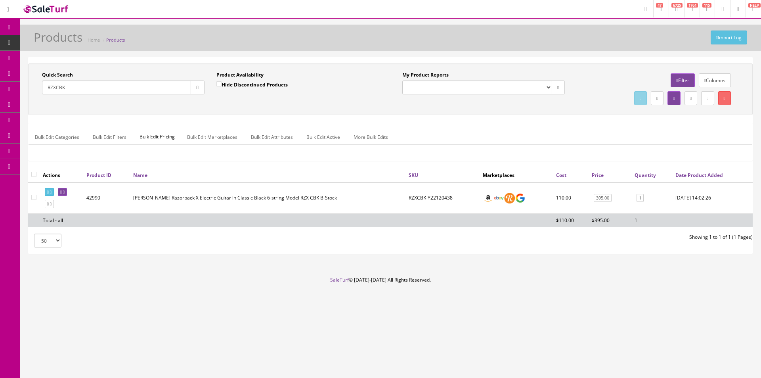
click at [198, 91] on button "button" at bounding box center [198, 87] width 14 height 14
click at [231, 104] on div "Quick Search RZXCBK Date From Product Availability Hide Discontinued Products D…" at bounding box center [390, 89] width 720 height 36
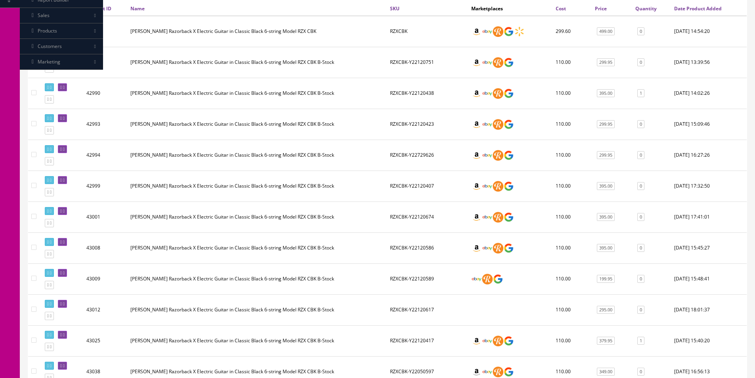
scroll to position [238, 0]
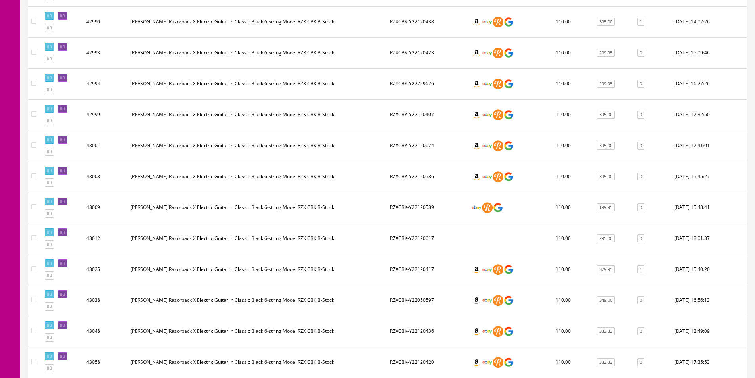
click at [447, 309] on td "RZXCBK-Y22050597" at bounding box center [427, 299] width 81 height 31
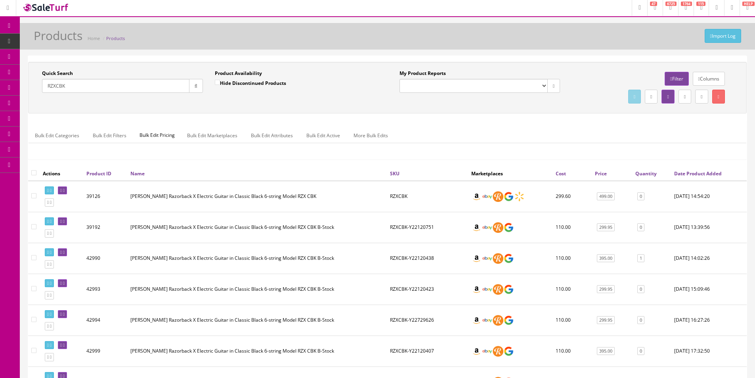
scroll to position [0, 0]
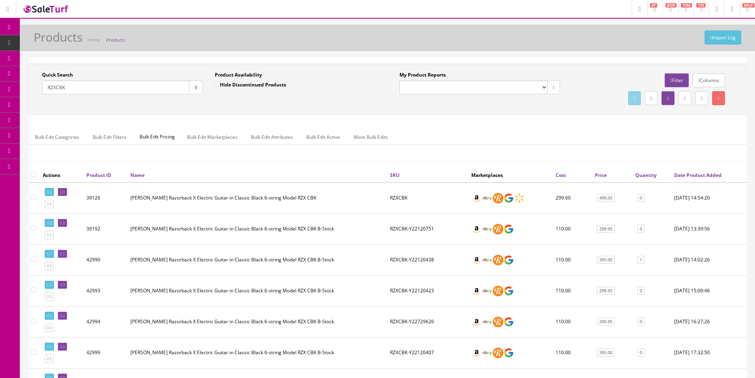
click at [137, 89] on input "RZXCBK" at bounding box center [115, 87] width 147 height 14
type input "a"
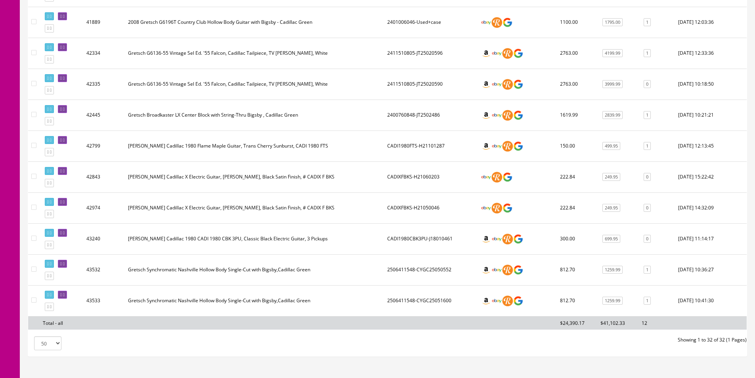
scroll to position [871, 0]
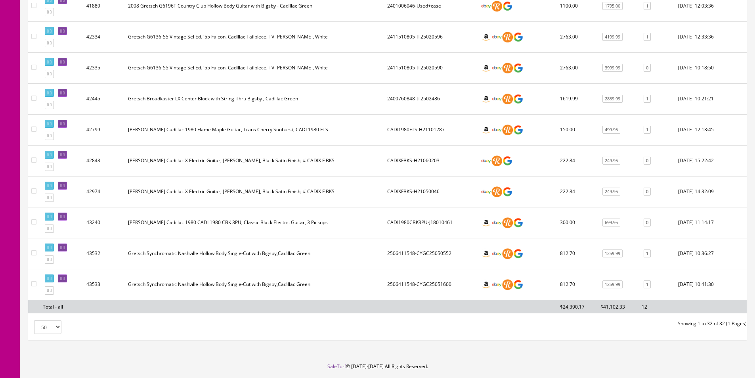
click at [406, 237] on td "CADI1980CBK3PU-J18010461" at bounding box center [430, 222] width 93 height 31
click at [263, 91] on td "Gretsch Broadkaster LX Center Block with String-Thru Bigsby , Cadillac Green" at bounding box center [254, 98] width 259 height 31
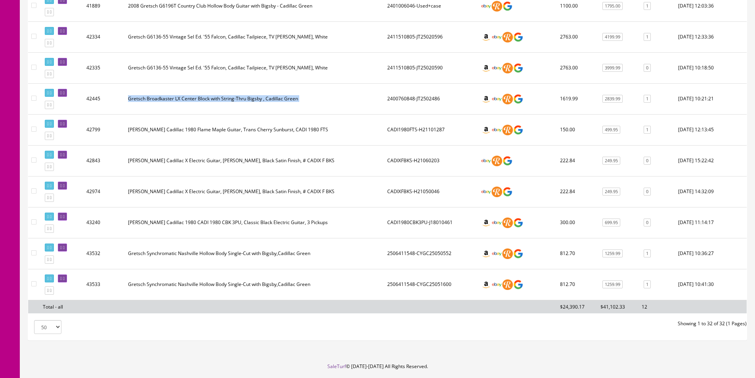
click at [263, 91] on td "Gretsch Broadkaster LX Center Block with String-Thru Bigsby , Cadillac Green" at bounding box center [254, 98] width 259 height 31
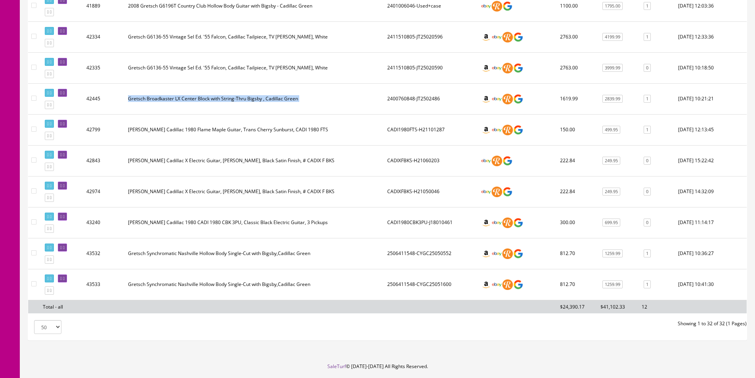
click at [263, 91] on td "Gretsch Broadkaster LX Center Block with String-Thru Bigsby , Cadillac Green" at bounding box center [254, 98] width 259 height 31
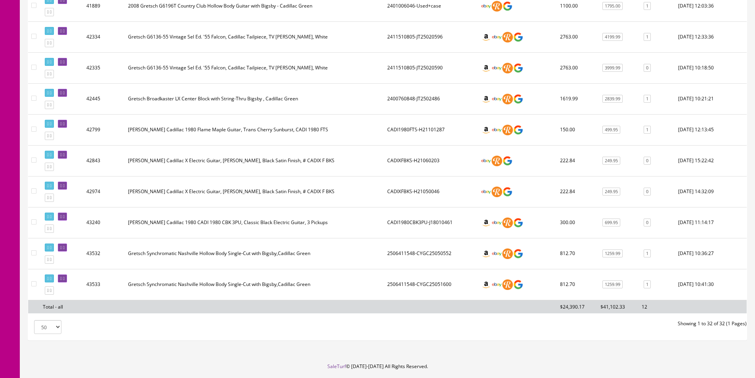
click at [263, 91] on td "Gretsch Broadkaster LX Center Block with String-Thru Bigsby , Cadillac Green" at bounding box center [254, 98] width 259 height 31
click at [265, 97] on td "Gretsch Broadkaster LX Center Block with String-Thru Bigsby , Cadillac Green" at bounding box center [254, 98] width 259 height 31
click at [279, 97] on td "Gretsch Broadkaster LX Center Block with String-Thru Bigsby , Cadillac Green" at bounding box center [254, 98] width 259 height 31
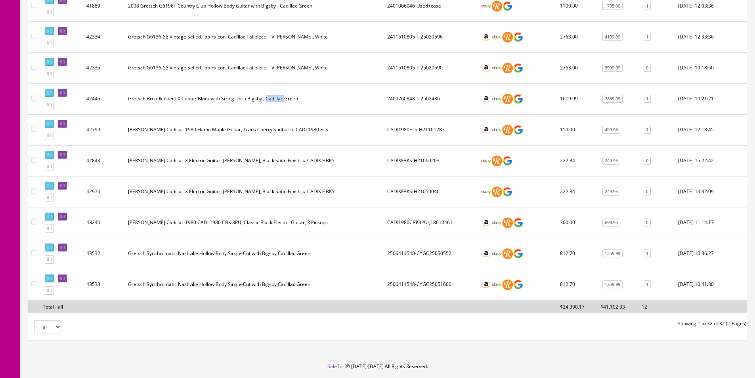
click at [279, 97] on td "Gretsch Broadkaster LX Center Block with String-Thru Bigsby , Cadillac Green" at bounding box center [254, 98] width 259 height 31
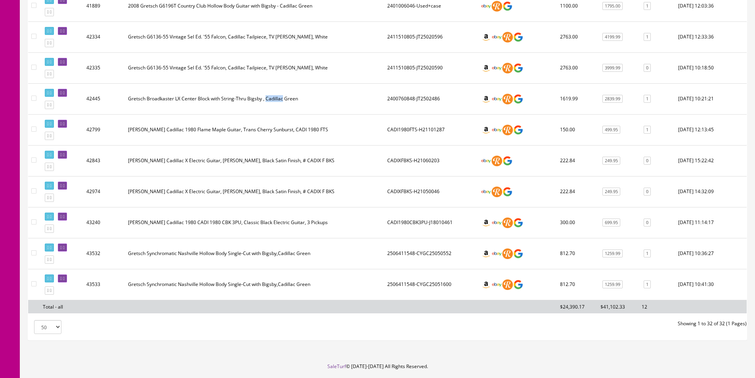
click at [279, 97] on td "Gretsch Broadkaster LX Center Block with String-Thru Bigsby , Cadillac Green" at bounding box center [254, 98] width 259 height 31
drag, startPoint x: 279, startPoint y: 97, endPoint x: 749, endPoint y: 145, distance: 472.3
click at [283, 97] on td "Gretsch Broadkaster LX Center Block with String-Thru Bigsby , Cadillac Green" at bounding box center [254, 98] width 259 height 31
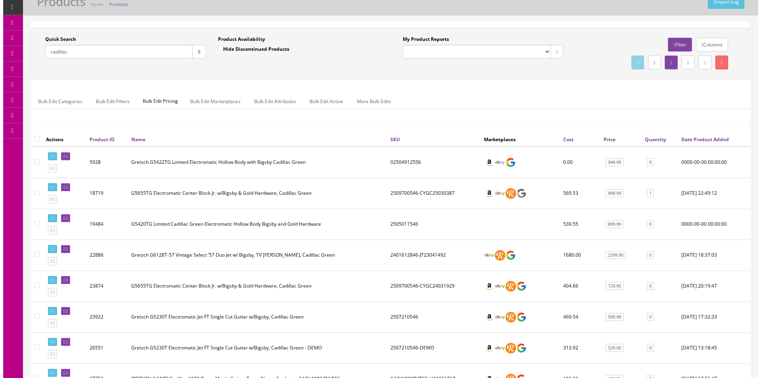
scroll to position [0, 0]
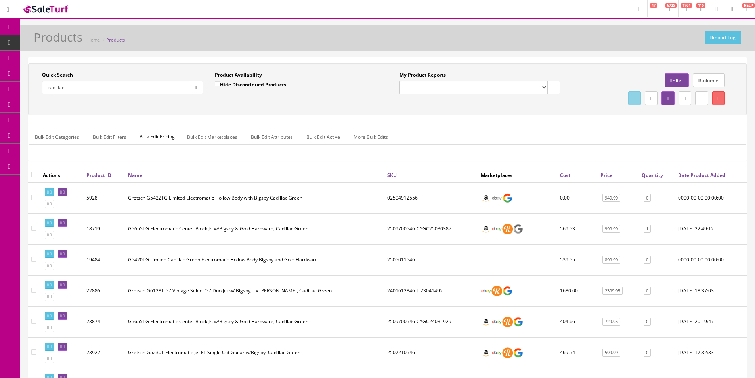
click at [580, 45] on div "Import Log Products Home Products" at bounding box center [387, 40] width 723 height 19
click at [579, 45] on div "Import Log Products Home Products" at bounding box center [387, 40] width 723 height 19
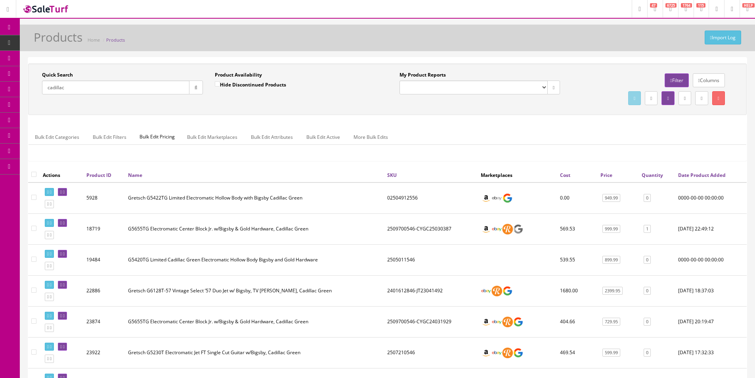
click at [578, 45] on div "Import Log Products Home Products" at bounding box center [387, 40] width 723 height 19
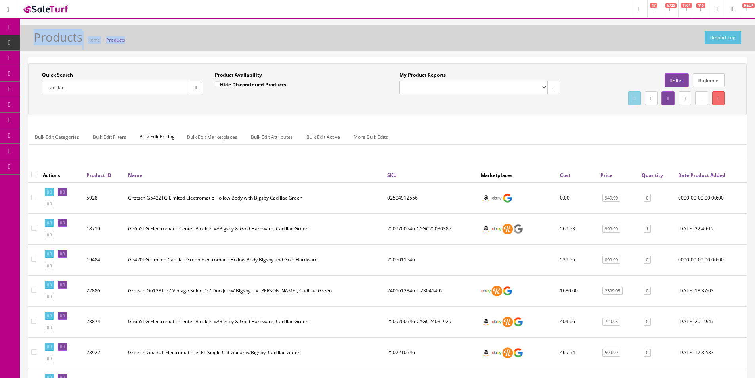
click at [578, 45] on div "Import Log Products Home Products" at bounding box center [387, 40] width 723 height 19
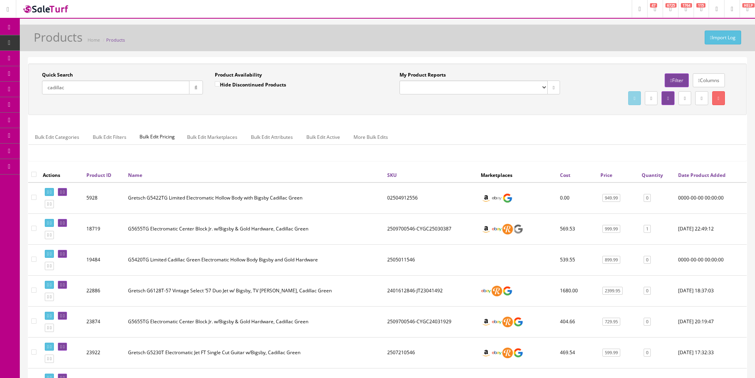
click at [578, 43] on div "Import Log Products Home Products" at bounding box center [387, 40] width 723 height 19
click at [247, 41] on div "Import Log Products Home Products" at bounding box center [387, 40] width 723 height 19
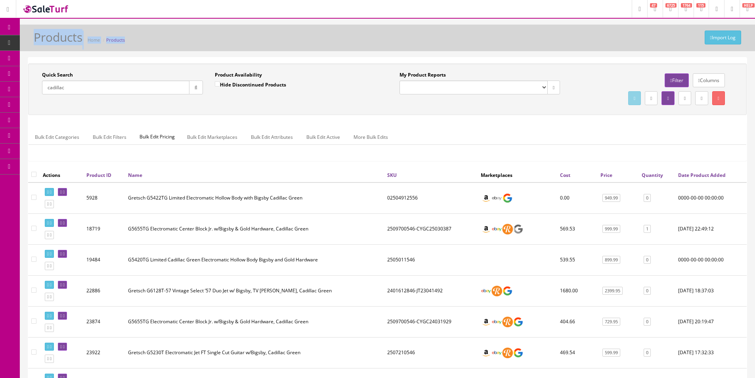
click at [247, 41] on div "Import Log Products Home Products" at bounding box center [387, 40] width 723 height 19
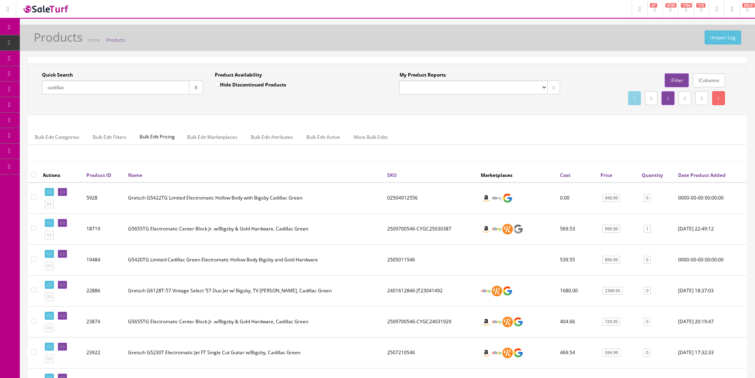
click at [247, 41] on div "Import Log Products Home Products" at bounding box center [387, 40] width 723 height 19
click at [215, 35] on div "Import Log Products Home Products" at bounding box center [387, 40] width 723 height 19
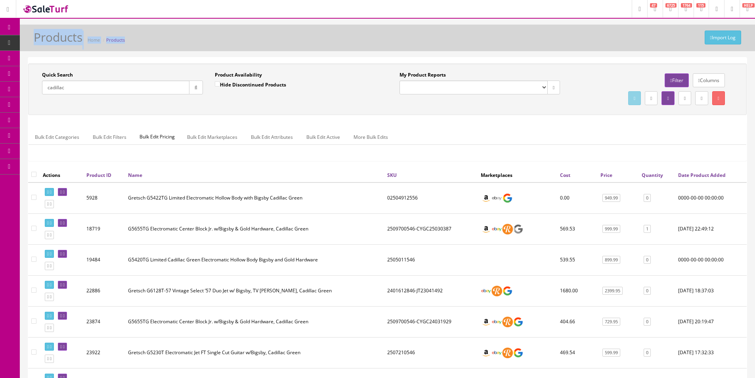
click at [215, 35] on div "Import Log Products Home Products" at bounding box center [387, 40] width 723 height 19
click at [213, 36] on div "Import Log Products Home Products" at bounding box center [387, 40] width 723 height 19
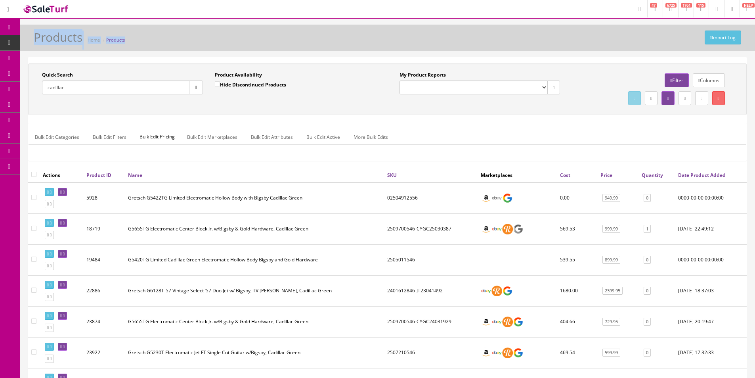
click at [213, 36] on div "Import Log Products Home Products" at bounding box center [387, 40] width 723 height 19
click at [212, 36] on div "Import Log Products Home Products" at bounding box center [387, 40] width 723 height 19
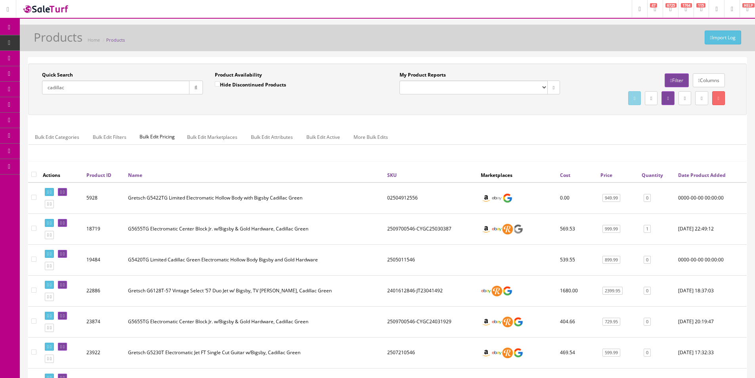
click at [212, 36] on div "Import Log Products Home Products" at bounding box center [387, 40] width 723 height 19
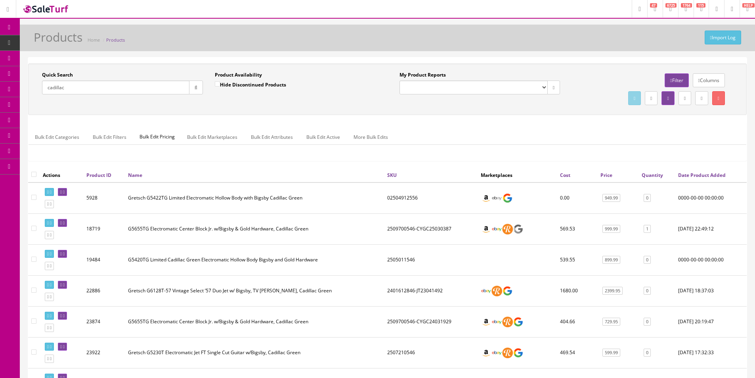
click at [705, 296] on td "2020-03-31 18:37:03" at bounding box center [711, 290] width 72 height 31
click at [112, 84] on input "cadillac" at bounding box center [115, 87] width 147 height 14
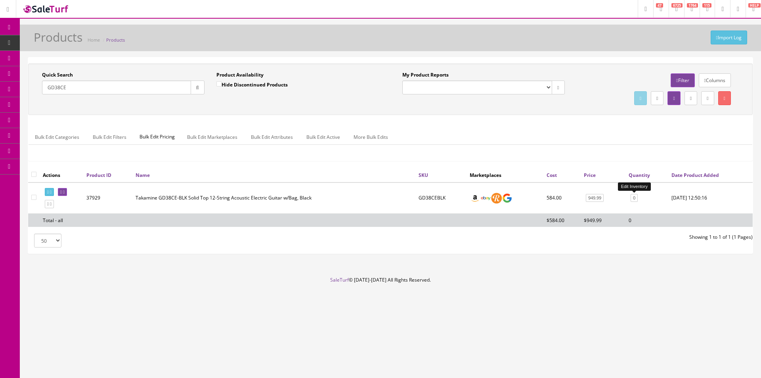
type input "GD38CE"
click at [634, 199] on link "0" at bounding box center [633, 198] width 7 height 8
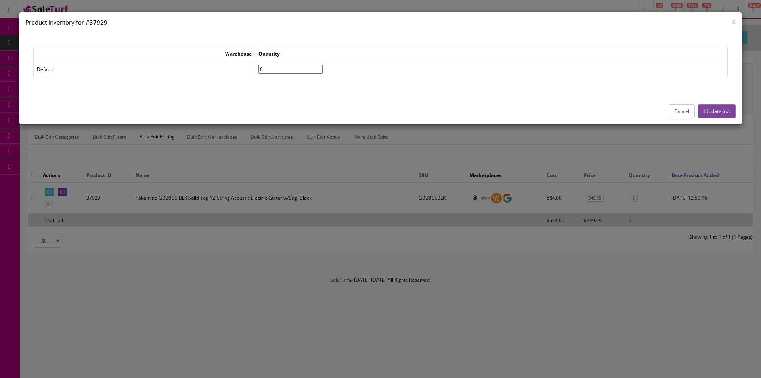
click at [676, 111] on button "Cancel" at bounding box center [681, 111] width 26 height 14
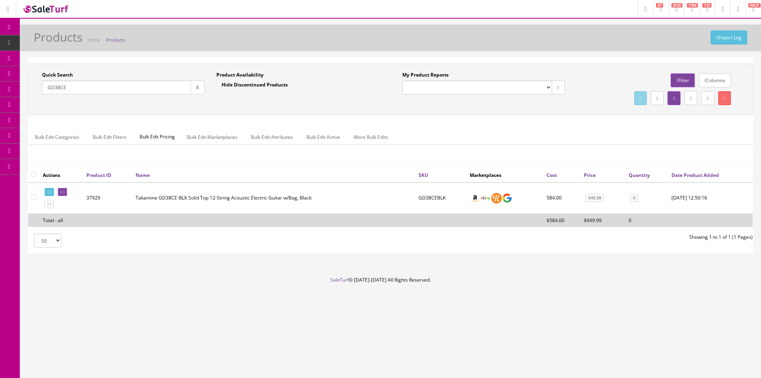
click at [629, 196] on td "0" at bounding box center [646, 197] width 43 height 31
click at [631, 196] on link "0" at bounding box center [633, 198] width 7 height 8
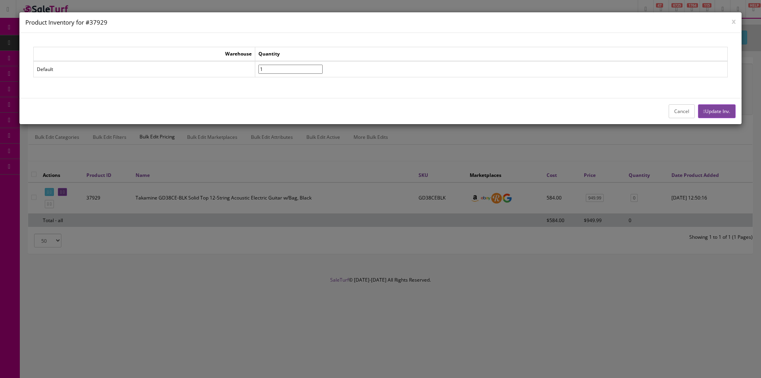
type input"] "1"
click at [322, 66] on input"] "1" at bounding box center [290, 69] width 64 height 9
click at [728, 113] on button "Update Inv." at bounding box center [717, 111] width 38 height 14
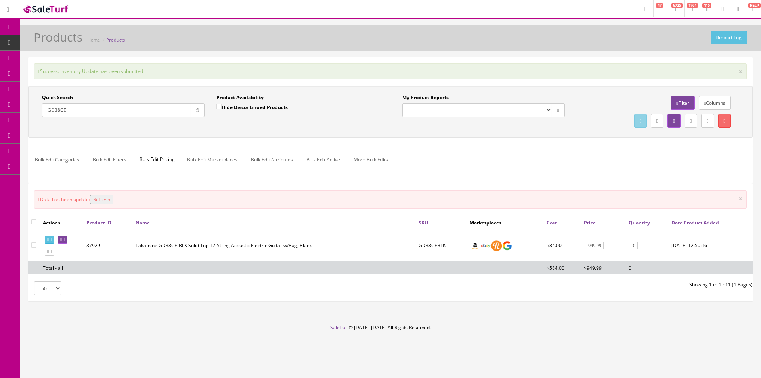
click at [9, 25] on icon at bounding box center [9, 27] width 8 height 6
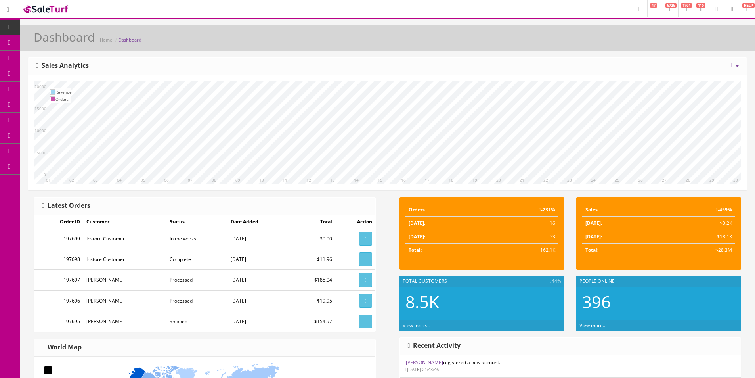
drag, startPoint x: 57, startPoint y: 89, endPoint x: 77, endPoint y: 93, distance: 20.8
click at [69, 92] on span "Order List" at bounding box center [58, 89] width 22 height 7
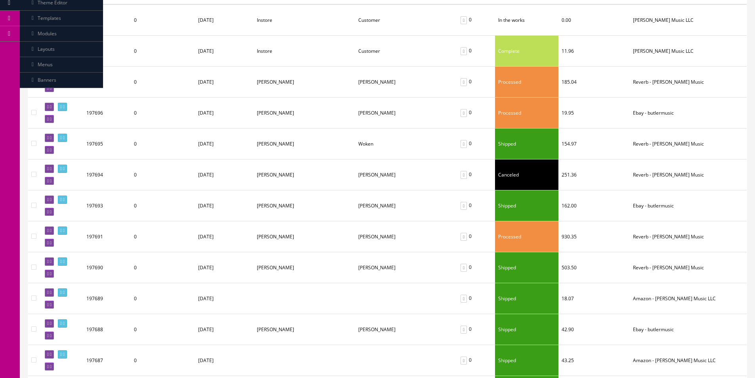
scroll to position [158, 0]
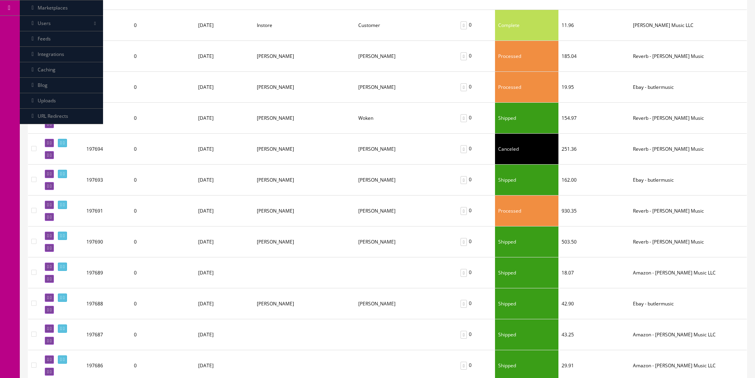
click at [201, 279] on td "[DATE]" at bounding box center [224, 272] width 59 height 31
click at [204, 275] on td "[DATE]" at bounding box center [224, 272] width 59 height 31
click at [51, 280] on icon at bounding box center [51, 278] width 2 height 4
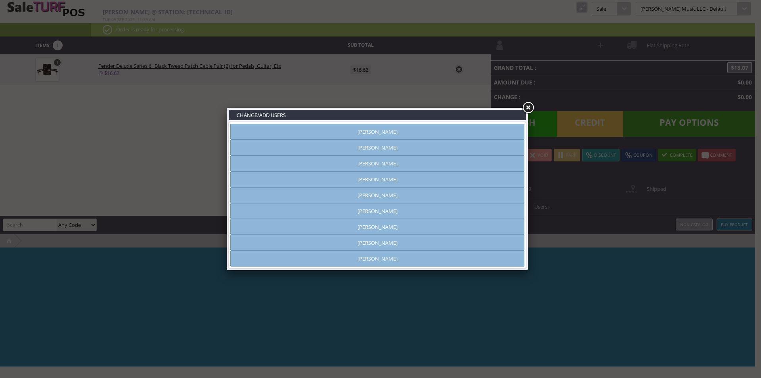
type input "[PERSON_NAME]"
click at [528, 110] on link at bounding box center [528, 108] width 14 height 14
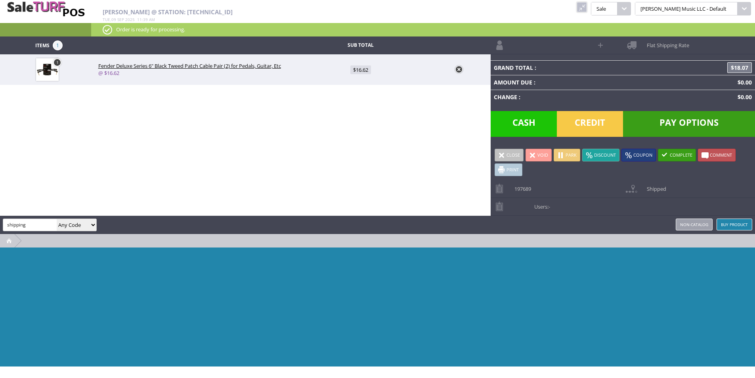
type input "shipping"
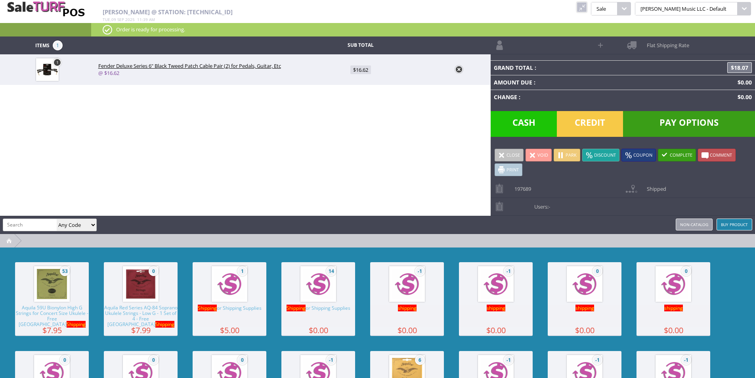
click at [237, 289] on img at bounding box center [229, 284] width 30 height 30
click at [357, 97] on span "$5.00" at bounding box center [361, 100] width 18 height 9
type input "5"
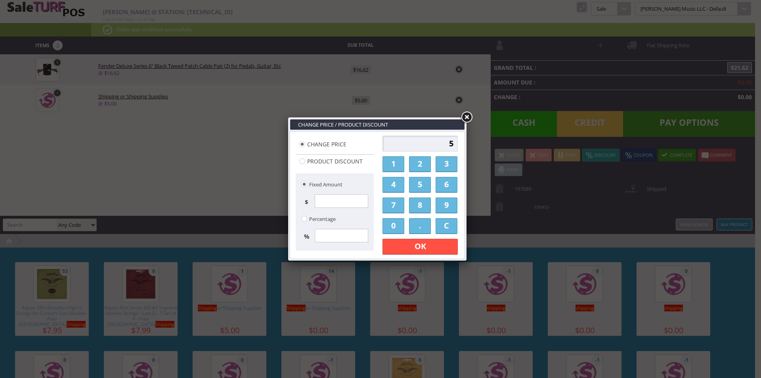
click at [420, 137] on input "5" at bounding box center [419, 143] width 75 height 16
type input "1500"
click at [435, 235] on div "1500 1 2 3 4 5 6 7 8 9 0 . C OK Apply Discount" at bounding box center [420, 195] width 80 height 124
click at [435, 242] on link "OK" at bounding box center [419, 246] width 75 height 16
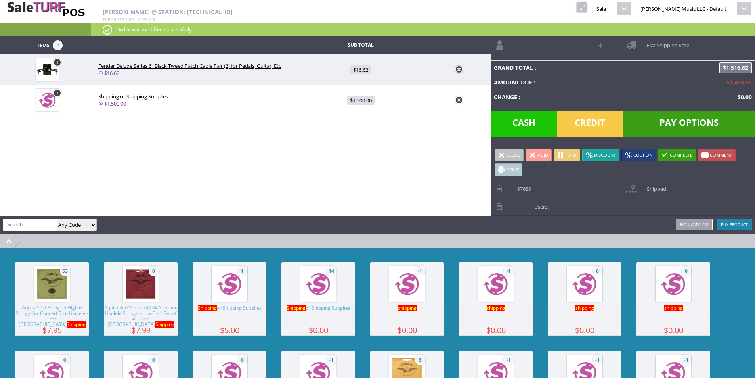
click at [599, 9] on div "[PERSON_NAME] @ Station: [TECHNICAL_ID] [DATE] 11 : 39 am kcukulele Pukanala [G…" at bounding box center [377, 18] width 755 height 36
click at [587, 9] on link at bounding box center [581, 7] width 10 height 10
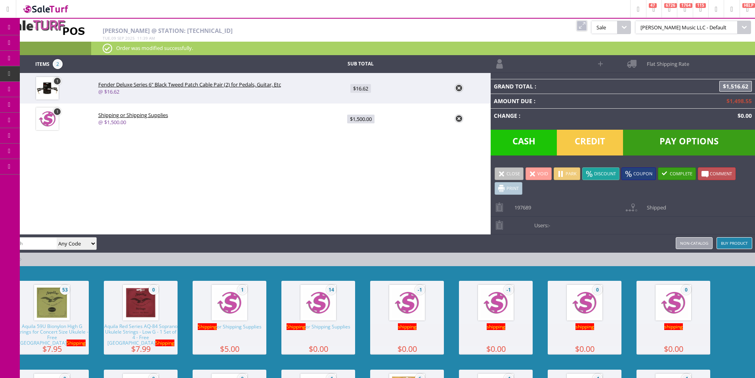
click at [51, 41] on span "Products" at bounding box center [57, 42] width 21 height 7
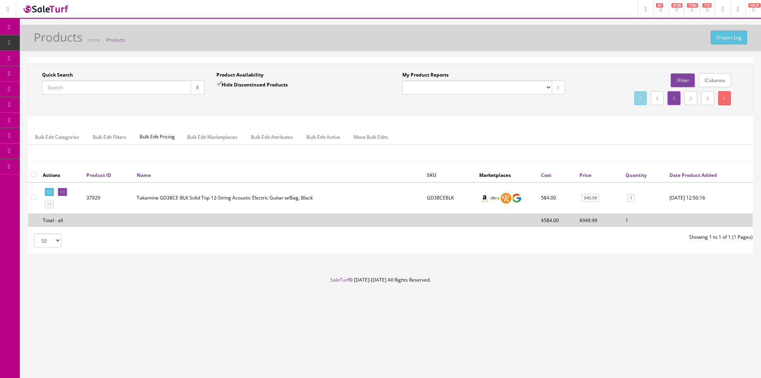
click at [628, 135] on ul "Bulk Edit Categories Bulk Edit Filters Bulk Edit Pricing Bulk Edit Marketplaces…" at bounding box center [390, 136] width 723 height 15
click at [627, 134] on ul "Bulk Edit Categories Bulk Edit Filters Bulk Edit Pricing Bulk Edit Marketplaces…" at bounding box center [390, 136] width 723 height 15
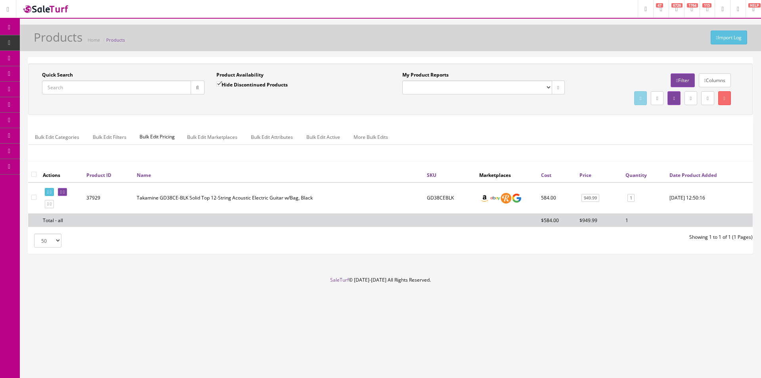
click at [627, 134] on ul "Bulk Edit Categories Bulk Edit Filters Bulk Edit Pricing Bulk Edit Marketplaces…" at bounding box center [390, 136] width 723 height 15
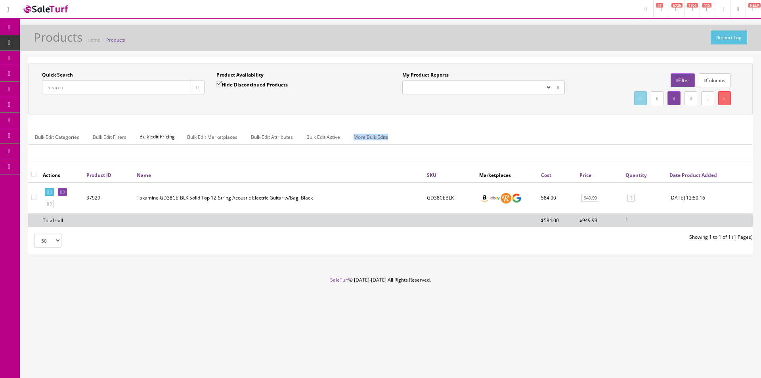
click at [627, 134] on ul "Bulk Edit Categories Bulk Edit Filters Bulk Edit Pricing Bulk Edit Marketplaces…" at bounding box center [390, 136] width 723 height 15
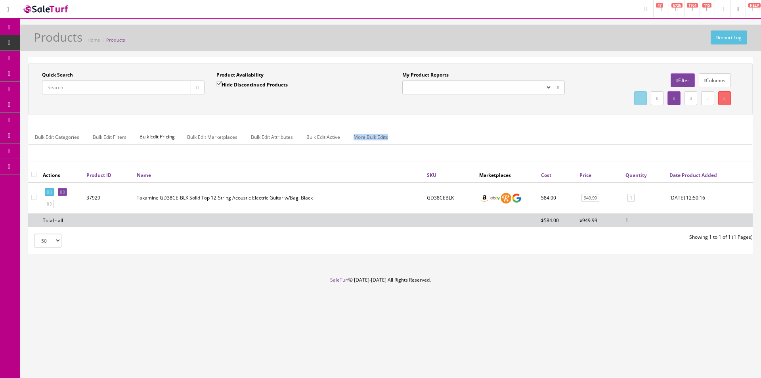
click at [627, 133] on ul "Bulk Edit Categories Bulk Edit Filters Bulk Edit Pricing Bulk Edit Marketplaces…" at bounding box center [390, 136] width 723 height 15
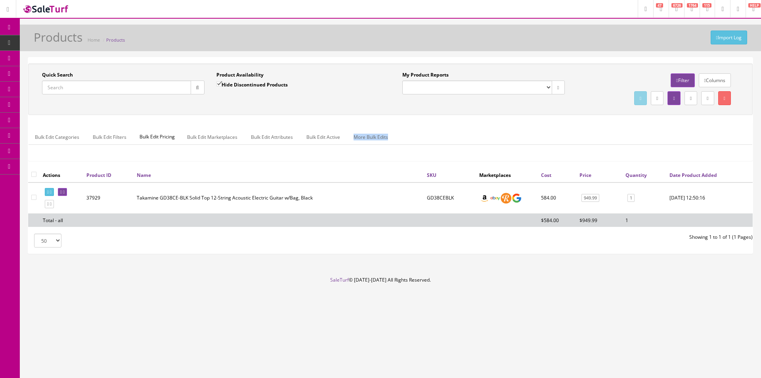
click at [627, 133] on ul "Bulk Edit Categories Bulk Edit Filters Bulk Edit Pricing Bulk Edit Marketplaces…" at bounding box center [390, 136] width 723 height 15
click at [717, 289] on footer "SaleTurf © [DATE]-[DATE] All Rights Reserved." at bounding box center [380, 296] width 761 height 40
click at [719, 290] on footer "SaleTurf © [DATE]-[DATE] All Rights Reserved." at bounding box center [380, 296] width 761 height 40
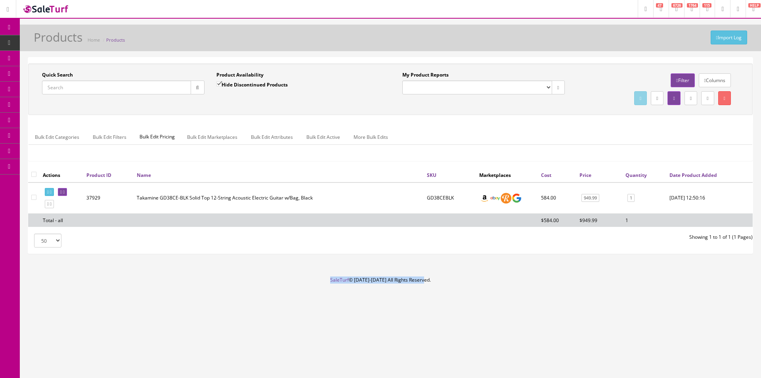
click at [719, 290] on footer "SaleTurf © [DATE]-[DATE] All Rights Reserved." at bounding box center [380, 296] width 761 height 40
click at [719, 289] on footer "SaleTurf © [DATE]-[DATE] All Rights Reserved." at bounding box center [380, 296] width 761 height 40
drag, startPoint x: 719, startPoint y: 289, endPoint x: 752, endPoint y: 278, distance: 34.8
click at [719, 289] on footer "SaleTurf © [DATE]-[DATE] All Rights Reserved." at bounding box center [380, 296] width 761 height 40
click at [135, 88] on input "Quick Search" at bounding box center [116, 87] width 149 height 14
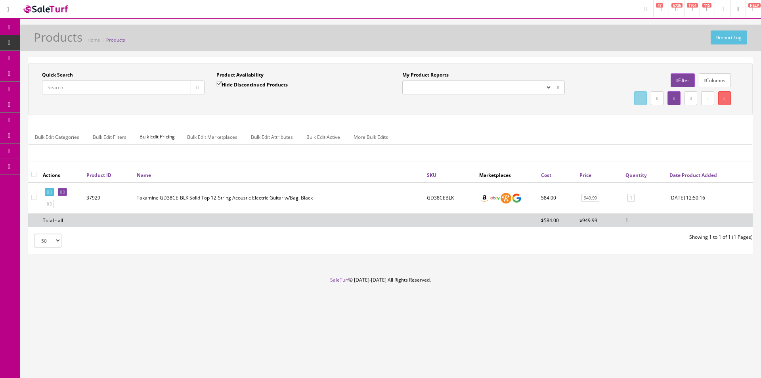
click at [135, 88] on input "Quick Search" at bounding box center [116, 87] width 149 height 14
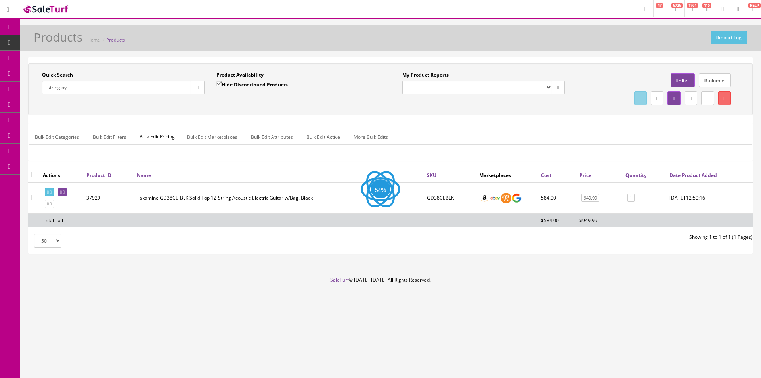
type input "stringjoy"
click at [46, 167] on link "Report Builder" at bounding box center [61, 166] width 83 height 15
click at [94, 115] on div "Quick Search stringjoy Date From Product Availability Hide Discontinued Product…" at bounding box center [390, 88] width 724 height 51
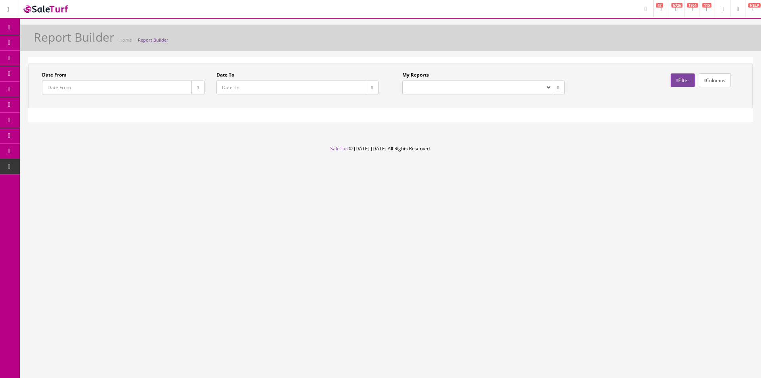
click at [473, 91] on select "Commission Report Weekly Sold/Stock (NON-DISCONTINUED) Store Cash IN-OUT Comple…" at bounding box center [477, 87] width 150 height 14
select select "224"
click at [402, 80] on select "Commission Report Weekly Sold/Stock (NON-DISCONTINUED) Store Cash IN-OUT Comple…" at bounding box center [477, 87] width 150 height 14
type input "[DATE]"
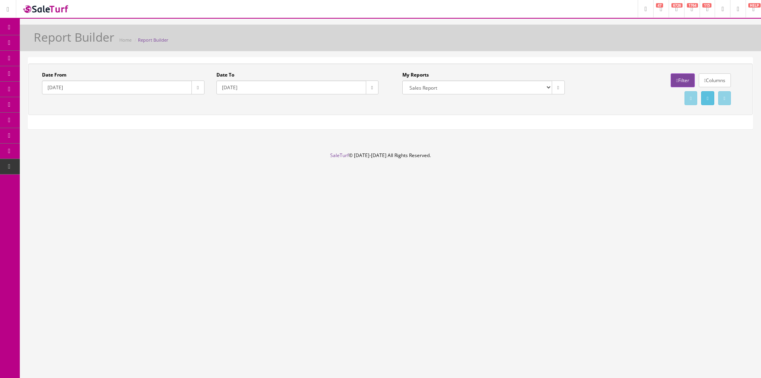
click at [204, 91] on button "button" at bounding box center [197, 87] width 13 height 14
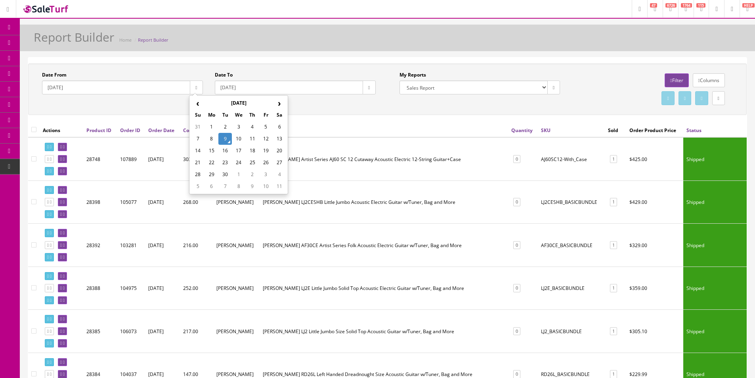
click at [198, 104] on th "‹" at bounding box center [197, 103] width 13 height 12
click at [197, 137] on td "1" at bounding box center [197, 139] width 13 height 12
type input "[DATE]"
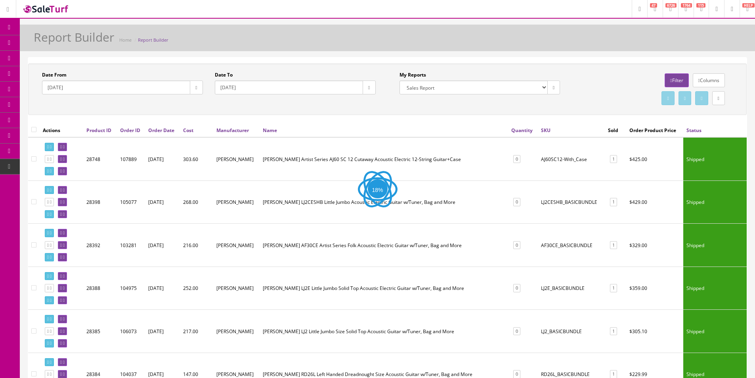
click at [372, 83] on button "button" at bounding box center [368, 87] width 13 height 14
click at [398, 137] on td "9" at bounding box center [395, 139] width 13 height 12
type input "2025-09-09"
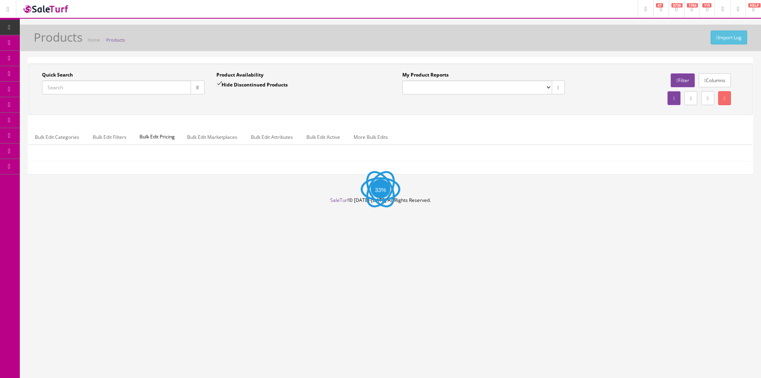
click at [113, 84] on input "Quick Search" at bounding box center [116, 87] width 149 height 14
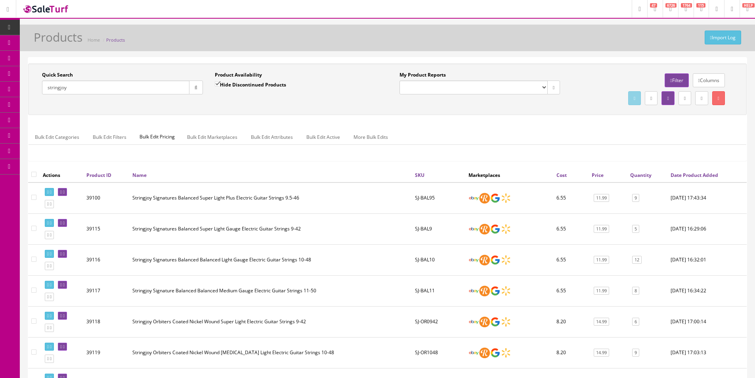
type input "stringjoy"
drag, startPoint x: 239, startPoint y: 86, endPoint x: 256, endPoint y: 95, distance: 18.8
click at [240, 86] on label "Hide Discontinued Products" at bounding box center [250, 84] width 71 height 8
click at [257, 95] on div "Product Availability Hide Discontinued Products Date To" at bounding box center [295, 85] width 173 height 29
drag, startPoint x: 252, startPoint y: 87, endPoint x: 268, endPoint y: 99, distance: 19.5
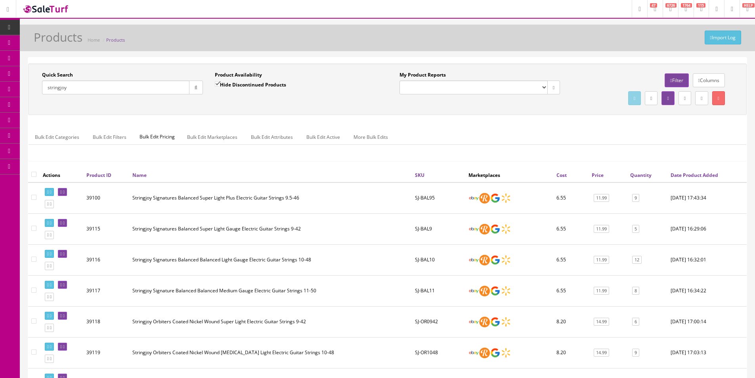
click at [252, 86] on label "Hide Discontinued Products" at bounding box center [250, 84] width 71 height 8
click at [220, 86] on input "Hide Discontinued Products" at bounding box center [217, 83] width 5 height 5
checkbox input "false"
click at [271, 100] on div "Product Availability Hide Discontinued Products Date To" at bounding box center [295, 85] width 173 height 29
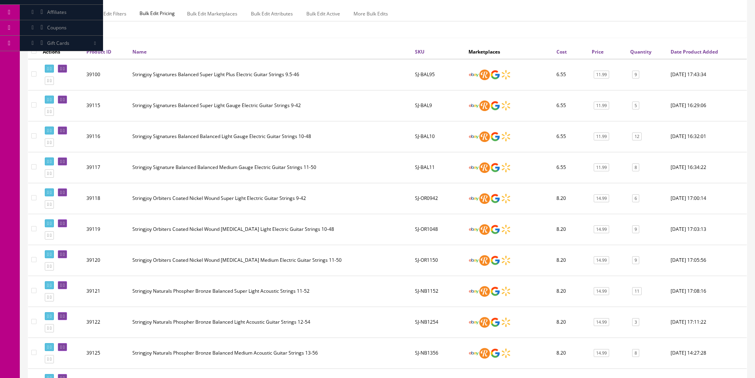
scroll to position [23, 0]
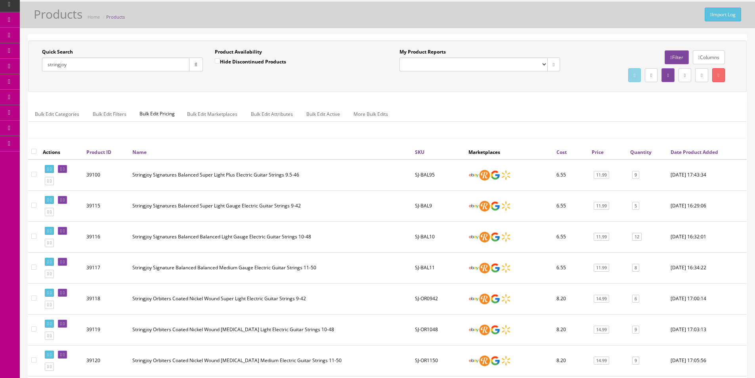
click at [528, 128] on div "Bulk Edit Categories Bulk Edit Filters Bulk Edit Pricing Bulk Edit Marketplaces…" at bounding box center [387, 118] width 717 height 25
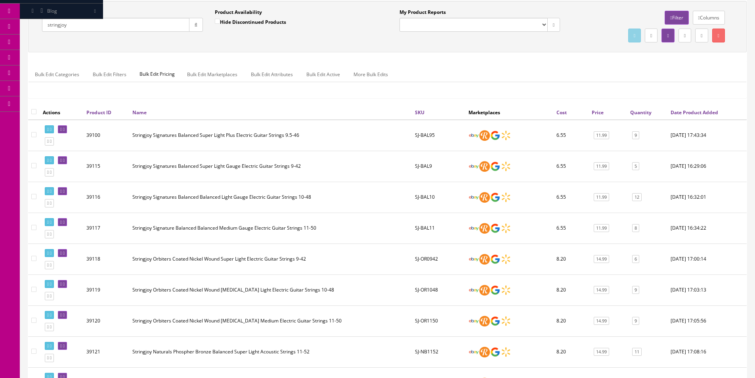
scroll to position [0, 0]
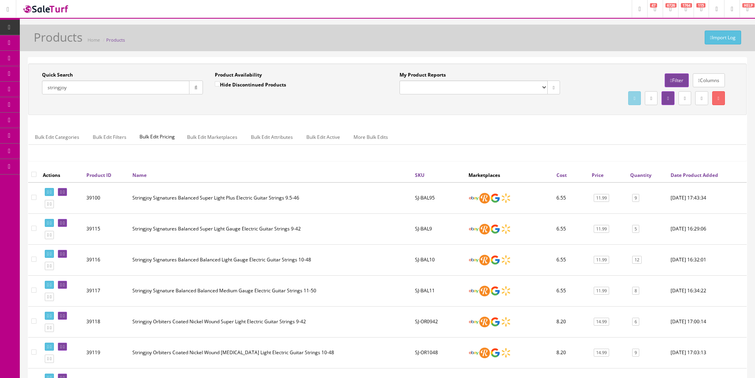
click at [194, 87] on icon "button" at bounding box center [195, 87] width 3 height 5
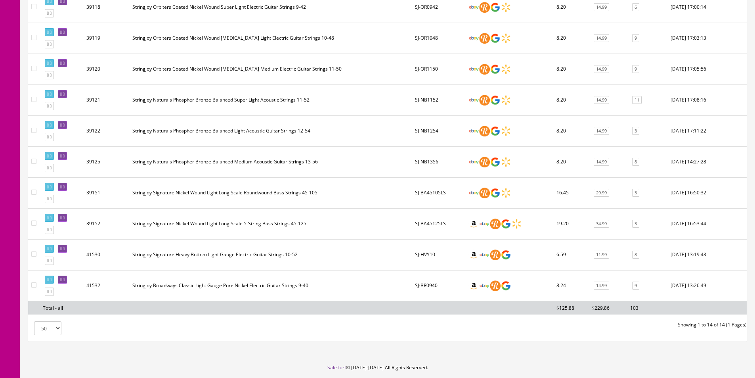
scroll to position [300, 0]
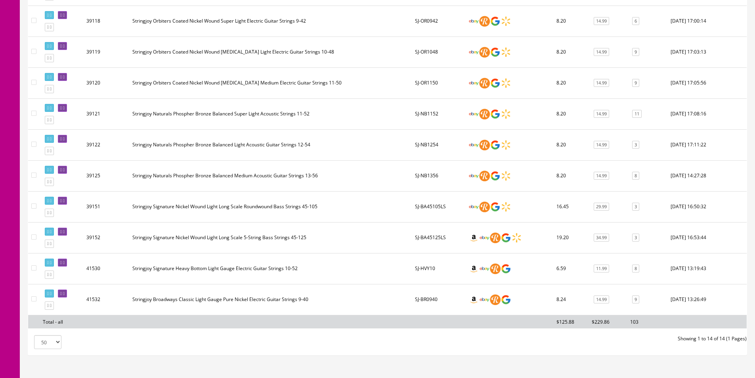
click at [421, 311] on td "SJ-BR0940" at bounding box center [438, 299] width 53 height 31
click at [421, 282] on td "SJ-HVY10" at bounding box center [438, 268] width 53 height 31
click at [424, 247] on td "SJ-BA45125LS" at bounding box center [438, 237] width 53 height 31
click at [426, 211] on td "SJ-BA45105LS" at bounding box center [438, 206] width 53 height 31
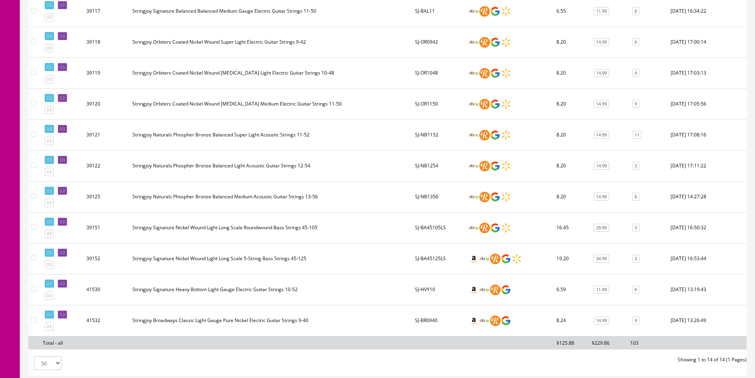
scroll to position [261, 0]
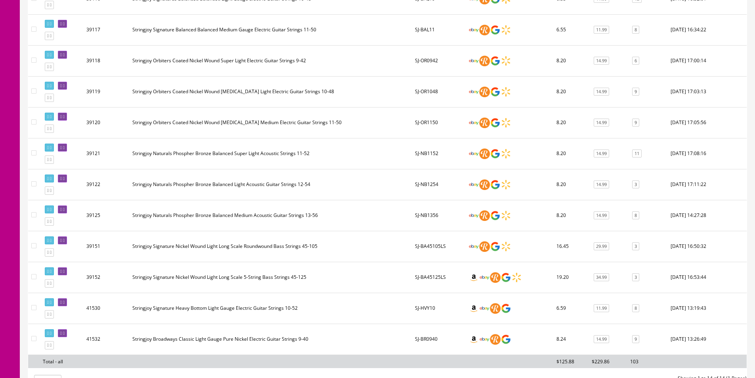
click at [432, 221] on td "SJ-NB1356" at bounding box center [438, 215] width 53 height 31
click at [428, 180] on td "SJ-NB1254" at bounding box center [438, 184] width 53 height 31
click at [429, 151] on td "SJ-NB1152" at bounding box center [438, 153] width 53 height 31
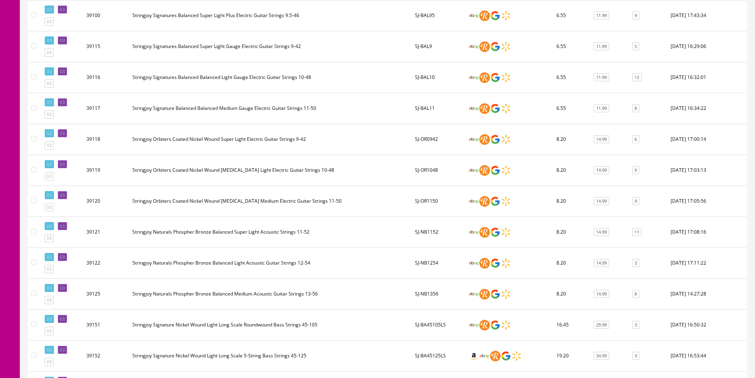
scroll to position [181, 0]
click at [431, 190] on td "SJ-OR1150" at bounding box center [438, 201] width 53 height 31
click at [431, 171] on td "SJ-OR1048" at bounding box center [438, 170] width 53 height 31
click at [432, 154] on td "SJ-OR0942" at bounding box center [438, 139] width 53 height 31
click at [430, 116] on td "SJ-BAL11" at bounding box center [438, 108] width 53 height 31
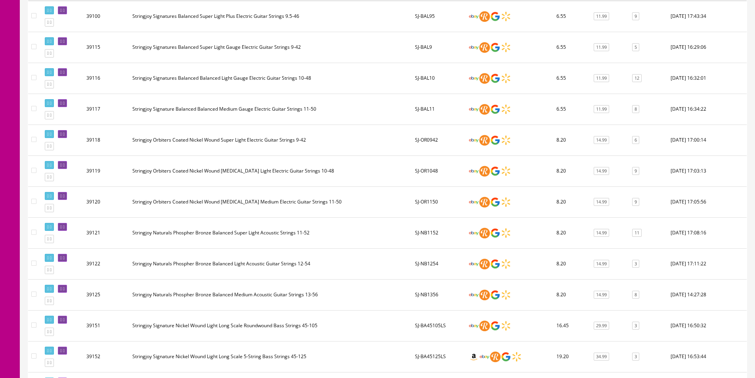
click at [439, 66] on td "SJ-BAL10" at bounding box center [438, 78] width 53 height 31
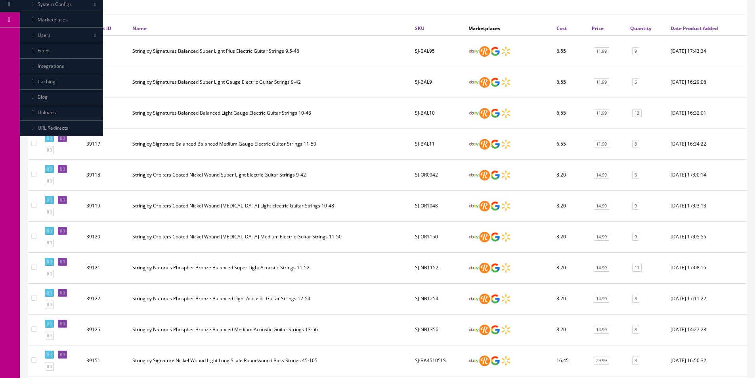
scroll to position [102, 0]
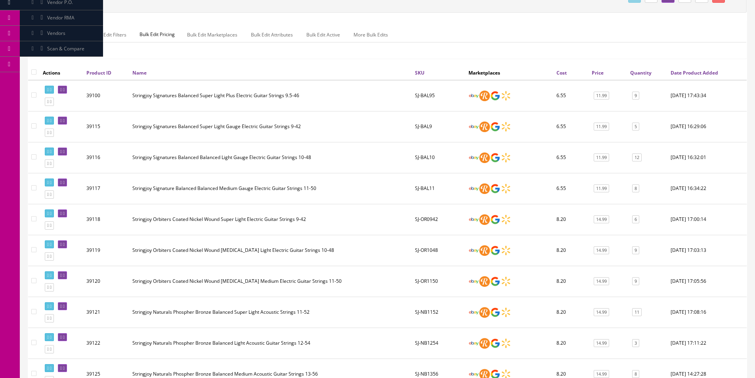
click at [438, 137] on td "SJ-BAL9" at bounding box center [438, 126] width 53 height 31
click at [440, 98] on td "SJ-BAL95" at bounding box center [438, 95] width 53 height 31
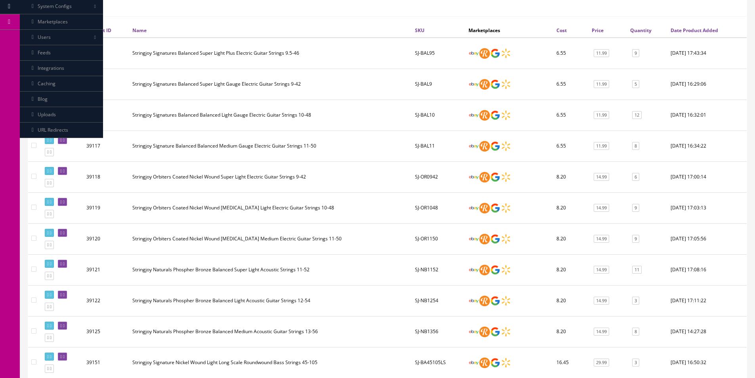
scroll to position [142, 0]
